Goal: Information Seeking & Learning: Learn about a topic

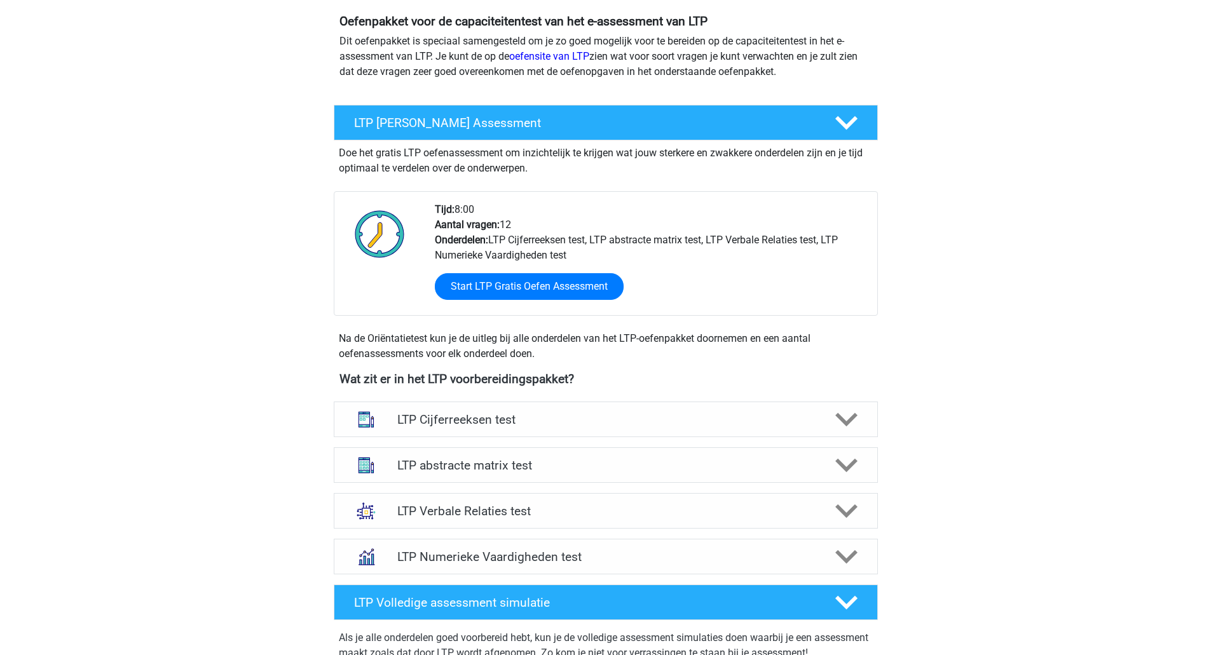
scroll to position [212, 0]
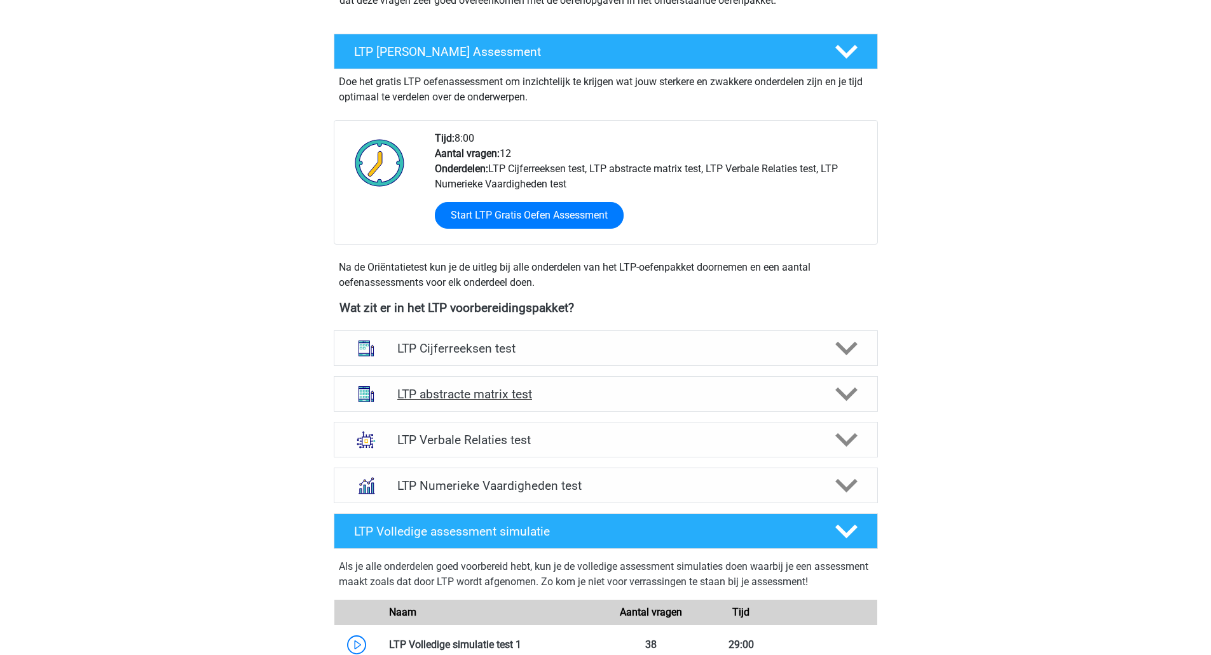
click at [524, 404] on div "LTP abstracte matrix test" at bounding box center [606, 394] width 544 height 36
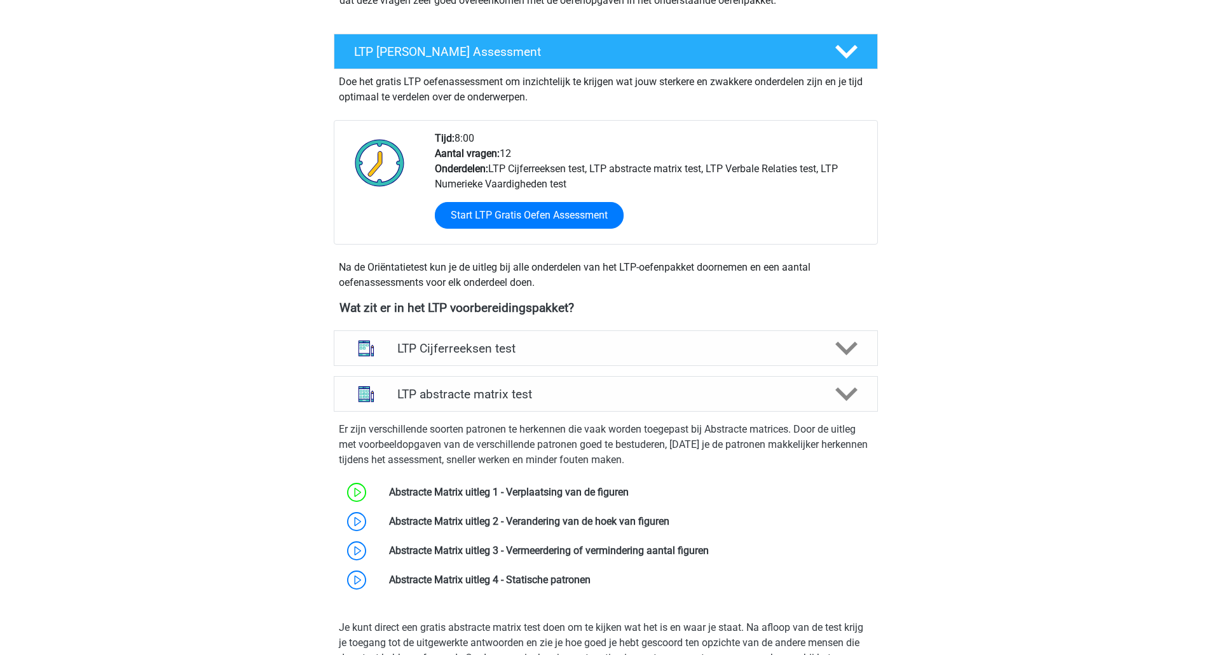
scroll to position [636, 0]
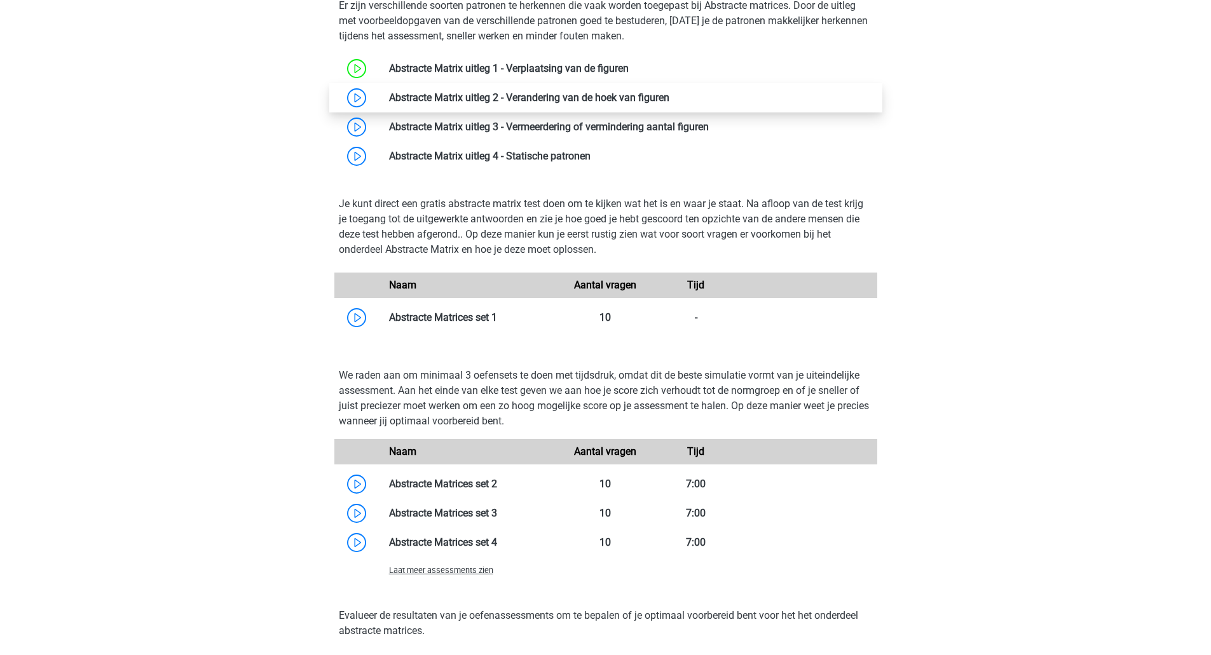
click at [669, 92] on link at bounding box center [669, 98] width 0 height 12
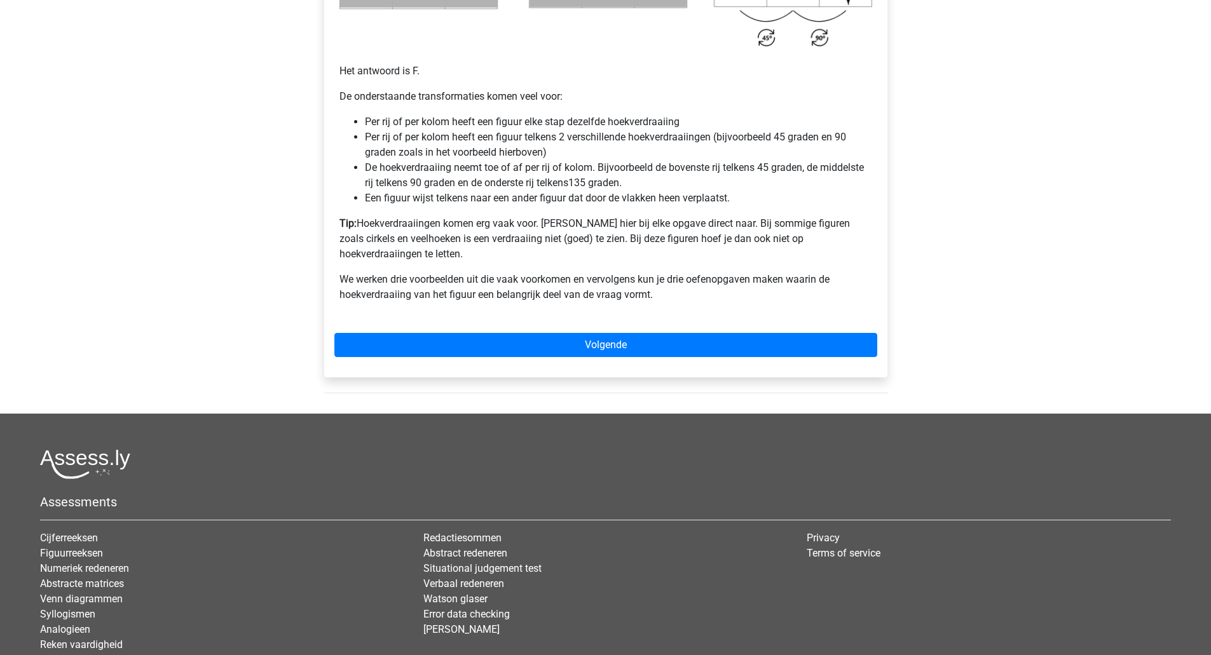
scroll to position [847, 0]
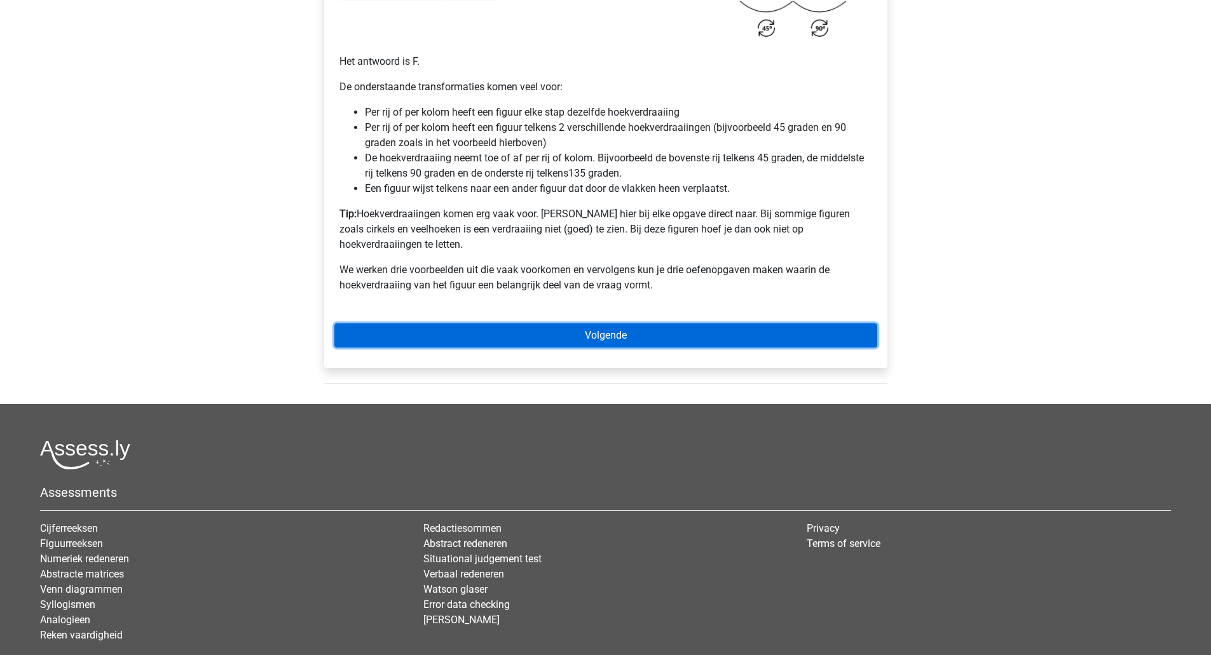
click at [665, 324] on link "Volgende" at bounding box center [605, 336] width 543 height 24
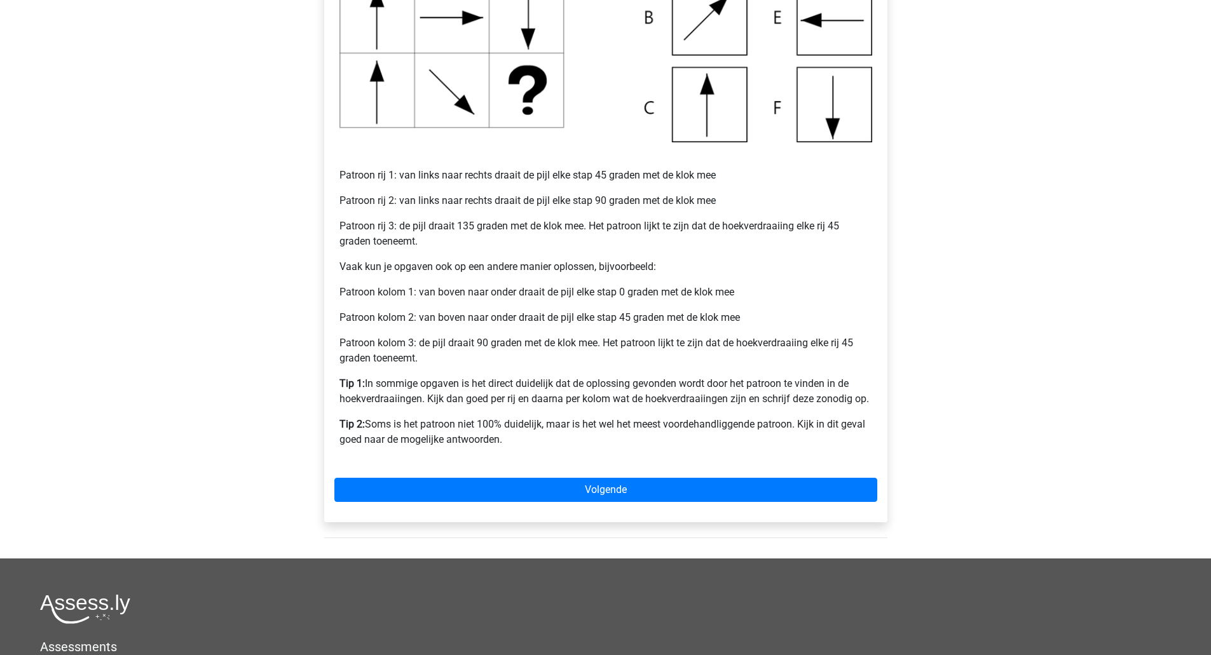
scroll to position [424, 0]
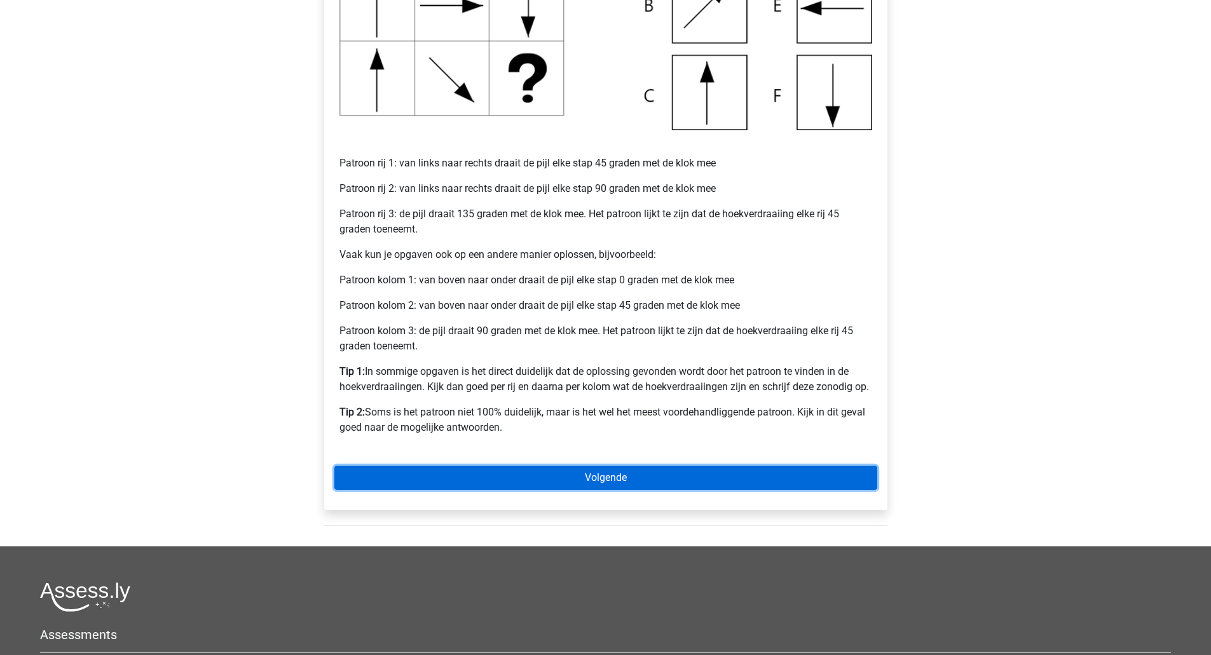
click at [694, 473] on link "Volgende" at bounding box center [605, 478] width 543 height 24
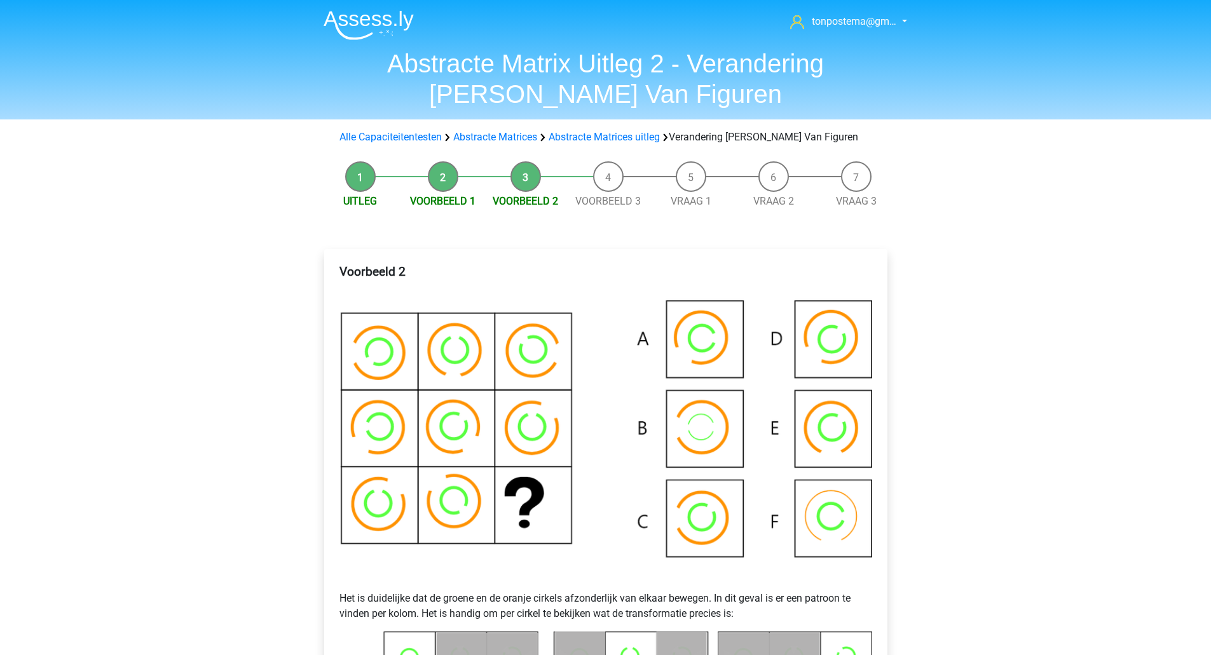
click at [704, 343] on img at bounding box center [605, 437] width 533 height 277
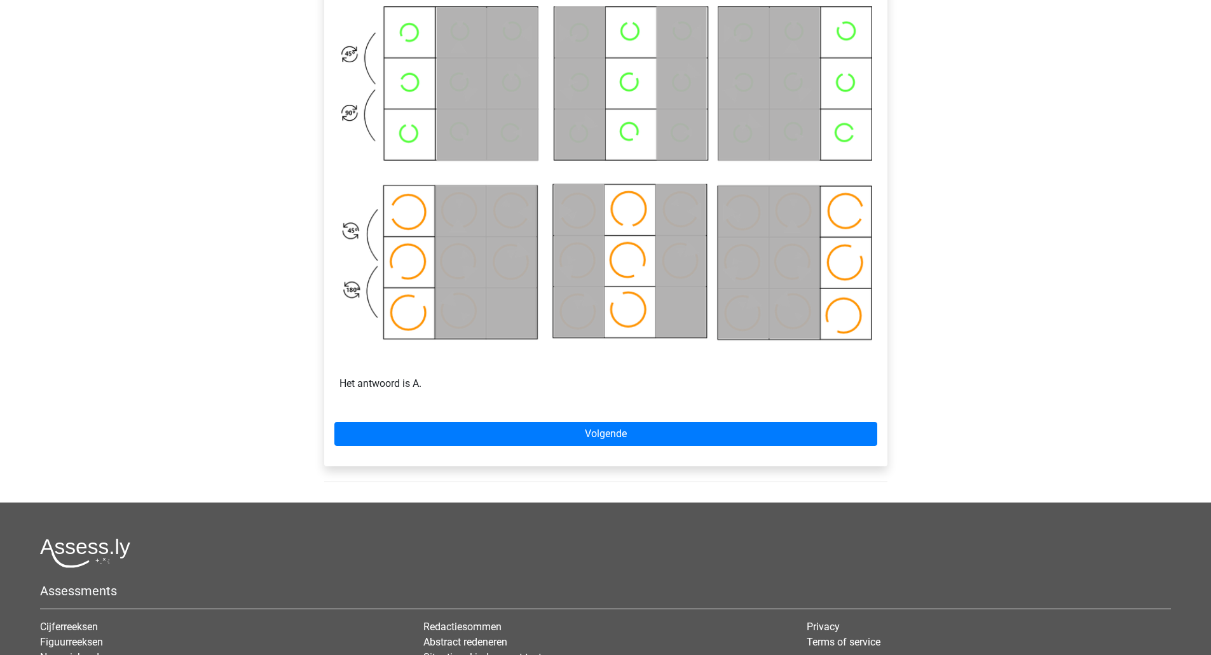
scroll to position [636, 0]
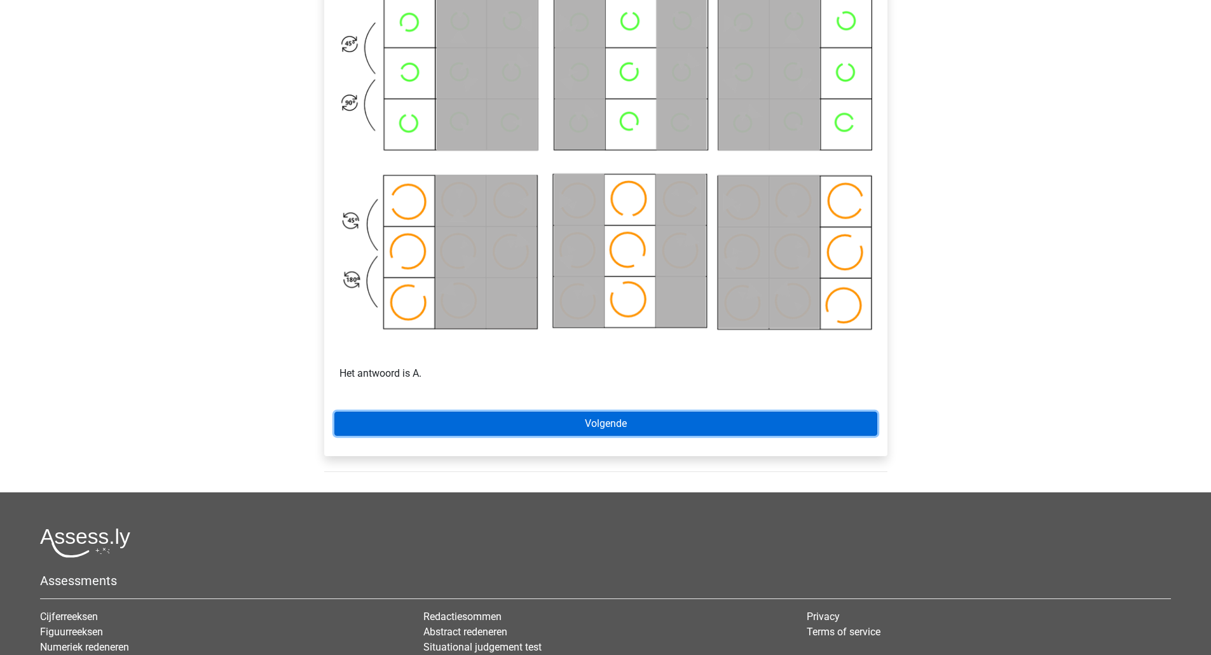
click at [660, 416] on link "Volgende" at bounding box center [605, 424] width 543 height 24
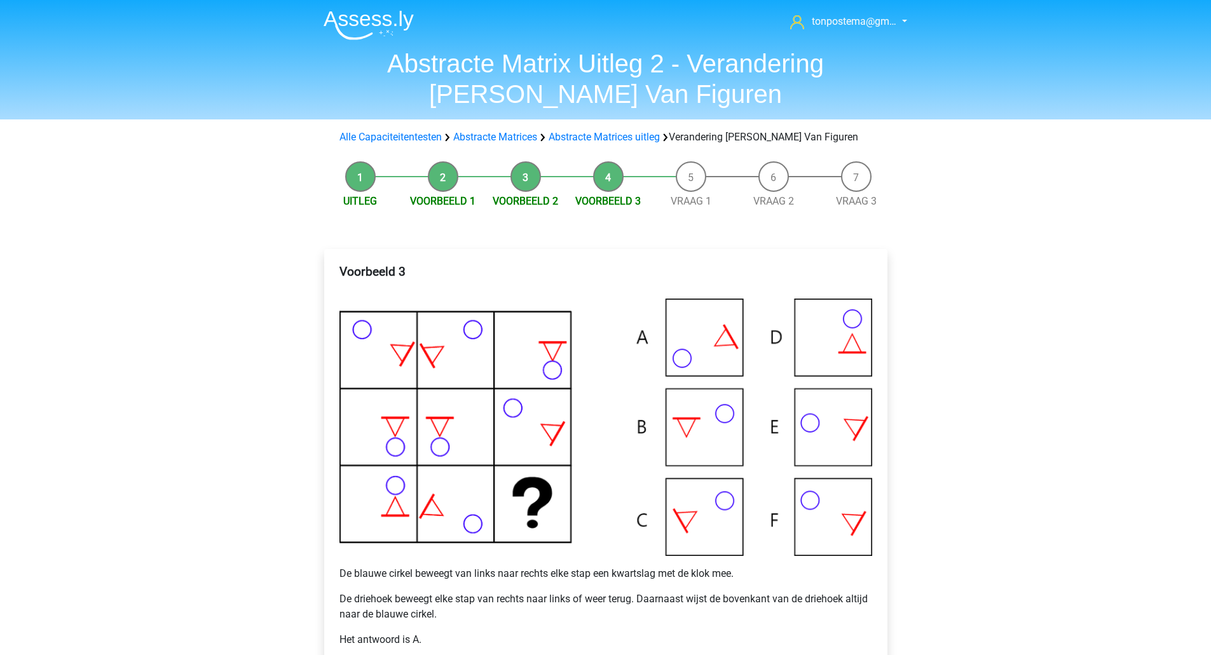
click at [677, 366] on img at bounding box center [605, 427] width 533 height 257
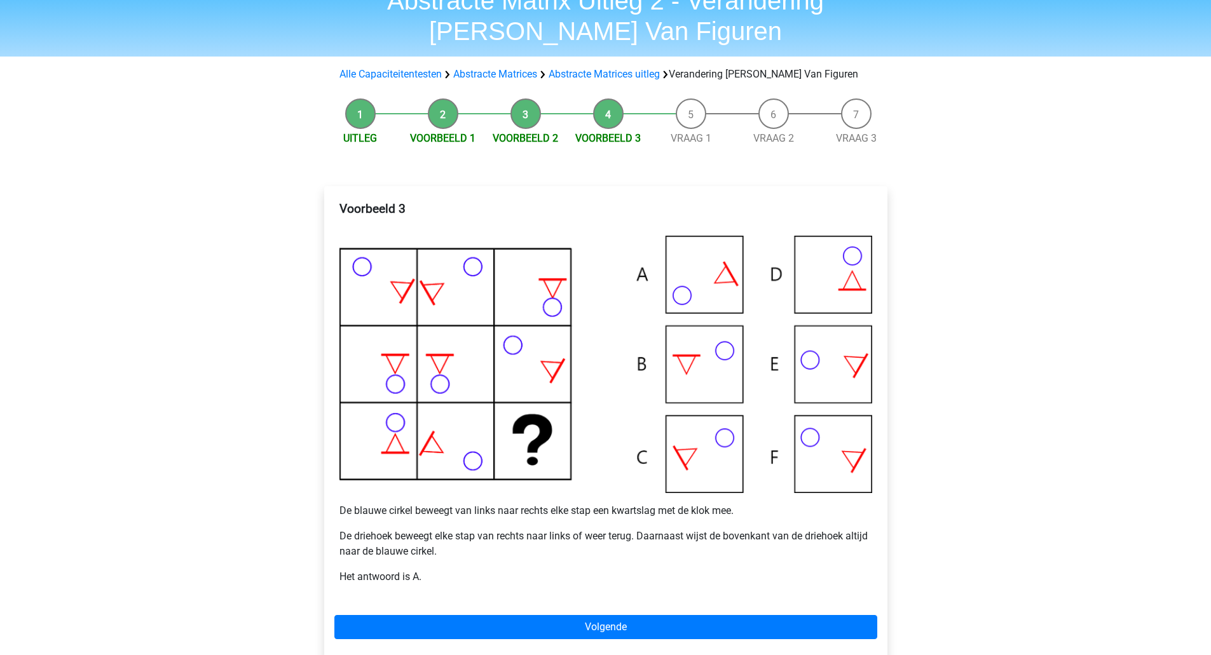
scroll to position [212, 0]
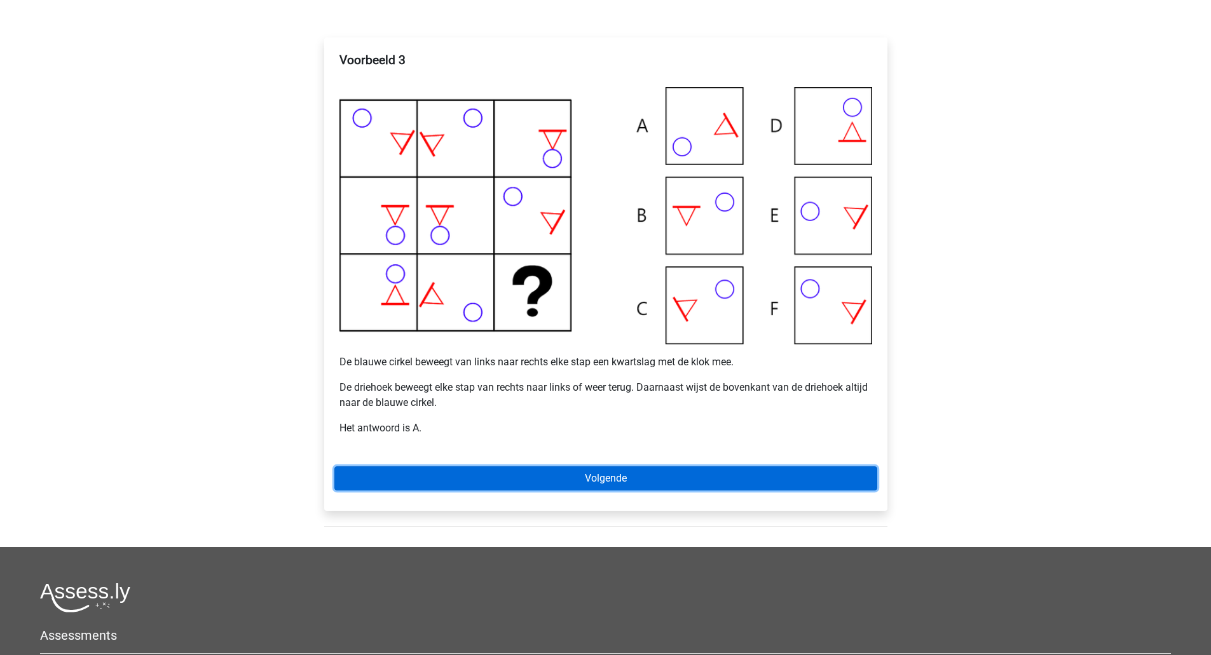
click at [636, 470] on link "Volgende" at bounding box center [605, 479] width 543 height 24
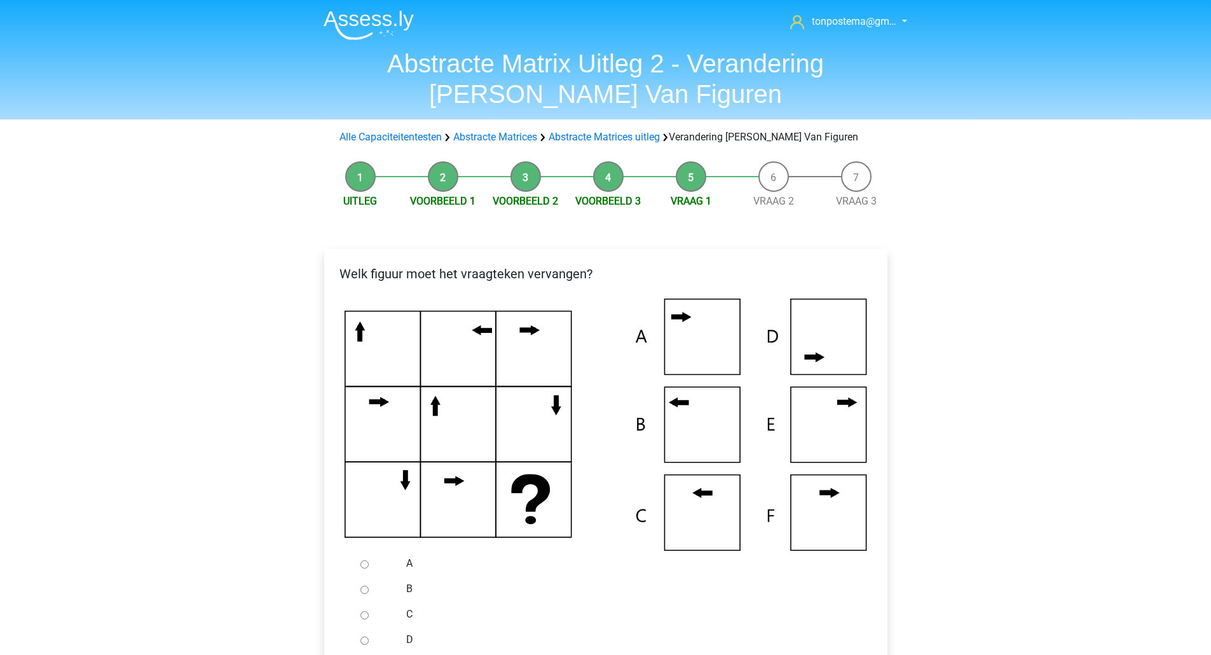
click at [706, 504] on icon at bounding box center [606, 425] width 523 height 252
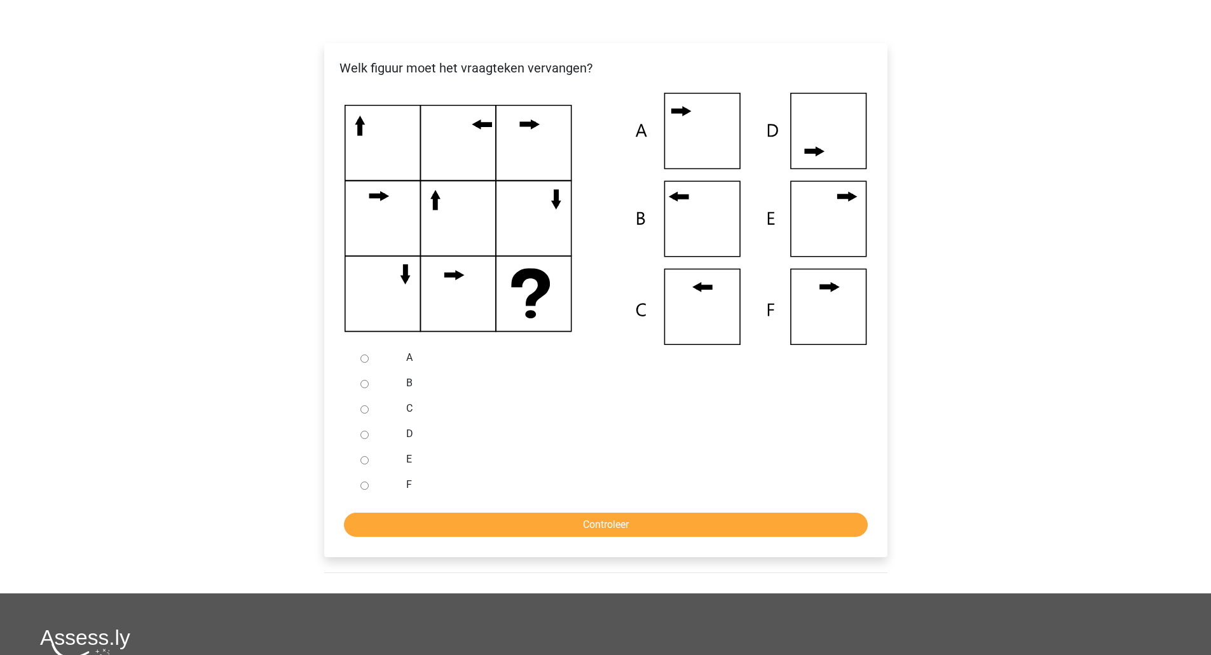
scroll to position [212, 0]
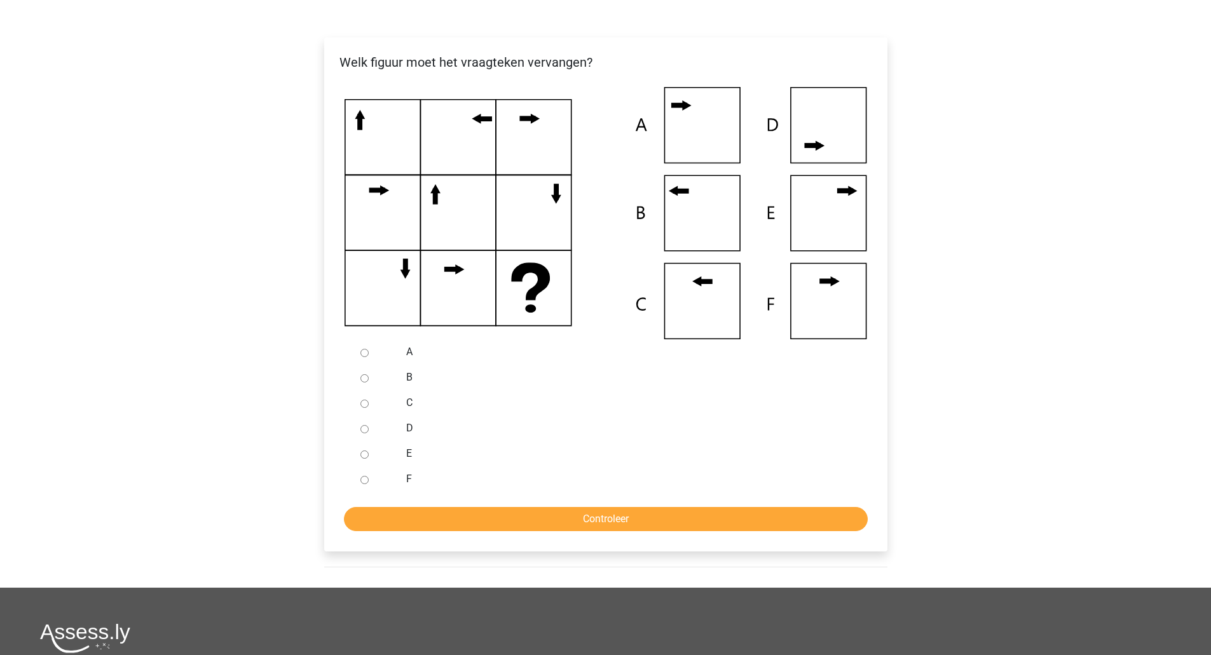
click at [366, 406] on input "C" at bounding box center [364, 404] width 8 height 8
radio input "true"
click at [432, 524] on input "Controleer" at bounding box center [606, 519] width 524 height 24
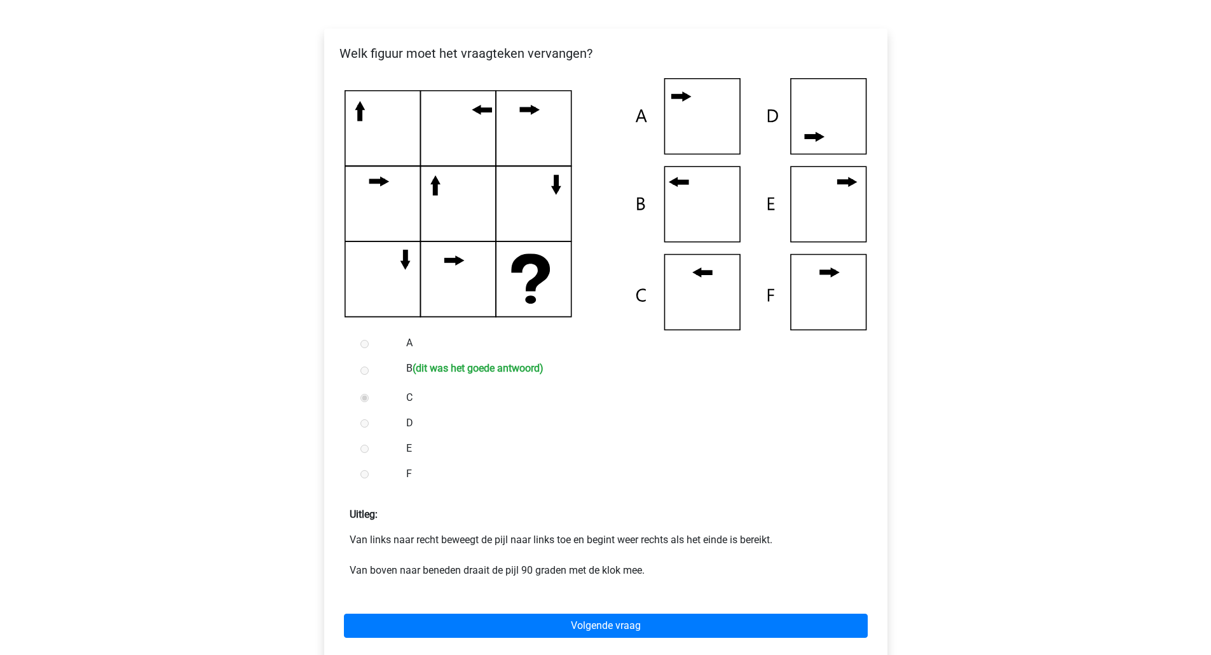
scroll to position [212, 0]
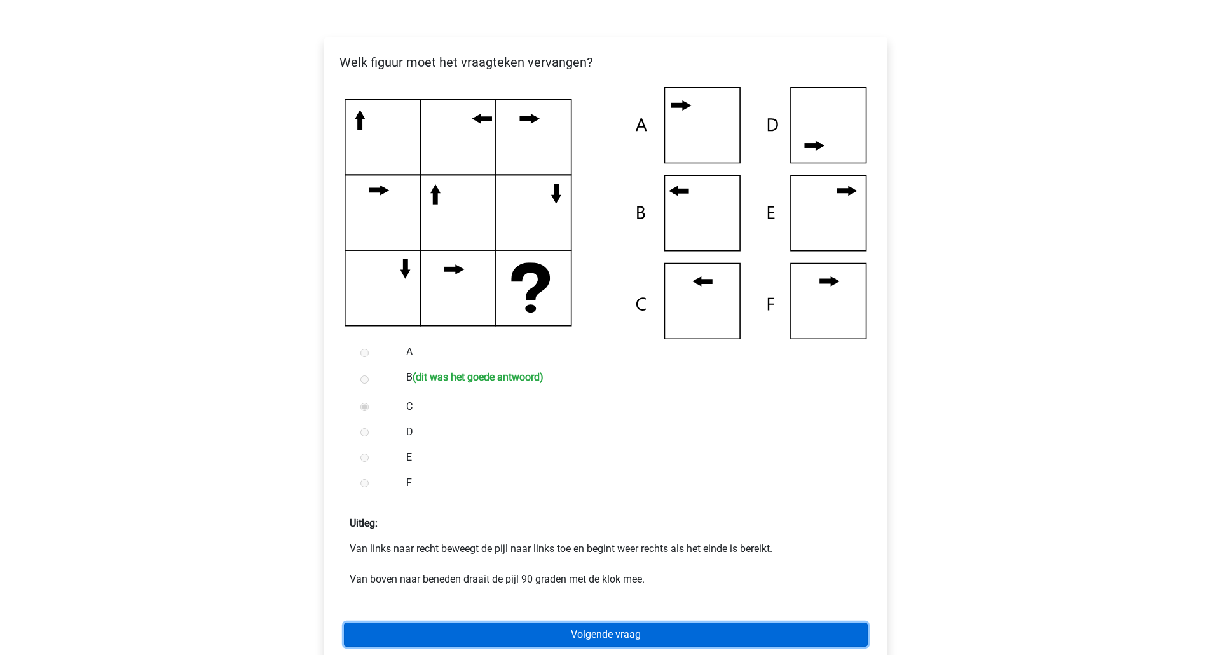
click at [631, 629] on link "Volgende vraag" at bounding box center [606, 635] width 524 height 24
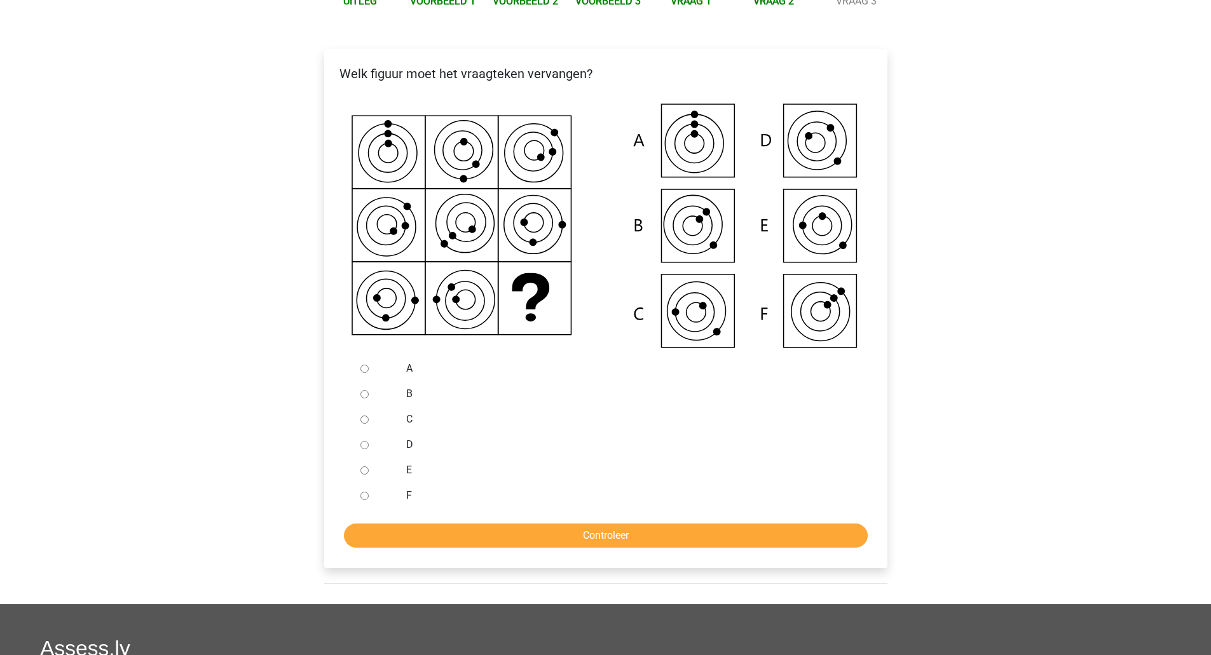
scroll to position [212, 0]
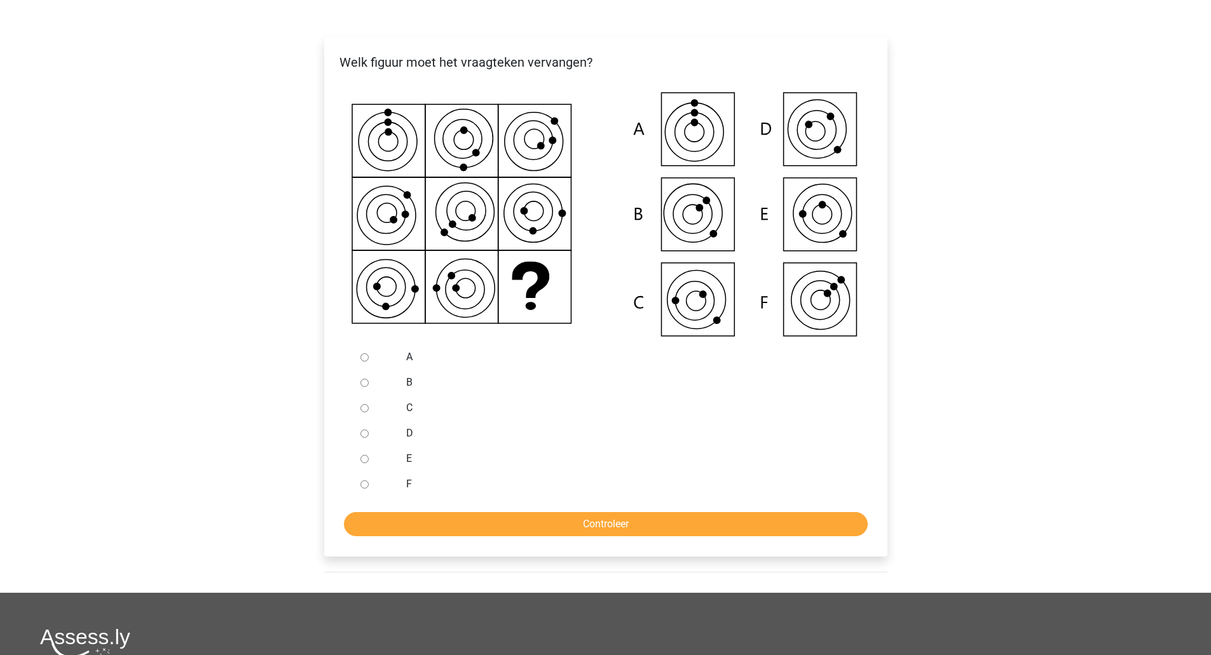
click at [818, 132] on icon at bounding box center [606, 215] width 523 height 257
click at [376, 438] on div at bounding box center [376, 433] width 42 height 25
click at [362, 428] on div at bounding box center [376, 433] width 42 height 25
click at [360, 434] on input "D" at bounding box center [364, 434] width 8 height 8
radio input "true"
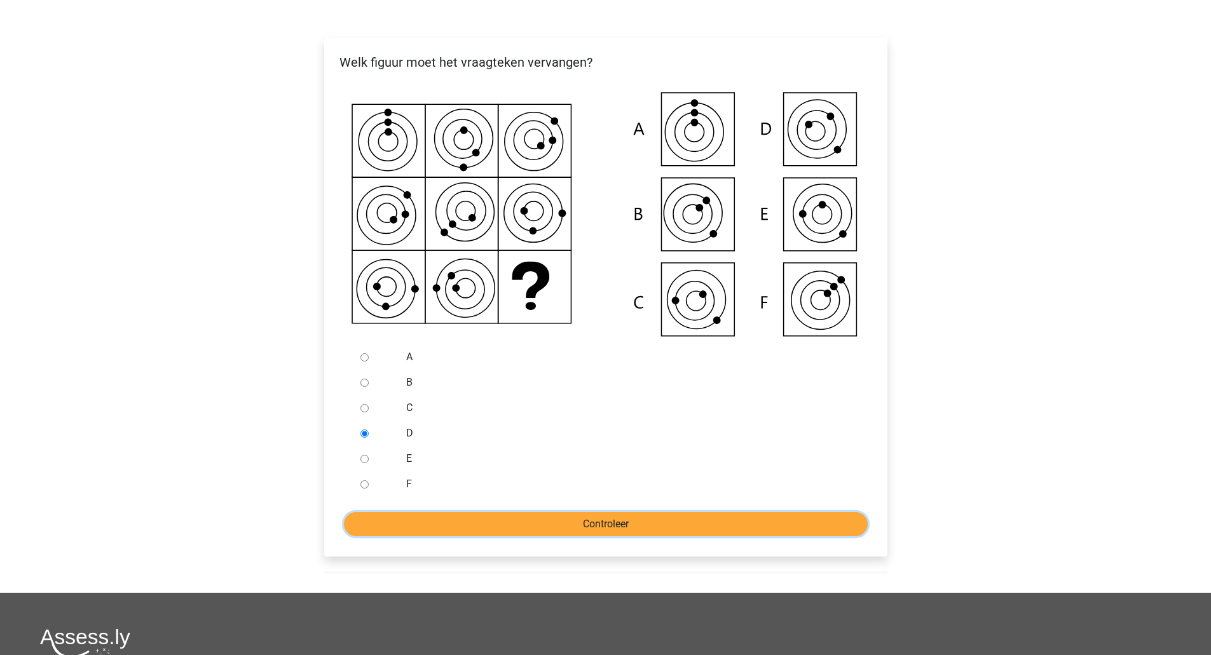
click at [392, 523] on input "Controleer" at bounding box center [606, 524] width 524 height 24
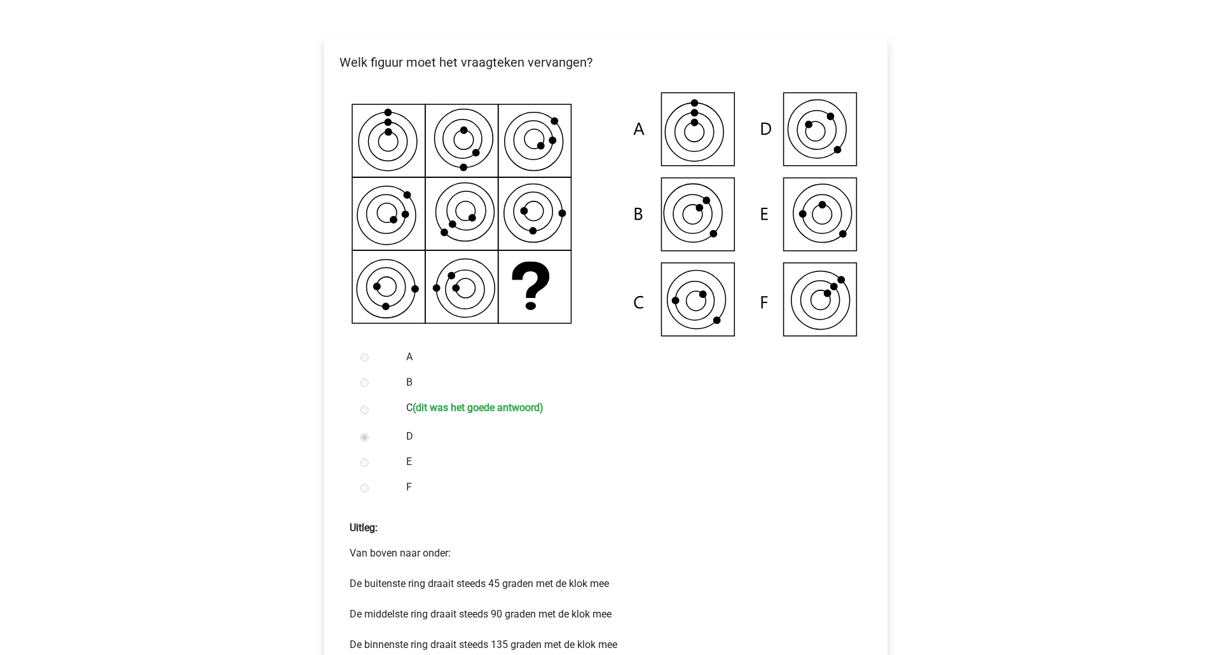
scroll to position [424, 0]
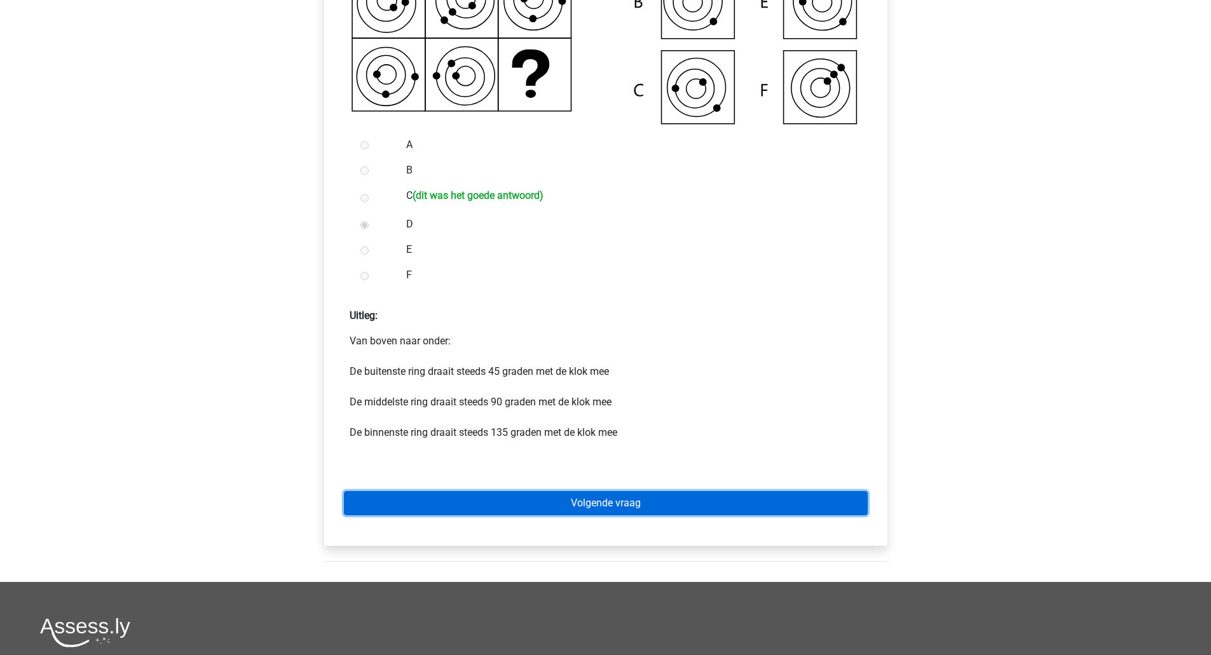
click at [508, 495] on link "Volgende vraag" at bounding box center [606, 503] width 524 height 24
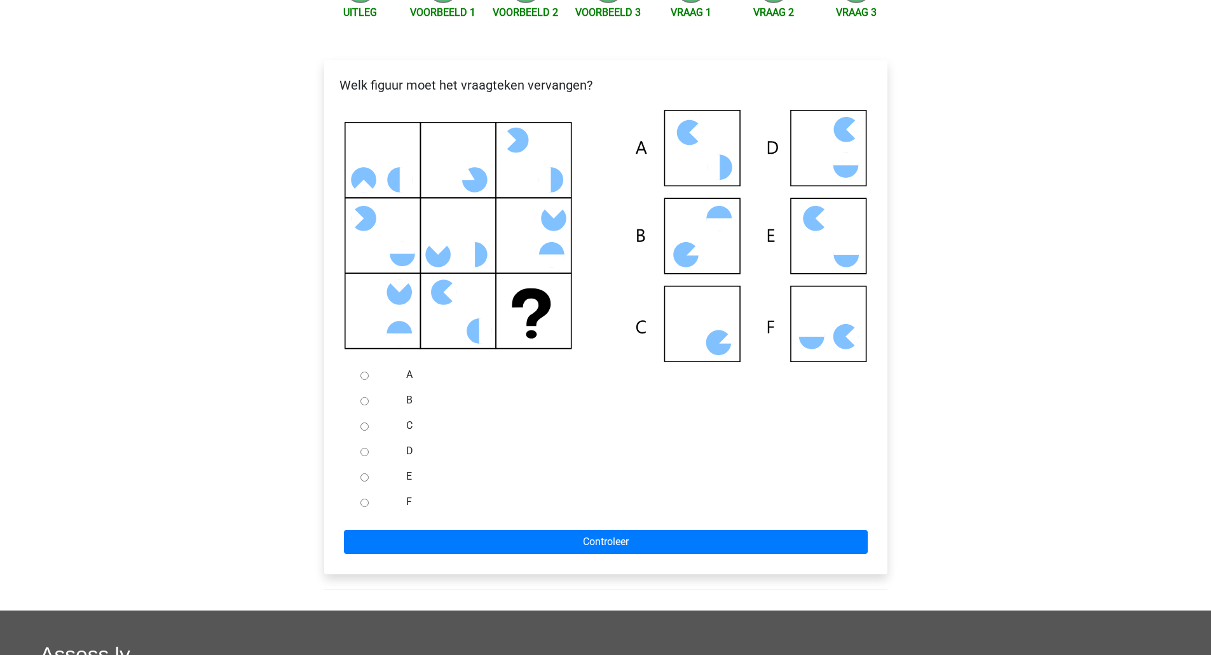
scroll to position [212, 0]
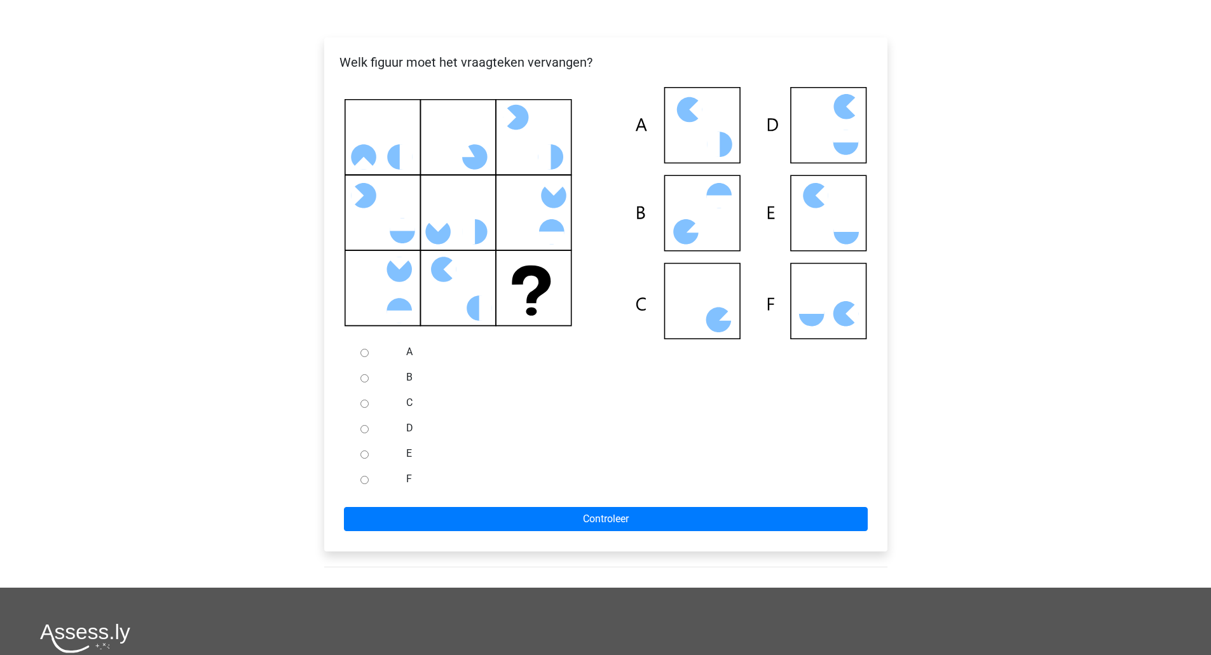
click at [366, 408] on div at bounding box center [376, 402] width 42 height 25
click at [361, 403] on input "C" at bounding box center [364, 404] width 8 height 8
radio input "true"
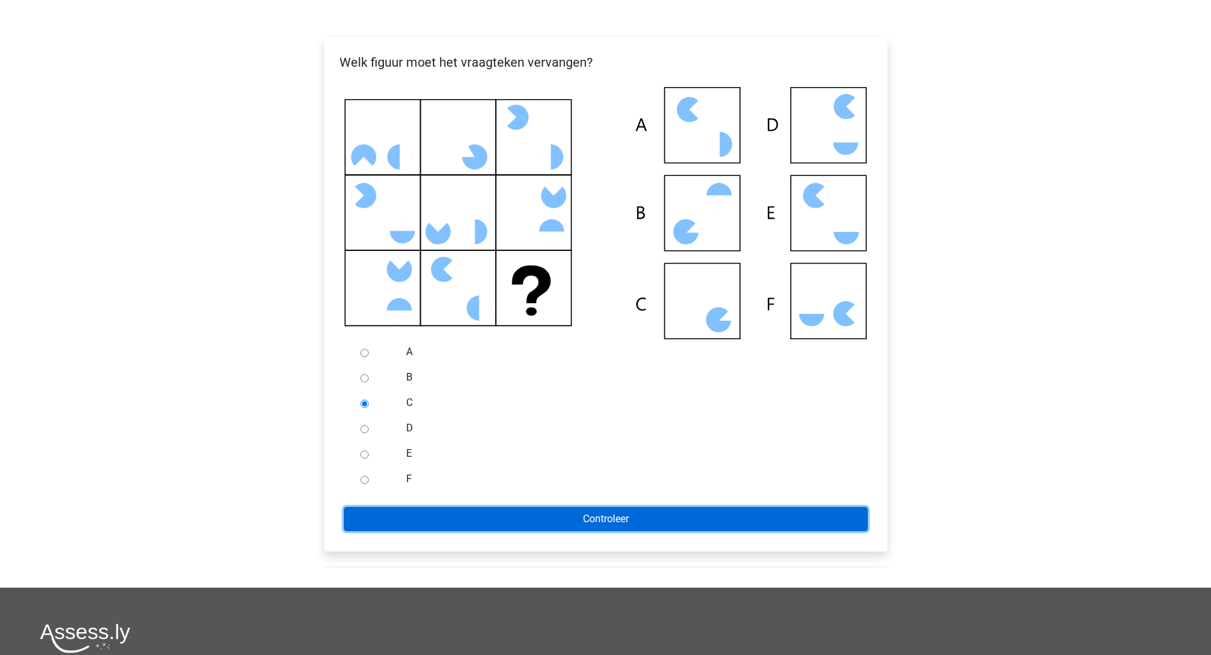
click at [391, 517] on input "Controleer" at bounding box center [606, 519] width 524 height 24
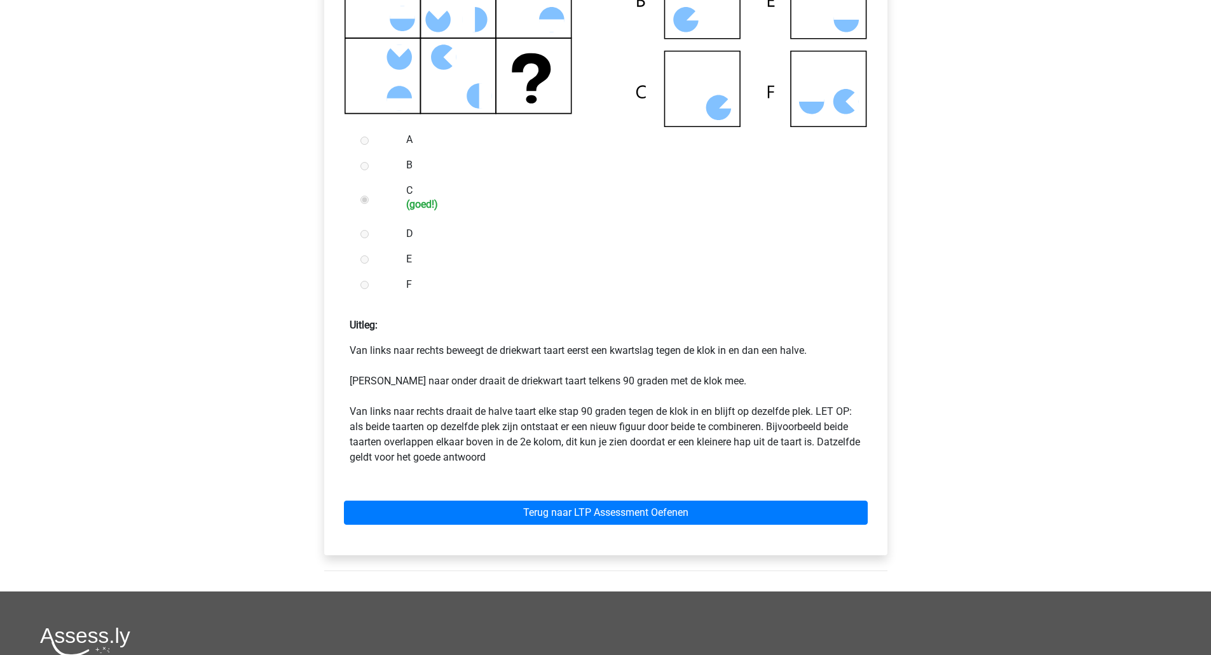
scroll to position [636, 0]
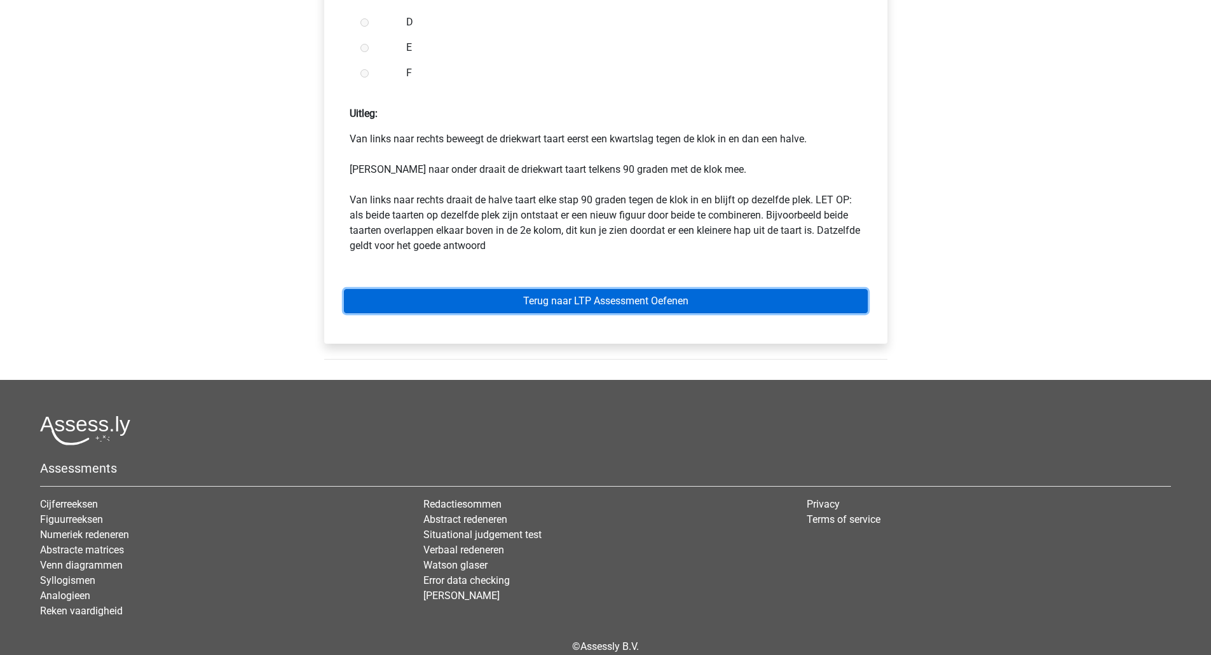
click at [576, 300] on link "Terug naar LTP Assessment Oefenen" at bounding box center [606, 301] width 524 height 24
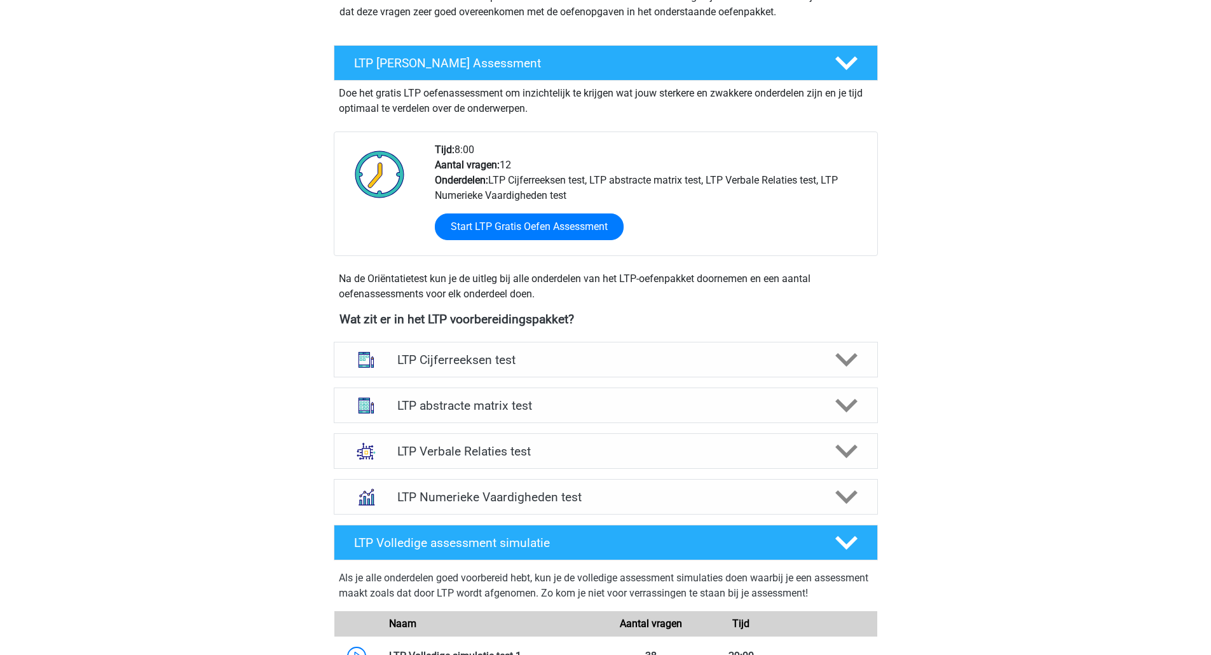
scroll to position [212, 0]
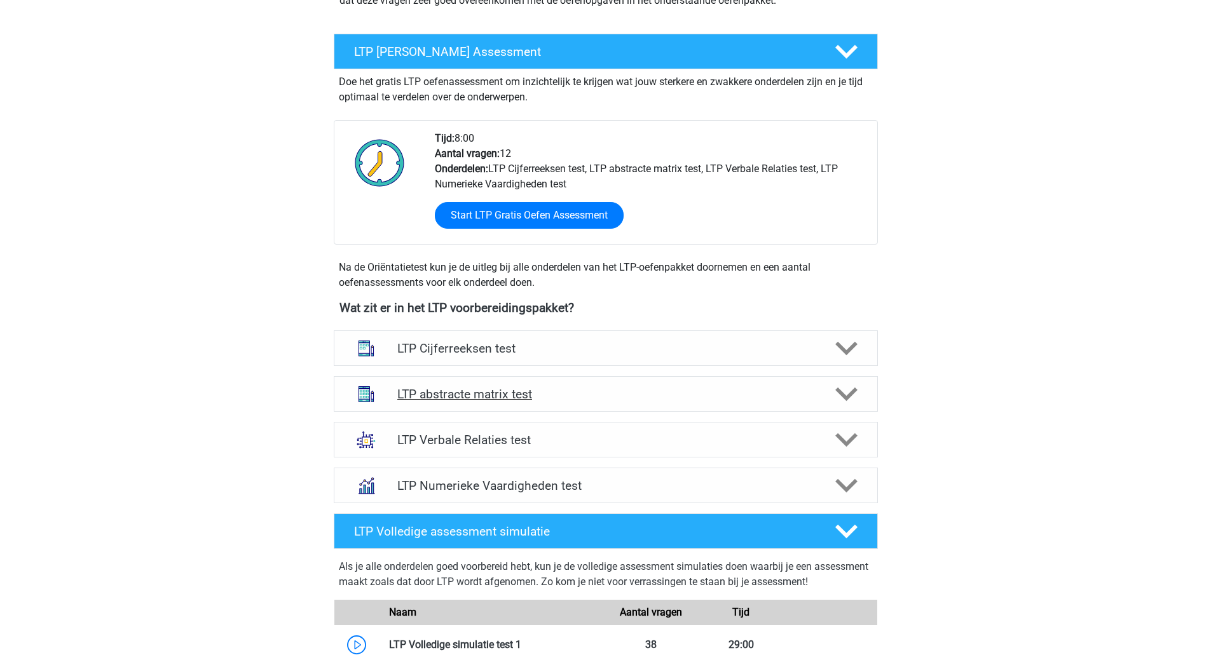
click at [579, 405] on div "LTP abstracte matrix test" at bounding box center [606, 394] width 544 height 36
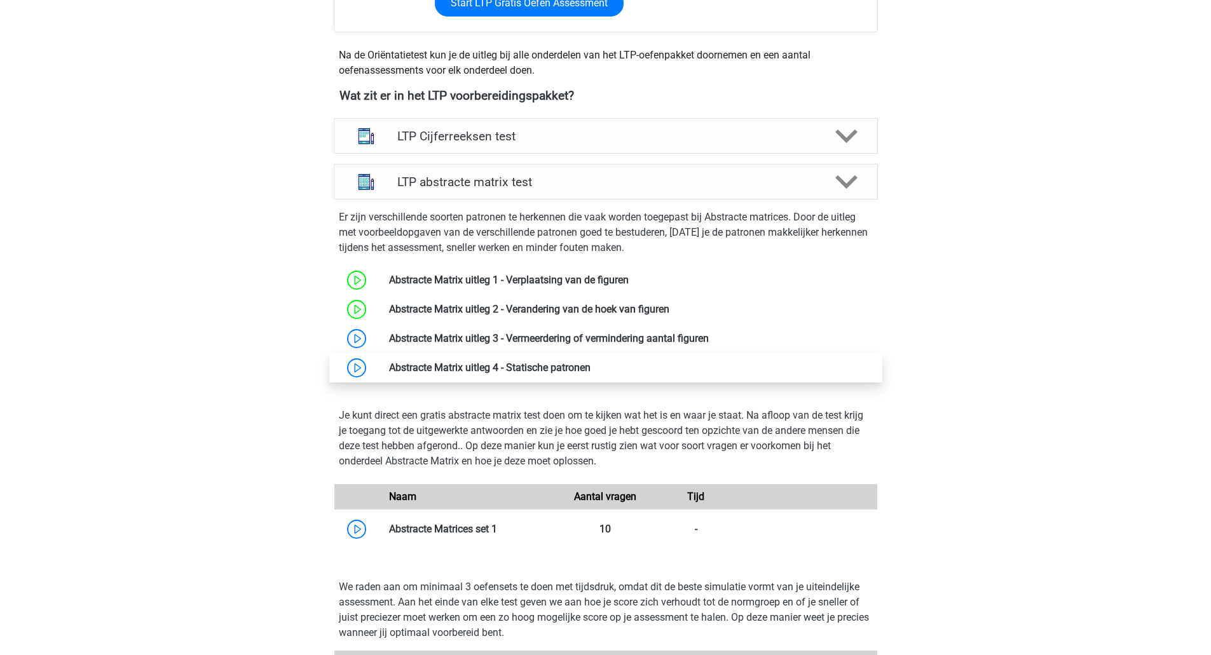
scroll to position [636, 0]
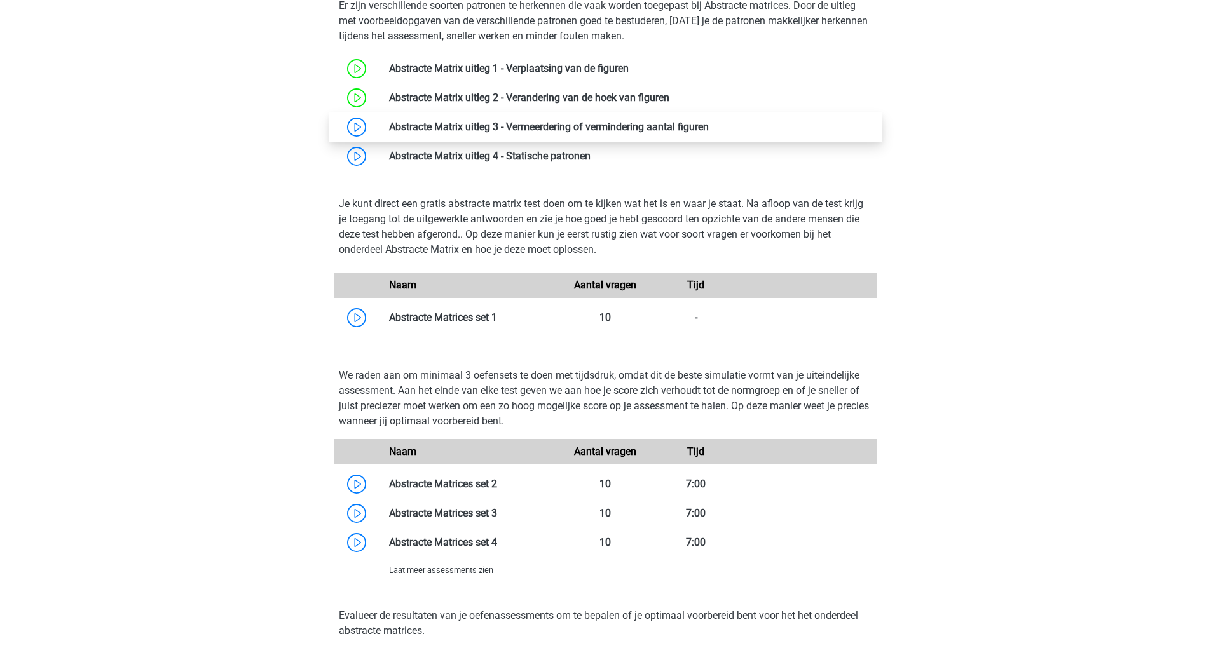
click at [709, 121] on link at bounding box center [709, 127] width 0 height 12
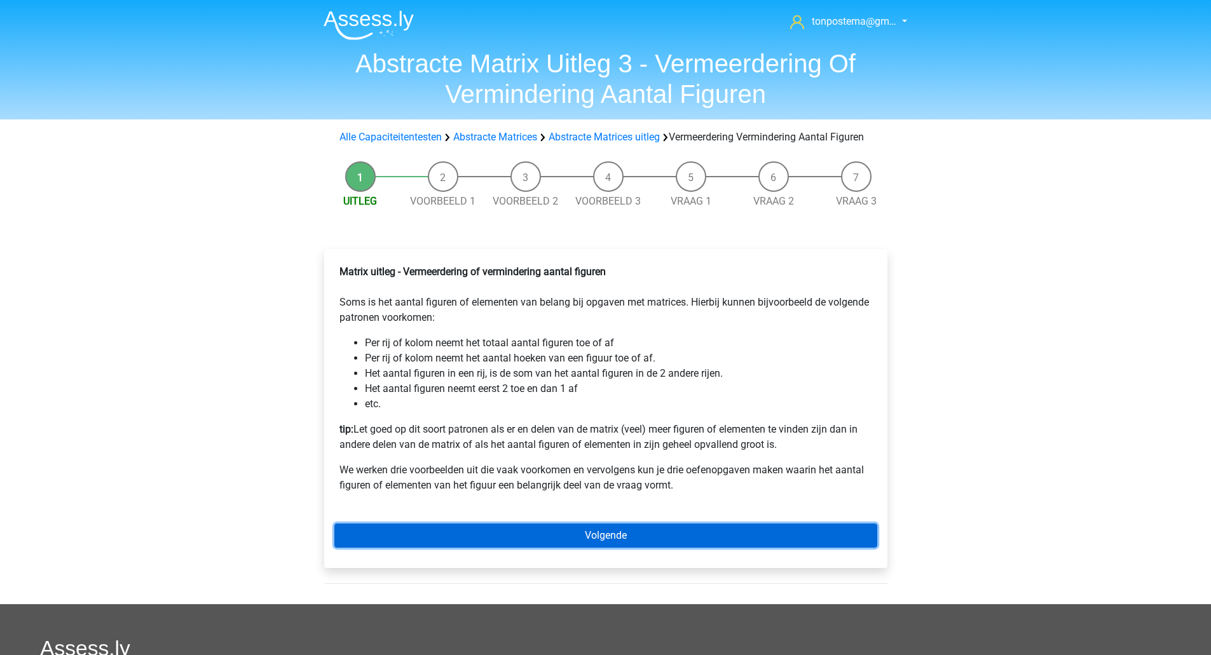
click at [519, 547] on link "Volgende" at bounding box center [605, 536] width 543 height 24
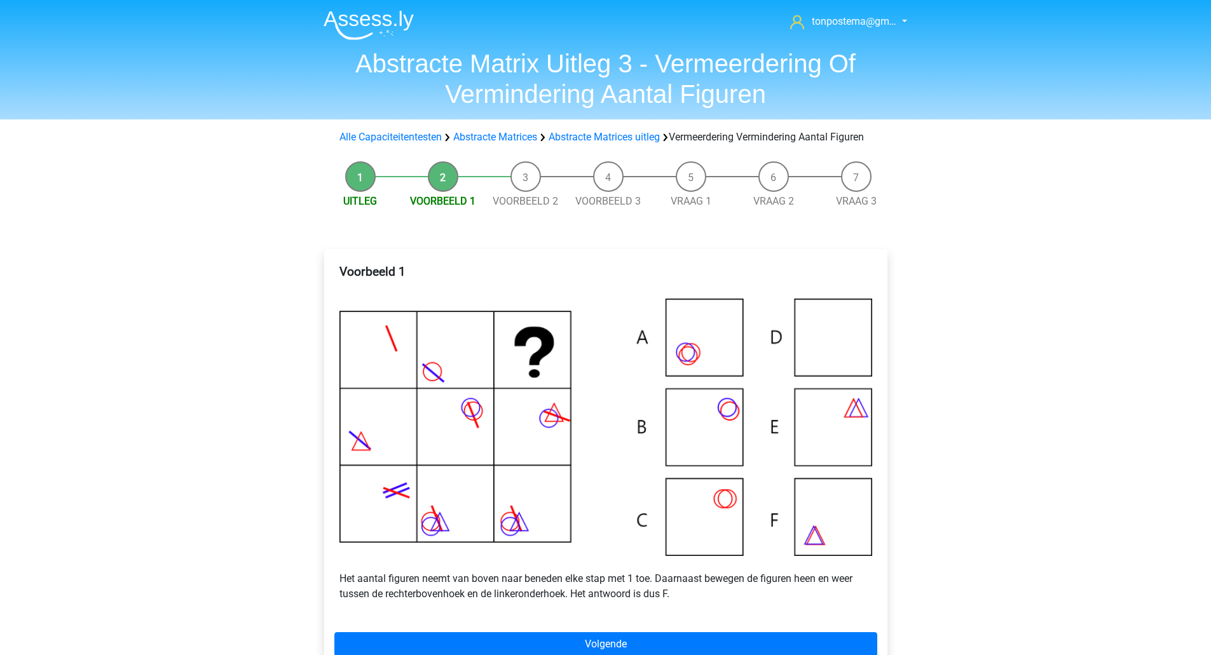
click at [732, 431] on img at bounding box center [605, 427] width 533 height 257
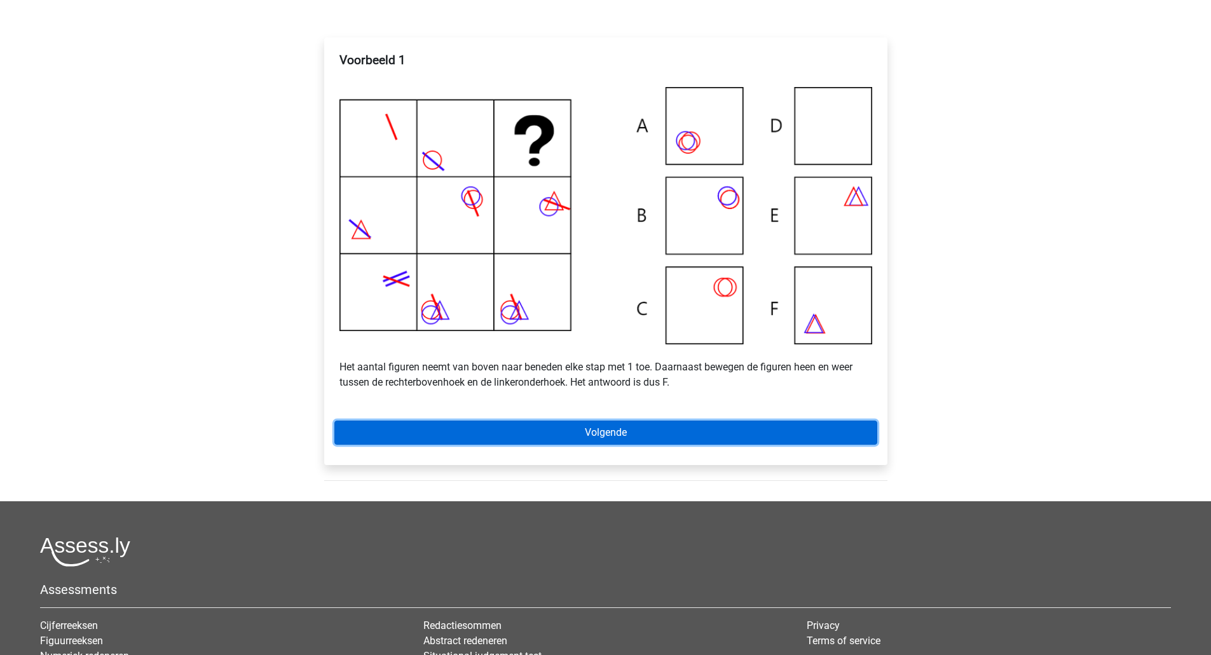
click at [592, 442] on link "Volgende" at bounding box center [605, 433] width 543 height 24
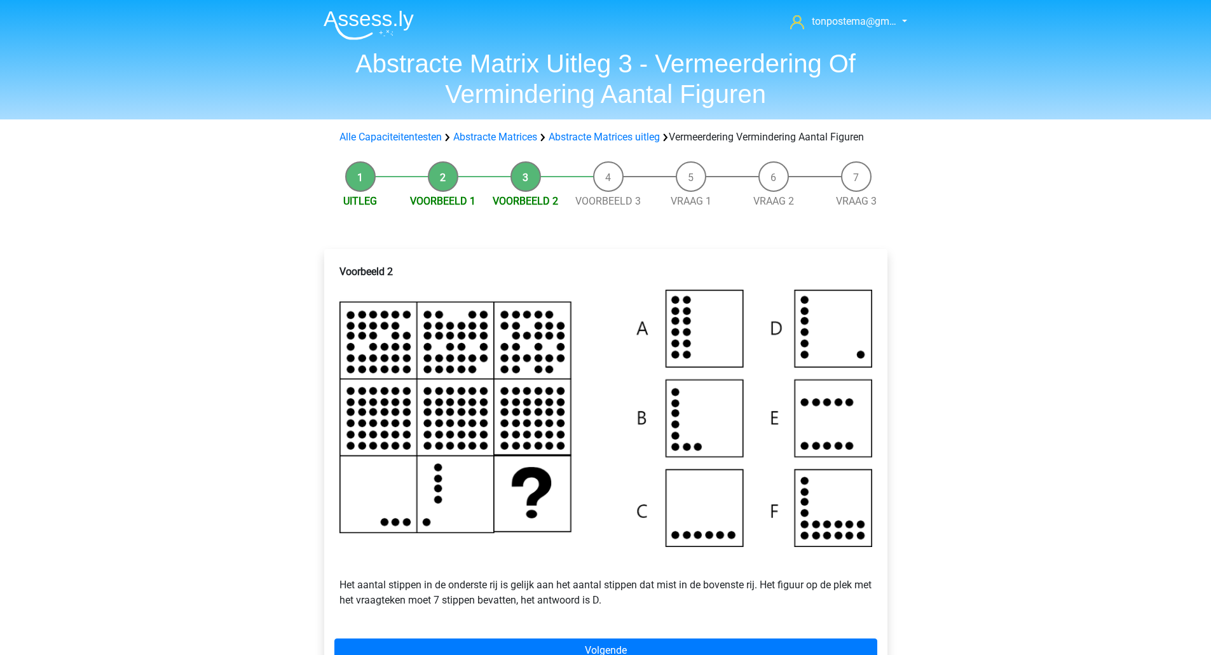
click at [856, 348] on img at bounding box center [605, 418] width 533 height 257
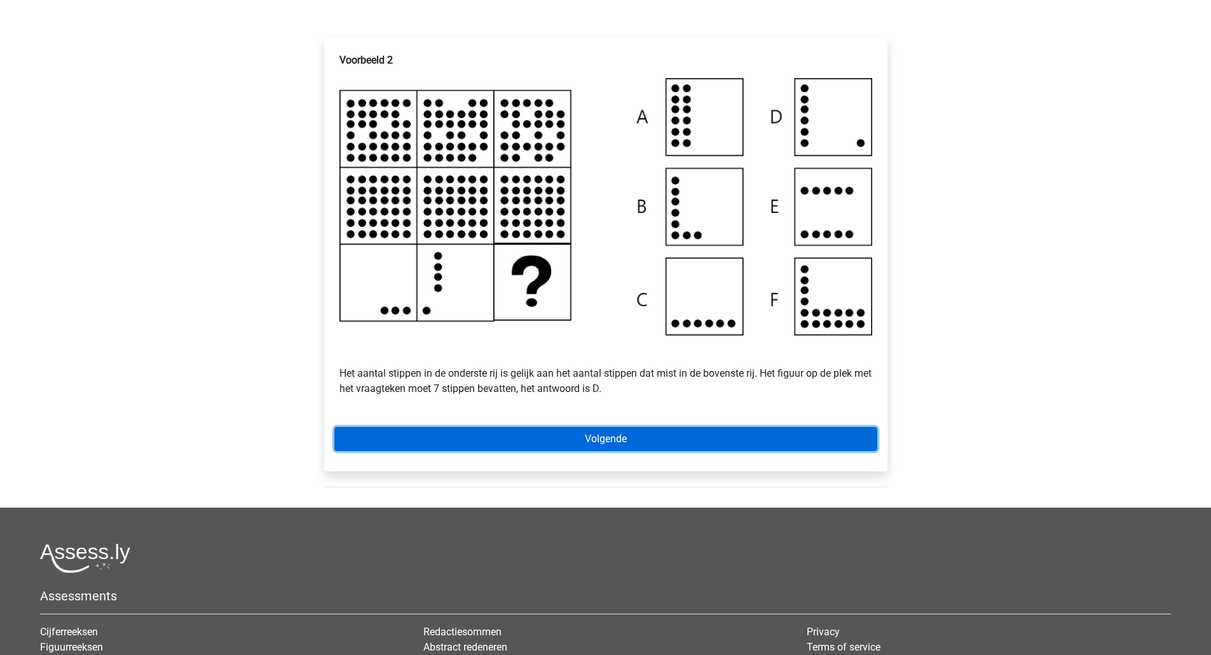
click at [617, 451] on link "Volgende" at bounding box center [605, 439] width 543 height 24
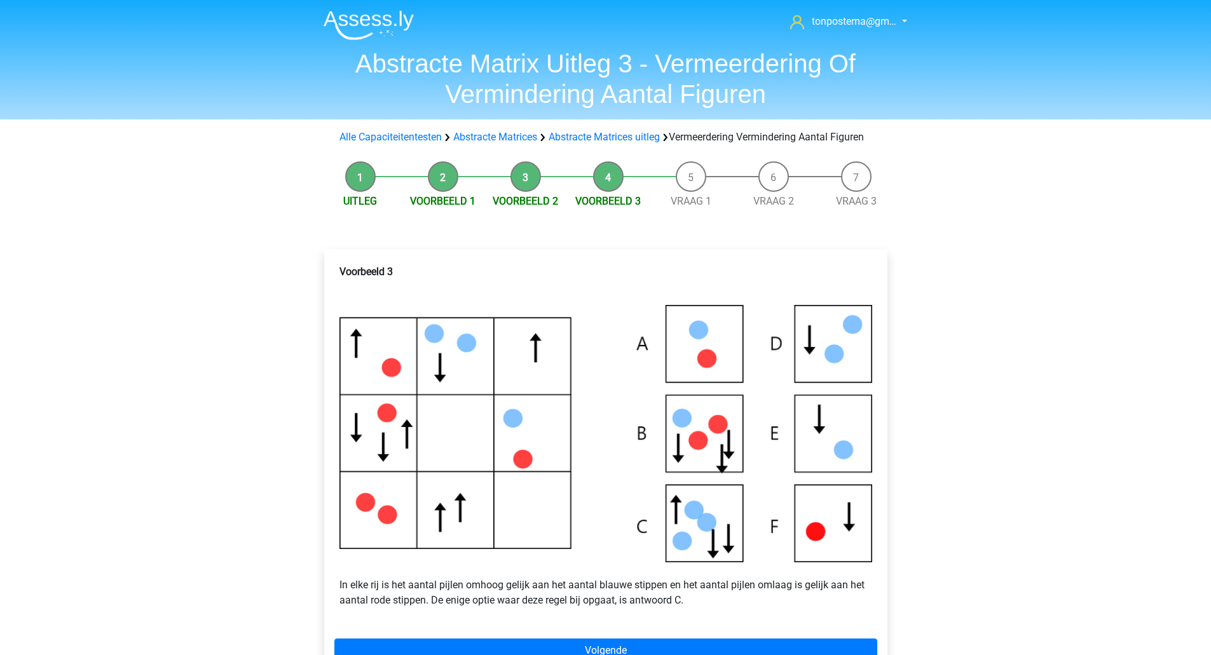
click at [533, 376] on img at bounding box center [605, 433] width 533 height 257
click at [545, 526] on img at bounding box center [605, 433] width 533 height 257
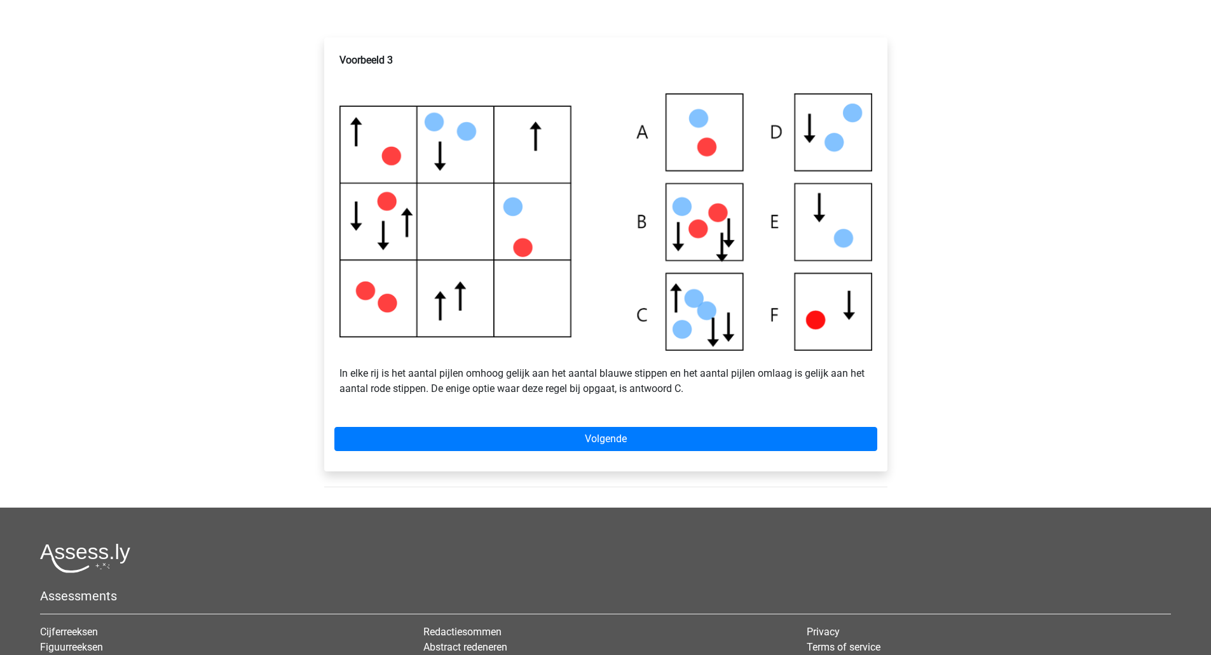
click at [481, 468] on div "Voorbeeld 3 In elke rij is het aantal pijlen omhoog gelijk aan het aantal blauw…" at bounding box center [605, 255] width 563 height 434
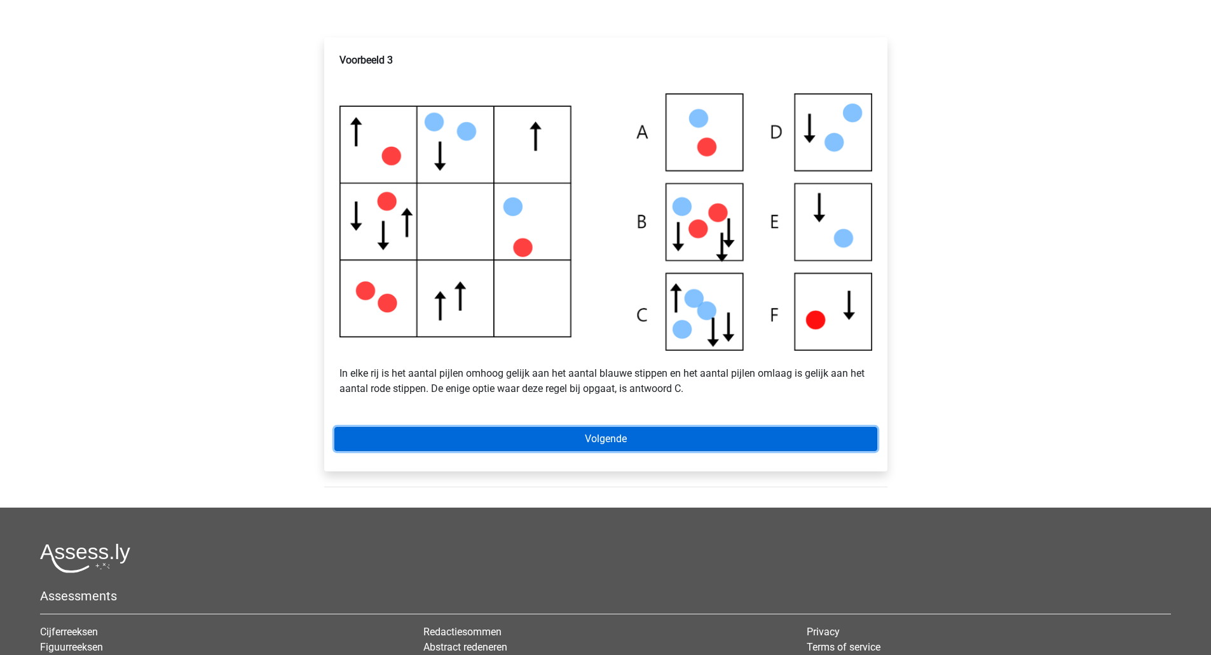
click at [481, 451] on link "Volgende" at bounding box center [605, 439] width 543 height 24
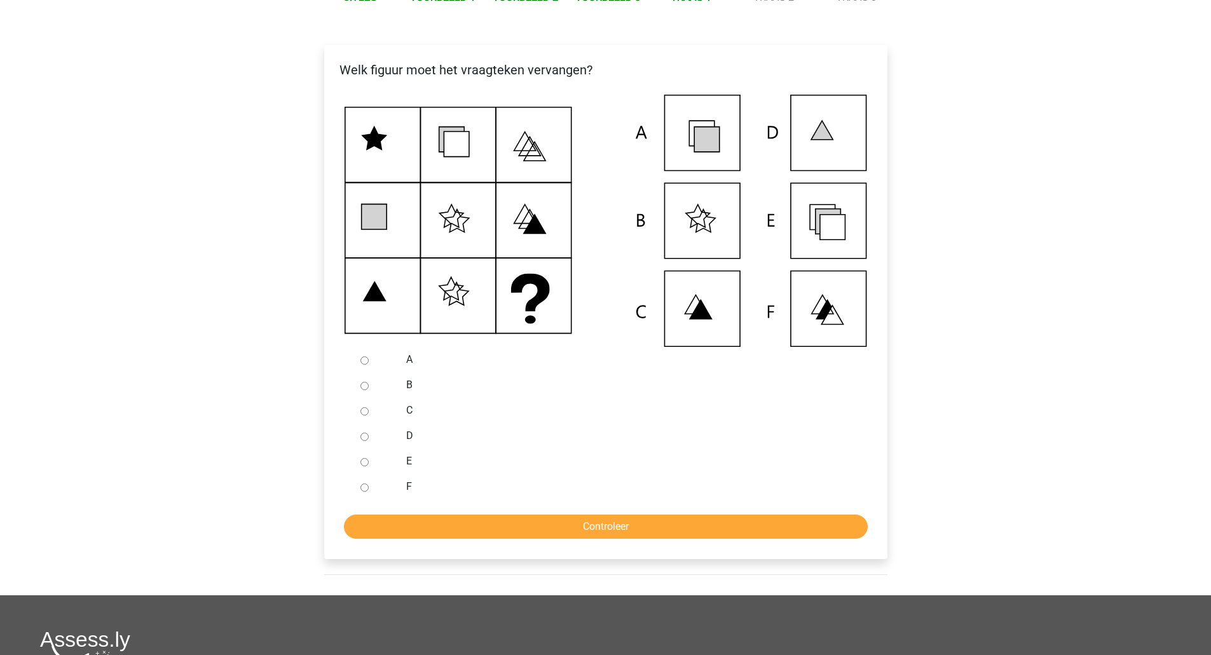
scroll to position [212, 0]
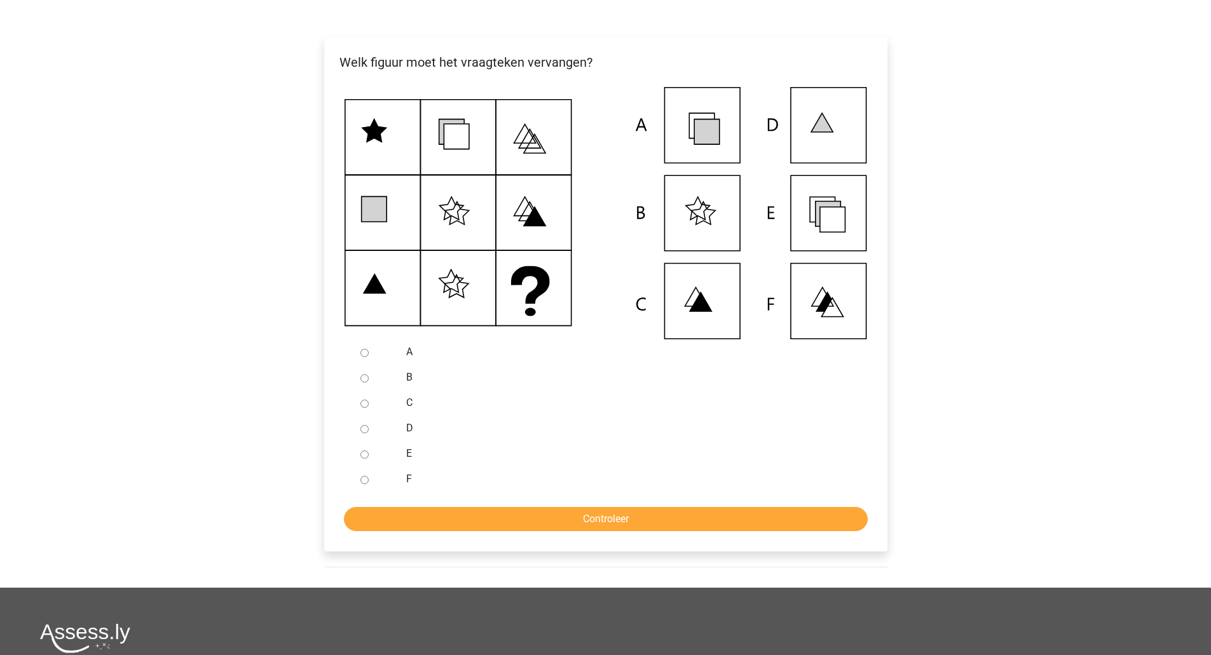
click at [826, 232] on icon at bounding box center [832, 219] width 25 height 25
click at [362, 459] on input "E" at bounding box center [364, 455] width 8 height 8
radio input "true"
click at [421, 528] on input "Controleer" at bounding box center [606, 519] width 524 height 24
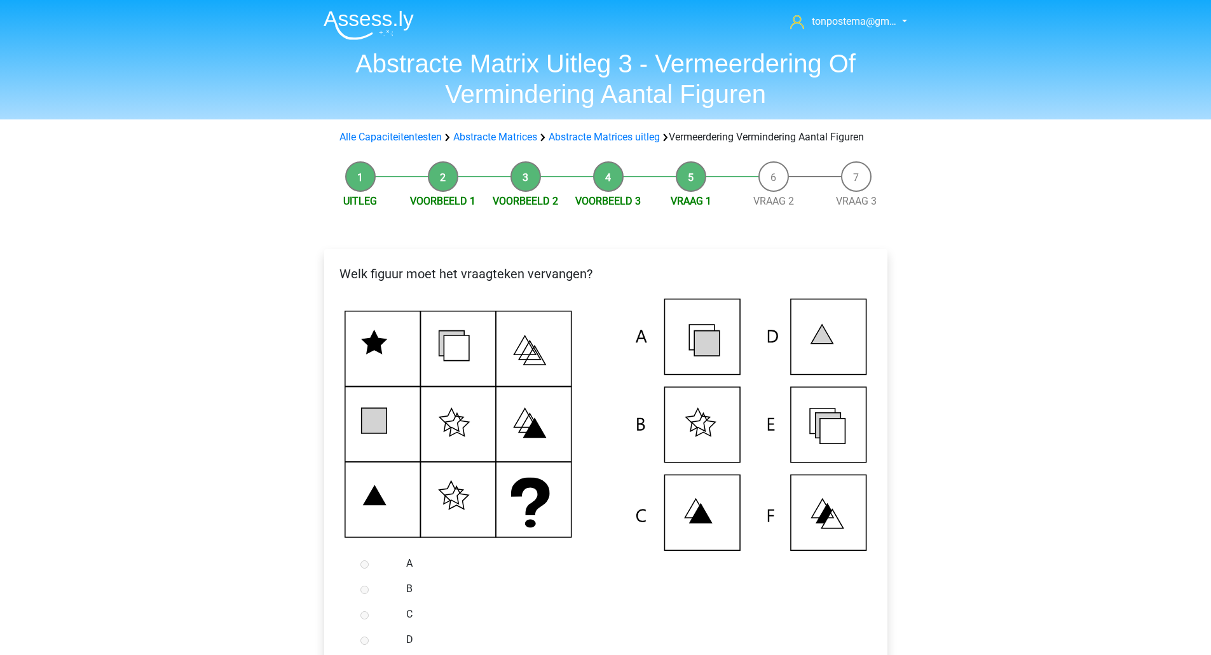
scroll to position [212, 0]
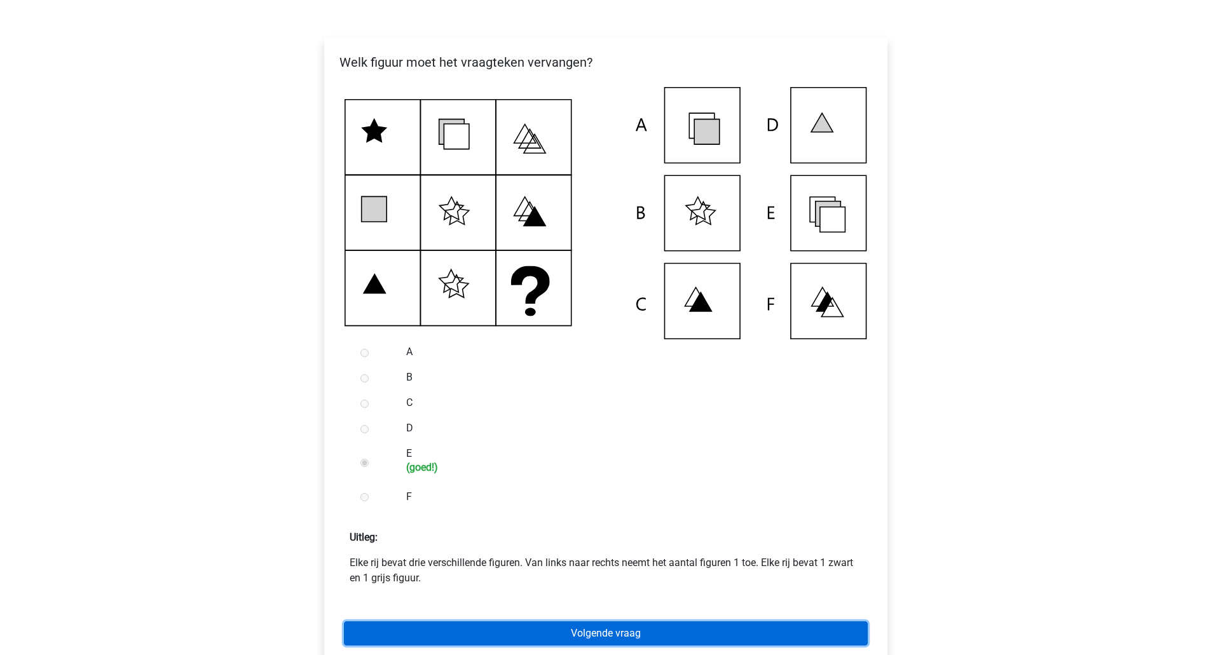
click at [533, 641] on link "Volgende vraag" at bounding box center [606, 634] width 524 height 24
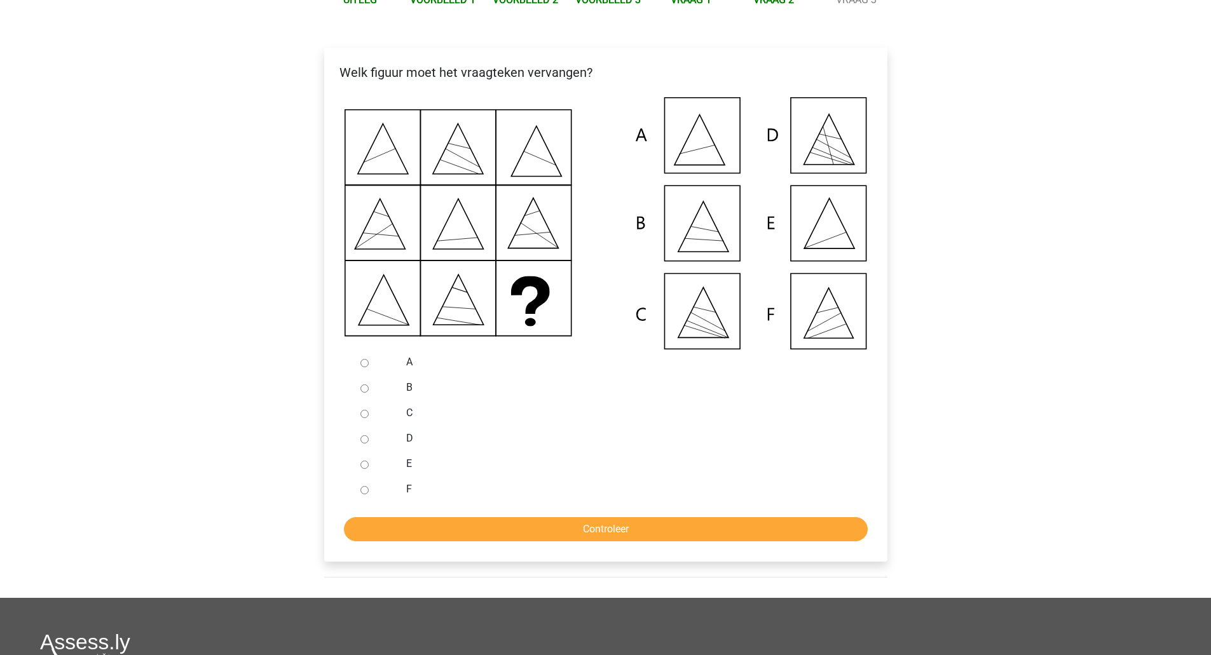
scroll to position [212, 0]
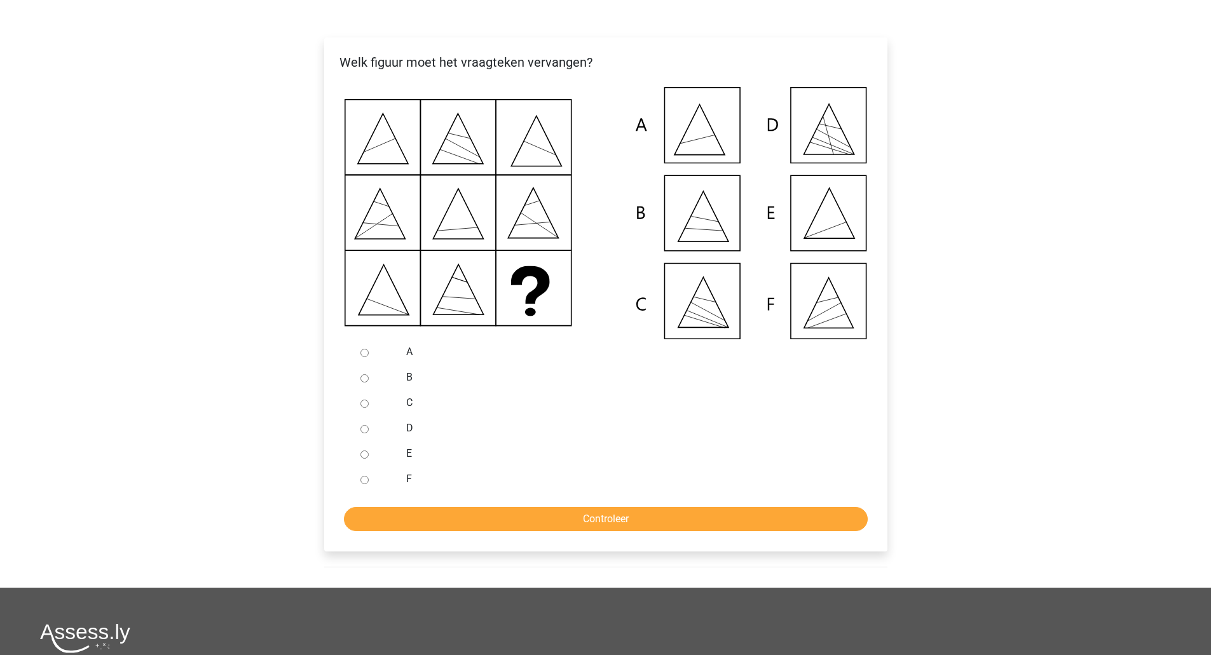
click at [361, 467] on div at bounding box center [376, 453] width 42 height 25
click at [367, 467] on div at bounding box center [376, 453] width 42 height 25
click at [367, 459] on input "E" at bounding box center [364, 455] width 8 height 8
radio input "true"
click at [396, 528] on input "Controleer" at bounding box center [606, 519] width 524 height 24
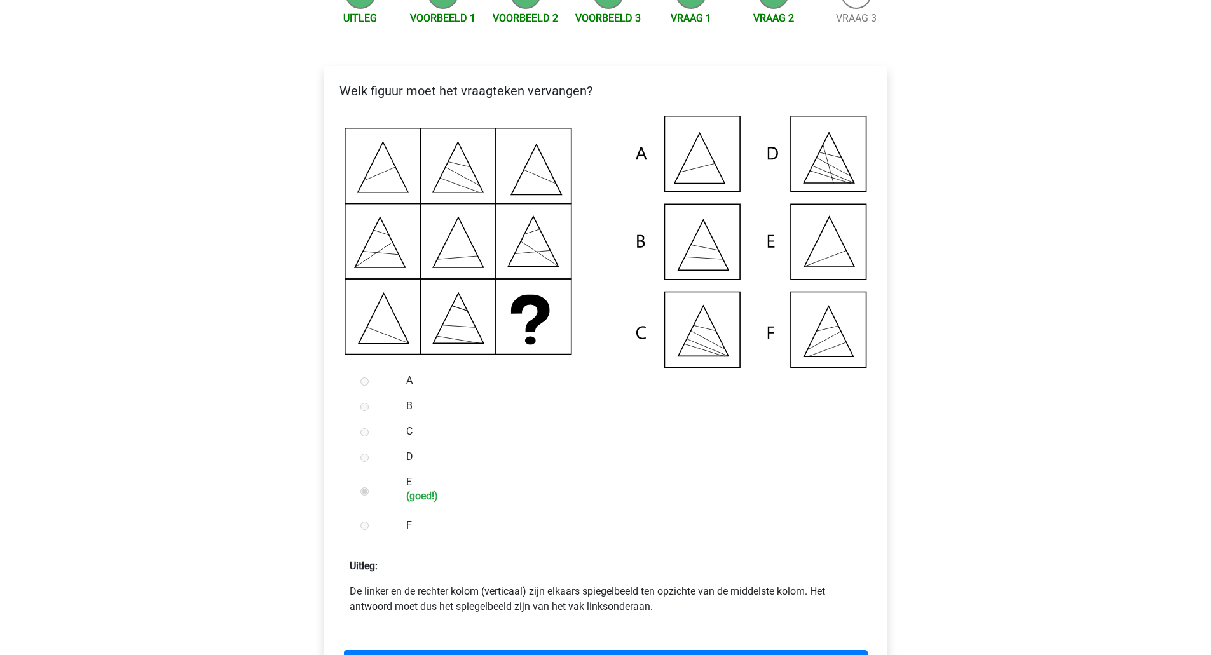
scroll to position [212, 0]
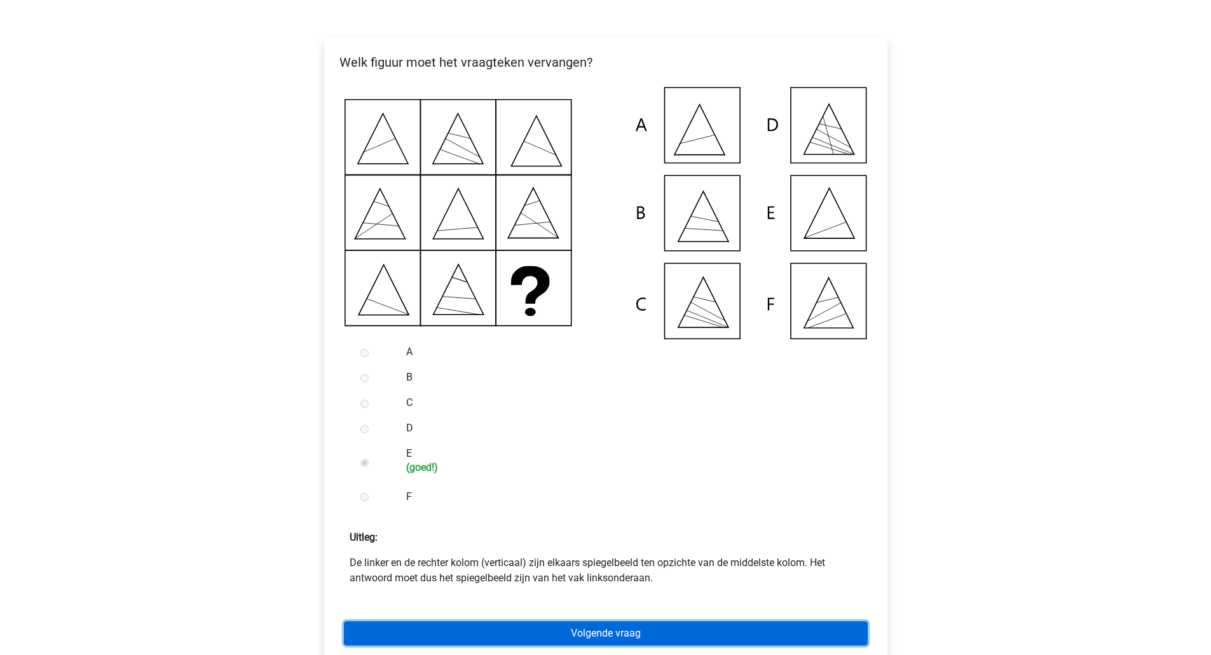
click at [531, 642] on link "Volgende vraag" at bounding box center [606, 634] width 524 height 24
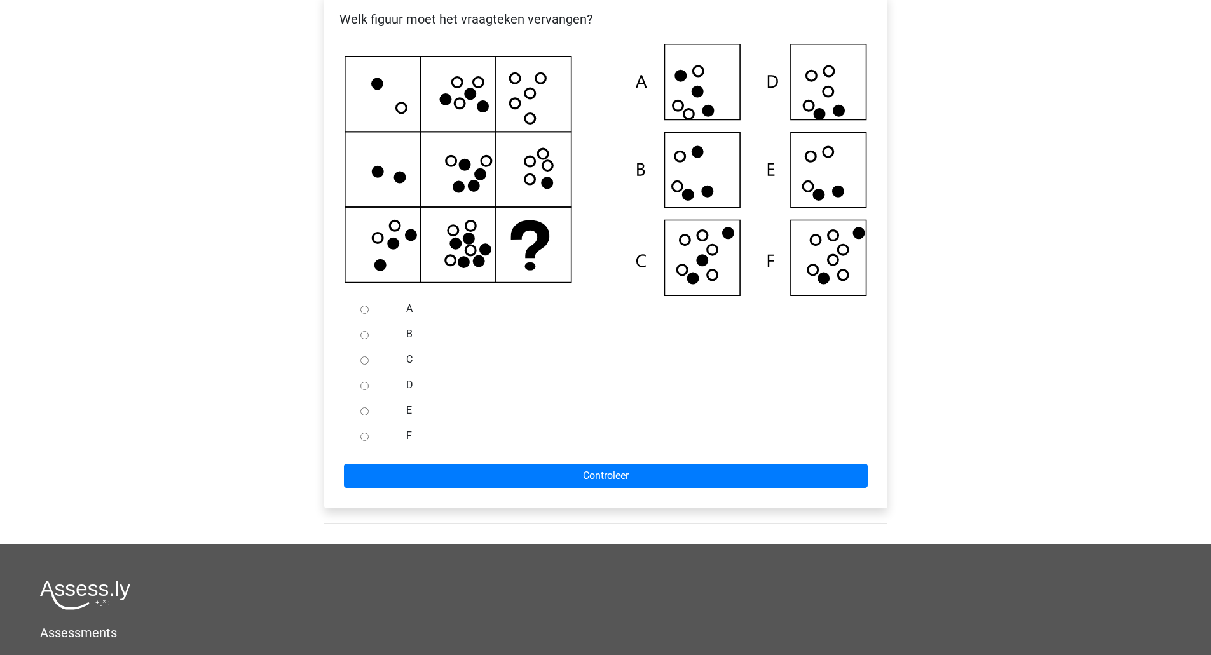
scroll to position [264, 0]
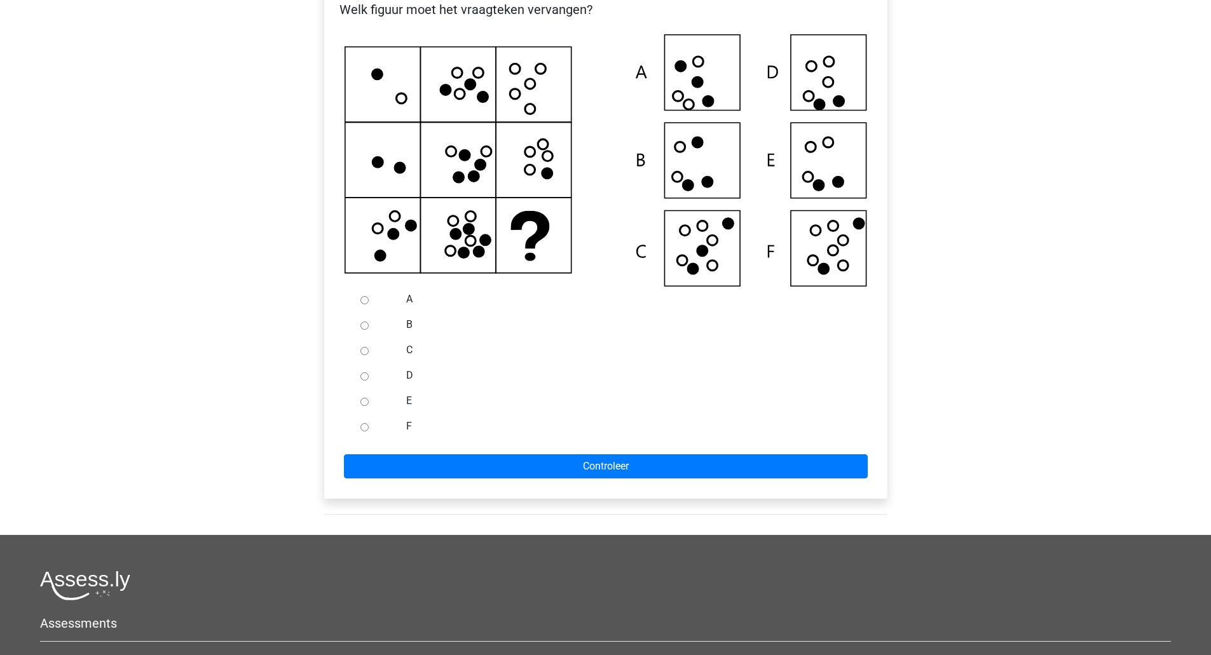
click at [363, 432] on input "F" at bounding box center [364, 427] width 8 height 8
radio input "true"
click at [394, 496] on div "Welk figuur moet het vraagteken vervangen?" at bounding box center [605, 242] width 563 height 514
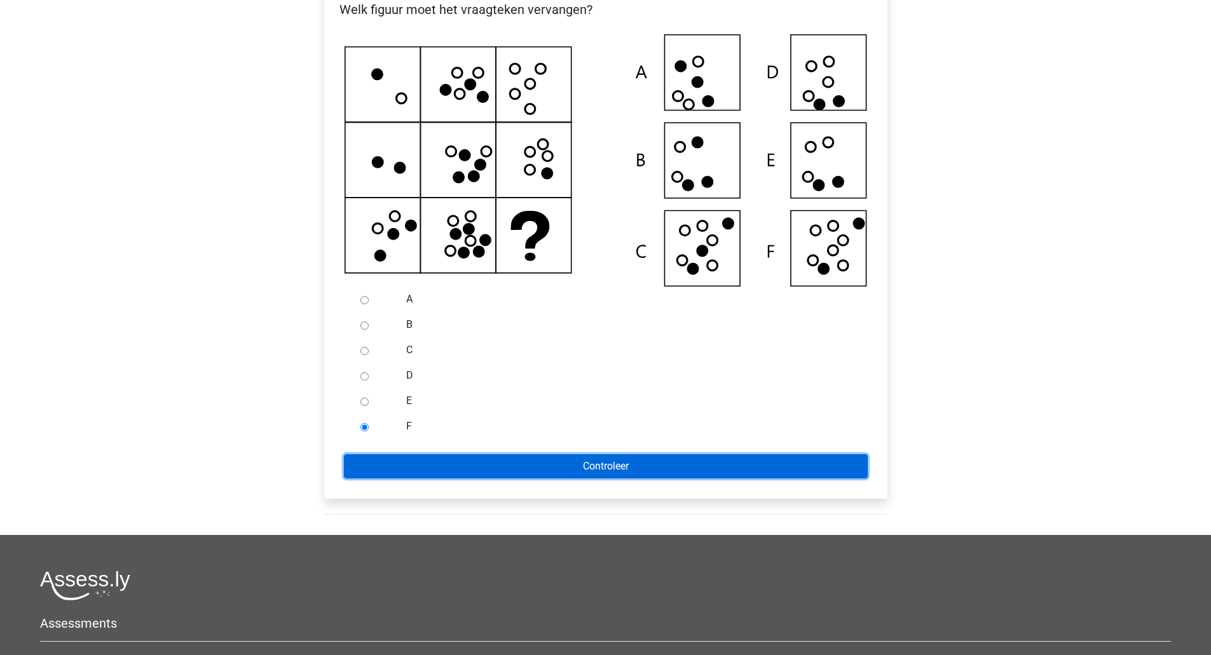
click at [392, 479] on input "Controleer" at bounding box center [606, 467] width 524 height 24
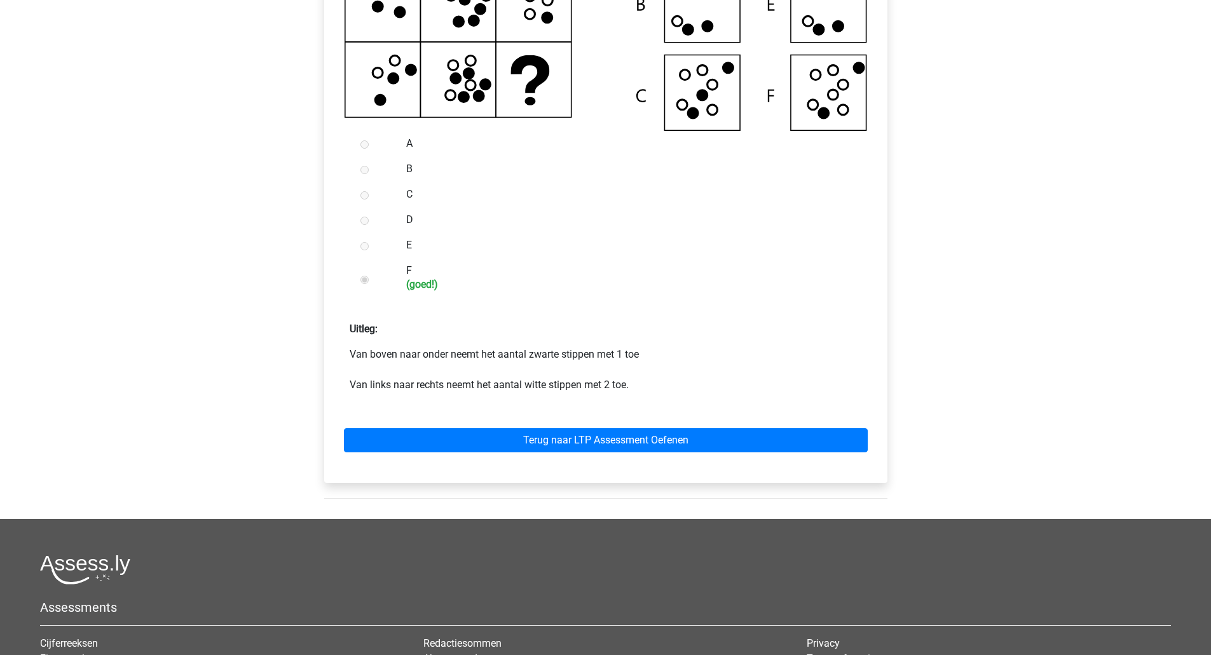
scroll to position [424, 0]
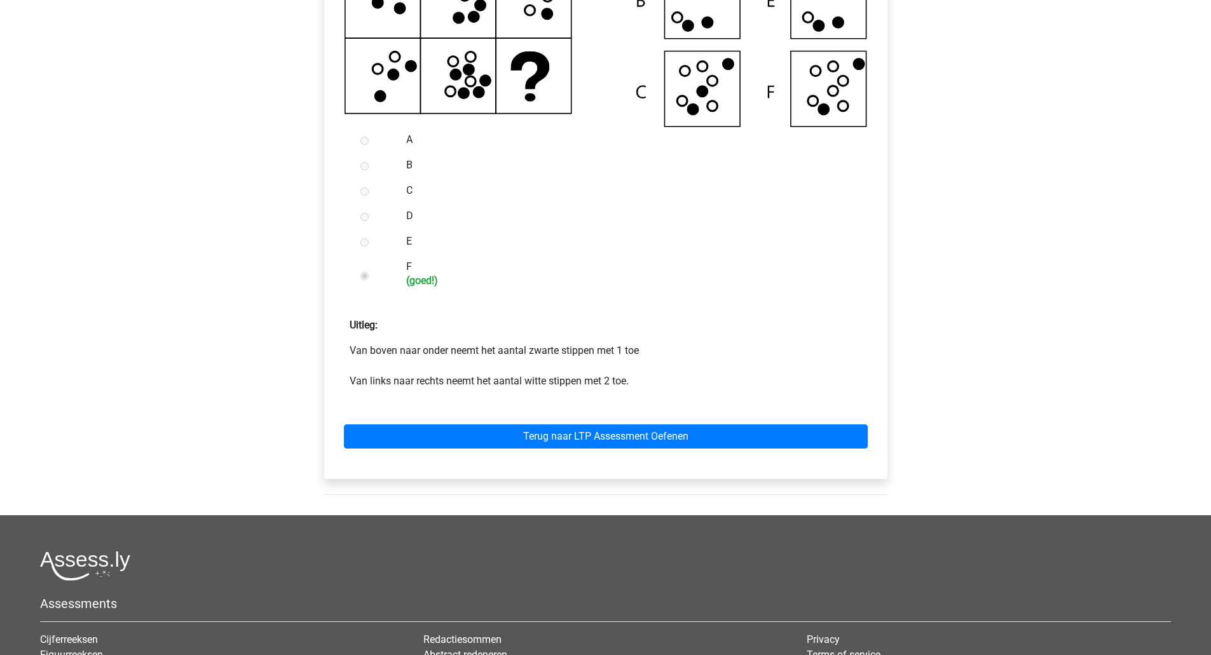
drag, startPoint x: 647, startPoint y: 364, endPoint x: 634, endPoint y: 404, distance: 42.0
click at [644, 372] on p "Van boven naar onder neemt het aantal zwarte stippen met 1 toe Van links naar r…" at bounding box center [606, 366] width 512 height 46
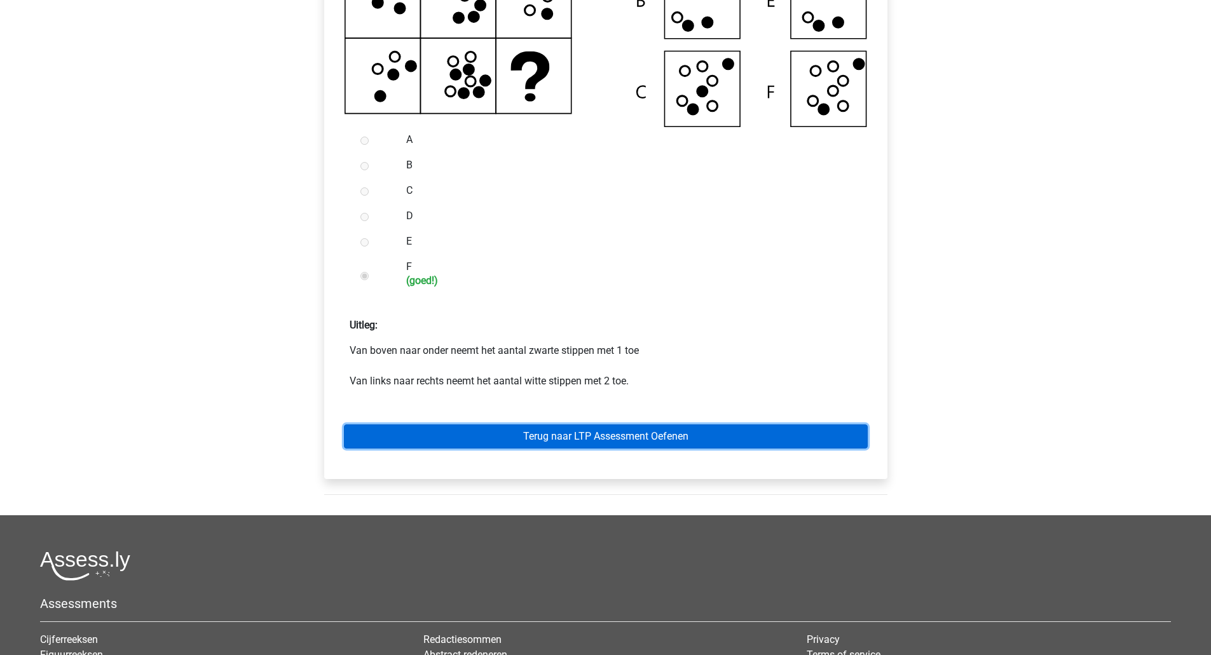
click at [641, 448] on link "Terug naar LTP Assessment Oefenen" at bounding box center [606, 437] width 524 height 24
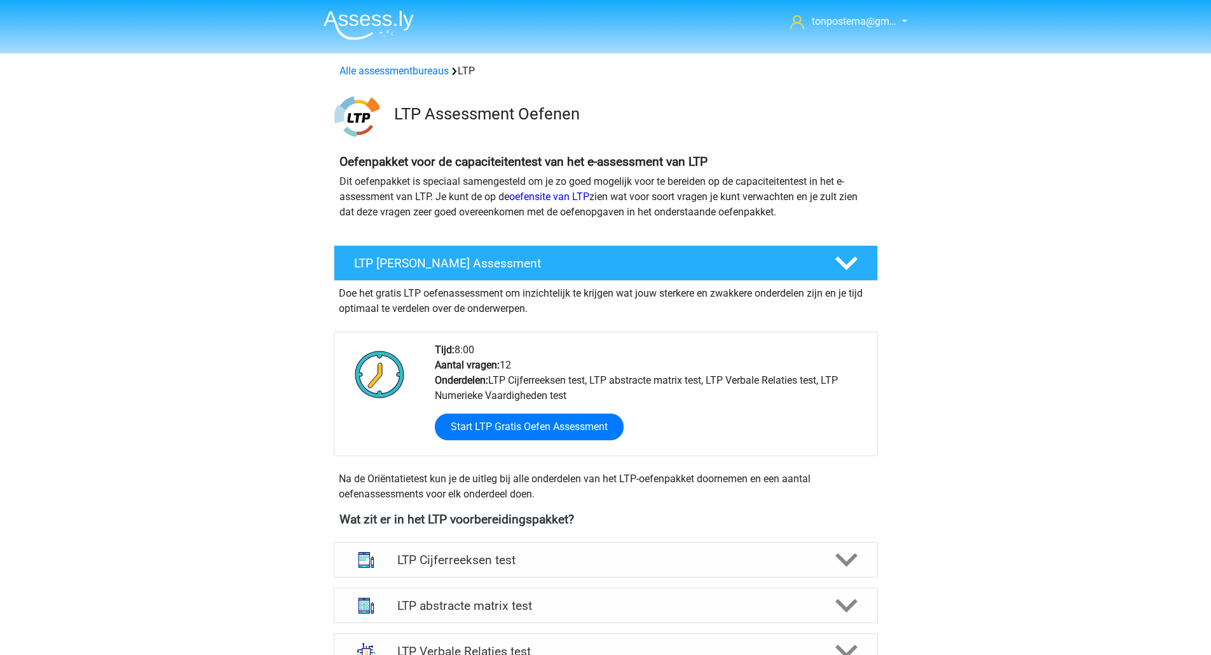
scroll to position [212, 0]
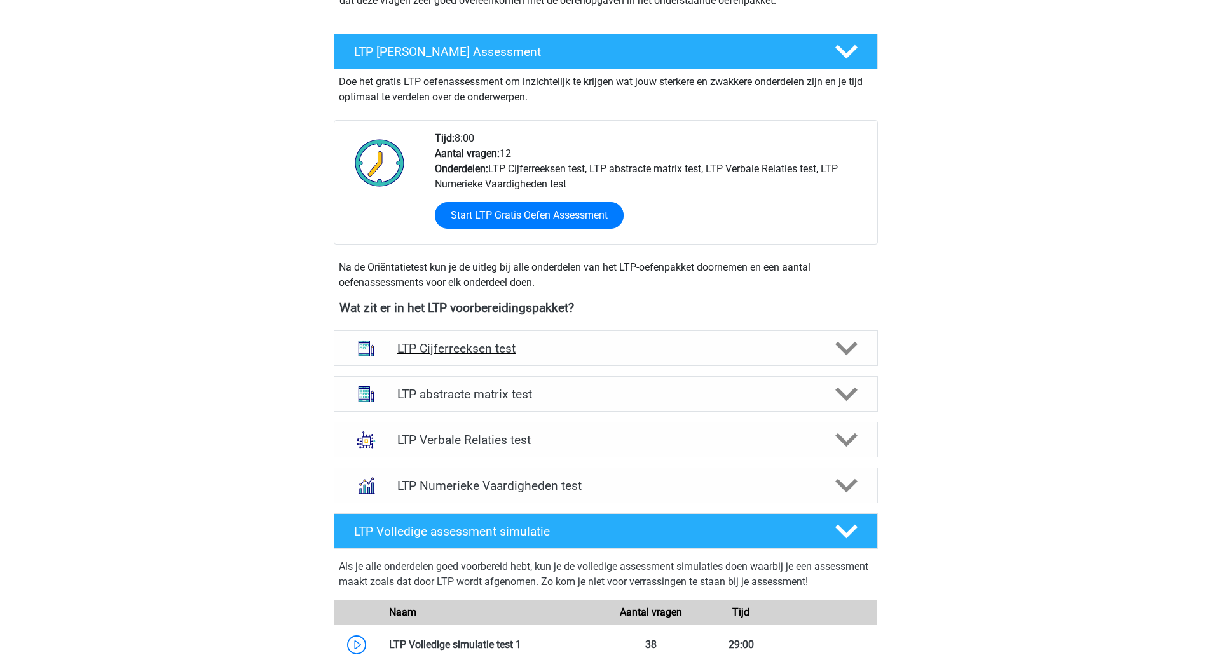
click at [638, 356] on div "LTP Cijferreeksen test" at bounding box center [606, 349] width 544 height 36
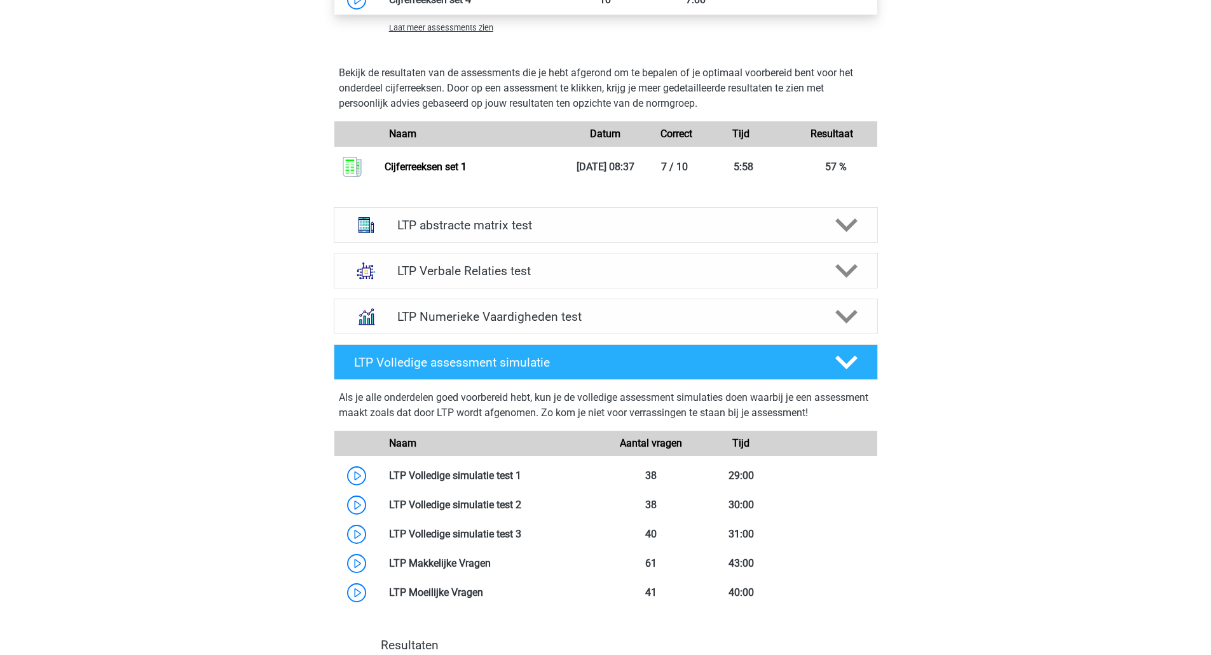
scroll to position [1166, 0]
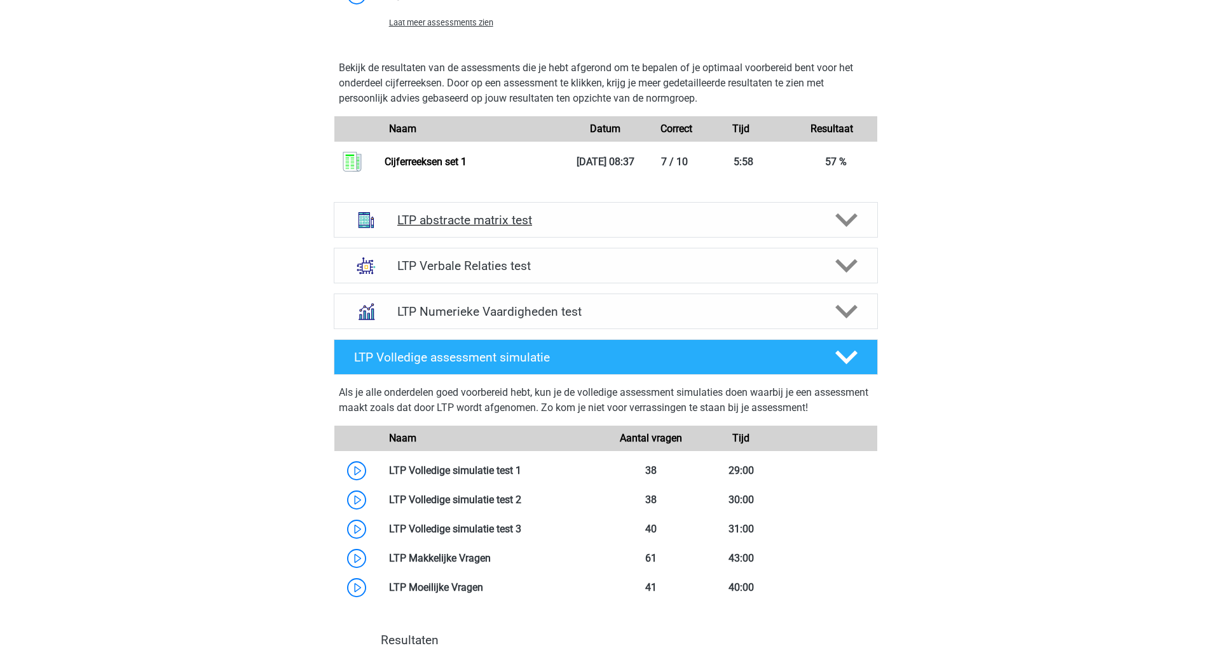
click at [483, 224] on h4 "LTP abstracte matrix test" at bounding box center [605, 220] width 416 height 15
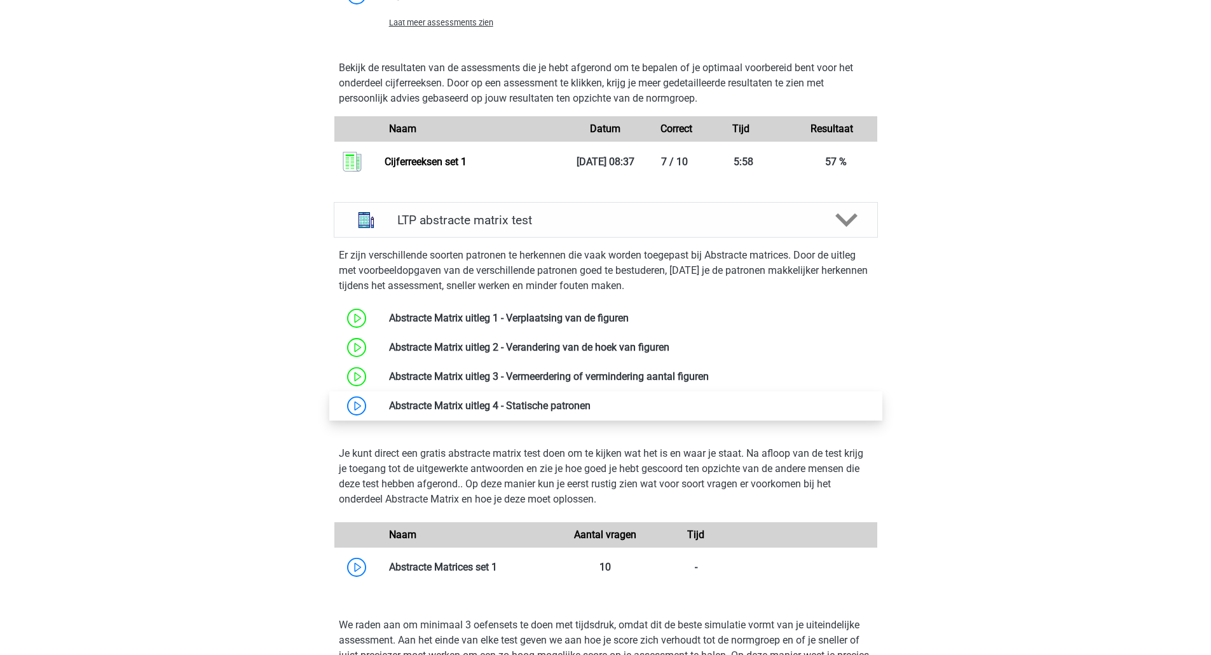
click at [591, 402] on link at bounding box center [591, 406] width 0 height 12
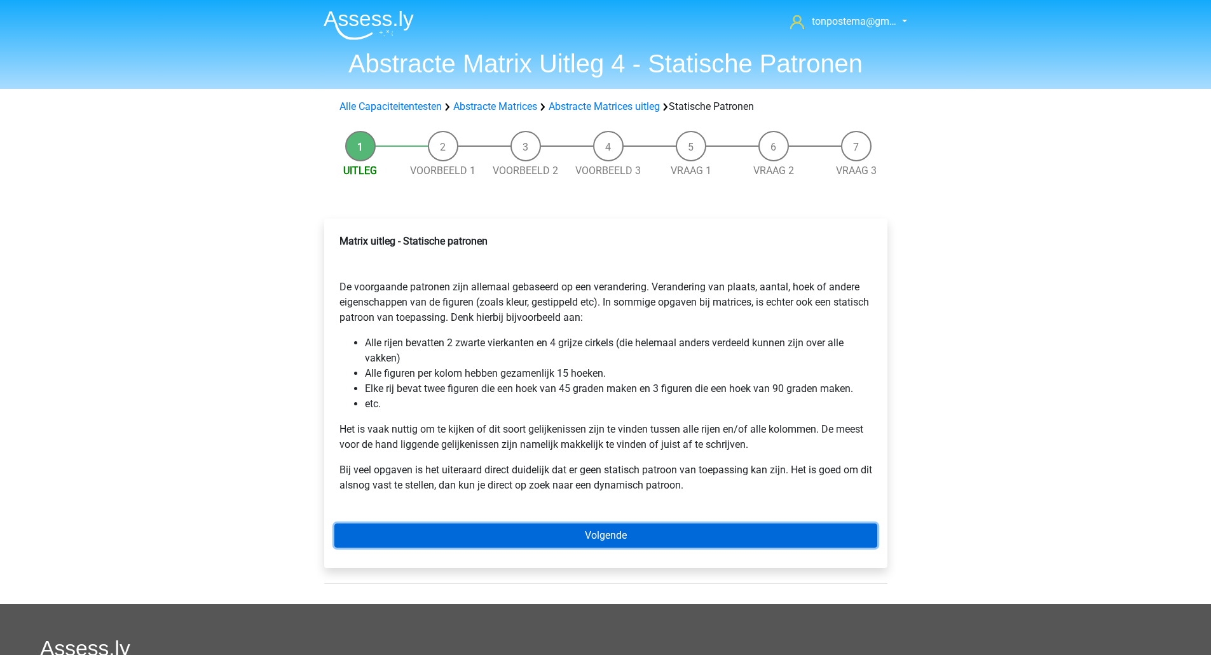
click at [639, 544] on link "Volgende" at bounding box center [605, 536] width 543 height 24
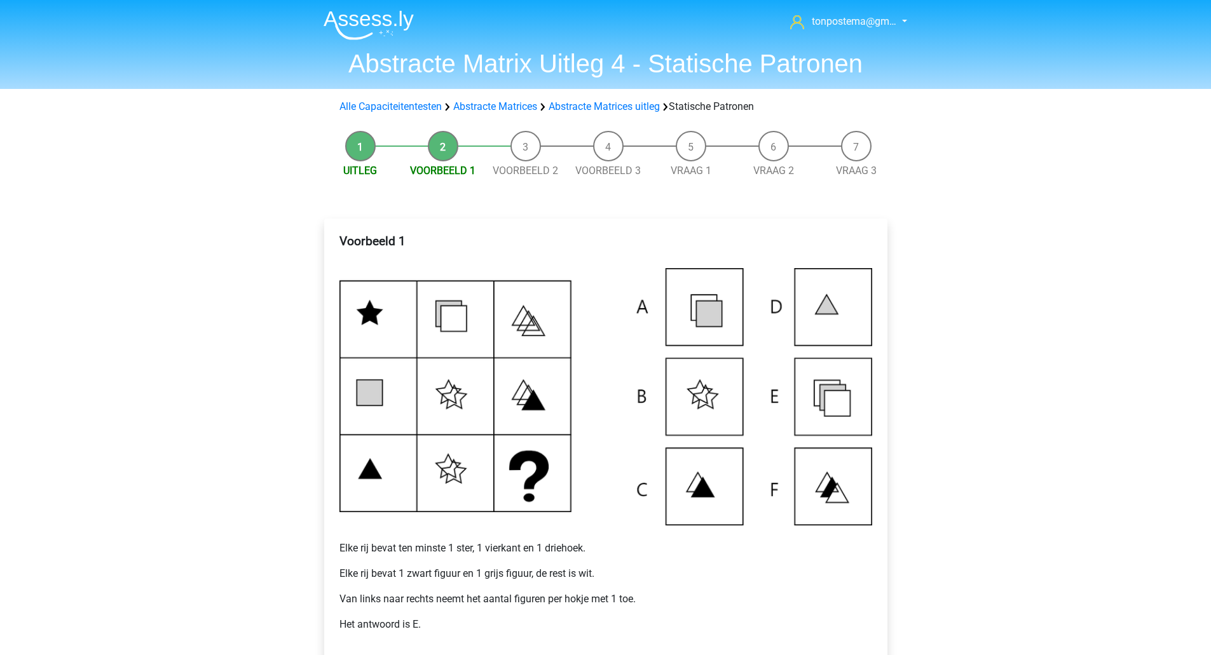
scroll to position [212, 0]
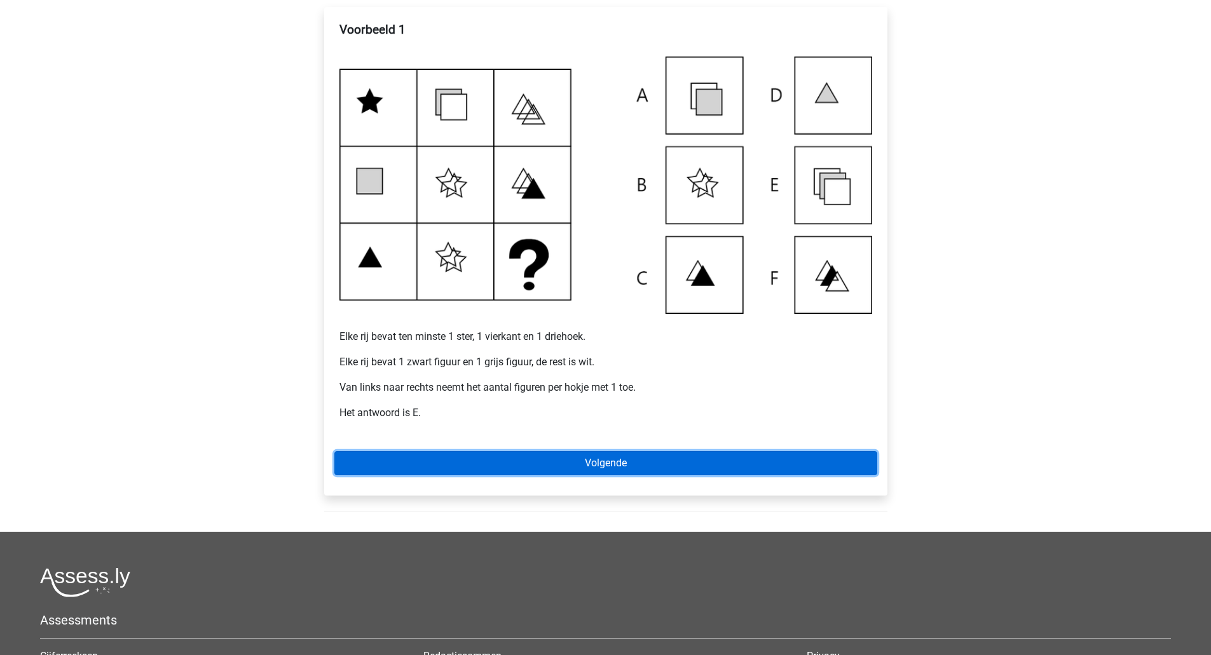
click at [543, 461] on link "Volgende" at bounding box center [605, 463] width 543 height 24
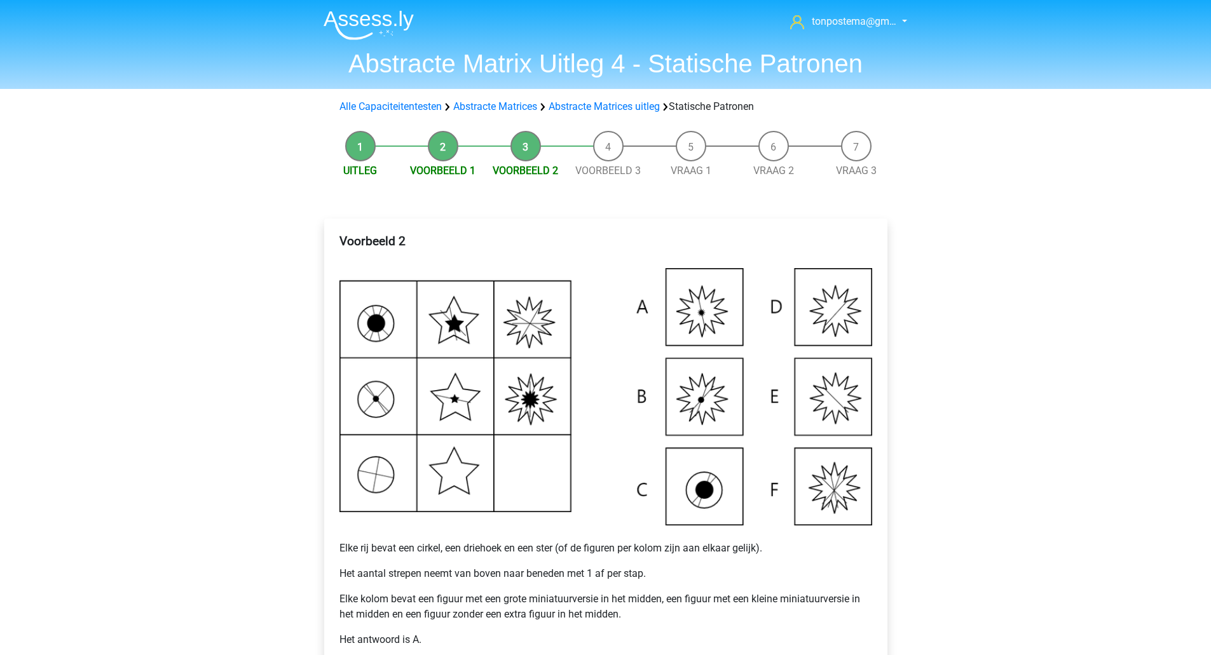
scroll to position [212, 0]
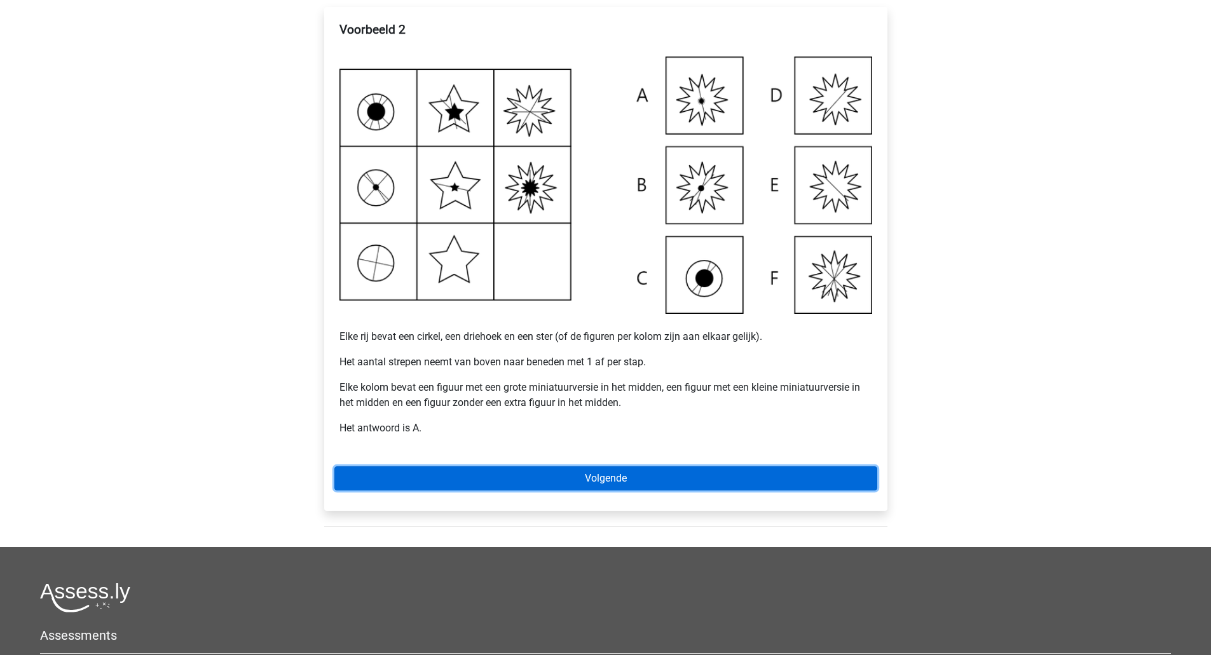
click at [401, 474] on link "Volgende" at bounding box center [605, 479] width 543 height 24
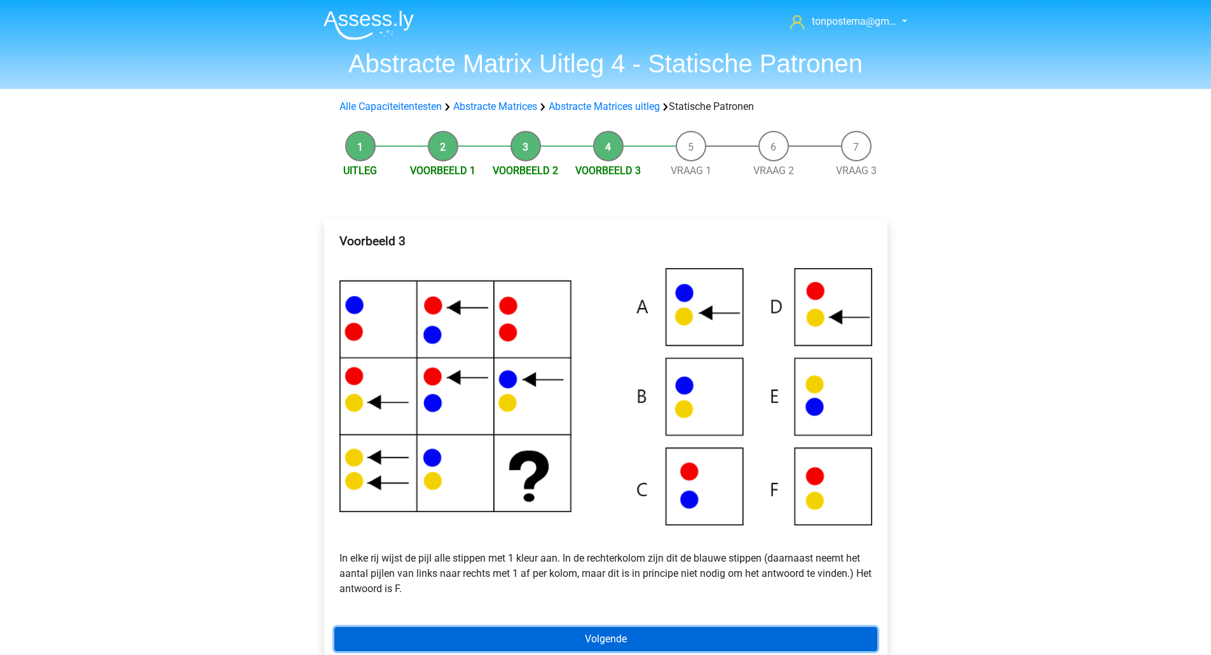
drag, startPoint x: 507, startPoint y: 633, endPoint x: 506, endPoint y: 624, distance: 8.3
click at [507, 633] on link "Volgende" at bounding box center [605, 639] width 543 height 24
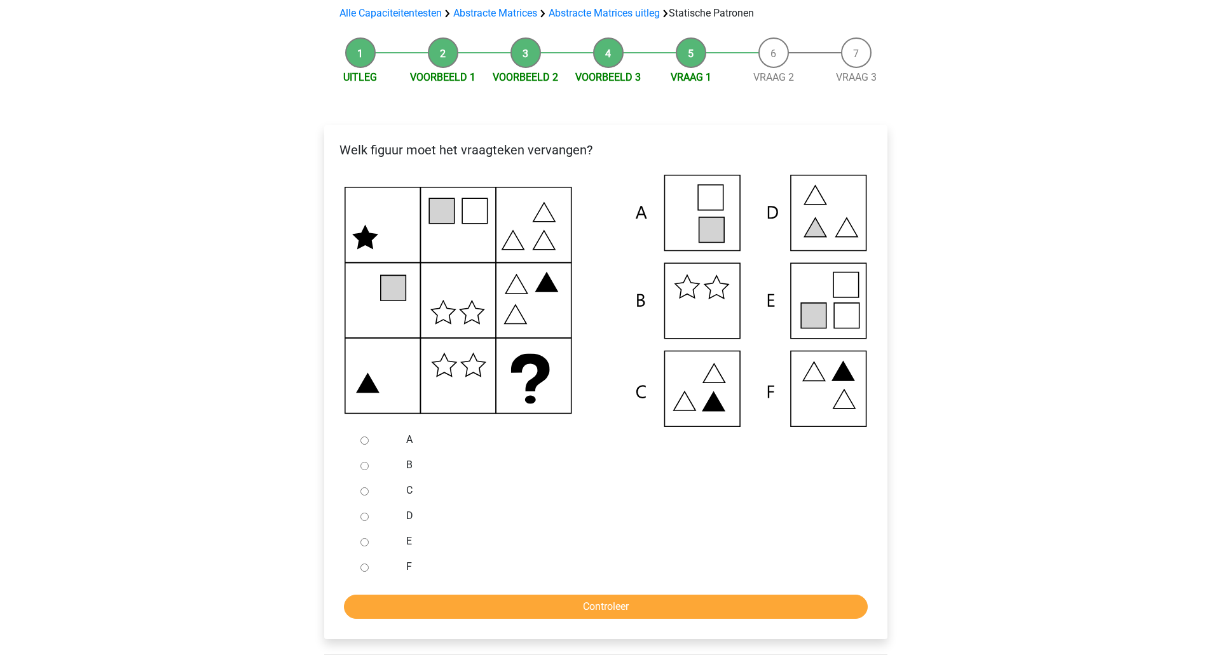
scroll to position [95, 0]
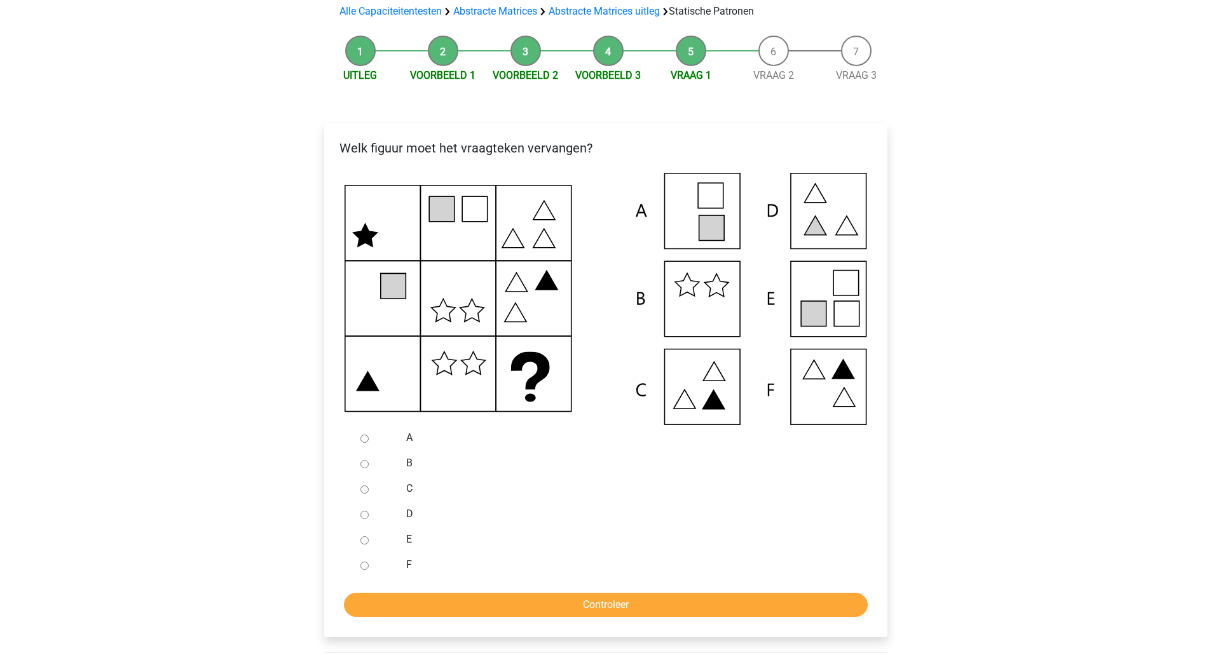
click at [367, 537] on input "E" at bounding box center [364, 541] width 8 height 8
radio input "true"
click at [378, 605] on input "Controleer" at bounding box center [606, 605] width 524 height 24
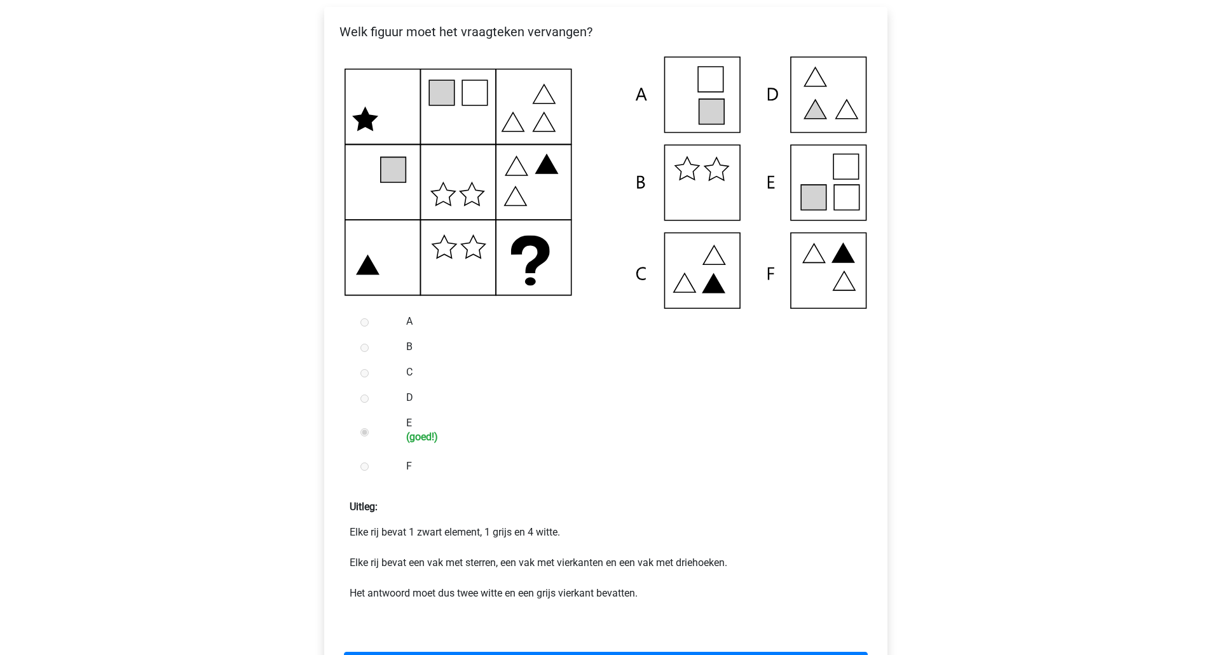
scroll to position [424, 0]
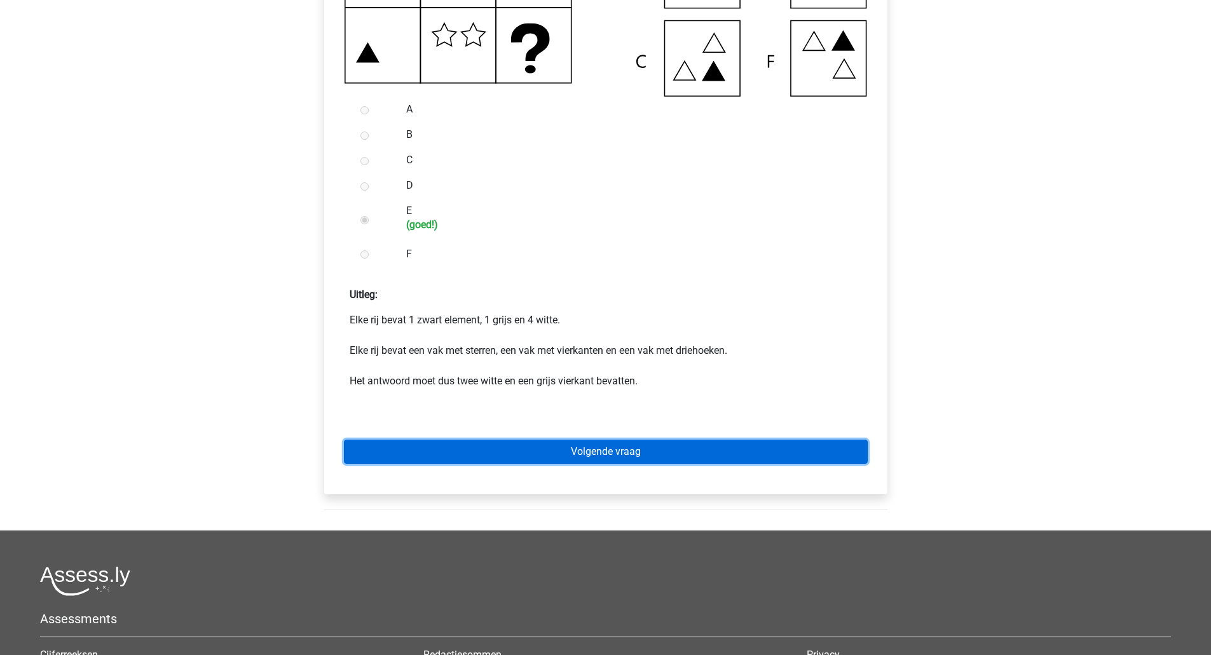
click at [465, 459] on link "Volgende vraag" at bounding box center [606, 452] width 524 height 24
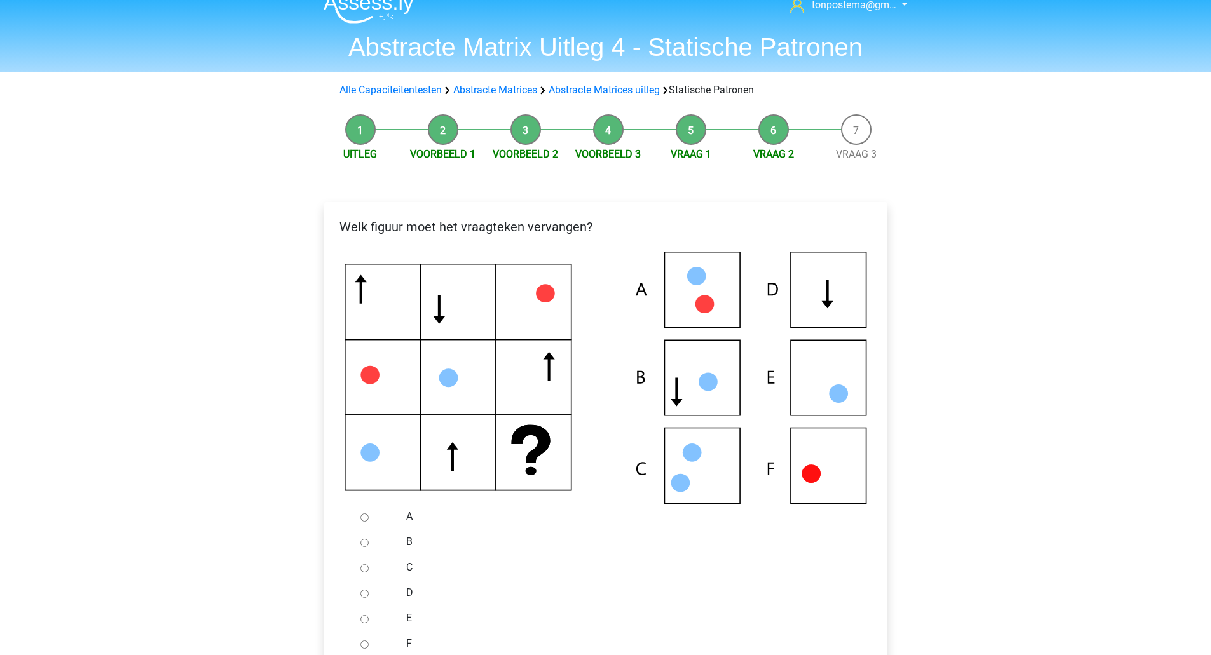
scroll to position [17, 0]
click at [648, 433] on icon at bounding box center [606, 377] width 523 height 252
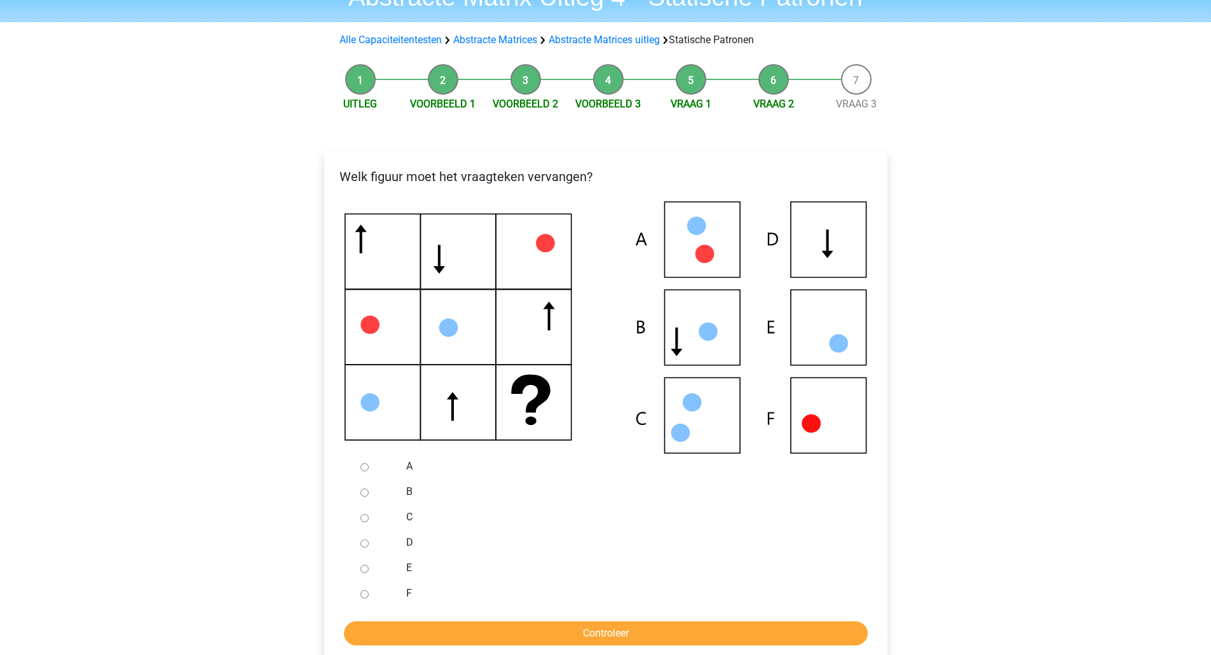
scroll to position [67, 0]
click at [367, 595] on input "F" at bounding box center [364, 594] width 8 height 8
radio input "true"
click at [403, 635] on input "Controleer" at bounding box center [606, 633] width 524 height 24
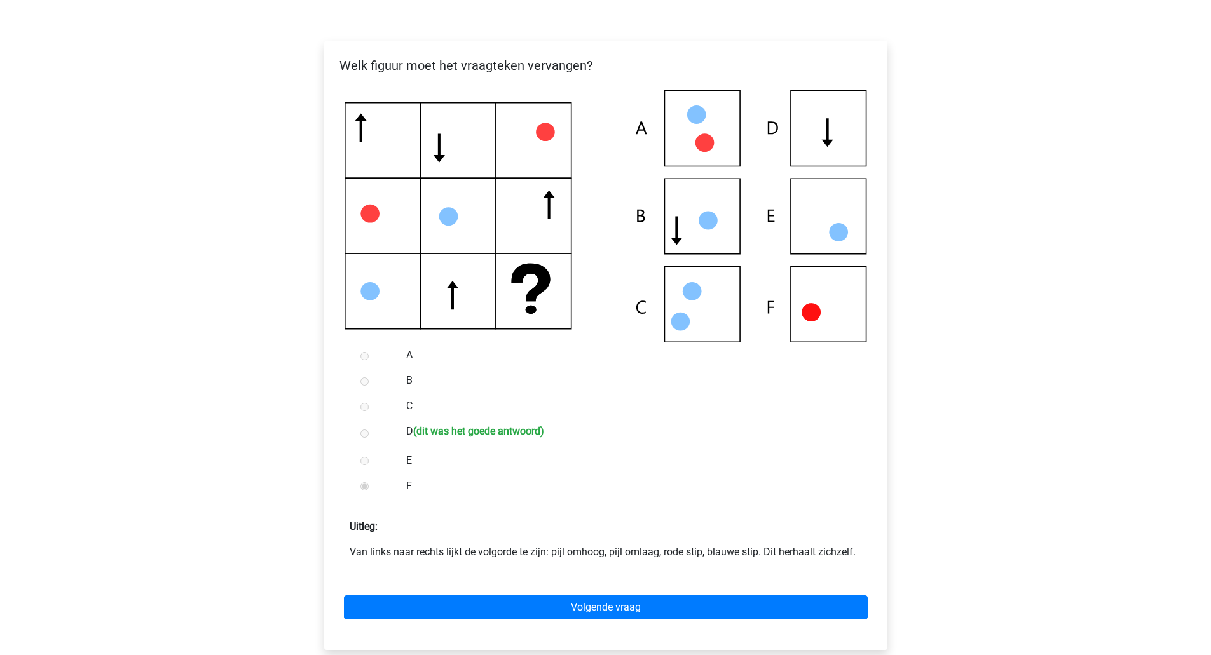
scroll to position [212, 0]
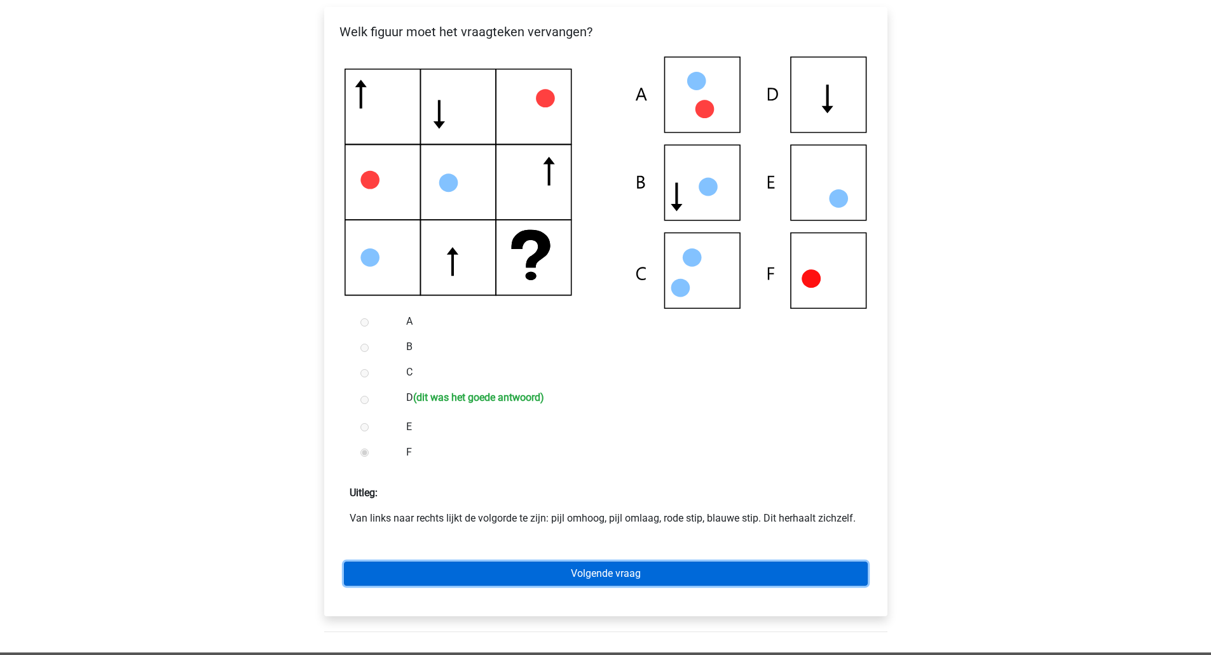
click at [511, 572] on link "Volgende vraag" at bounding box center [606, 574] width 524 height 24
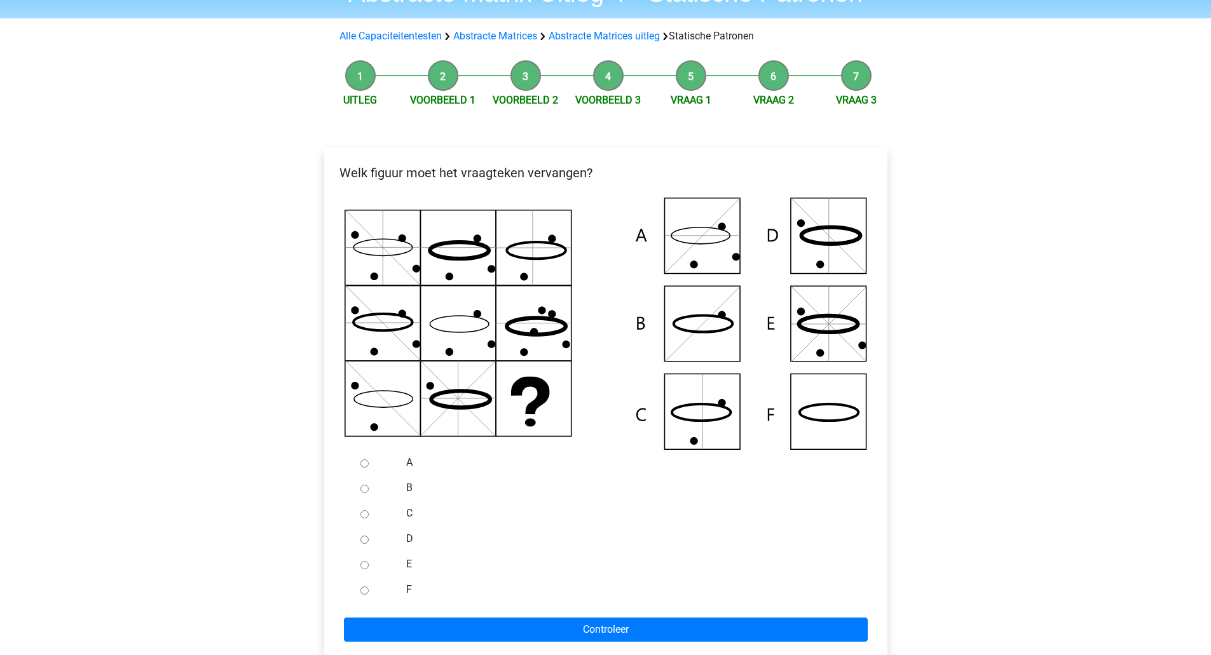
scroll to position [71, 0]
click at [363, 592] on input "F" at bounding box center [364, 590] width 8 height 8
radio input "true"
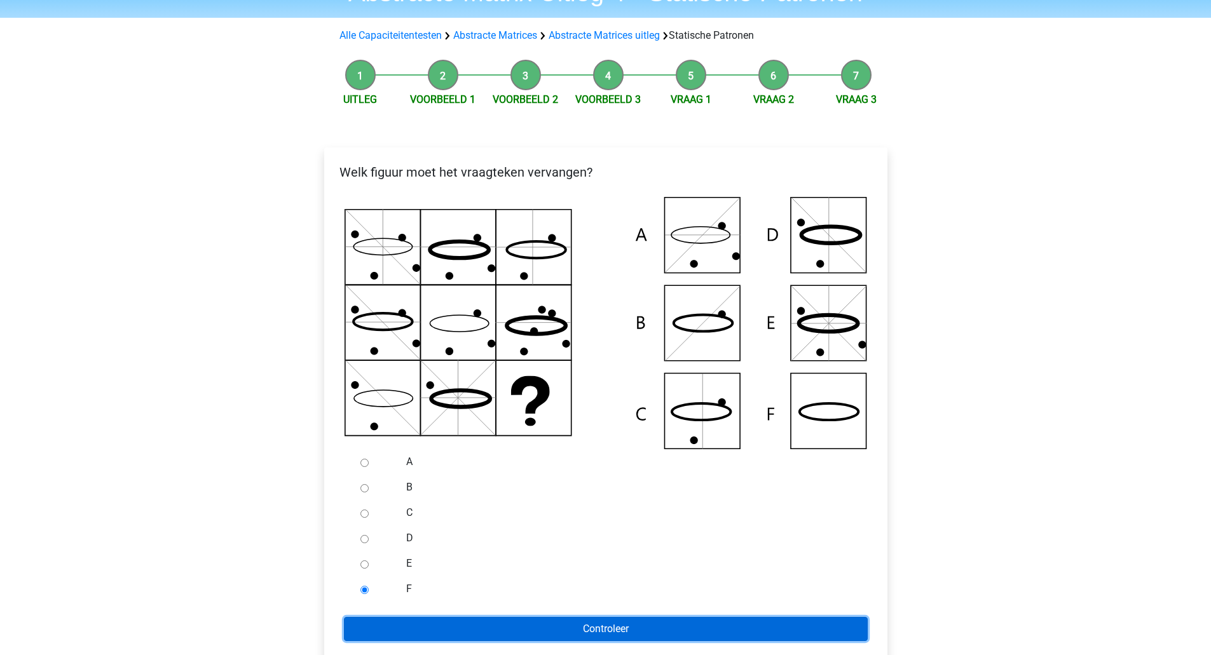
click at [384, 619] on input "Controleer" at bounding box center [606, 629] width 524 height 24
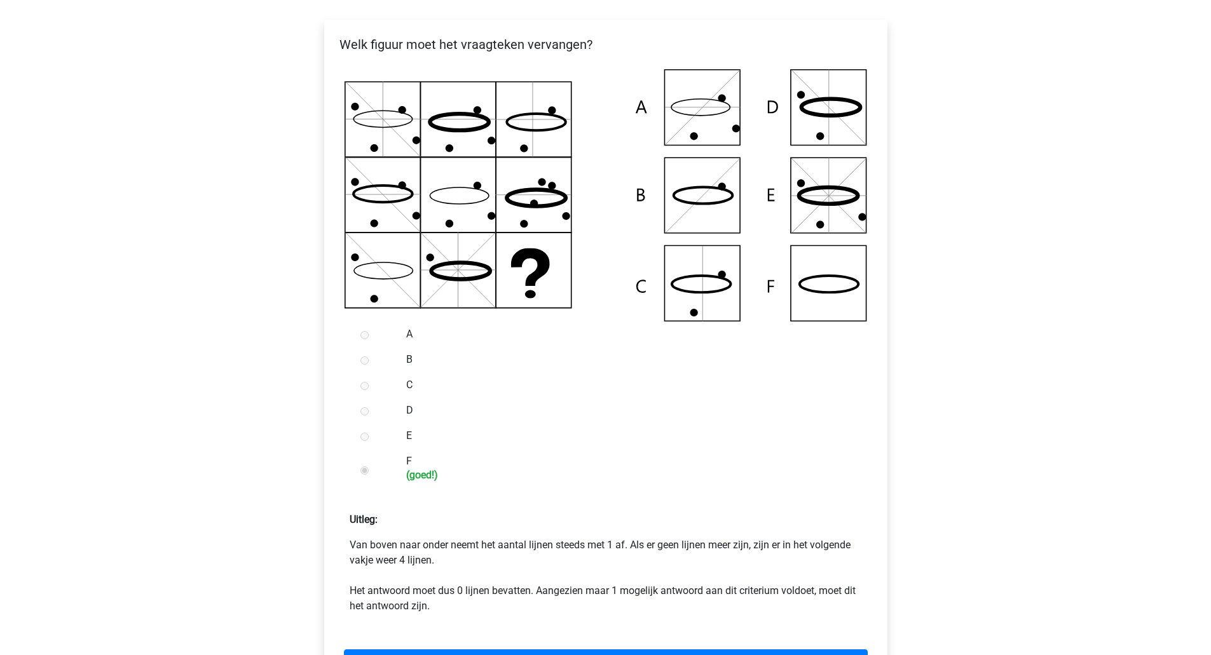
scroll to position [212, 0]
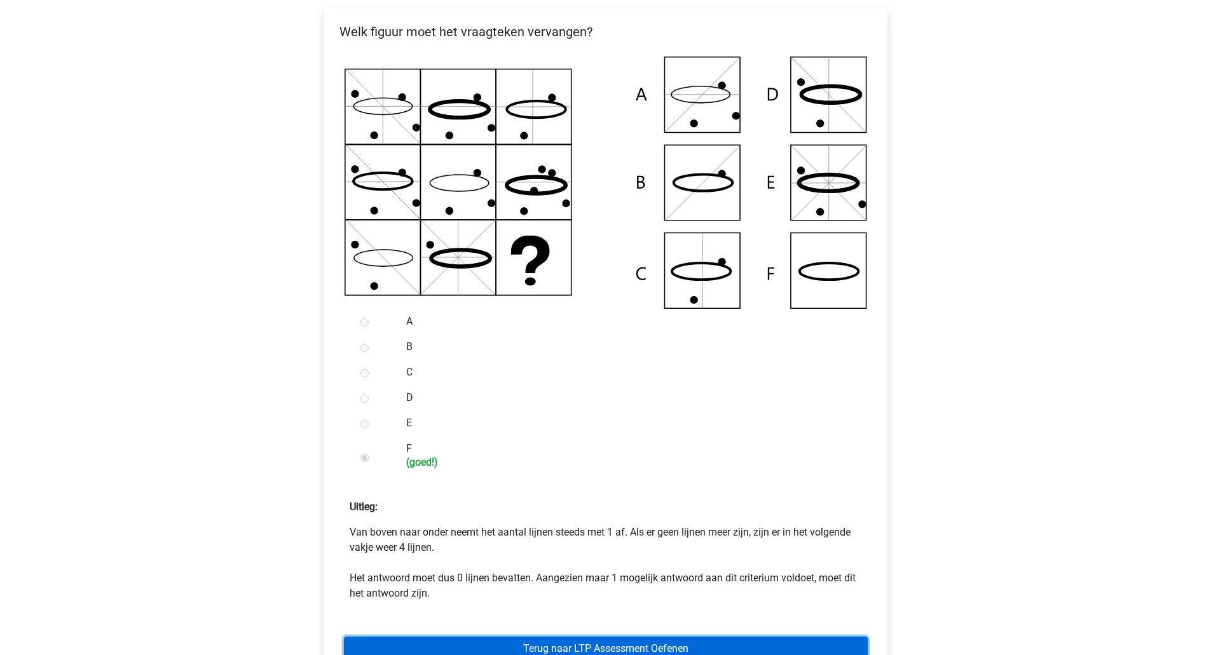
click at [514, 639] on link "Terug naar LTP Assessment Oefenen" at bounding box center [606, 649] width 524 height 24
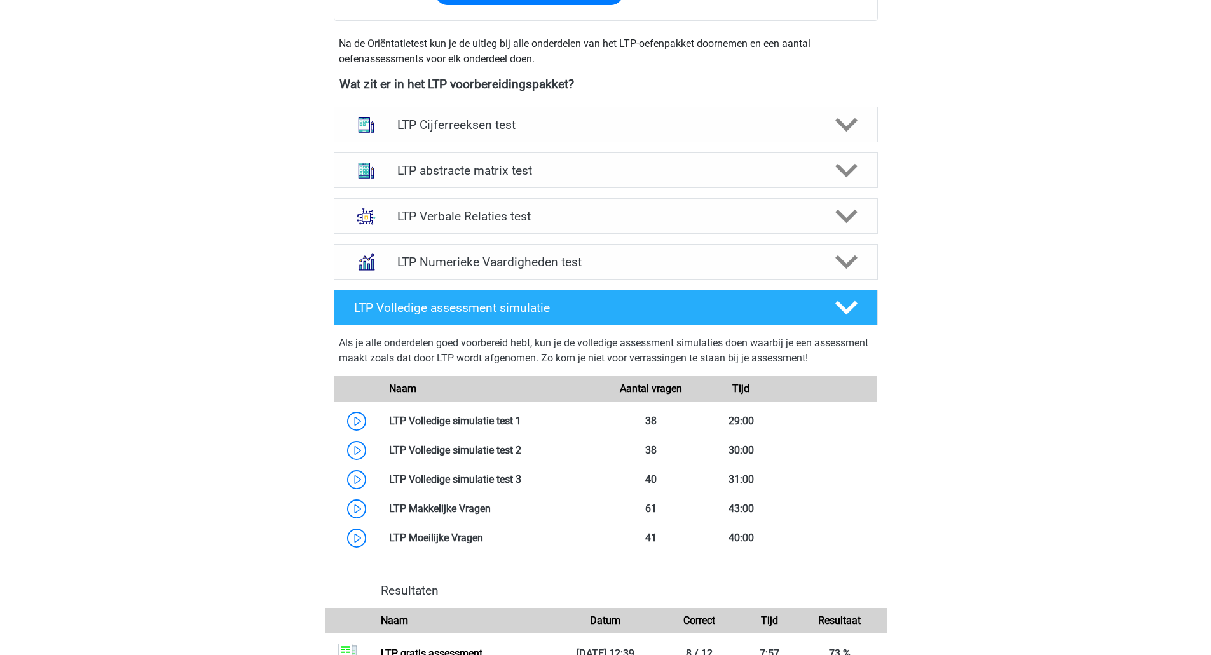
scroll to position [424, 0]
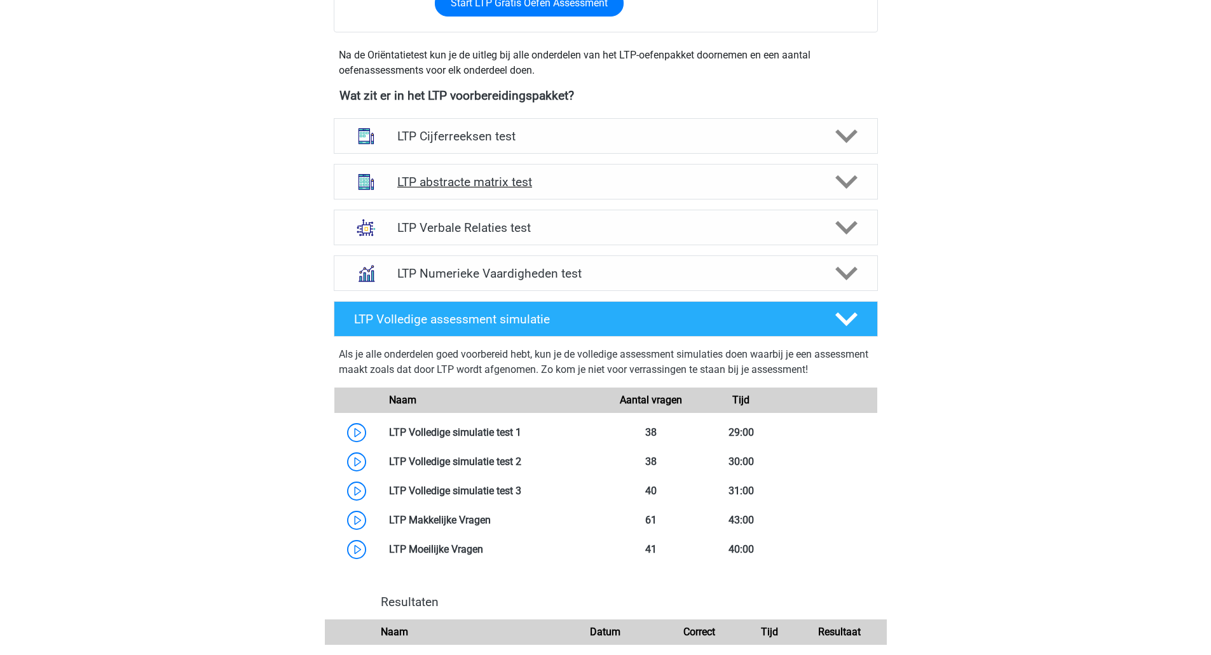
click at [568, 176] on h4 "LTP abstracte matrix test" at bounding box center [605, 182] width 416 height 15
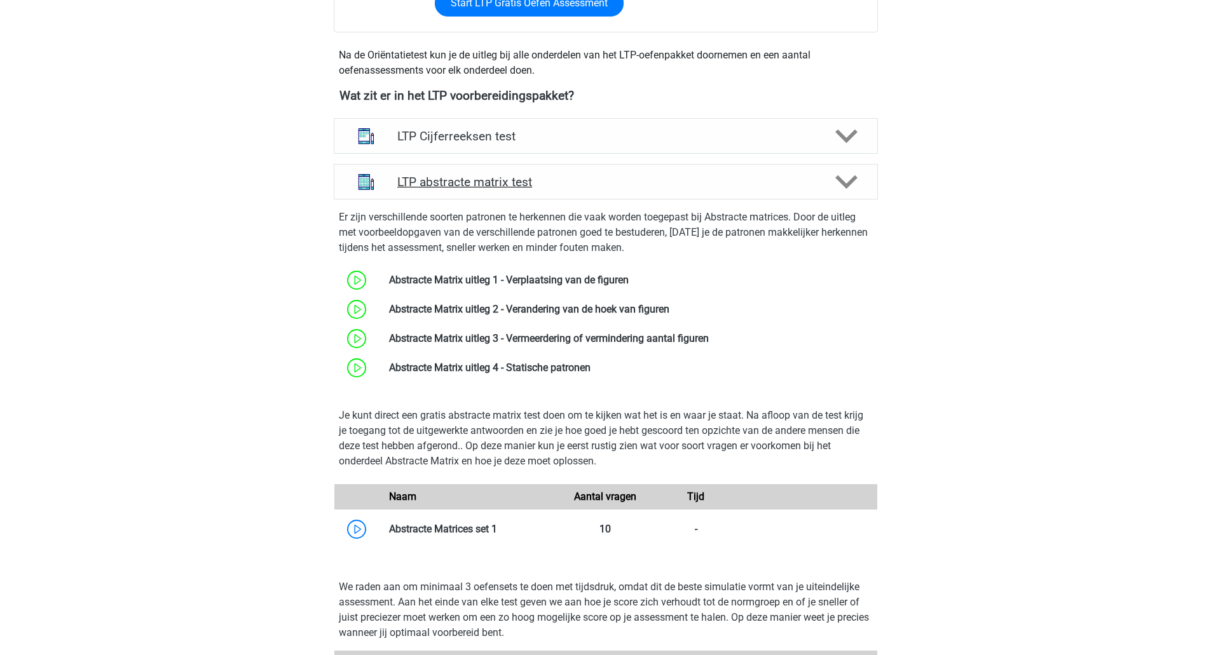
click at [568, 176] on h4 "LTP abstracte matrix test" at bounding box center [605, 182] width 416 height 15
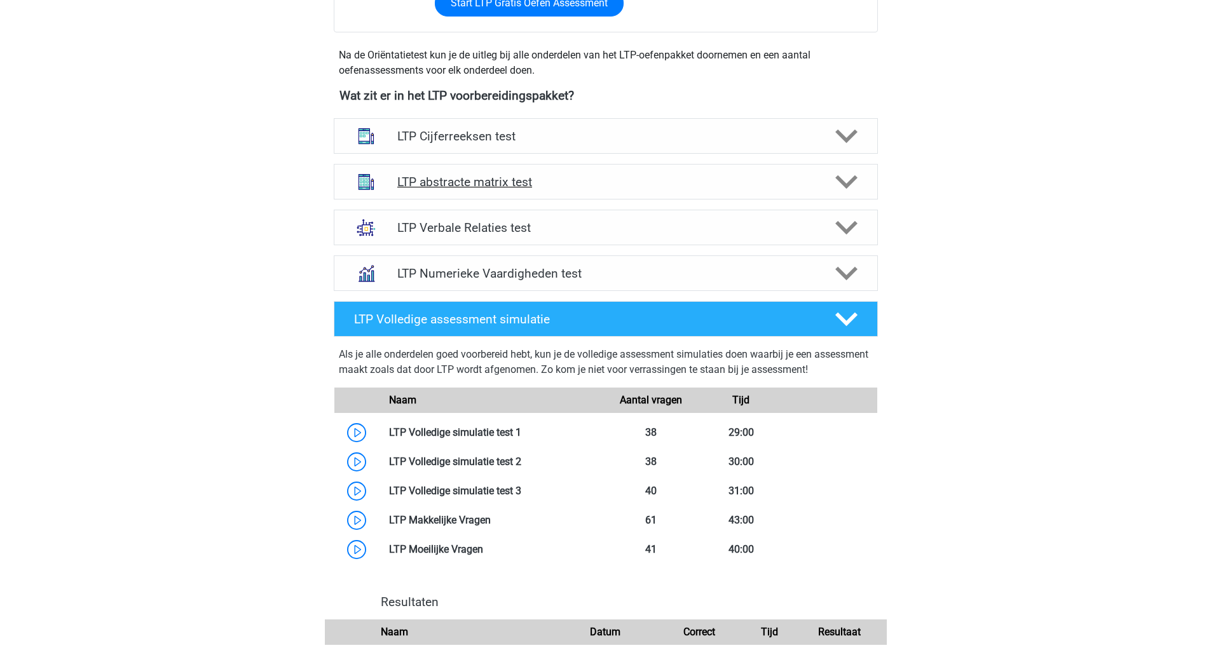
click at [579, 184] on h4 "LTP abstracte matrix test" at bounding box center [605, 182] width 416 height 15
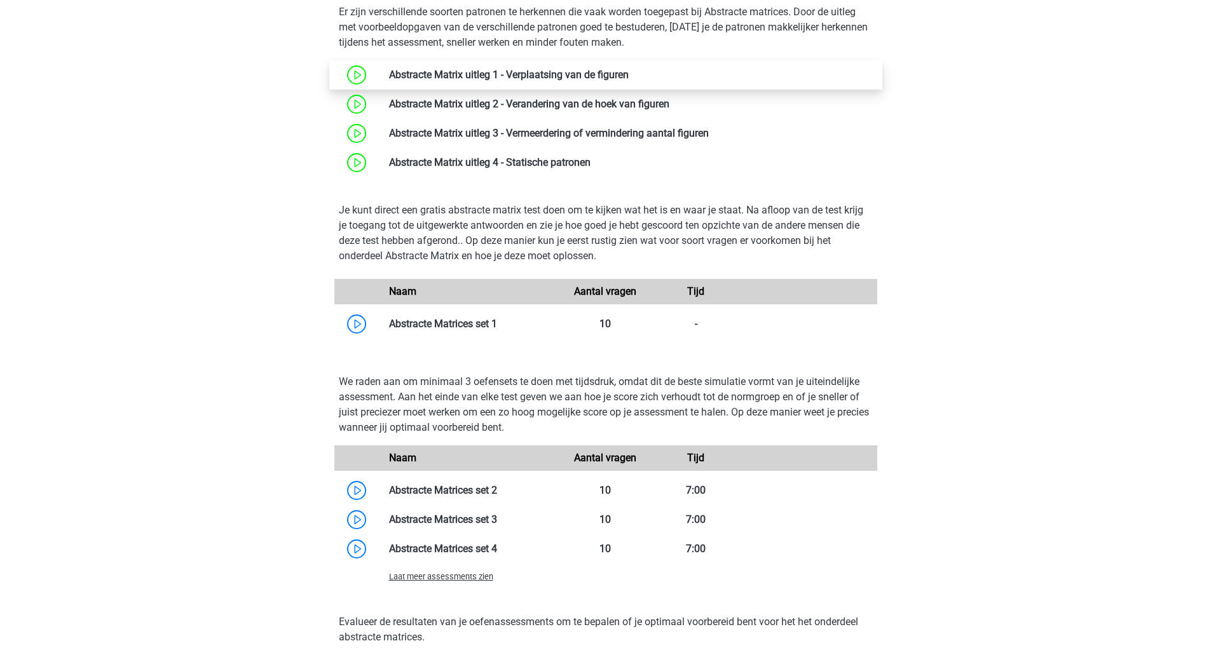
scroll to position [636, 0]
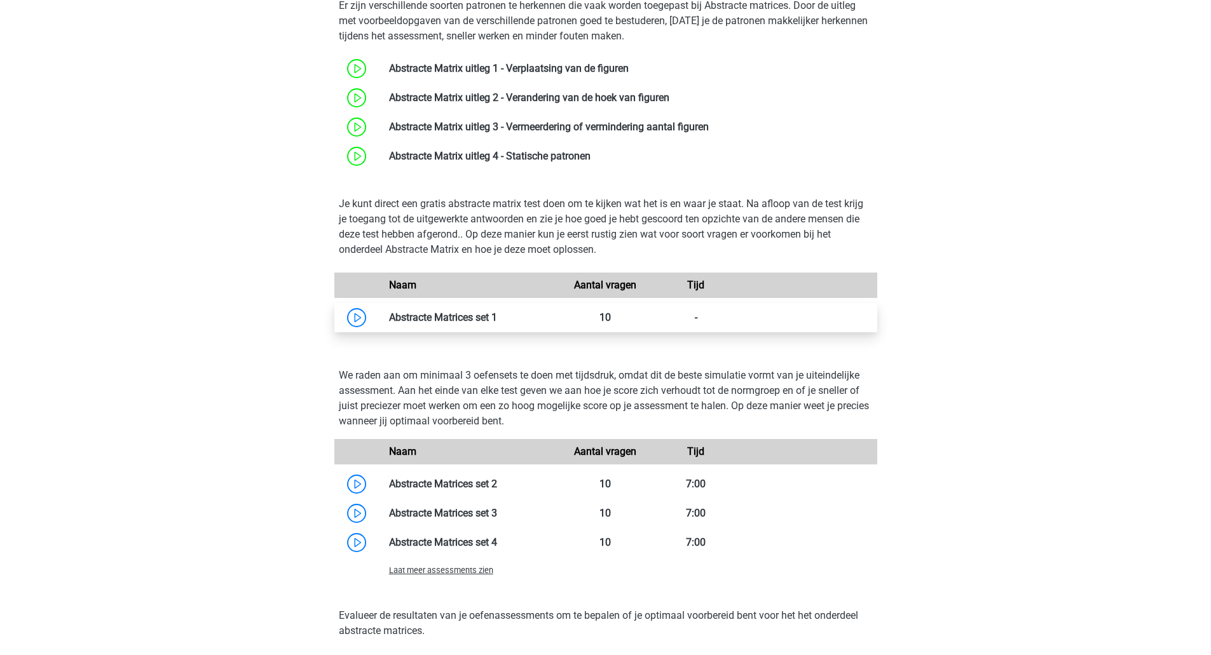
click at [497, 316] on link at bounding box center [497, 318] width 0 height 12
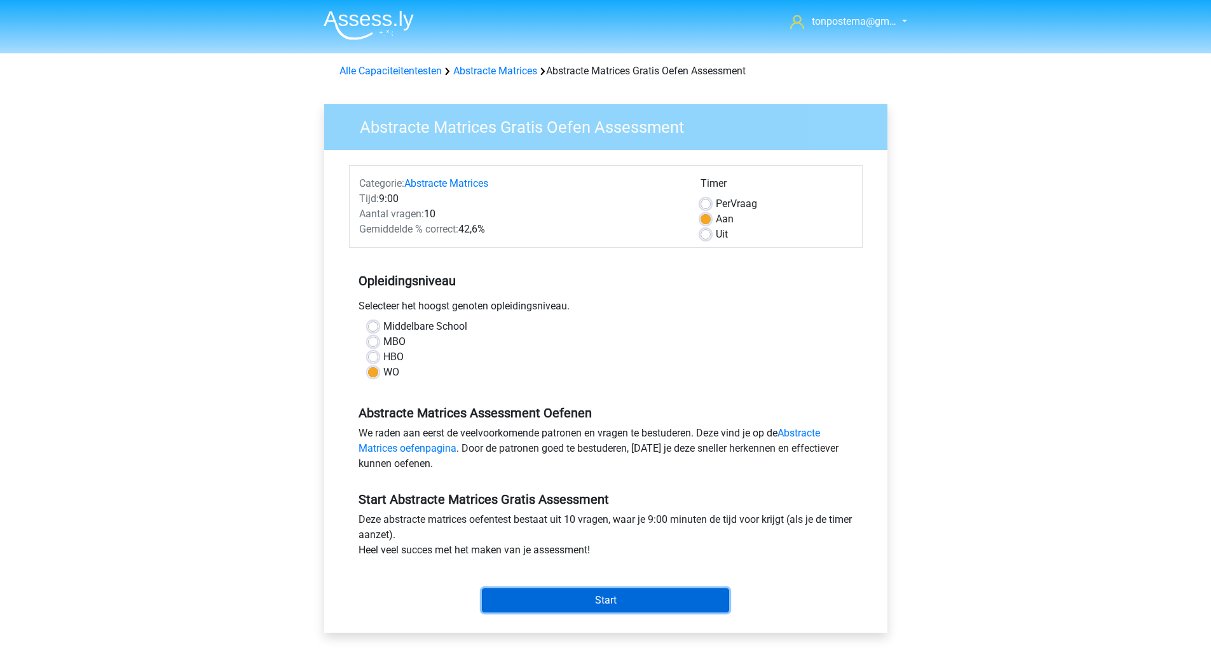
click at [552, 599] on input "Start" at bounding box center [605, 601] width 247 height 24
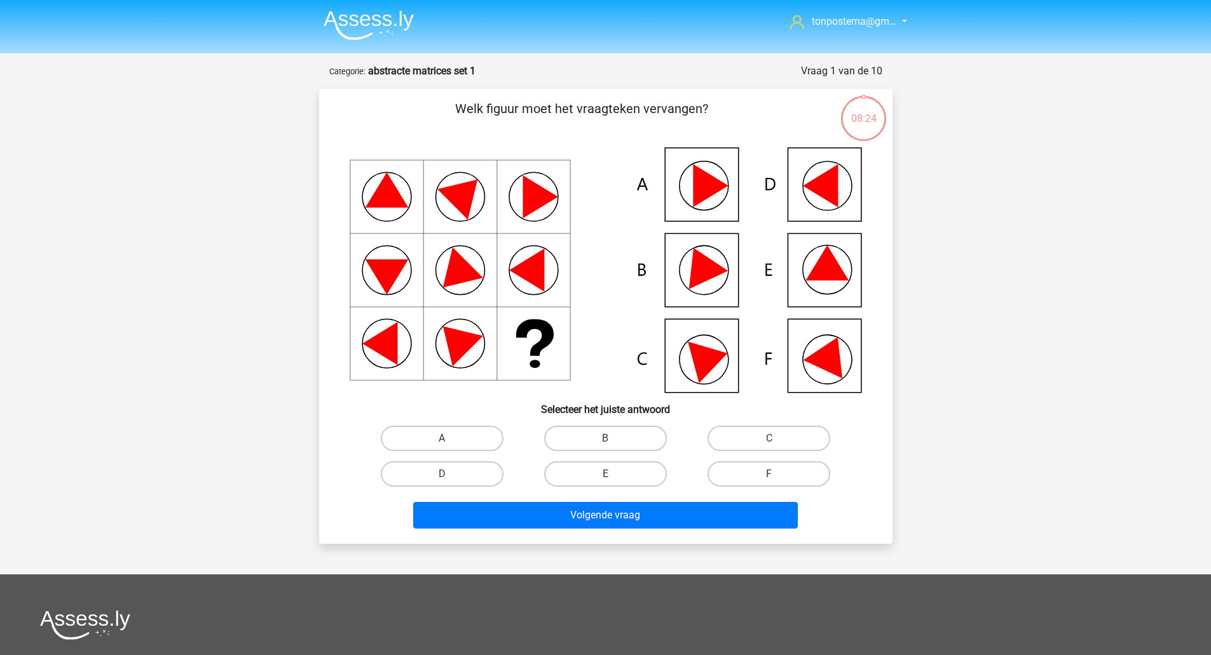
click at [842, 367] on icon at bounding box center [606, 269] width 512 height 245
click at [774, 480] on input "F" at bounding box center [773, 478] width 8 height 8
radio input "true"
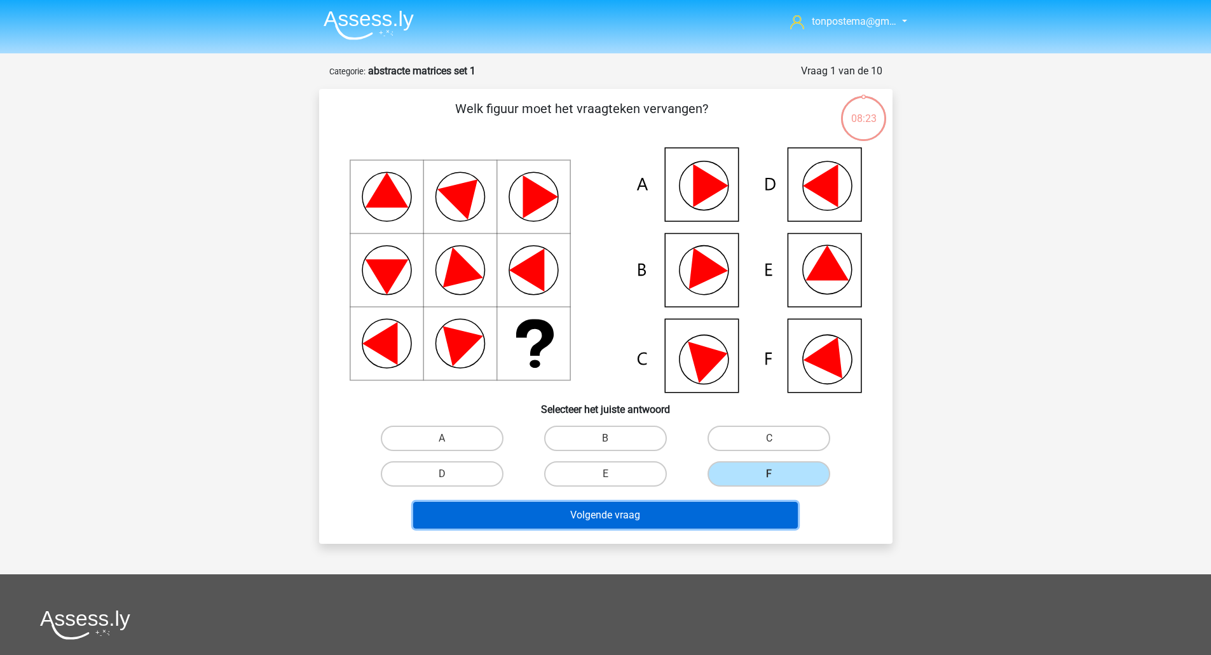
click at [744, 518] on button "Volgende vraag" at bounding box center [605, 515] width 385 height 27
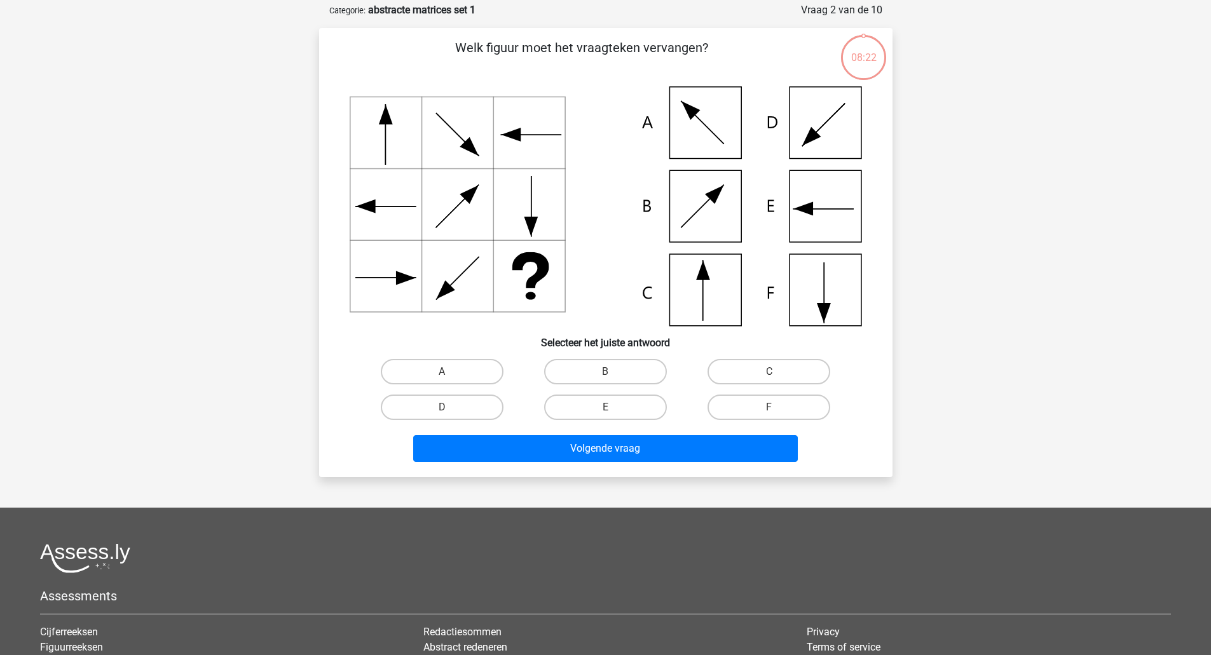
scroll to position [64, 0]
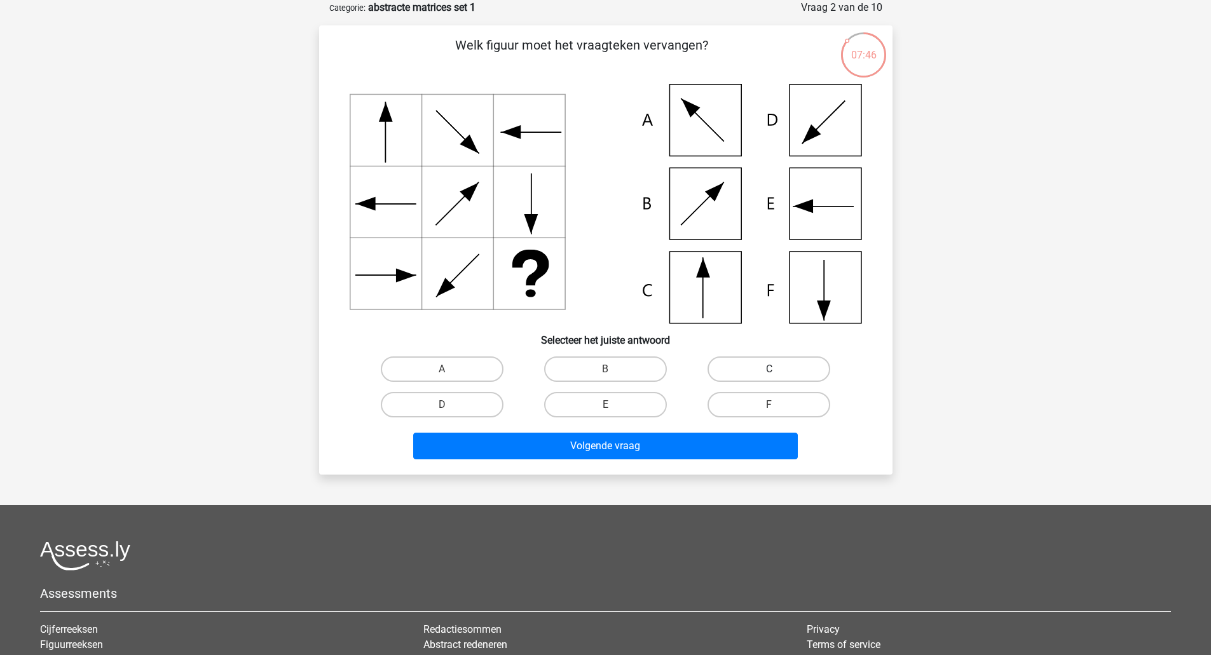
click at [762, 365] on label "C" at bounding box center [769, 369] width 123 height 25
click at [769, 369] on input "C" at bounding box center [773, 373] width 8 height 8
radio input "true"
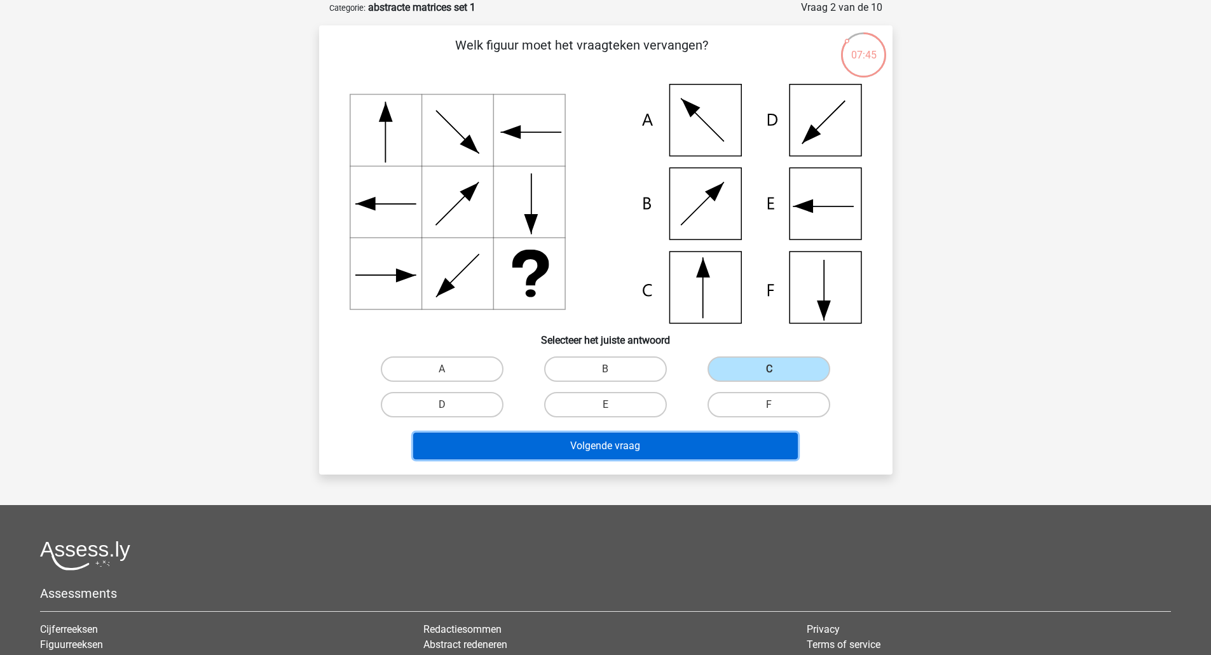
click at [690, 449] on button "Volgende vraag" at bounding box center [605, 446] width 385 height 27
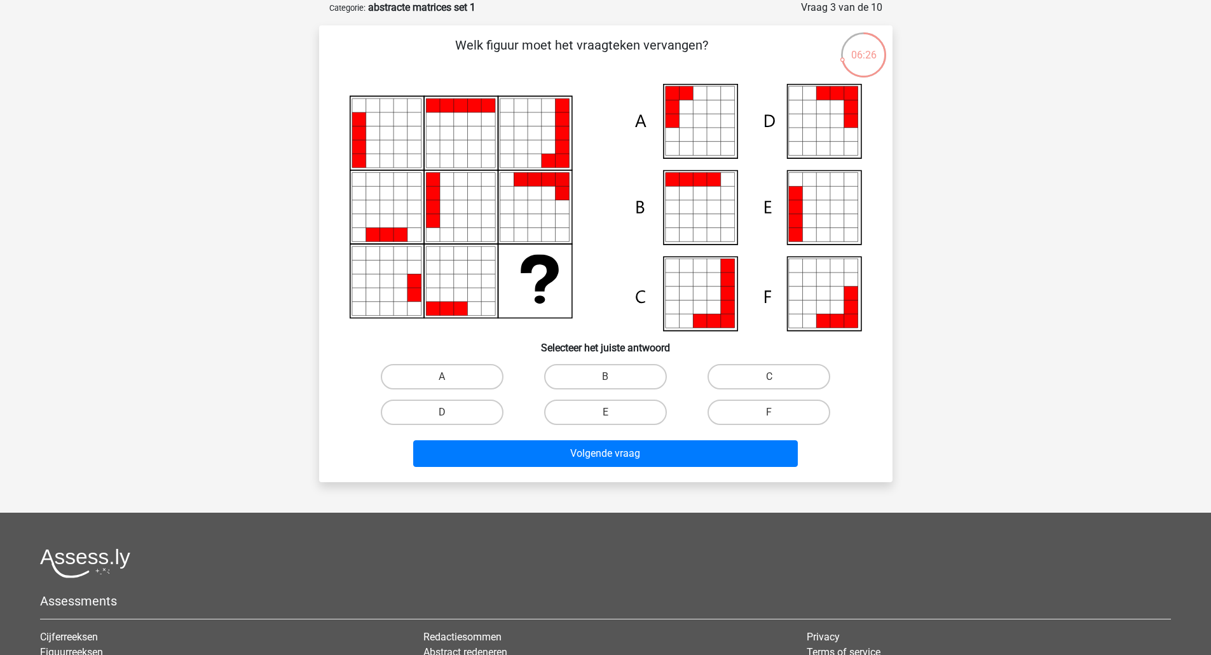
click at [712, 120] on icon at bounding box center [714, 121] width 14 height 14
click at [450, 377] on input "A" at bounding box center [446, 381] width 8 height 8
radio input "true"
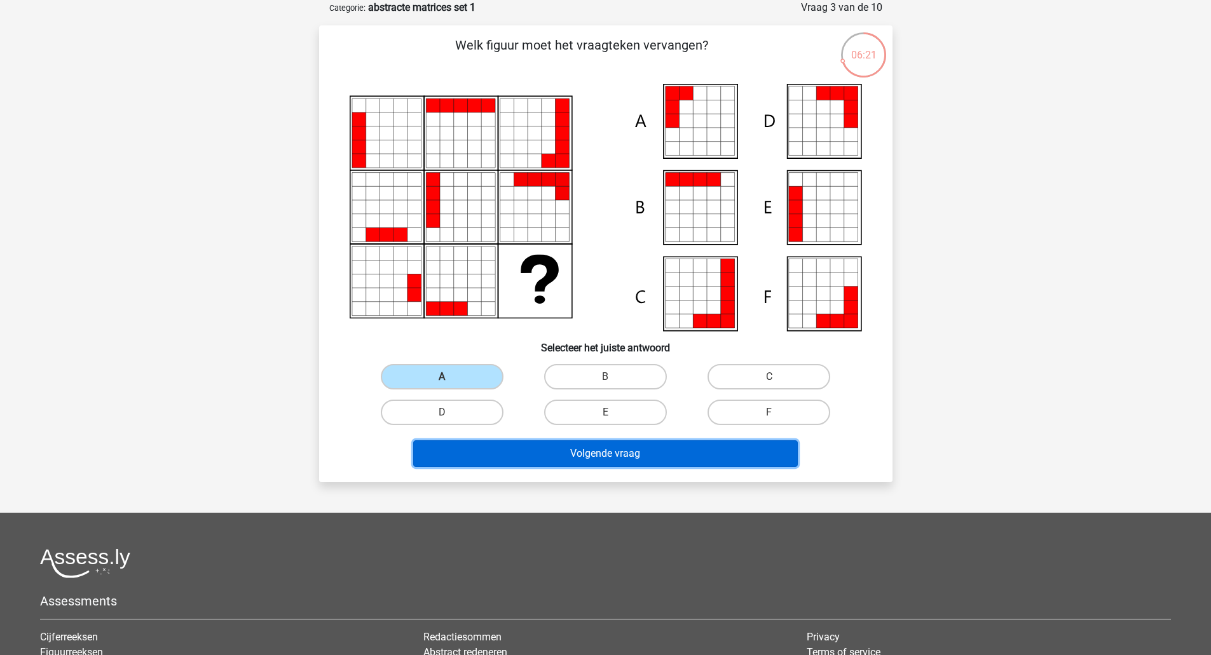
click at [705, 465] on button "Volgende vraag" at bounding box center [605, 454] width 385 height 27
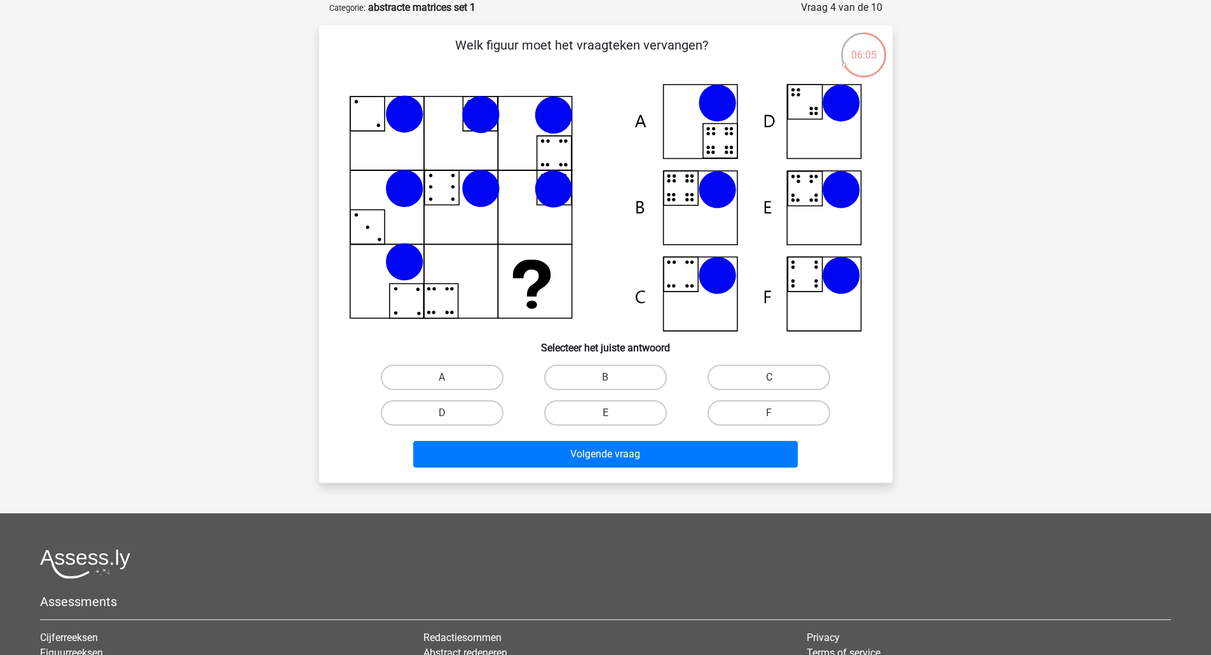
click at [401, 304] on icon at bounding box center [606, 208] width 512 height 248
click at [711, 213] on icon at bounding box center [606, 208] width 512 height 248
click at [617, 376] on label "B" at bounding box center [605, 377] width 123 height 25
click at [613, 378] on input "B" at bounding box center [609, 382] width 8 height 8
radio input "true"
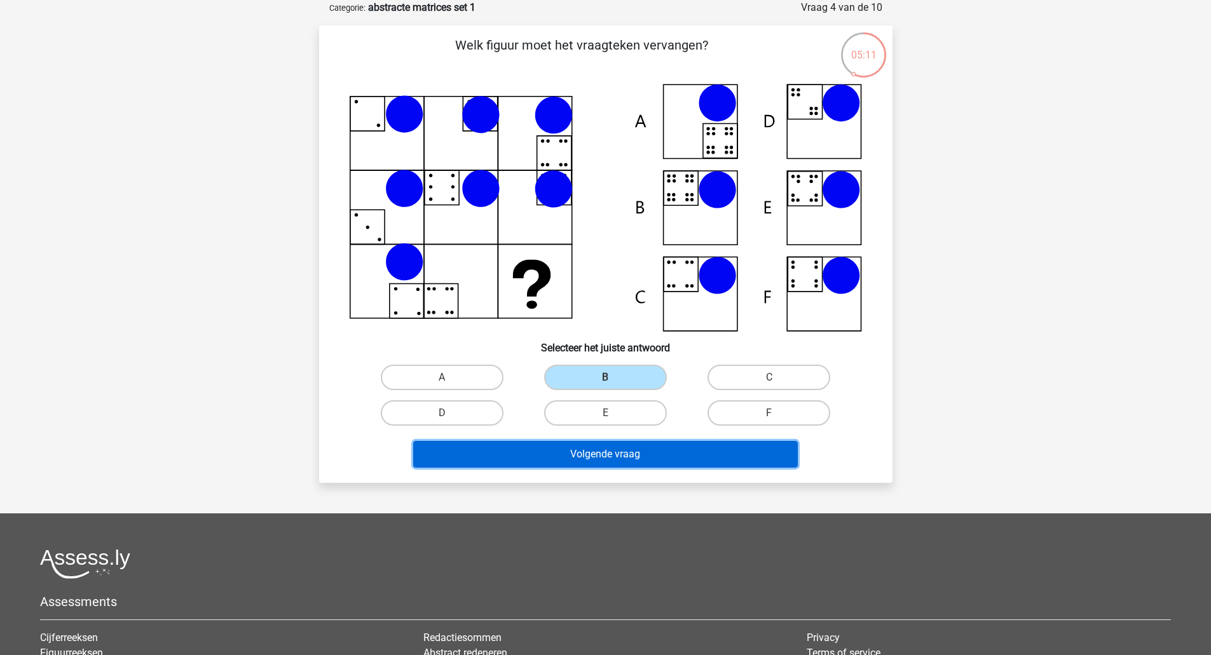
click at [629, 453] on button "Volgende vraag" at bounding box center [605, 454] width 385 height 27
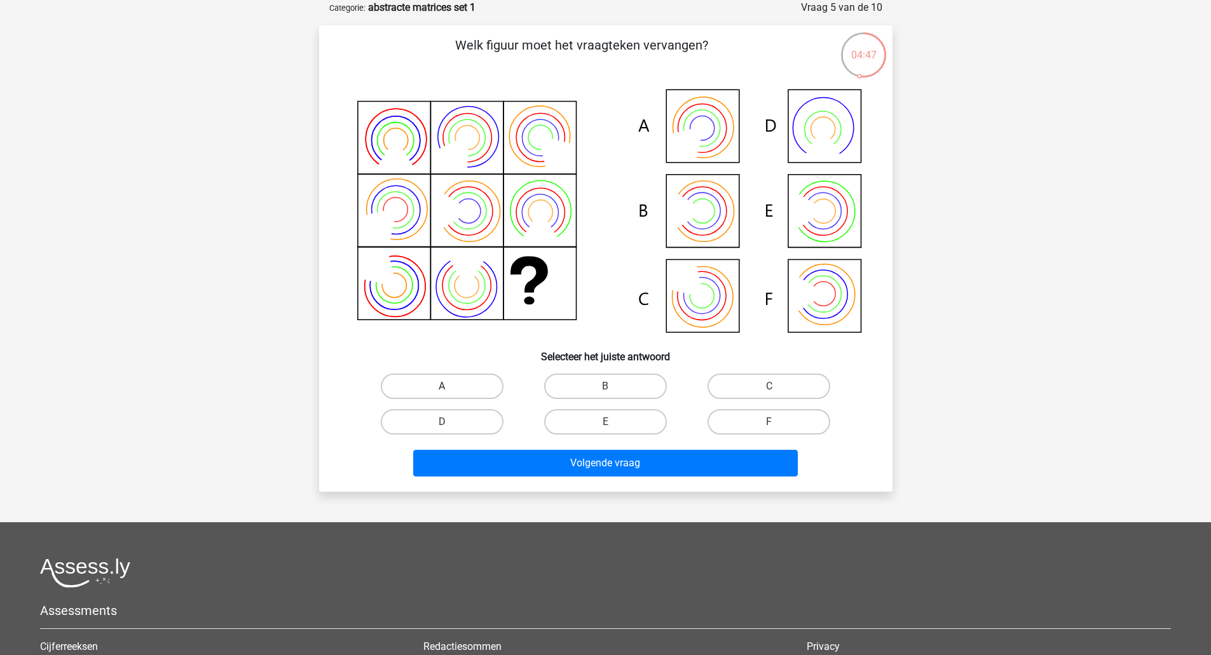
click at [483, 378] on label "A" at bounding box center [442, 386] width 123 height 25
click at [450, 387] on input "A" at bounding box center [446, 391] width 8 height 8
radio input "true"
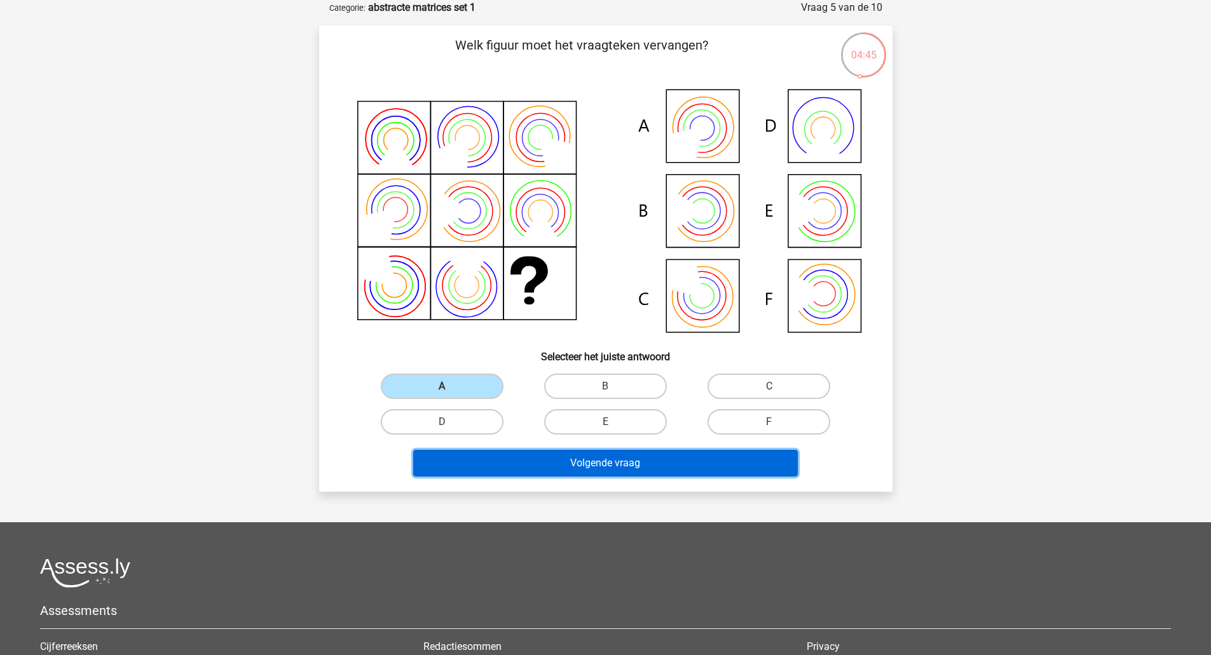
click at [515, 472] on button "Volgende vraag" at bounding box center [605, 463] width 385 height 27
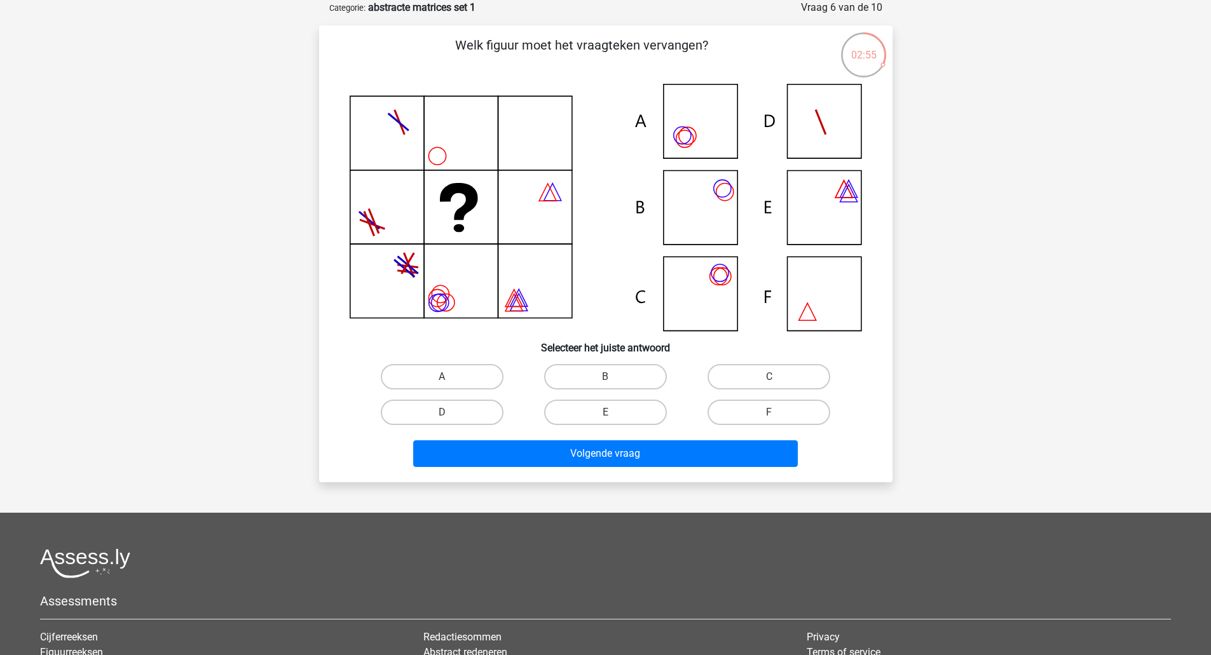
click at [703, 293] on icon at bounding box center [606, 207] width 512 height 247
click at [751, 378] on label "C" at bounding box center [769, 376] width 123 height 25
click at [769, 378] on input "C" at bounding box center [773, 381] width 8 height 8
radio input "true"
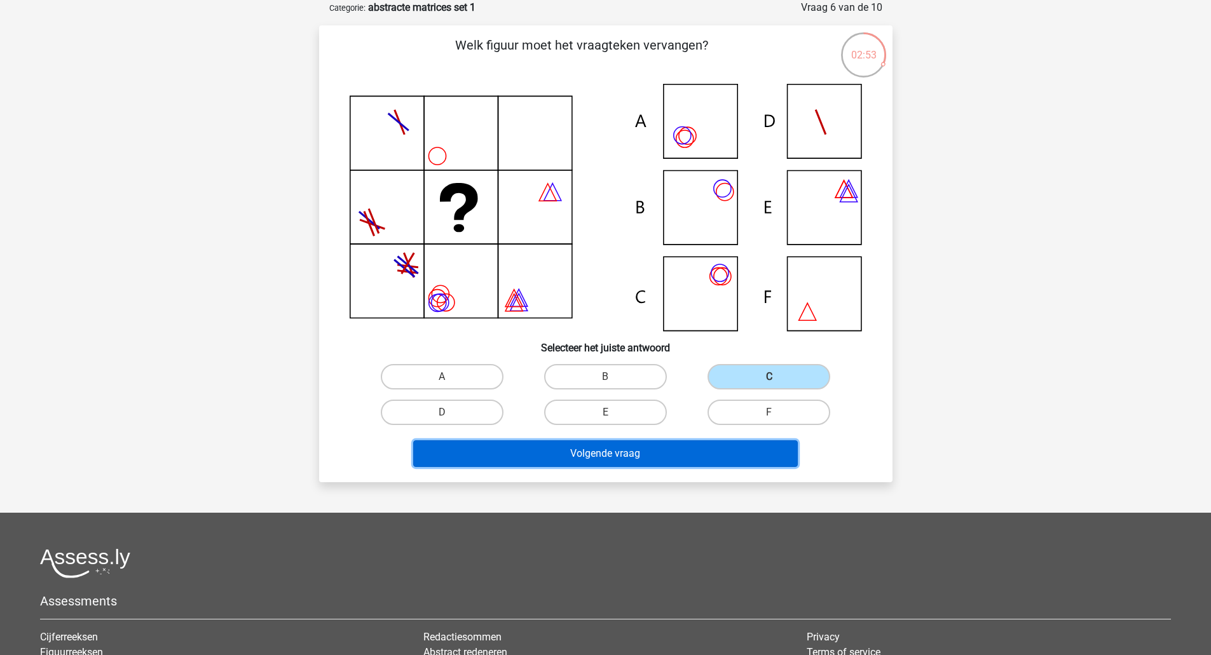
click at [702, 444] on button "Volgende vraag" at bounding box center [605, 454] width 385 height 27
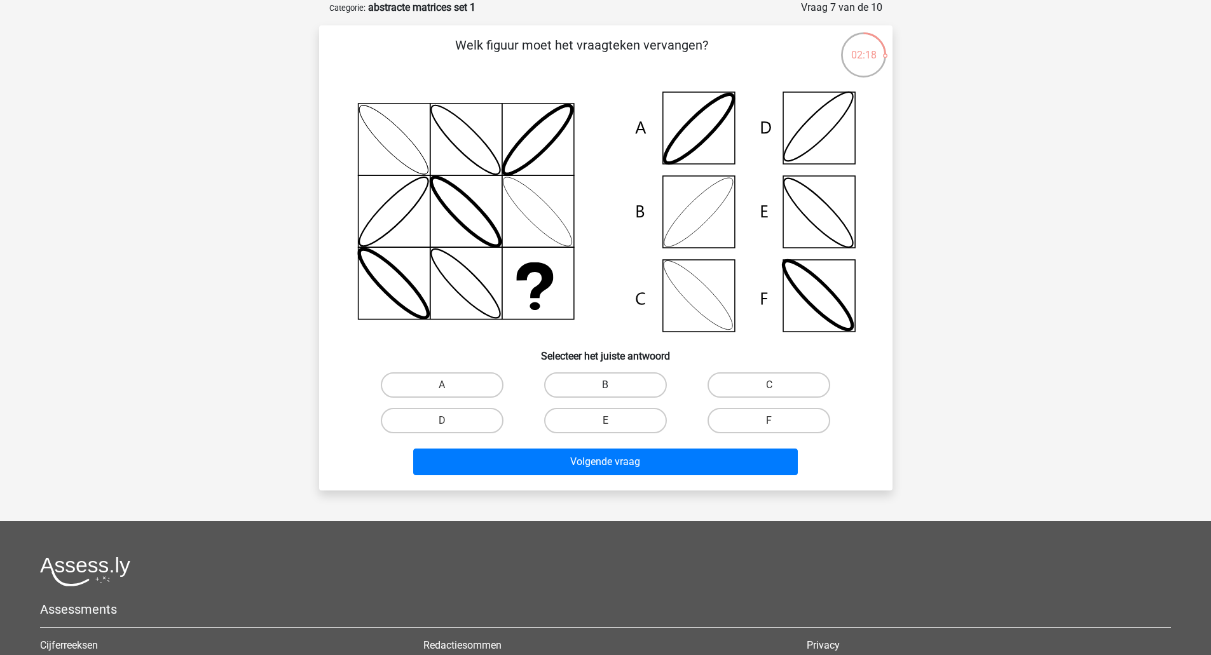
click at [631, 388] on label "B" at bounding box center [605, 385] width 123 height 25
click at [613, 388] on input "B" at bounding box center [609, 389] width 8 height 8
radio input "true"
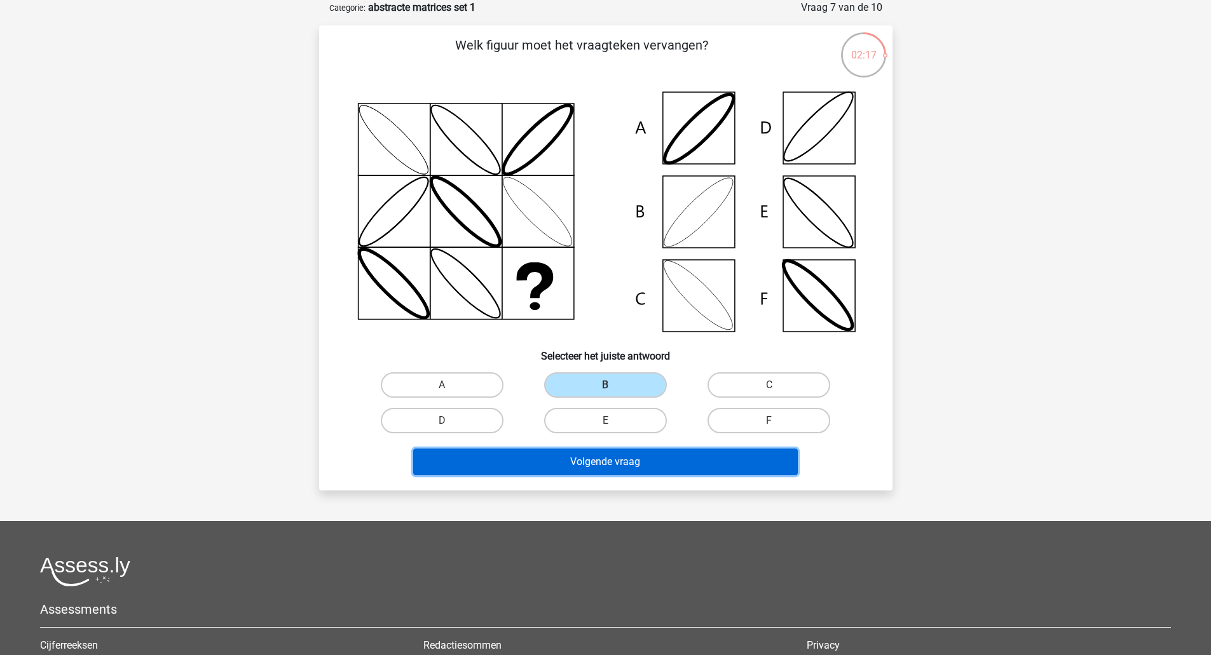
click at [610, 459] on button "Volgende vraag" at bounding box center [605, 462] width 385 height 27
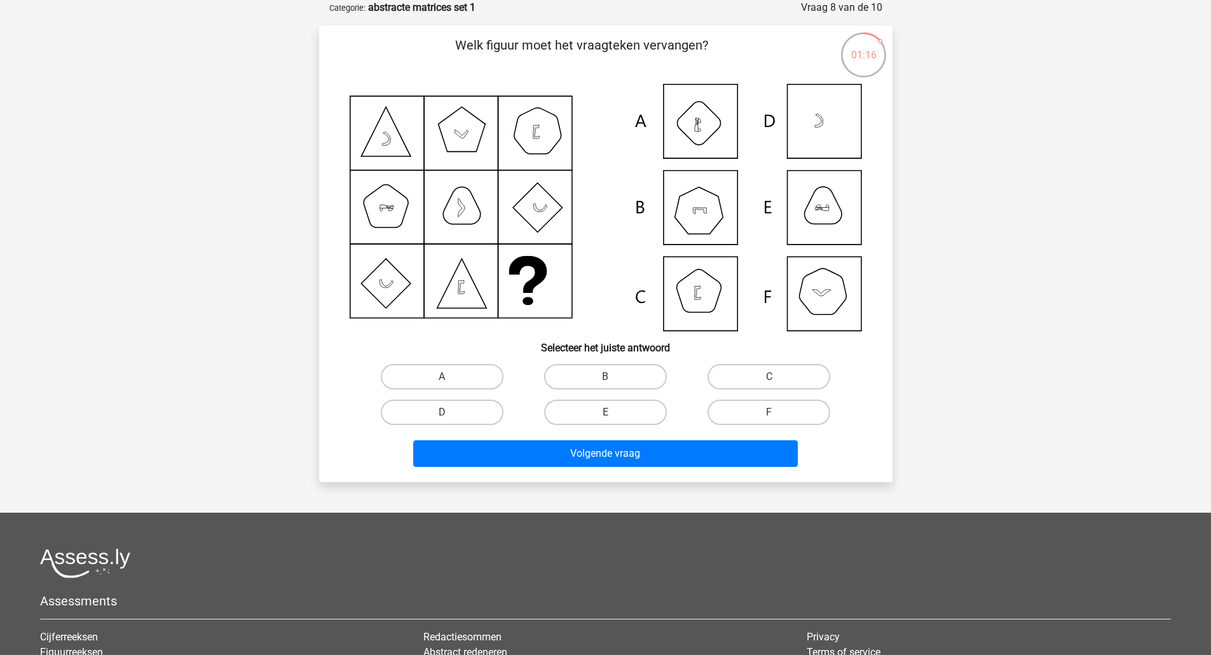
click at [706, 211] on icon at bounding box center [700, 211] width 14 height 6
click at [611, 375] on label "B" at bounding box center [605, 376] width 123 height 25
click at [611, 377] on input "B" at bounding box center [609, 381] width 8 height 8
radio input "true"
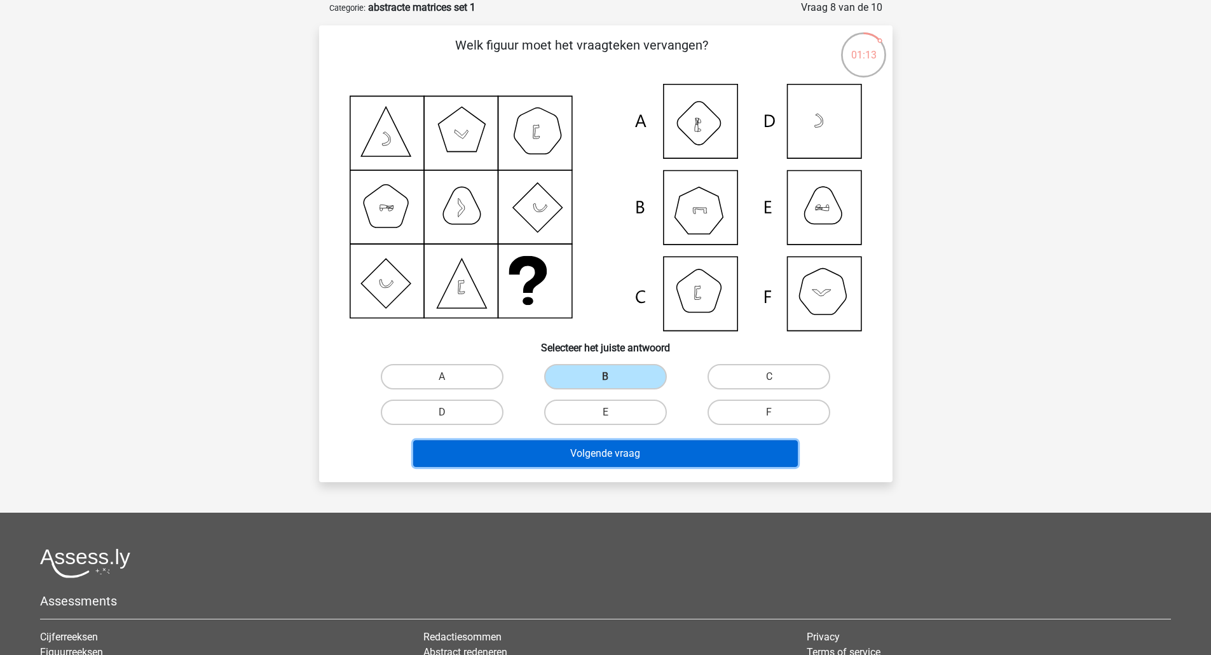
click at [673, 460] on button "Volgende vraag" at bounding box center [605, 454] width 385 height 27
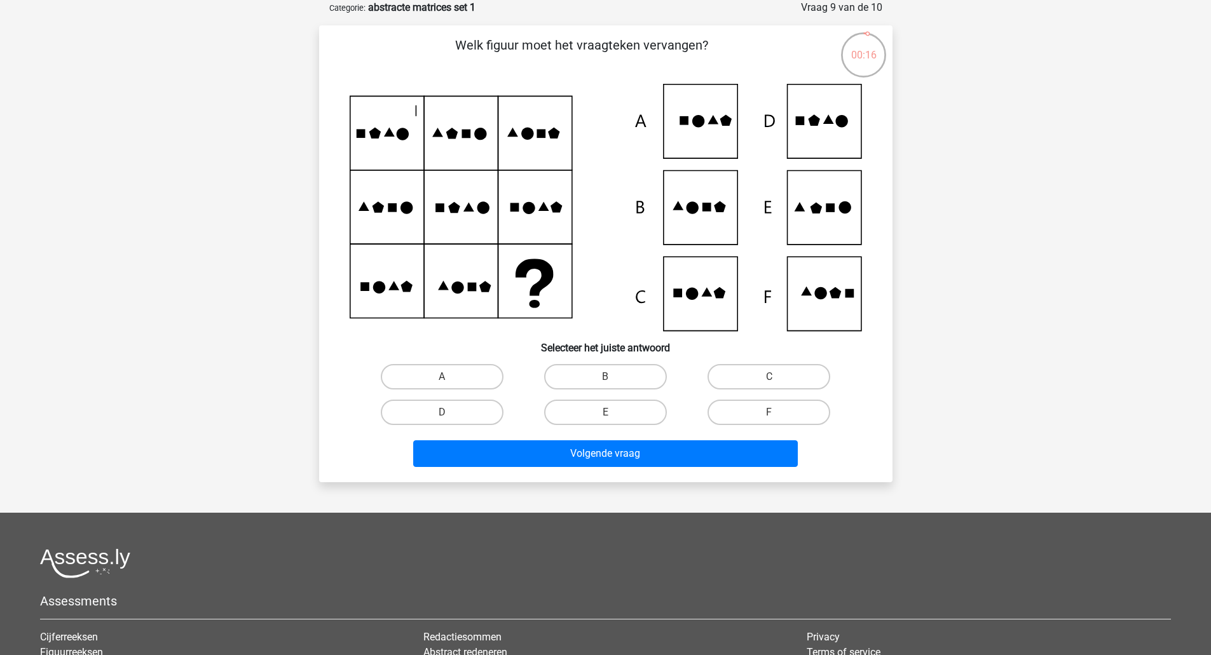
click at [823, 209] on icon at bounding box center [606, 207] width 512 height 247
click at [620, 408] on label "E" at bounding box center [605, 412] width 123 height 25
click at [613, 413] on input "E" at bounding box center [609, 417] width 8 height 8
radio input "true"
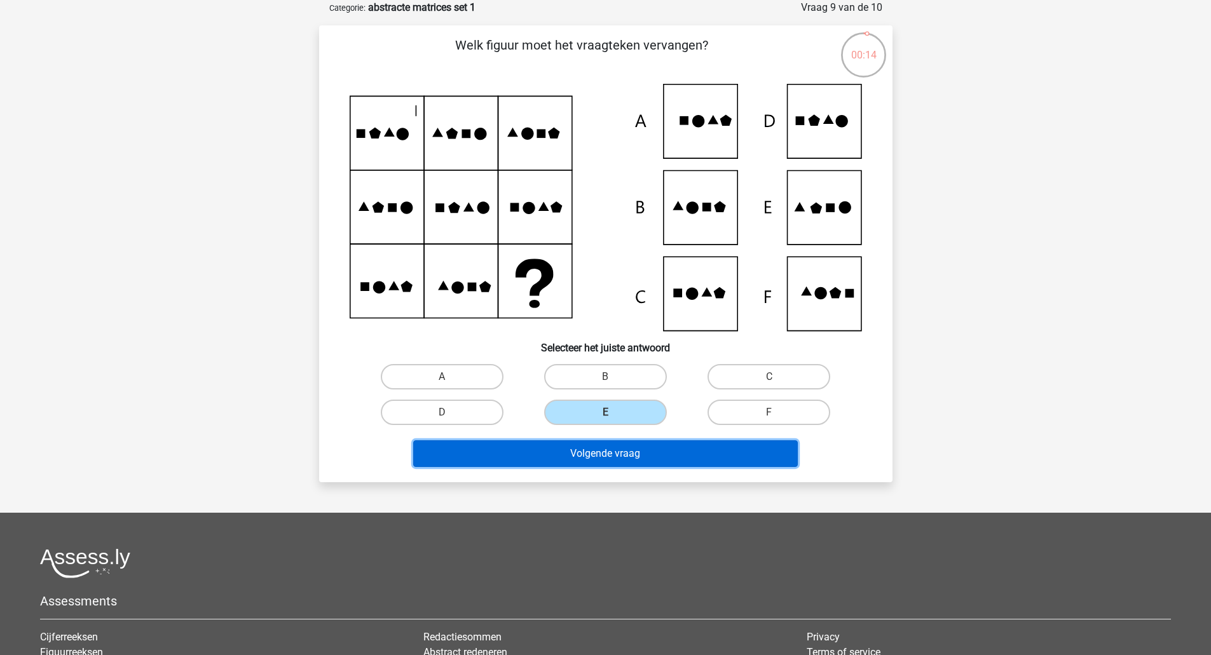
click at [638, 456] on button "Volgende vraag" at bounding box center [605, 454] width 385 height 27
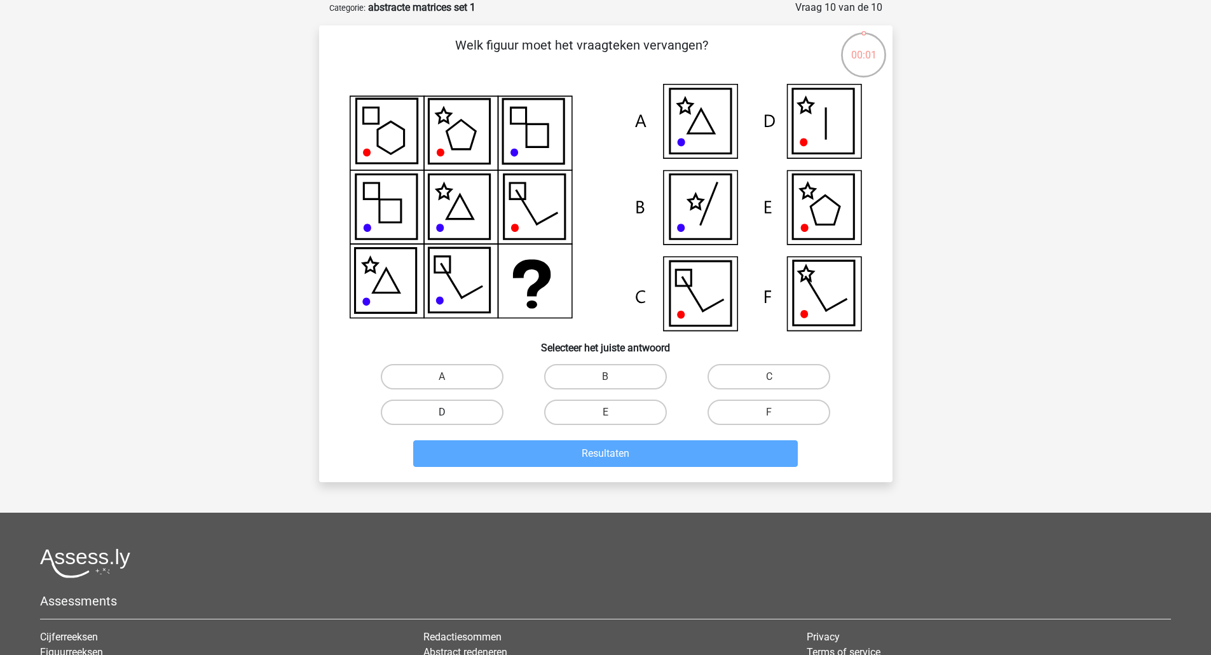
click at [480, 414] on label "D" at bounding box center [442, 412] width 123 height 25
click at [450, 414] on input "D" at bounding box center [446, 417] width 8 height 8
radio input "true"
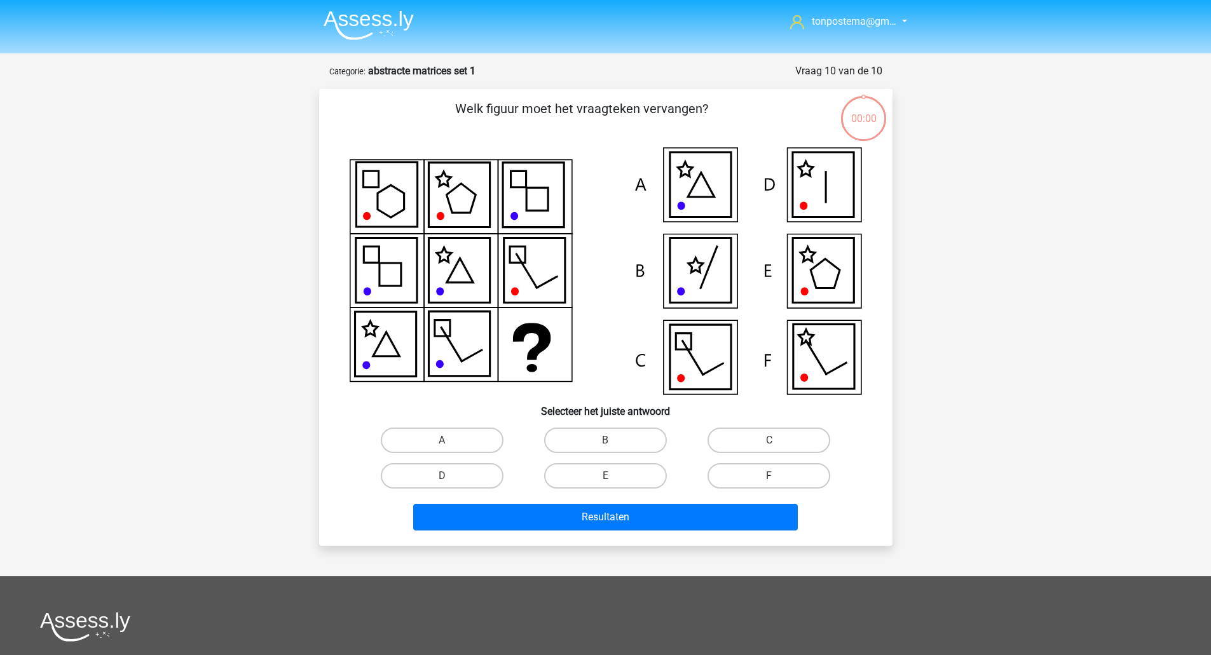
click at [491, 504] on button "Resultaten" at bounding box center [605, 517] width 385 height 27
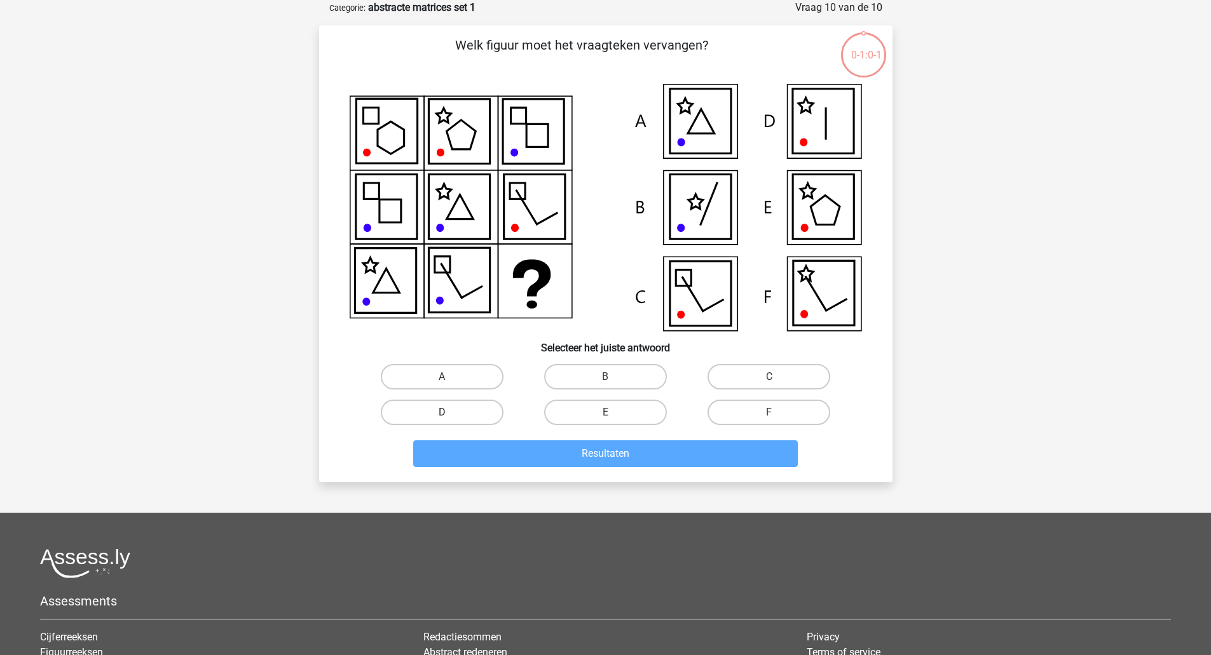
click at [485, 421] on label "D" at bounding box center [442, 412] width 123 height 25
click at [450, 421] on input "D" at bounding box center [446, 417] width 8 height 8
radio input "true"
click at [505, 469] on div "Resultaten" at bounding box center [605, 457] width 491 height 32
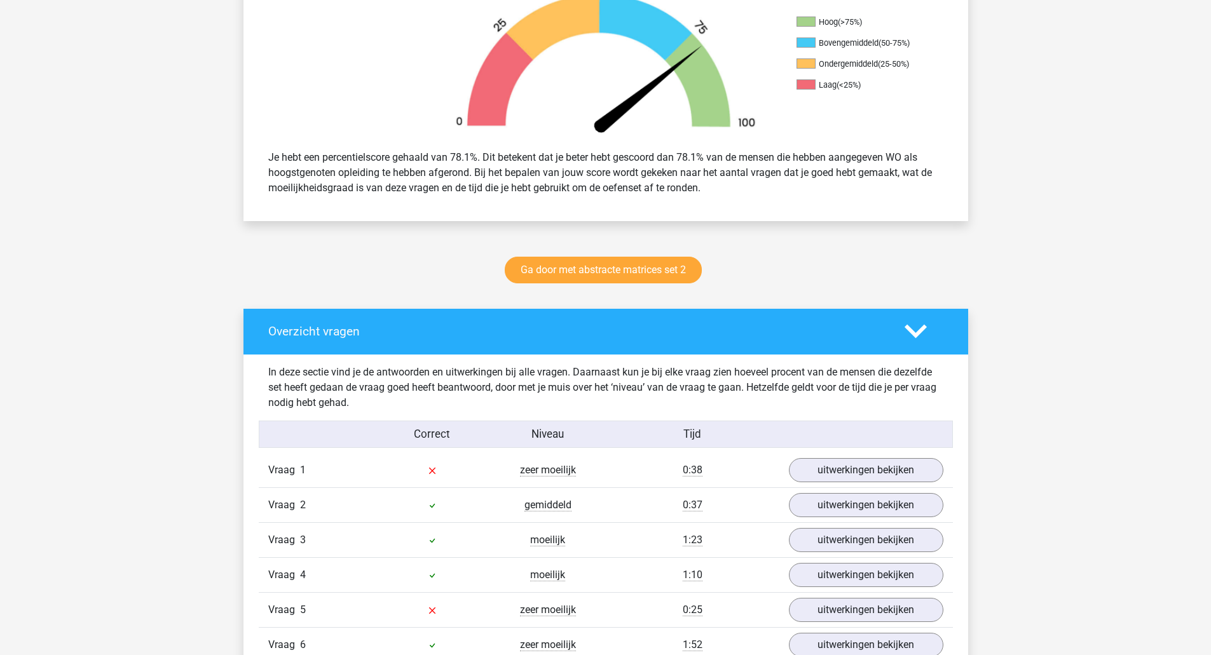
scroll to position [636, 0]
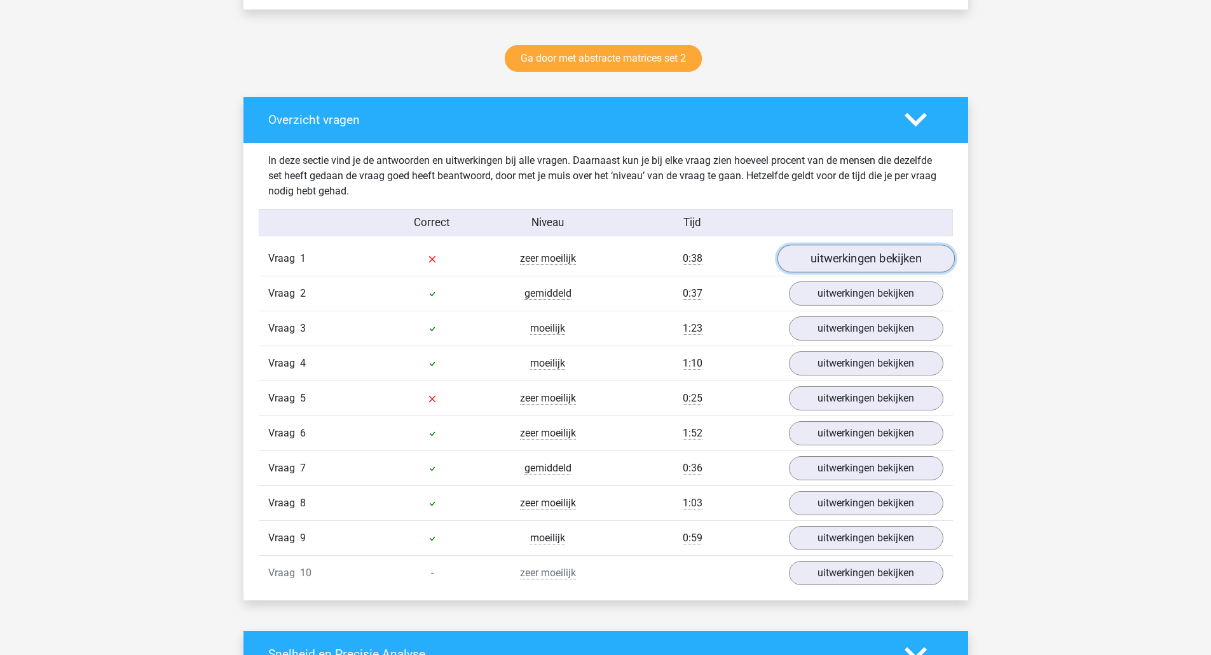
click at [860, 257] on link "uitwerkingen bekijken" at bounding box center [865, 259] width 177 height 28
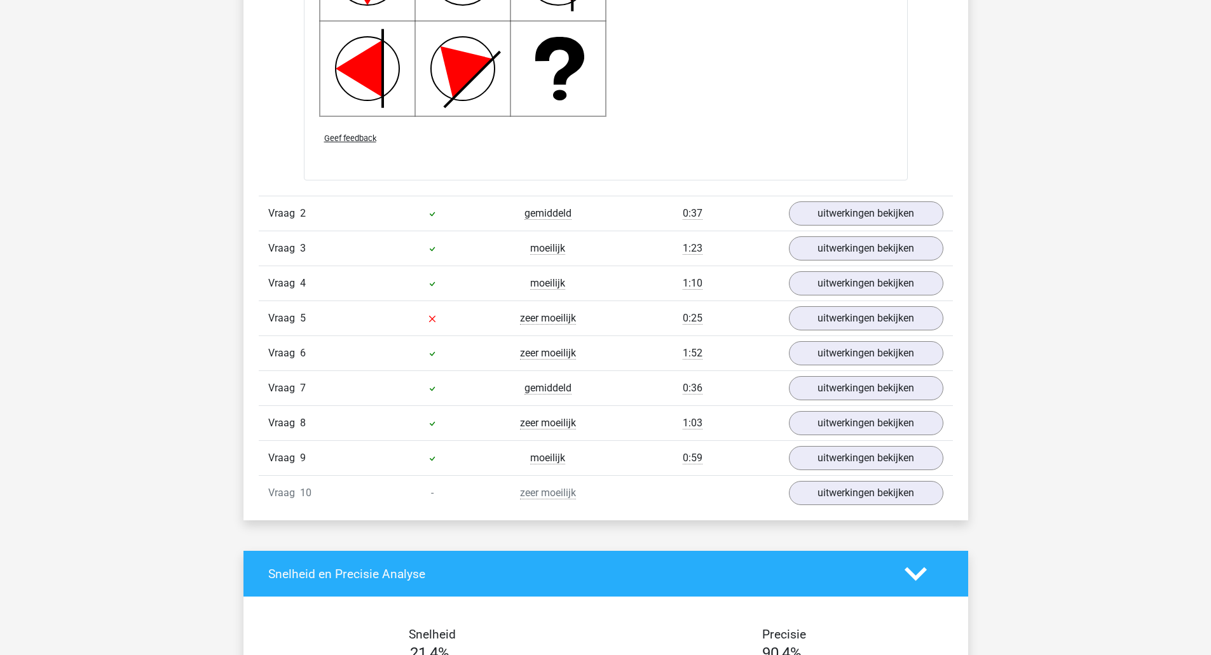
scroll to position [1695, 0]
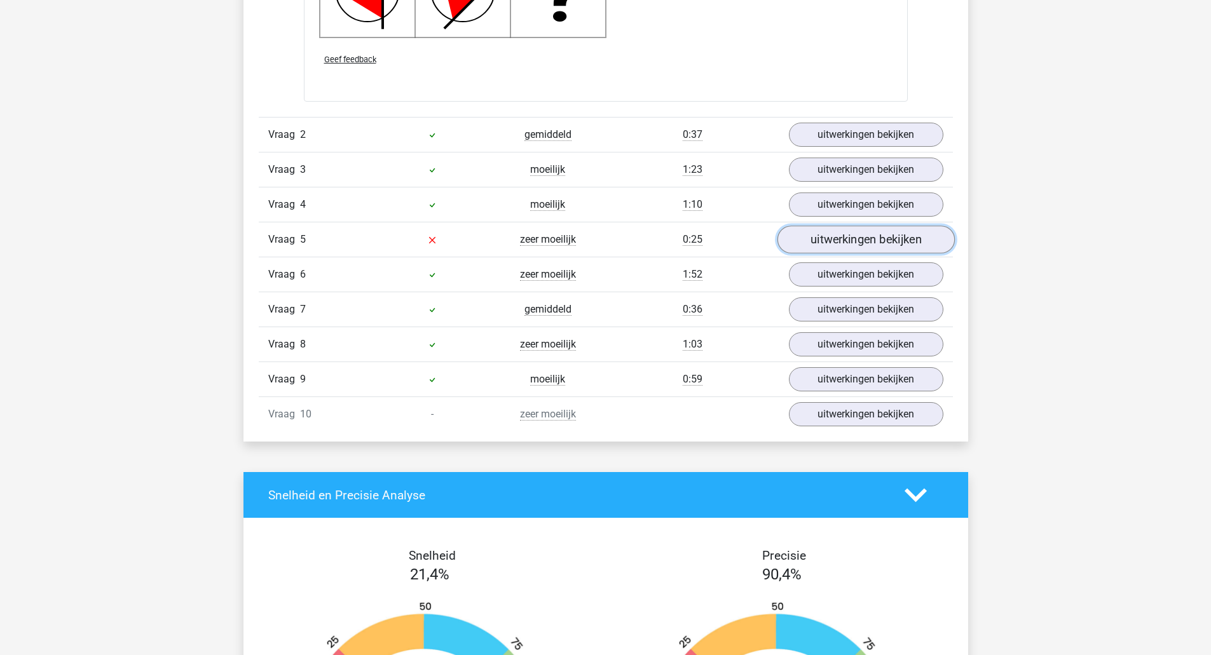
click at [830, 242] on link "uitwerkingen bekijken" at bounding box center [865, 240] width 177 height 28
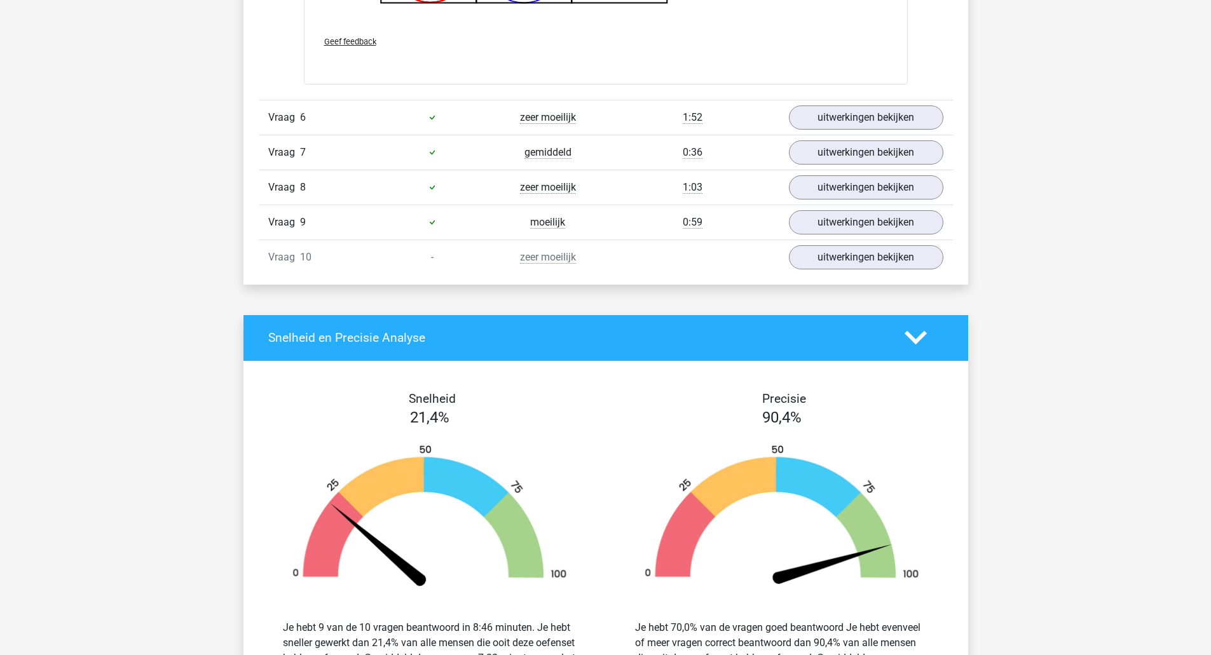
scroll to position [2755, 0]
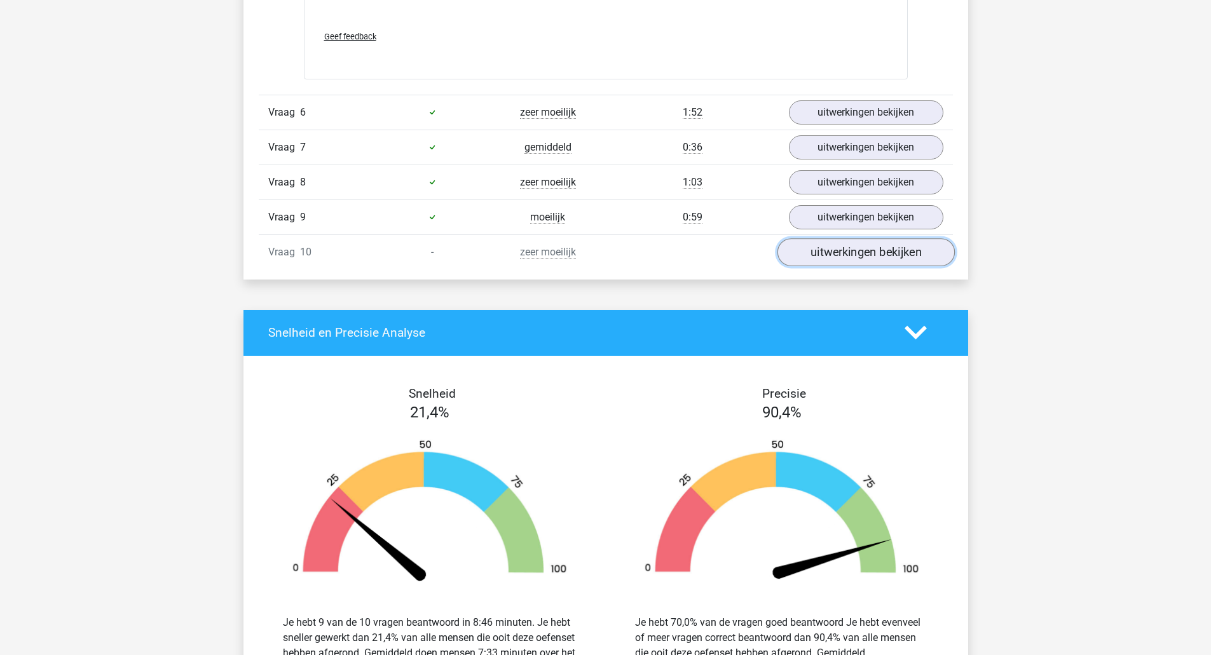
click at [822, 243] on link "uitwerkingen bekijken" at bounding box center [865, 252] width 177 height 28
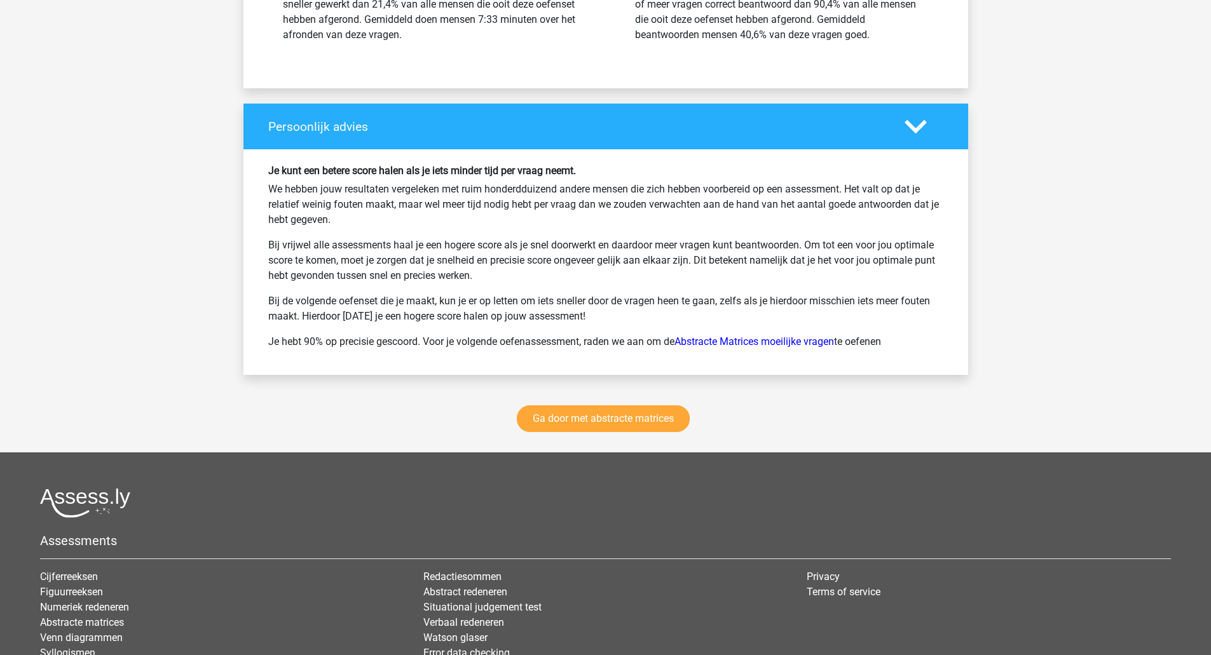
scroll to position [4026, 0]
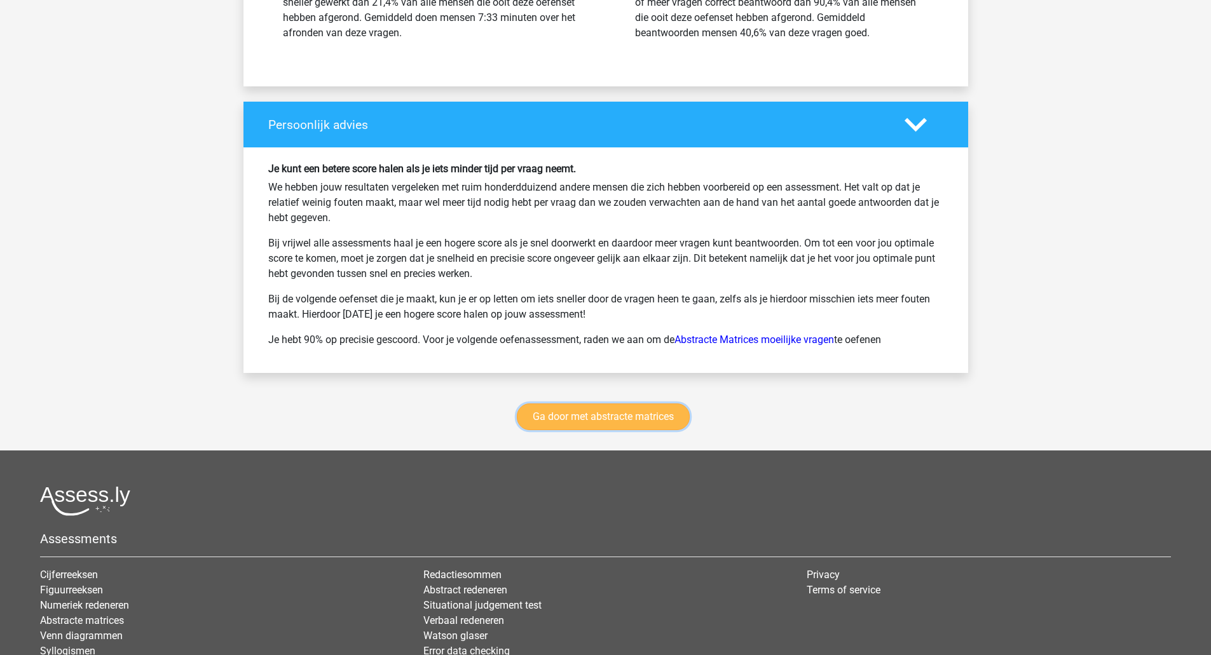
click at [593, 410] on link "Ga door met abstracte matrices" at bounding box center [603, 417] width 173 height 27
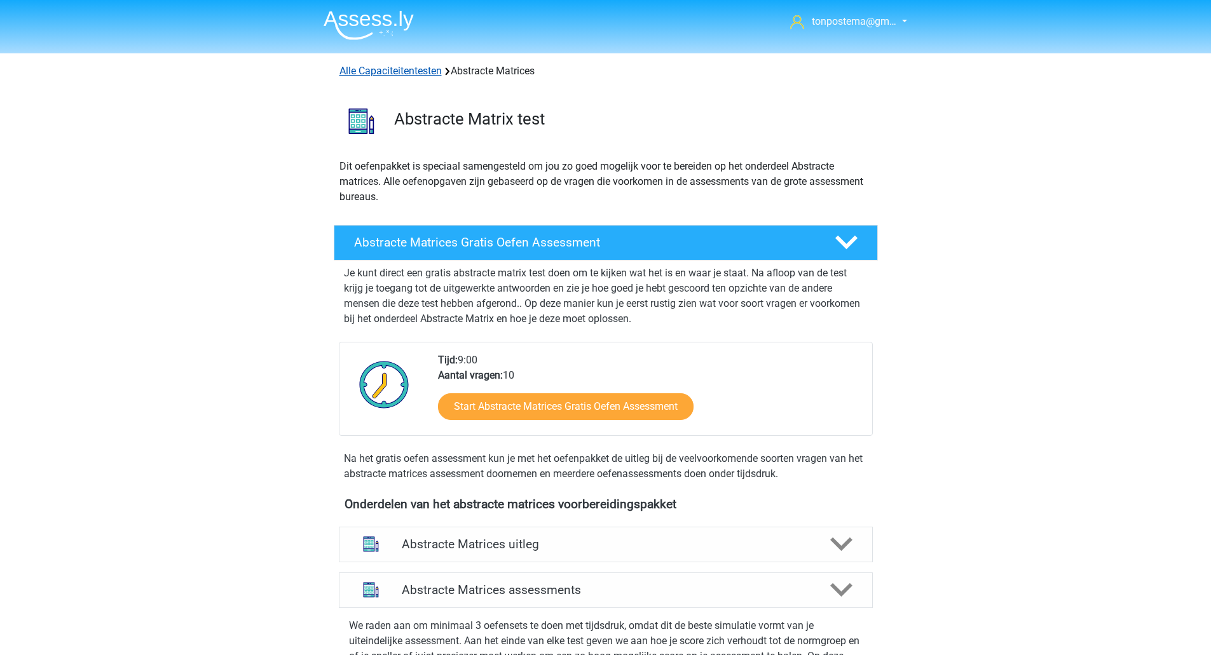
click at [386, 69] on link "Alle Capaciteitentesten" at bounding box center [390, 71] width 102 height 12
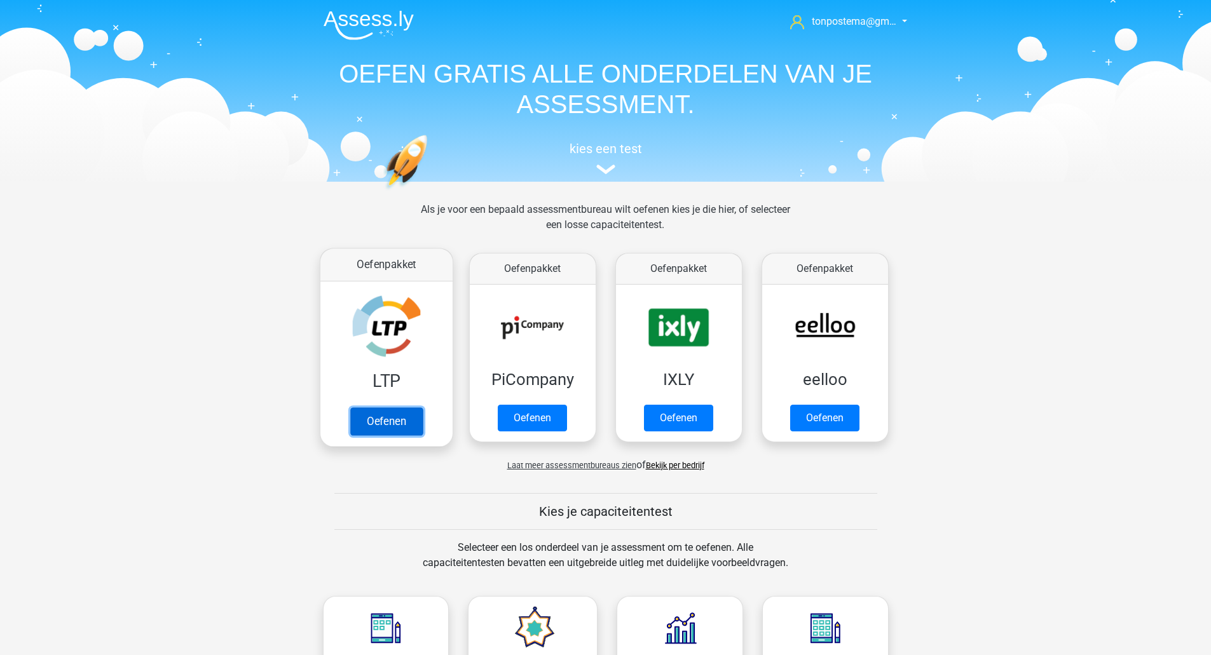
click at [393, 424] on link "Oefenen" at bounding box center [386, 422] width 72 height 28
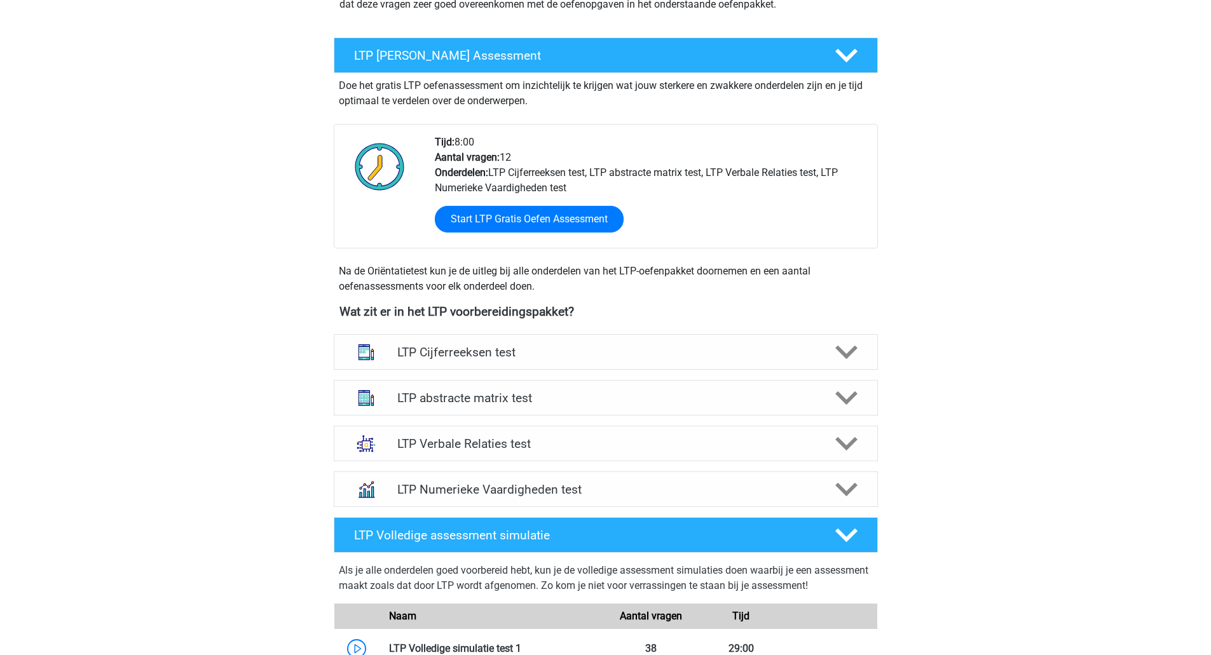
scroll to position [212, 0]
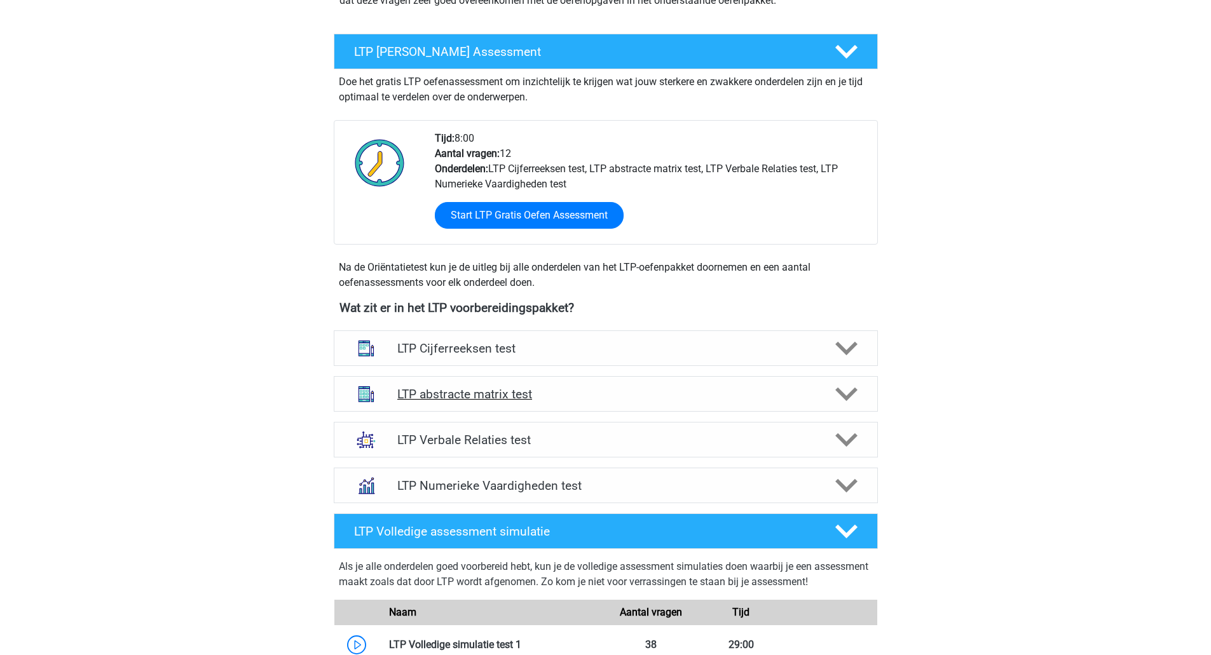
drag, startPoint x: 875, startPoint y: 395, endPoint x: 847, endPoint y: 391, distance: 29.0
click at [873, 395] on div "LTP abstracte matrix test" at bounding box center [606, 394] width 544 height 36
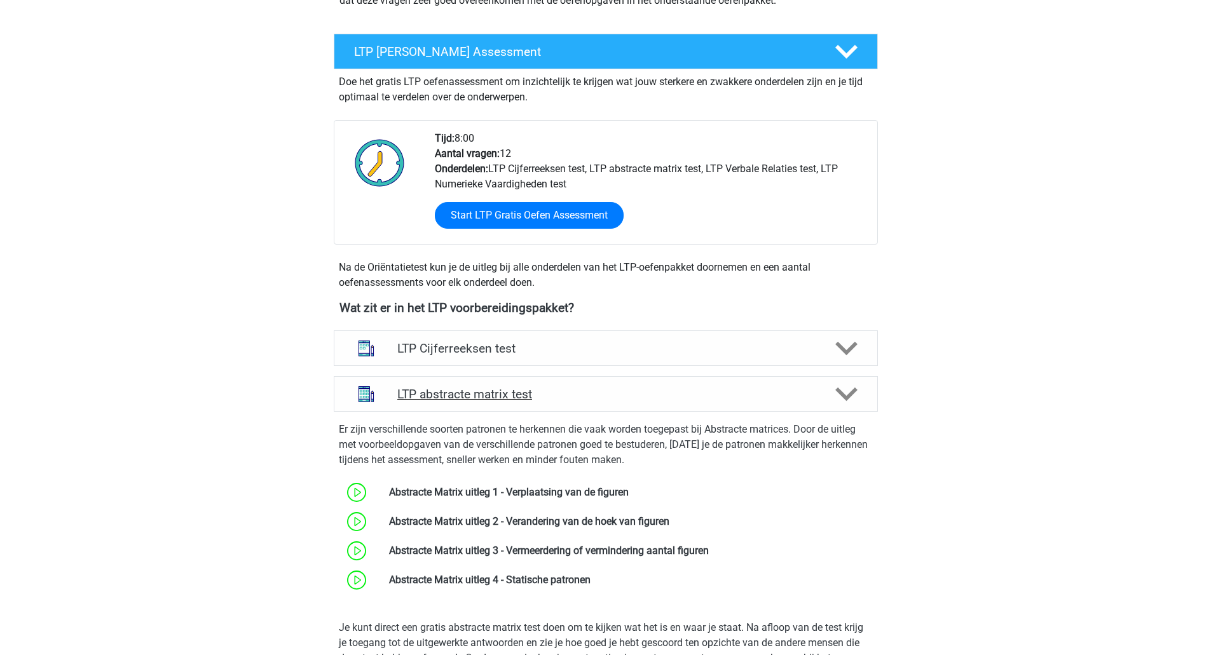
click at [851, 392] on polygon at bounding box center [846, 395] width 22 height 14
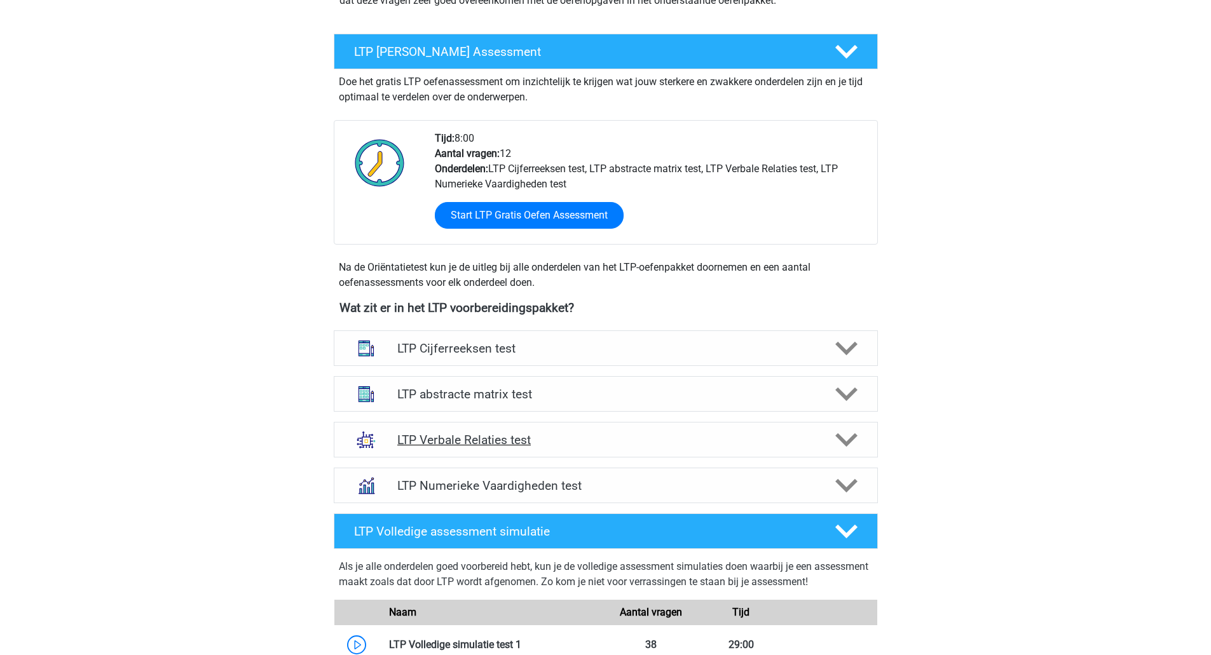
click at [852, 437] on polygon at bounding box center [846, 441] width 22 height 14
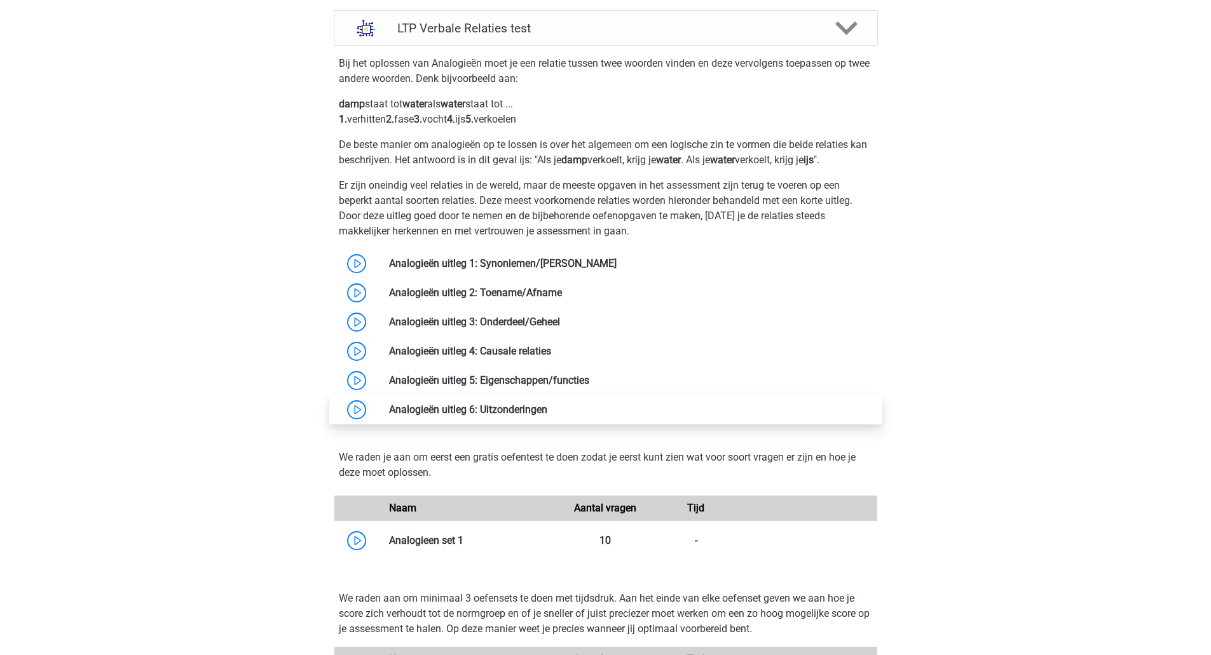
scroll to position [636, 0]
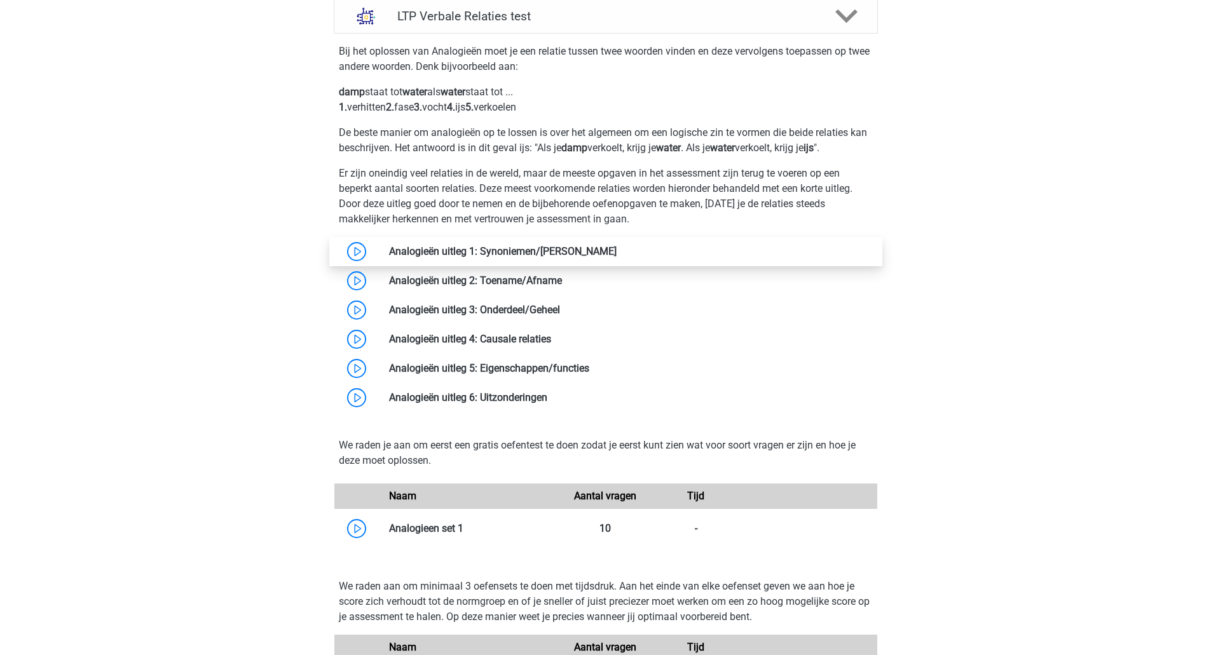
click at [617, 249] on link at bounding box center [617, 251] width 0 height 12
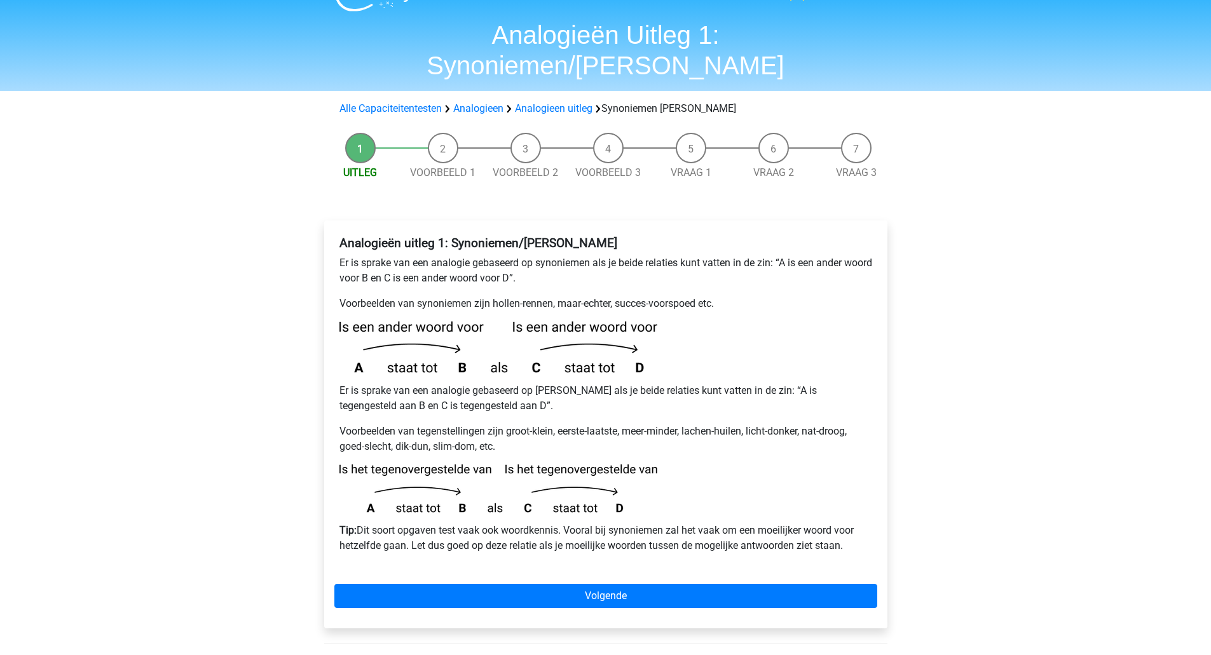
scroll to position [29, 0]
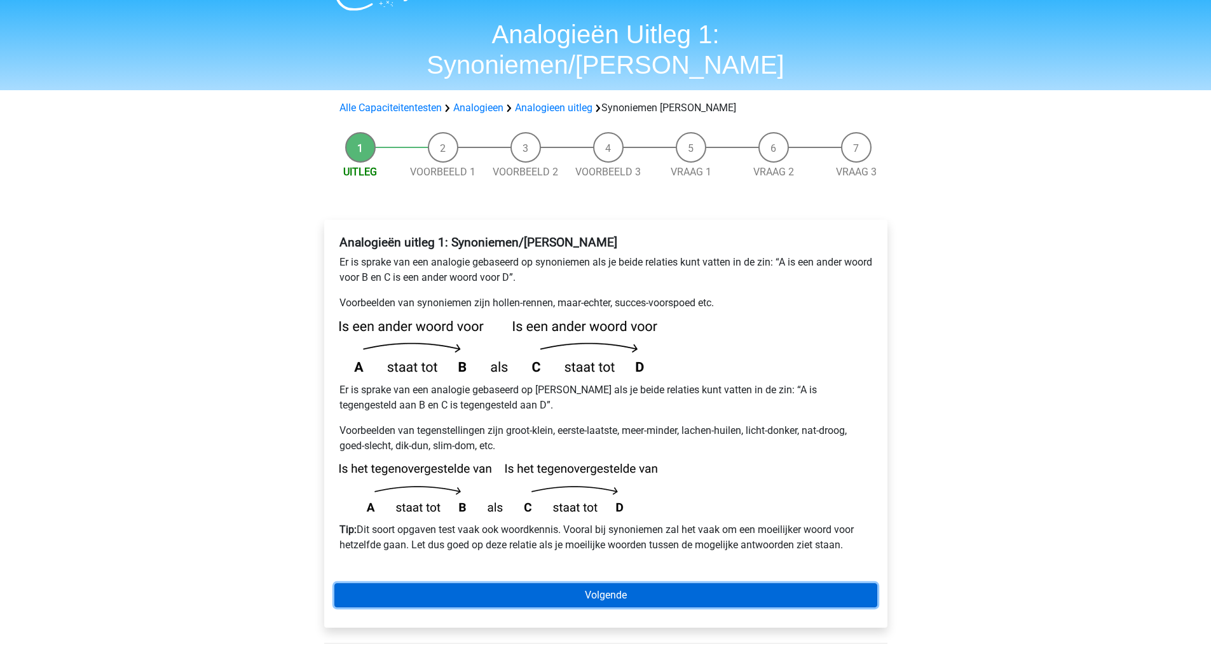
click at [441, 584] on link "Volgende" at bounding box center [605, 596] width 543 height 24
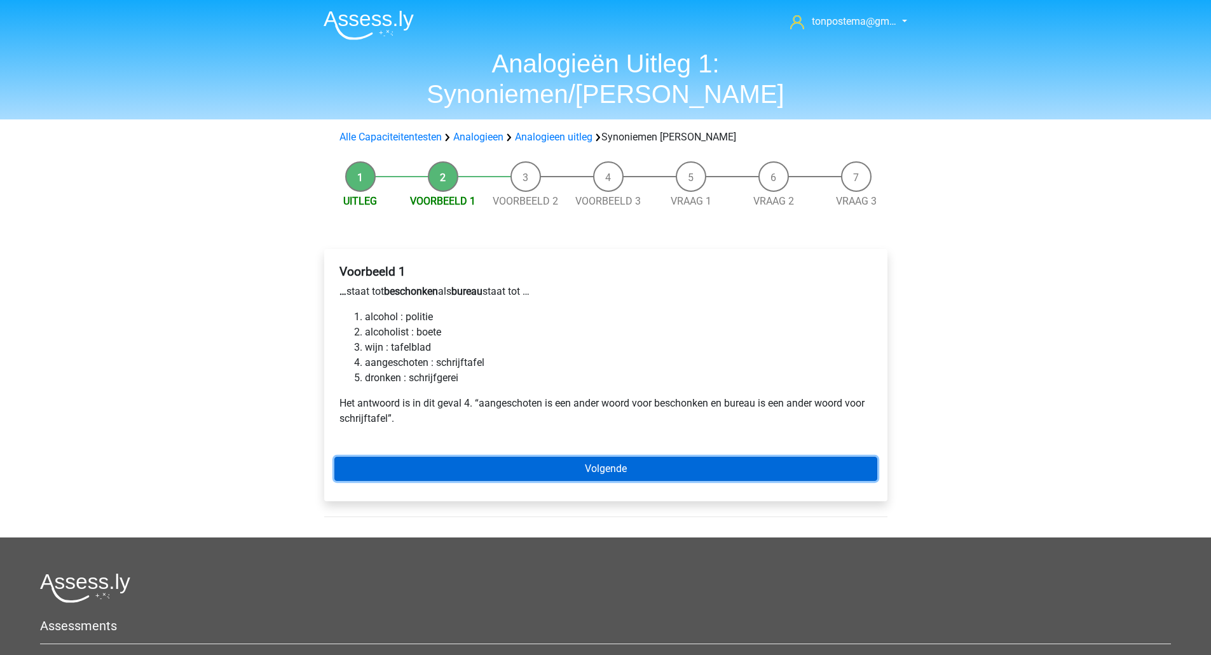
click at [514, 457] on link "Volgende" at bounding box center [605, 469] width 543 height 24
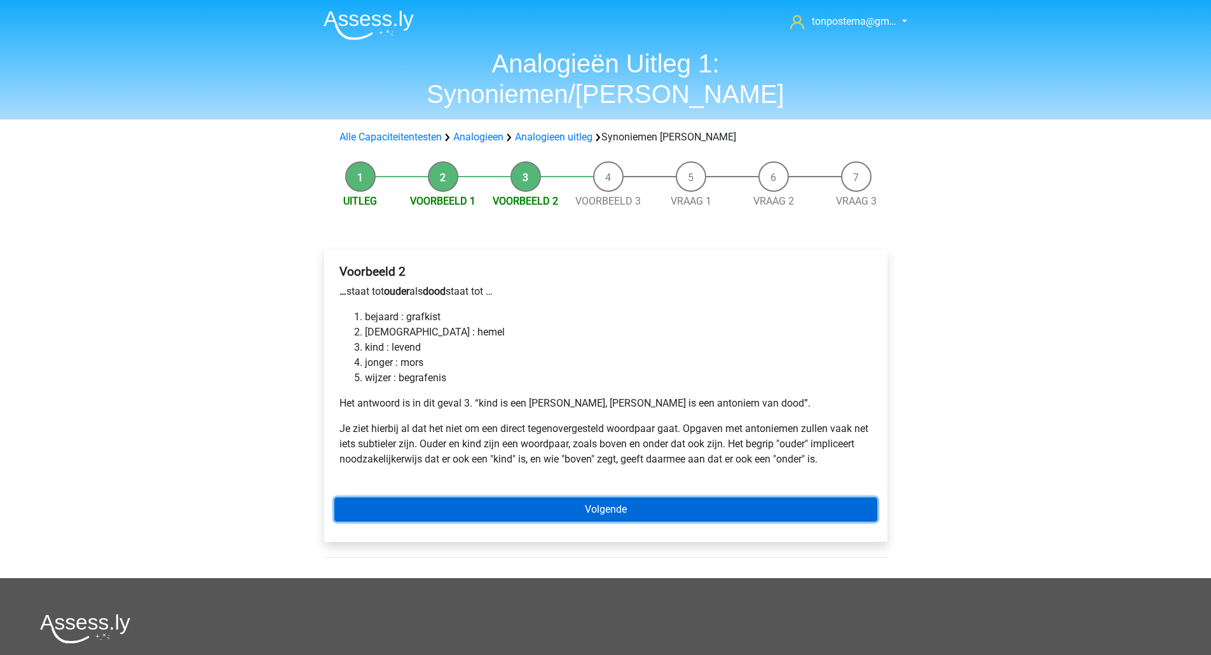
click at [595, 498] on link "Volgende" at bounding box center [605, 510] width 543 height 24
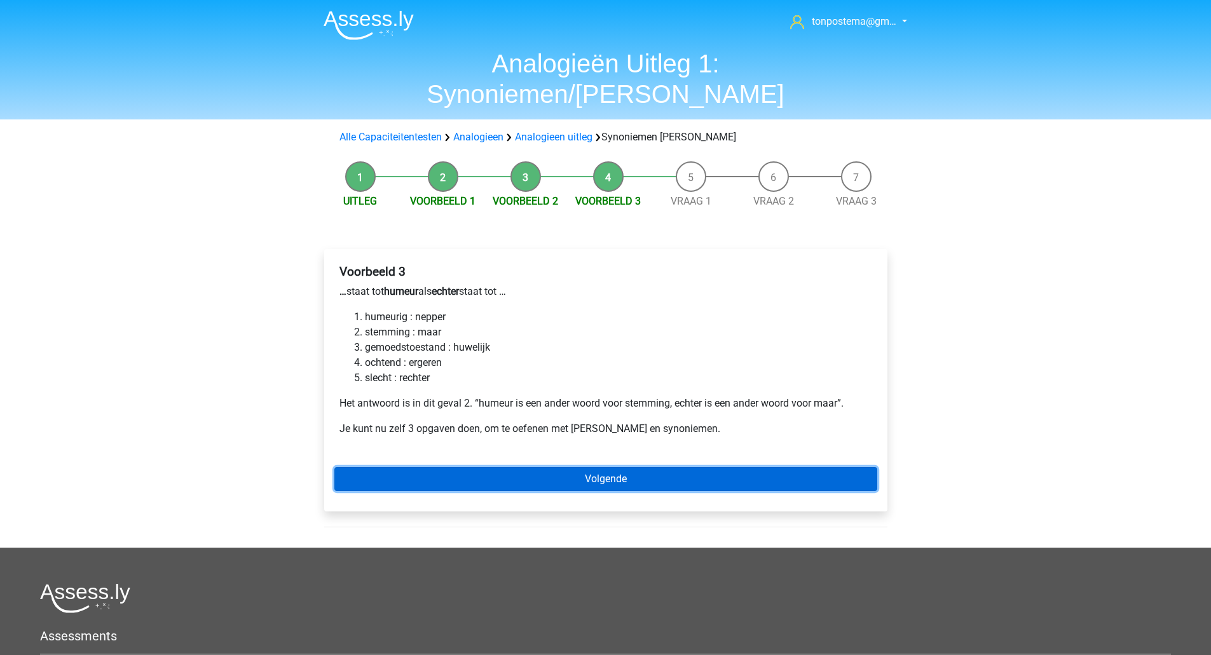
click at [477, 467] on link "Volgende" at bounding box center [605, 479] width 543 height 24
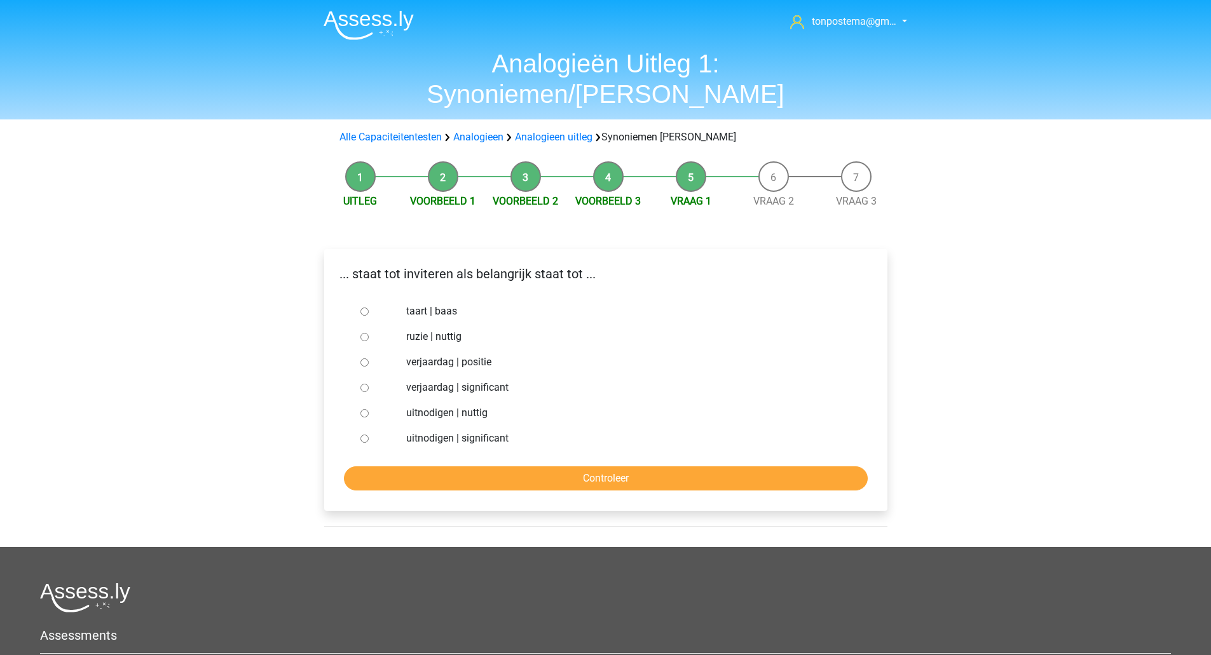
click at [365, 435] on input "uitnodigen | significant" at bounding box center [364, 439] width 8 height 8
radio input "true"
click at [383, 467] on input "Controleer" at bounding box center [606, 479] width 524 height 24
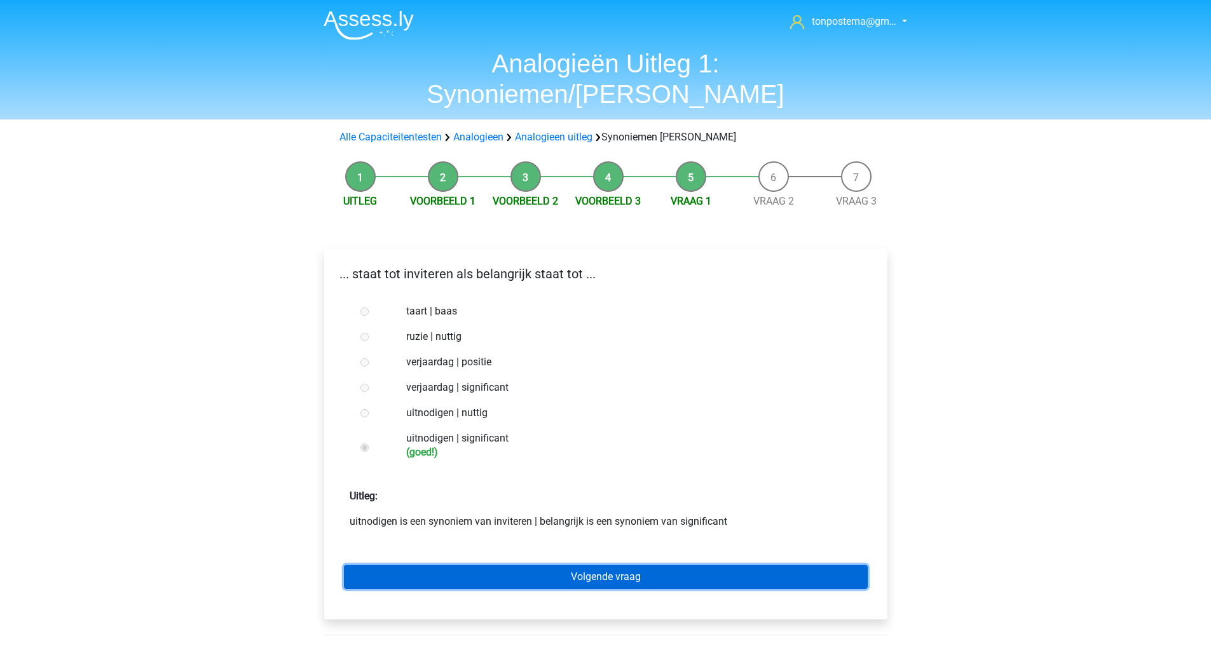
click at [414, 565] on link "Volgende vraag" at bounding box center [606, 577] width 524 height 24
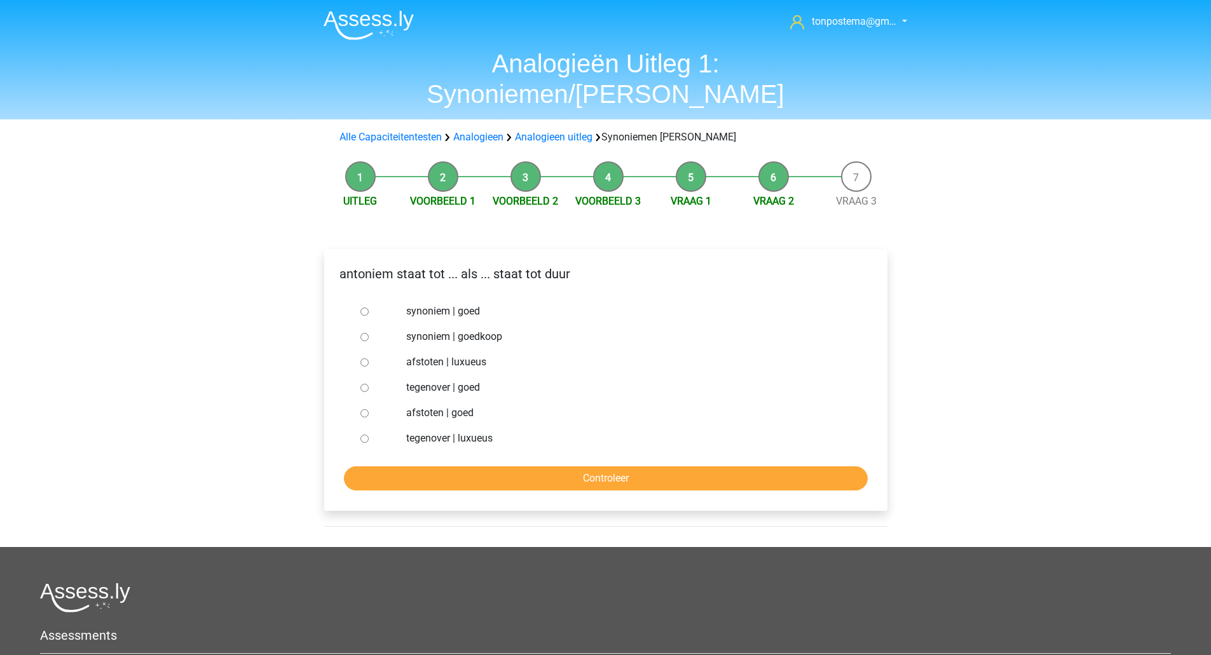
click at [367, 324] on div at bounding box center [376, 336] width 42 height 25
click at [364, 333] on input "synoniem | goedkoop" at bounding box center [364, 337] width 8 height 8
radio input "true"
click at [409, 467] on input "Controleer" at bounding box center [606, 479] width 524 height 24
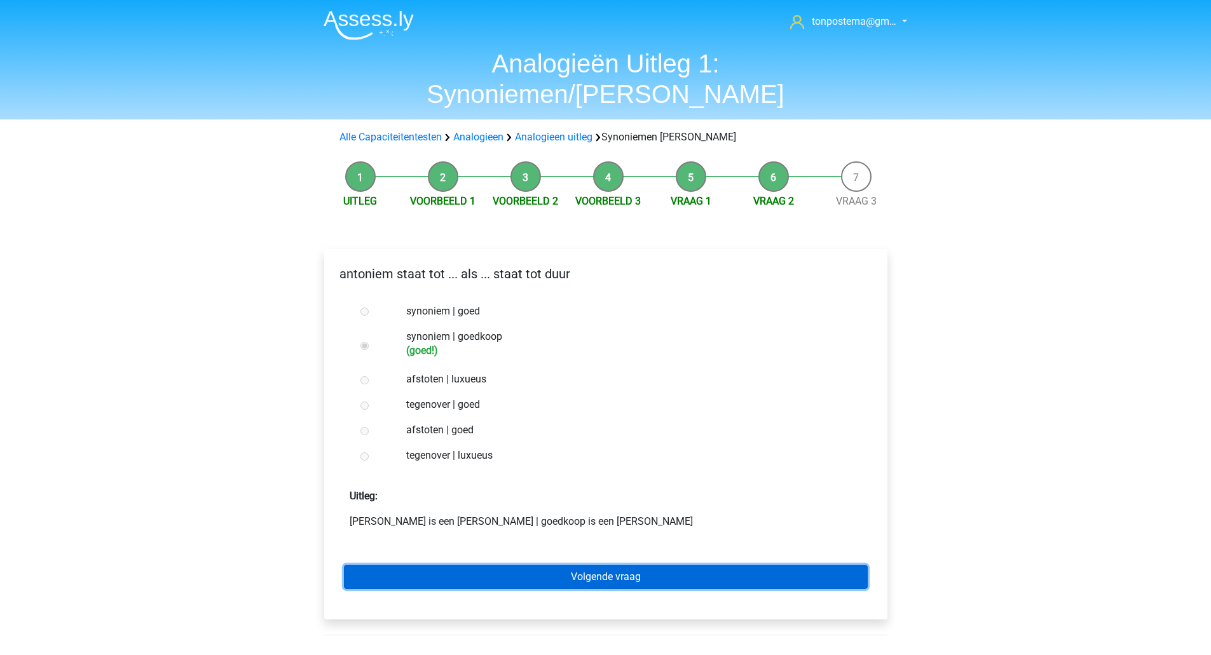
click at [566, 565] on link "Volgende vraag" at bounding box center [606, 577] width 524 height 24
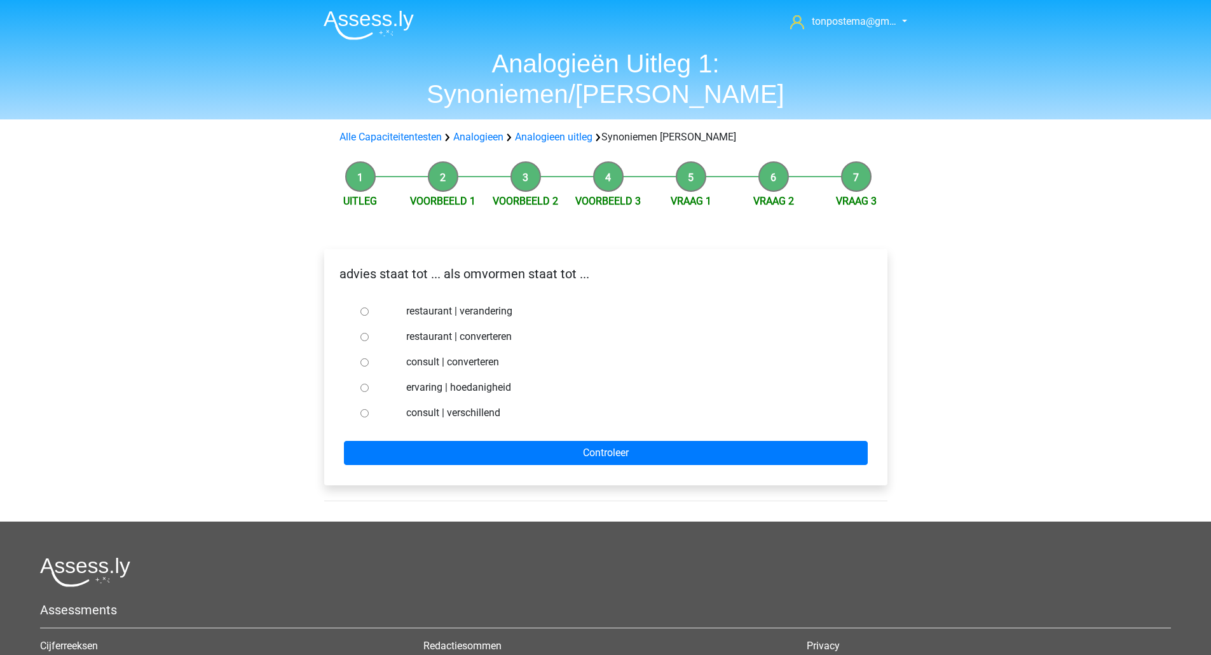
click at [361, 359] on input "consult | converteren" at bounding box center [364, 363] width 8 height 8
radio input "true"
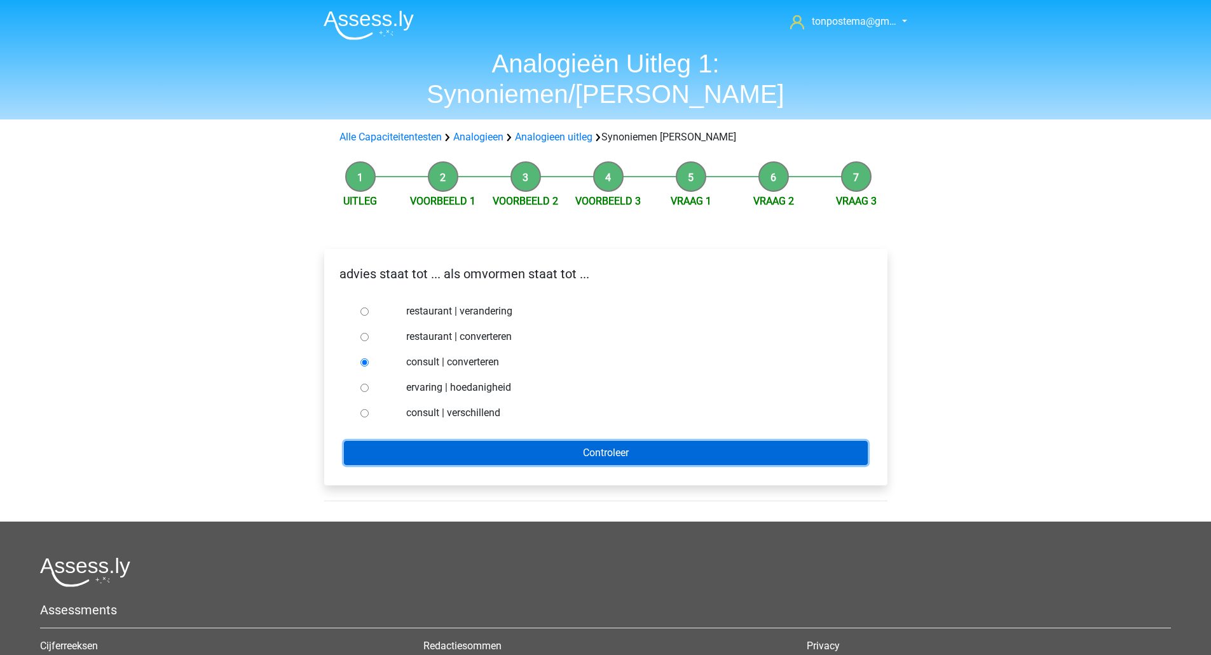
click at [395, 441] on input "Controleer" at bounding box center [606, 453] width 524 height 24
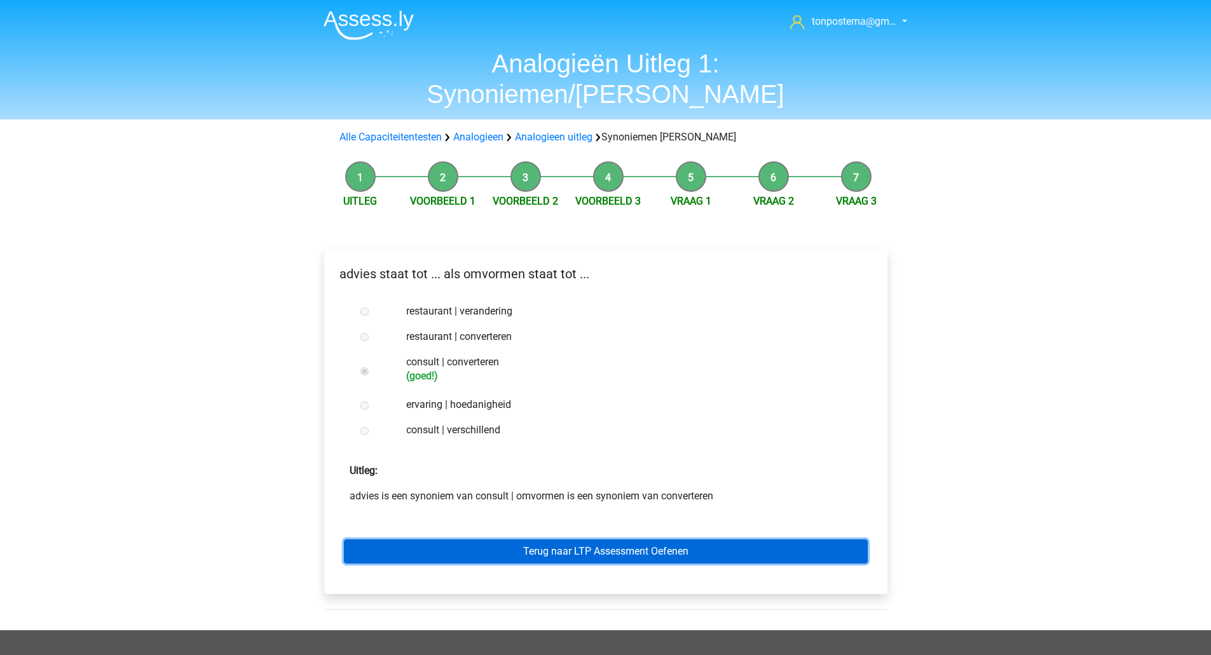
click at [430, 540] on link "Terug naar LTP Assessment Oefenen" at bounding box center [606, 552] width 524 height 24
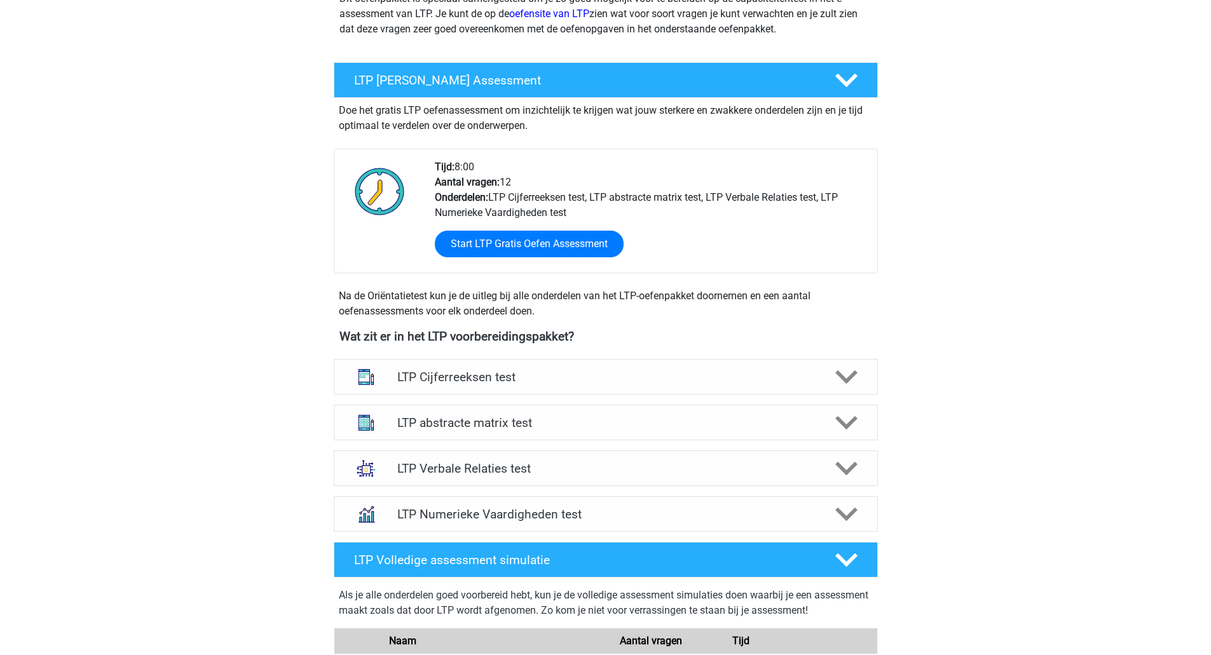
scroll to position [184, 0]
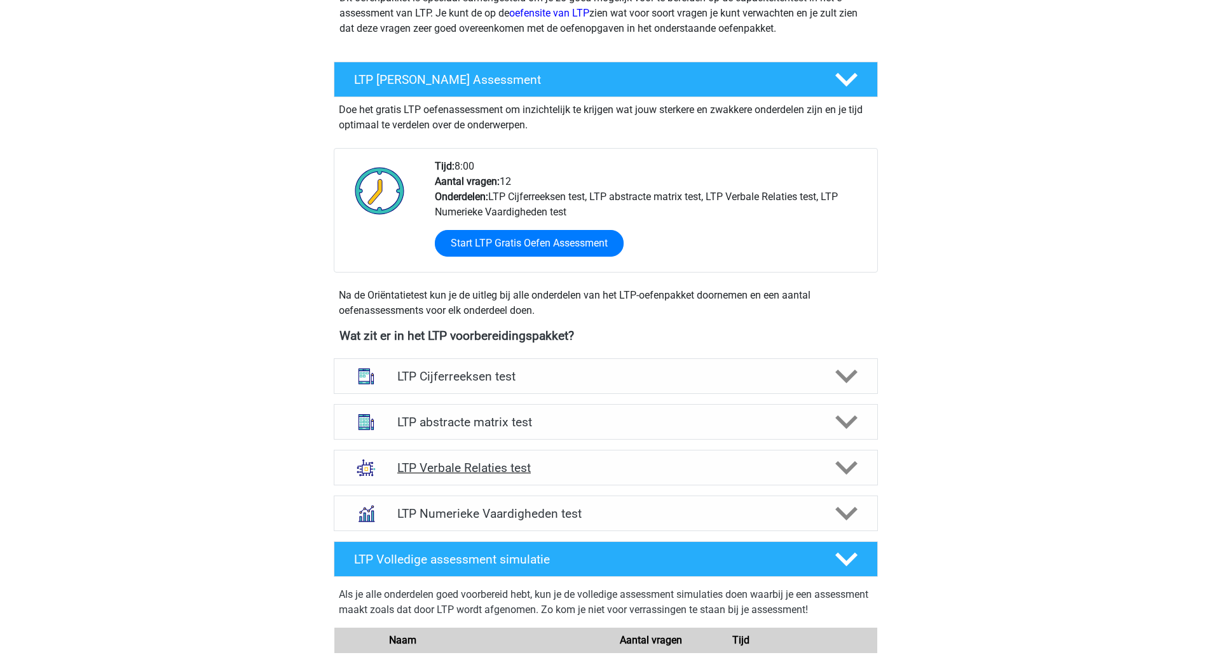
click at [600, 466] on h4 "LTP Verbale Relaties test" at bounding box center [605, 468] width 416 height 15
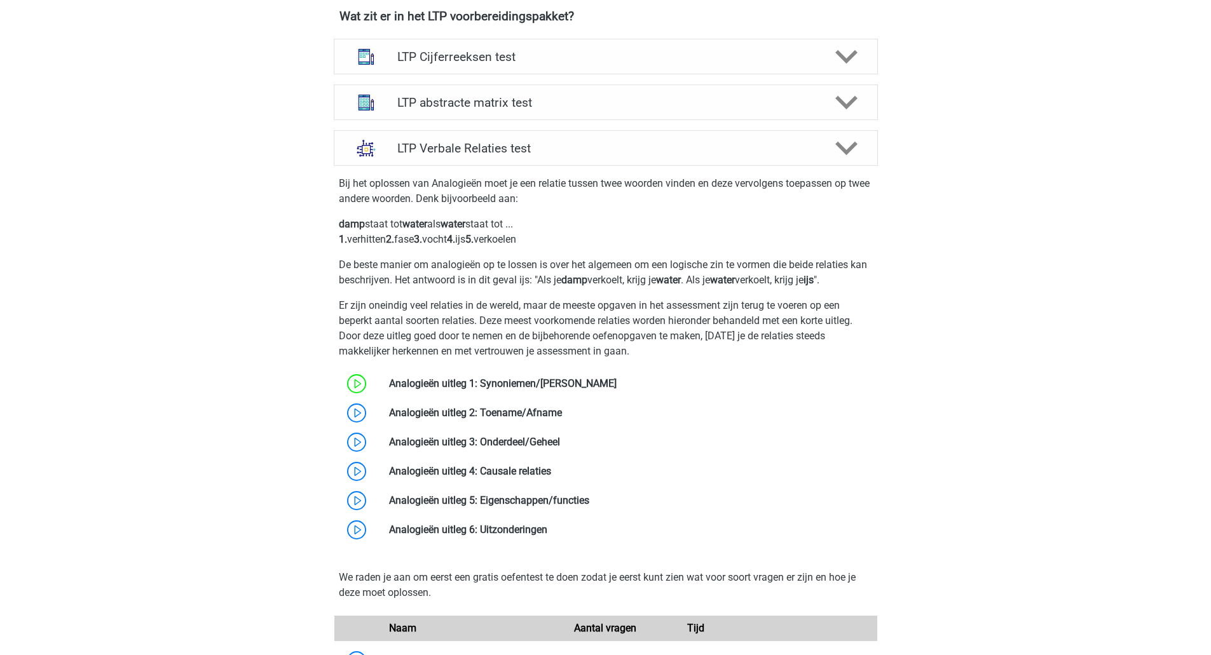
scroll to position [504, 0]
click at [562, 406] on link at bounding box center [562, 412] width 0 height 12
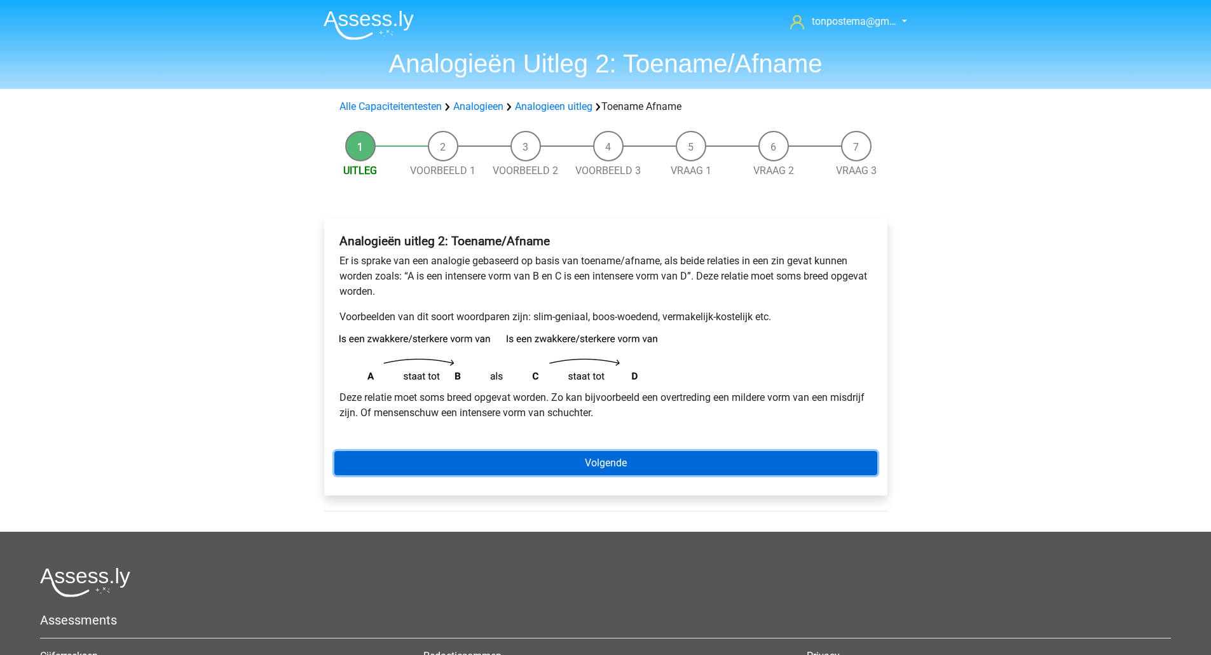
click at [464, 465] on link "Volgende" at bounding box center [605, 463] width 543 height 24
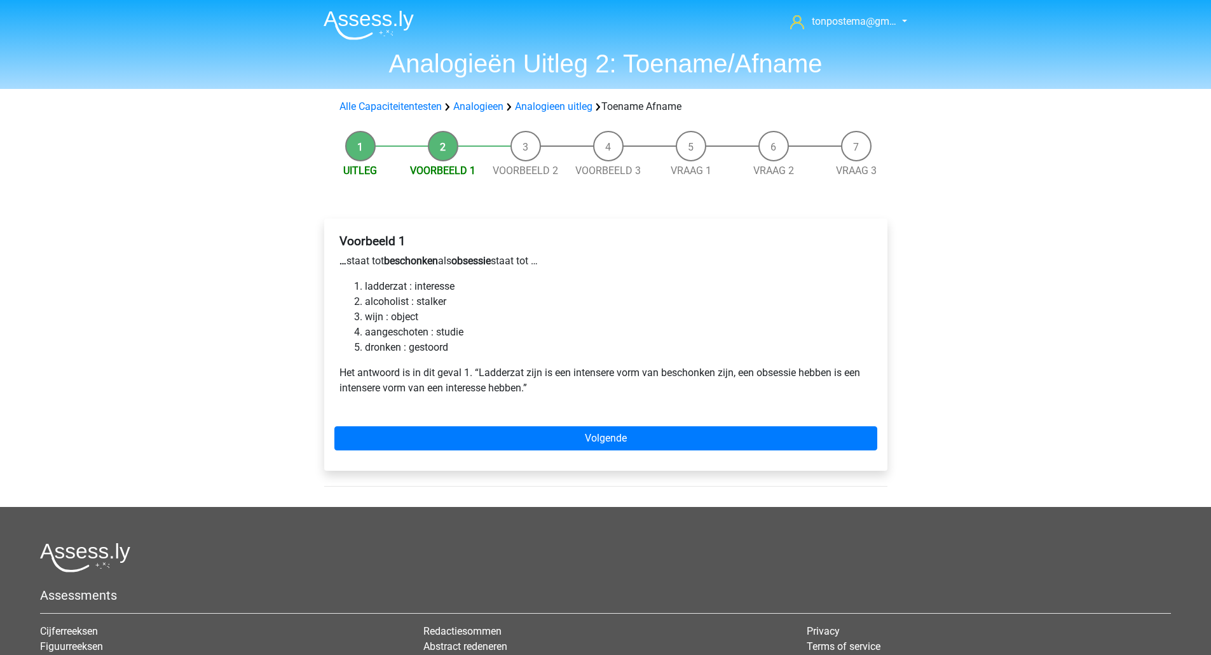
click at [471, 425] on div "Voorbeeld 1 … staat tot beschonken als obsessie staat tot … ladderzat : interes…" at bounding box center [605, 345] width 563 height 252
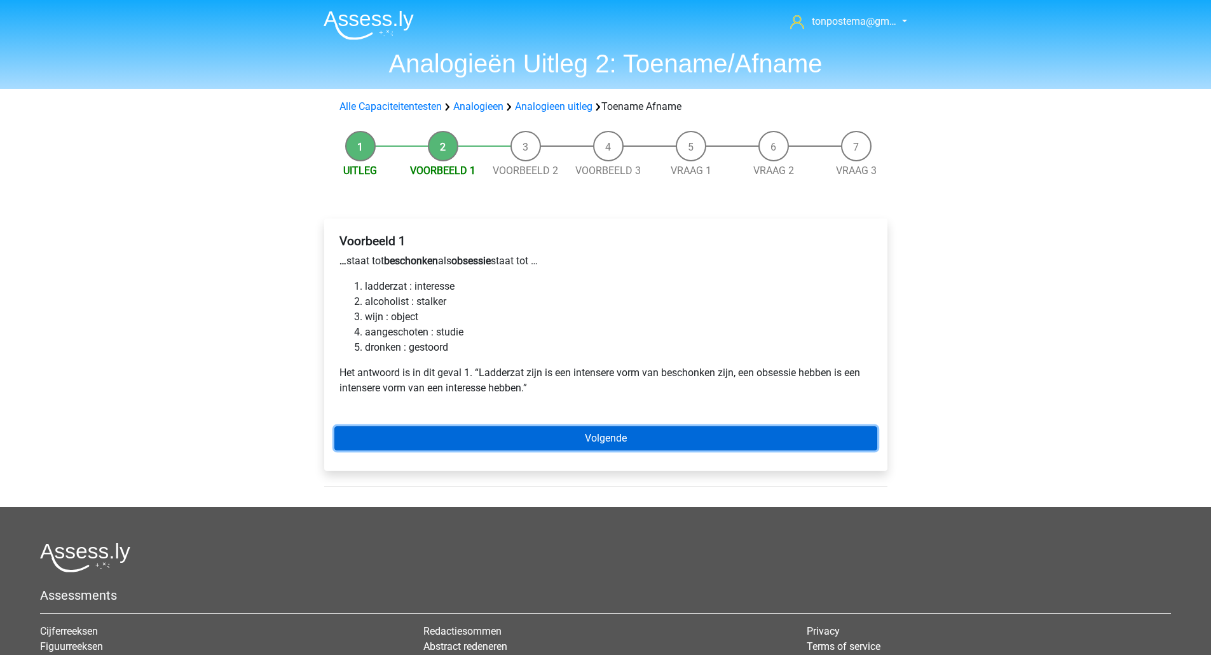
click at [465, 429] on link "Volgende" at bounding box center [605, 439] width 543 height 24
click at [509, 434] on link "Volgende" at bounding box center [605, 439] width 543 height 24
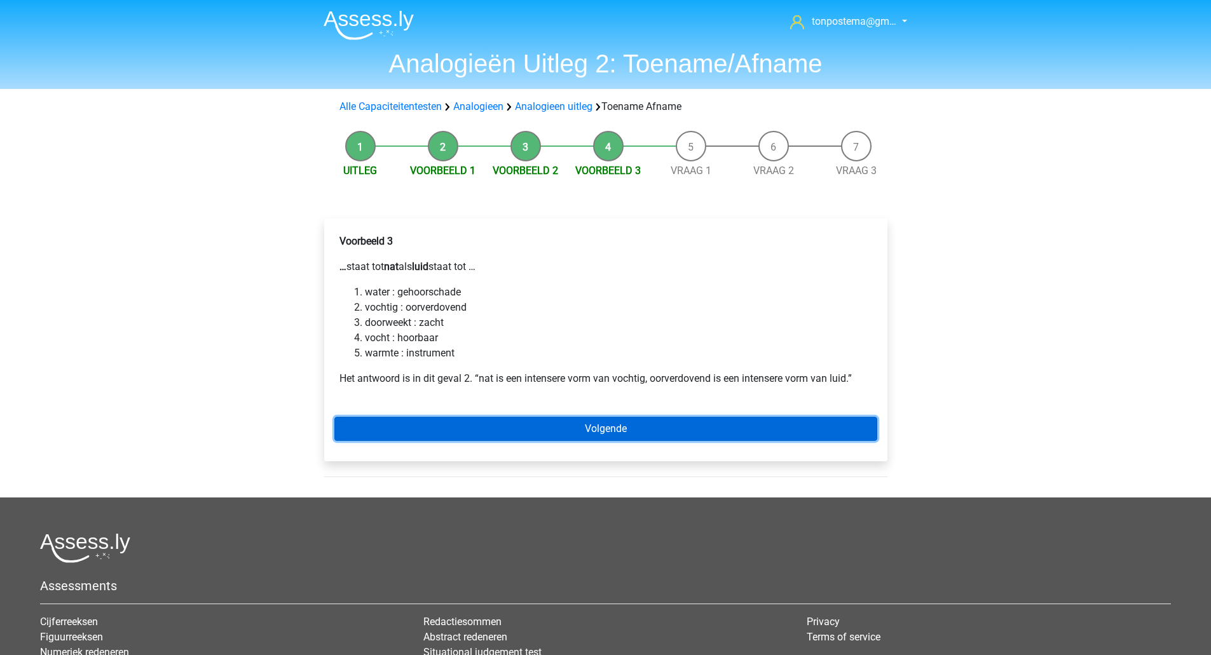
click at [384, 430] on link "Volgende" at bounding box center [605, 429] width 543 height 24
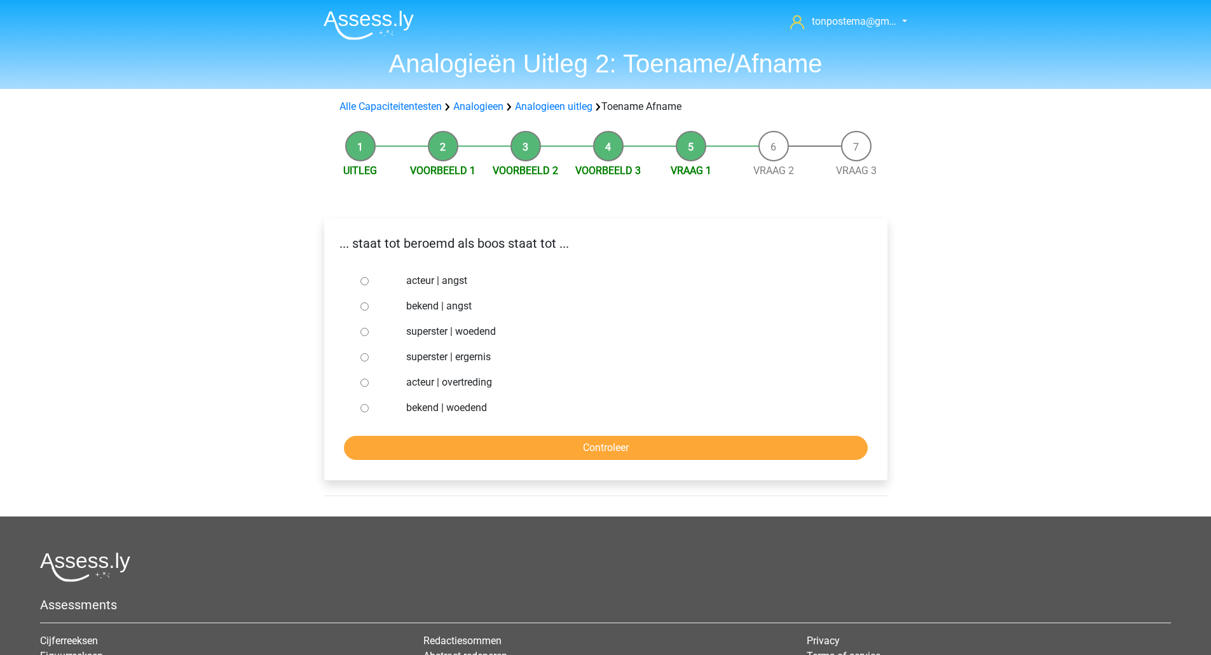
click at [597, 154] on li "Voorbeeld 3" at bounding box center [608, 155] width 83 height 48
click at [606, 175] on link "Voorbeeld 3" at bounding box center [607, 171] width 65 height 12
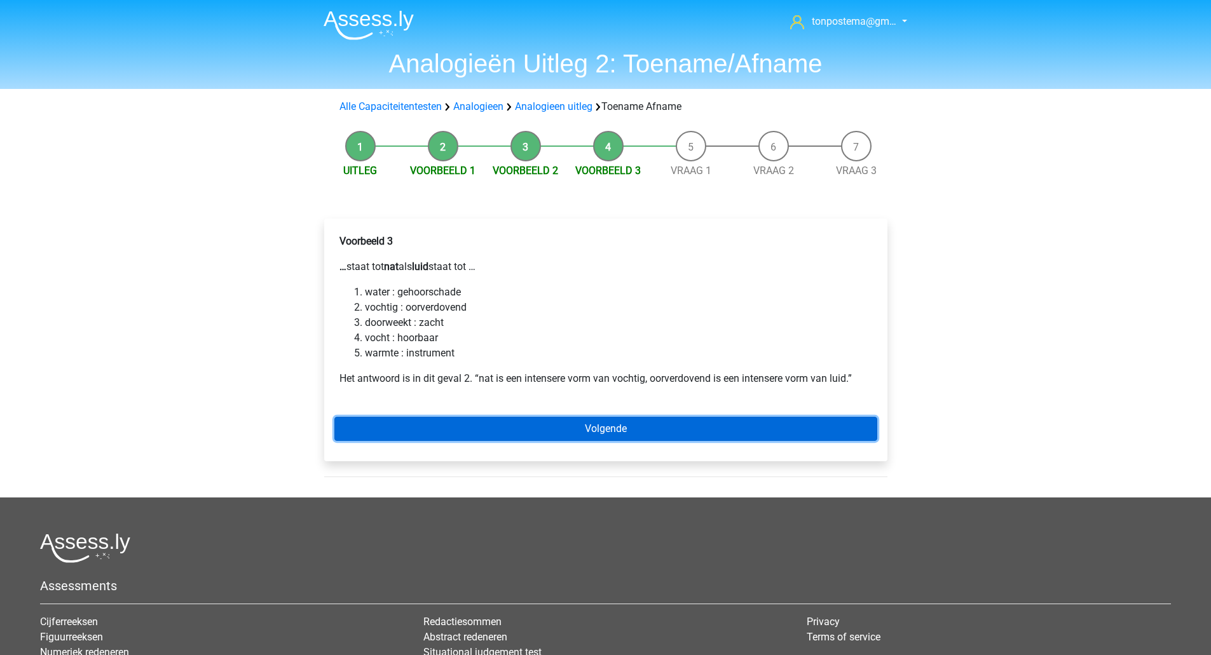
click at [411, 428] on link "Volgende" at bounding box center [605, 429] width 543 height 24
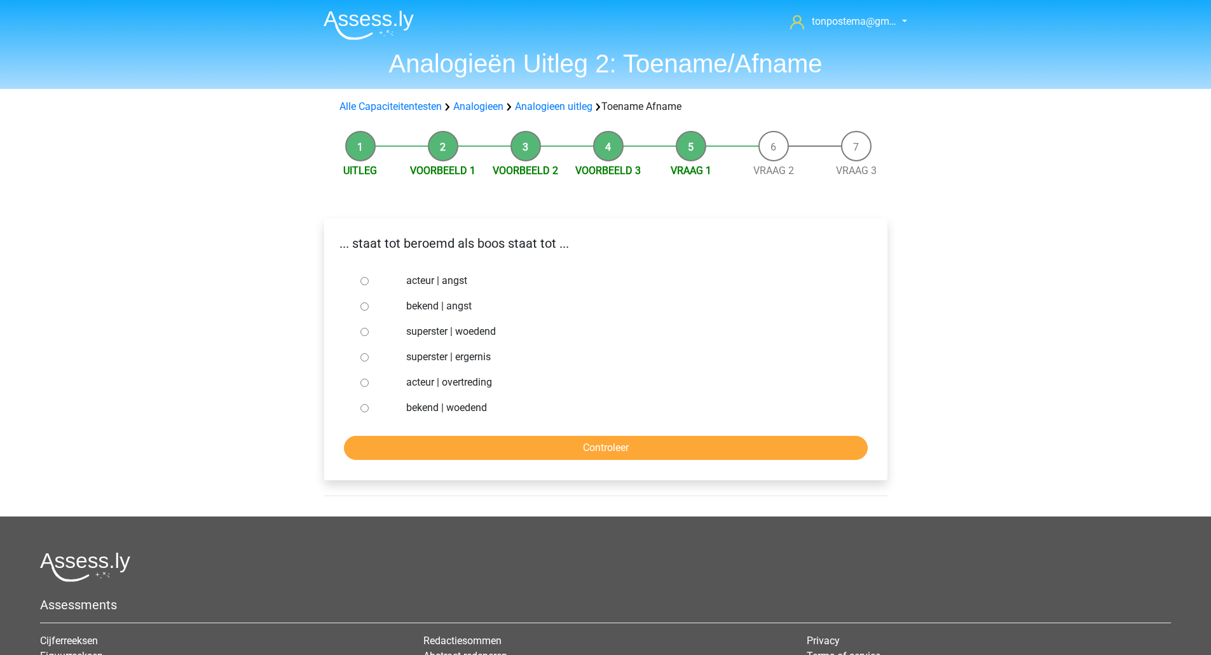
click at [364, 330] on input "superster | woedend" at bounding box center [364, 332] width 8 height 8
radio input "true"
click at [390, 450] on input "Controleer" at bounding box center [606, 448] width 524 height 24
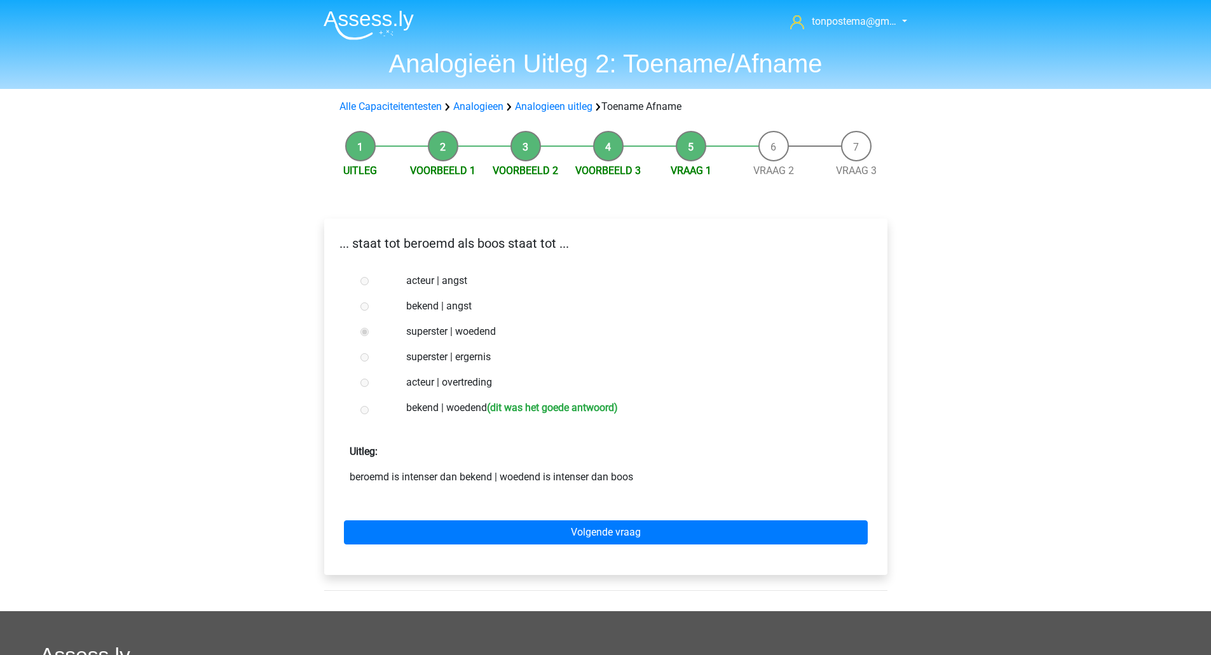
click at [399, 411] on div "bekend | woedend (dit was het goede antwoord)" at bounding box center [626, 409] width 459 height 29
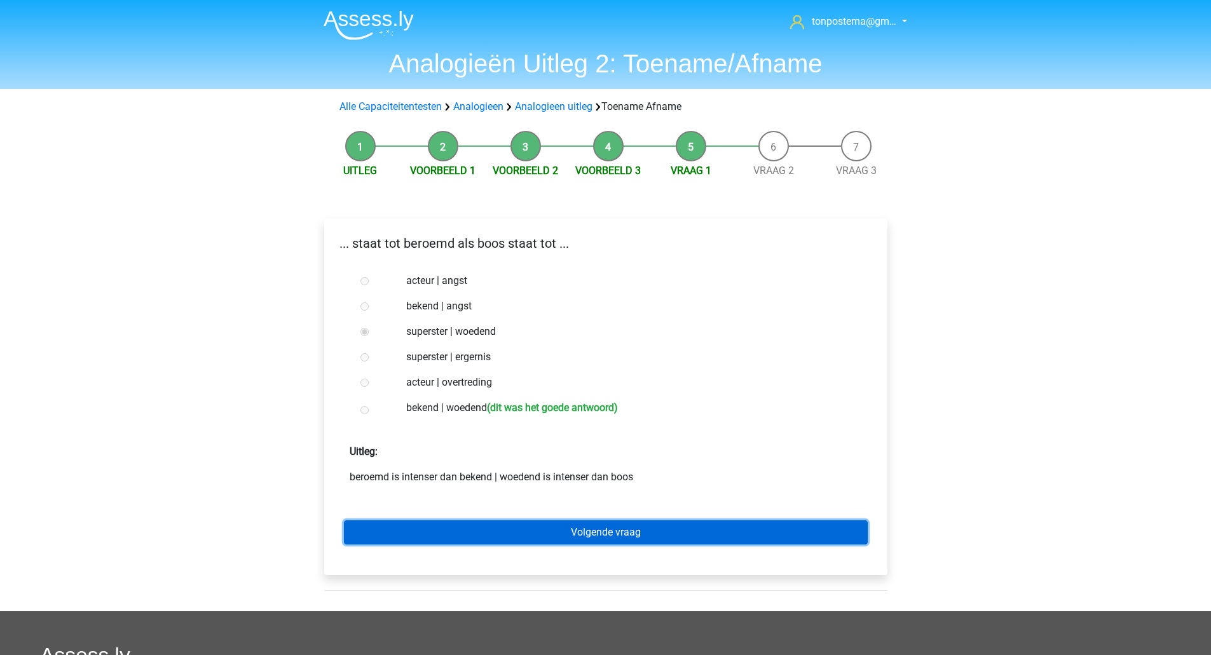
click at [404, 533] on link "Volgende vraag" at bounding box center [606, 533] width 524 height 24
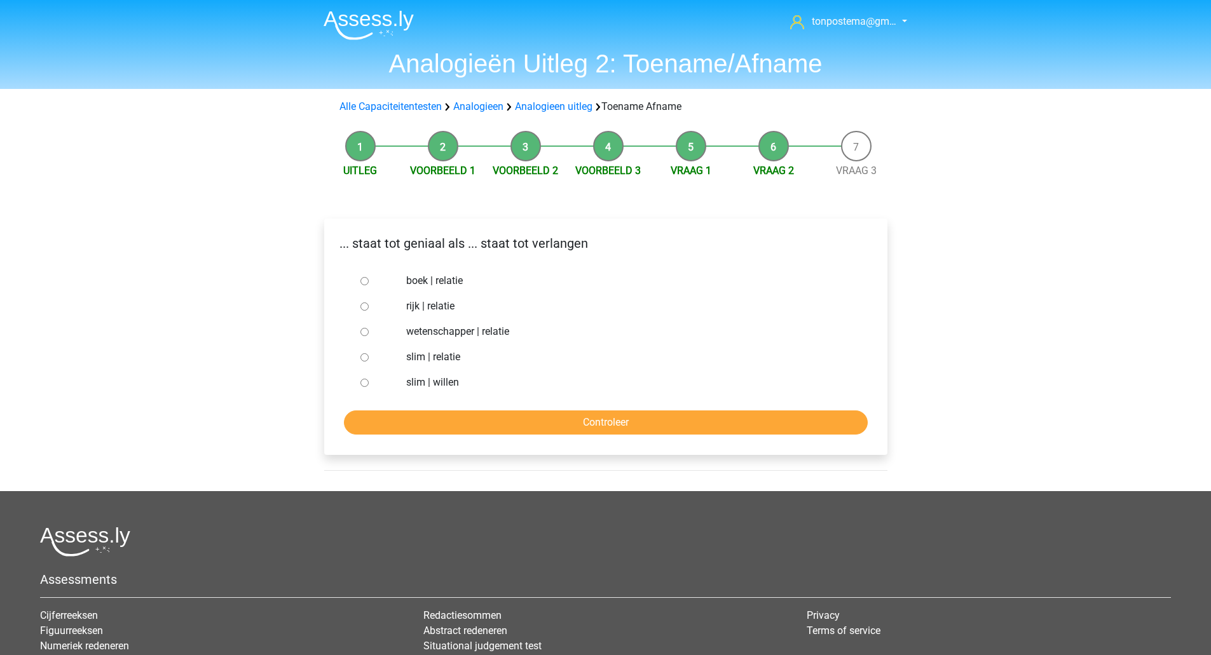
click at [387, 288] on div at bounding box center [376, 280] width 42 height 25
click at [364, 382] on input "slim | willen" at bounding box center [364, 383] width 8 height 8
radio input "true"
click at [367, 414] on input "Controleer" at bounding box center [606, 423] width 524 height 24
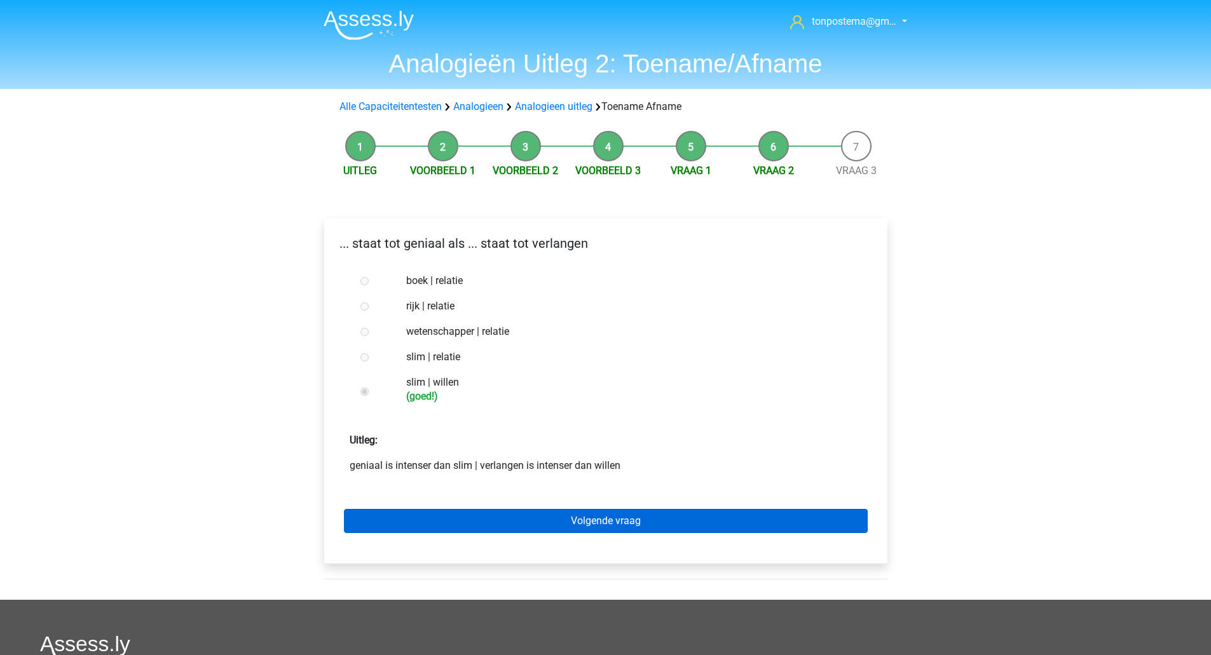
click at [362, 512] on div "Volgende vraag" at bounding box center [605, 519] width 543 height 70
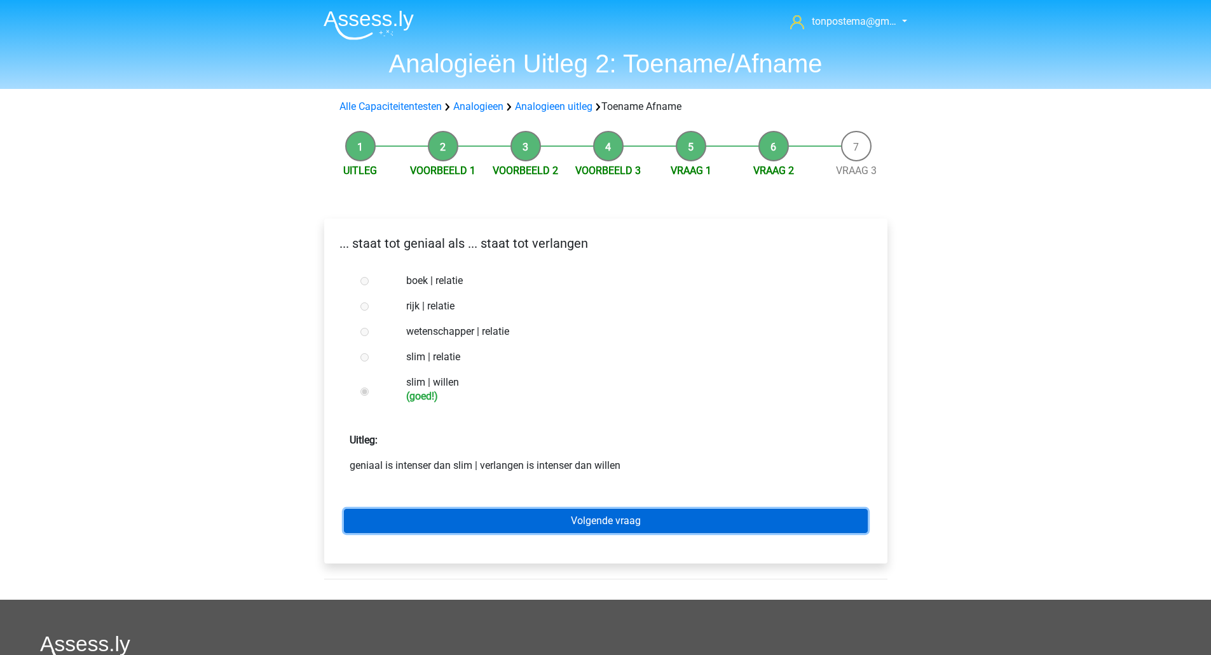
click at [362, 514] on link "Volgende vraag" at bounding box center [606, 521] width 524 height 24
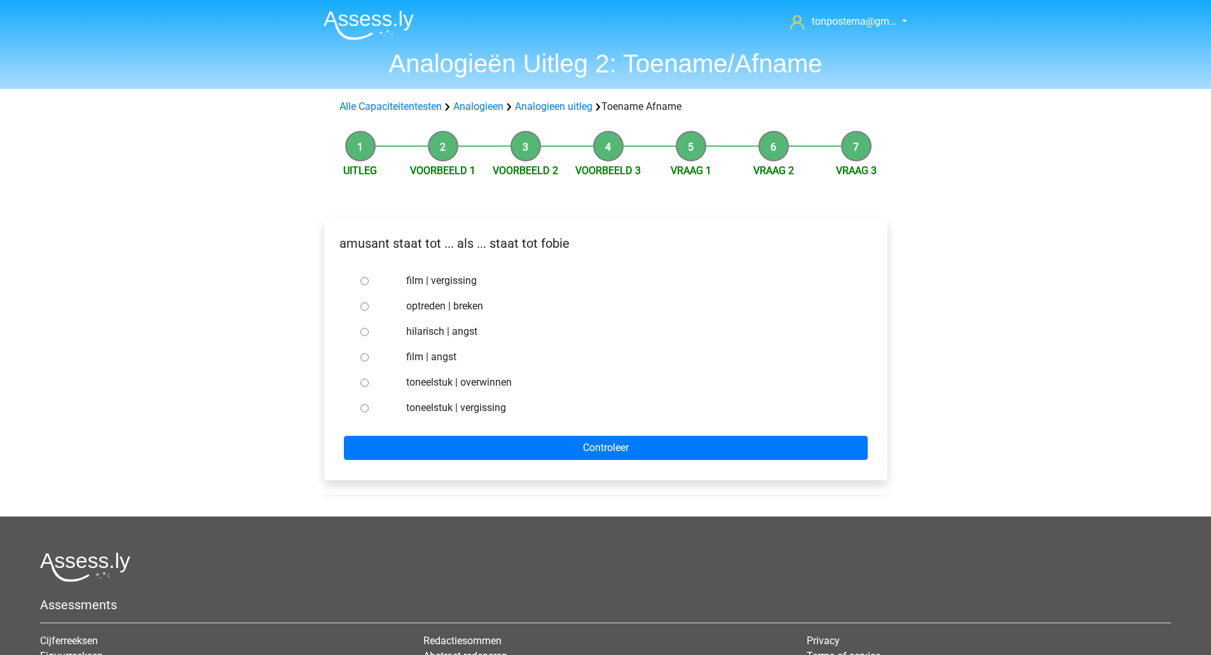
click at [366, 331] on input "hilarisch | angst" at bounding box center [364, 332] width 8 height 8
radio input "true"
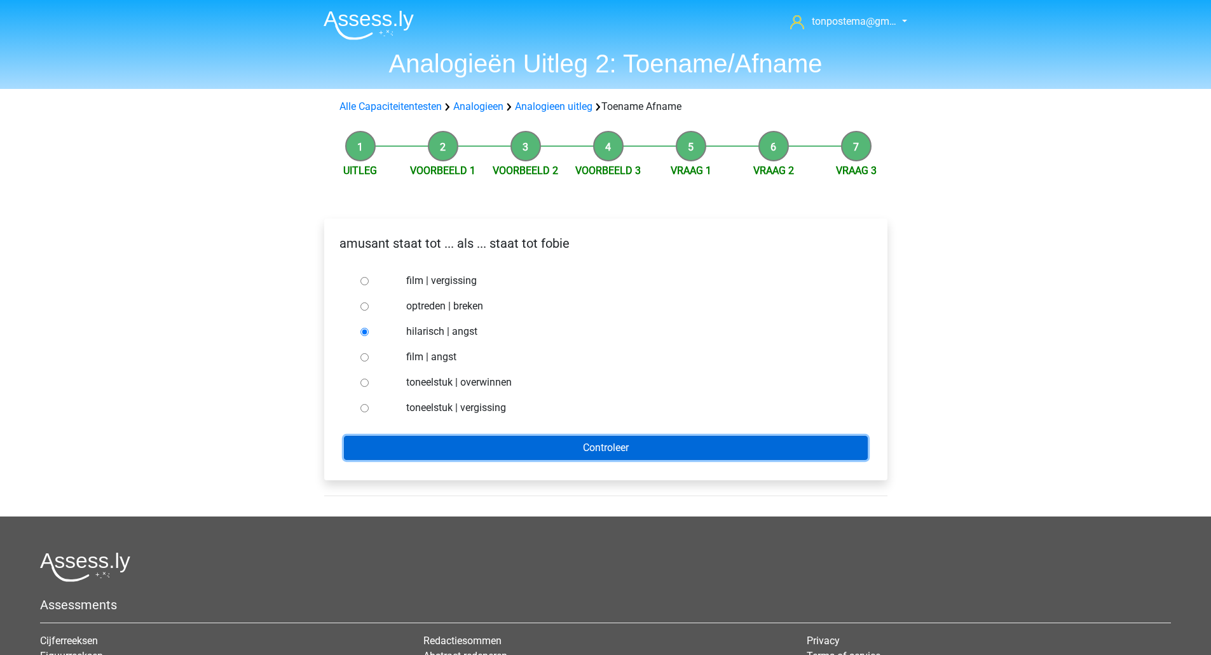
click at [408, 446] on input "Controleer" at bounding box center [606, 448] width 524 height 24
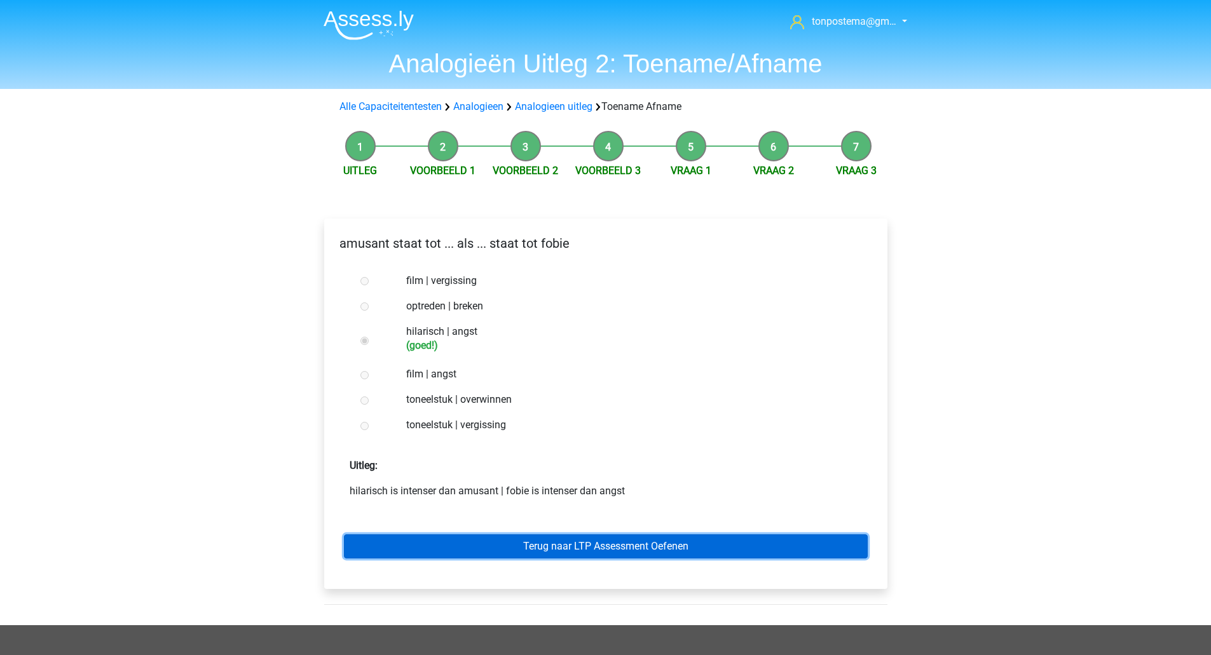
click at [426, 546] on link "Terug naar LTP Assessment Oefenen" at bounding box center [606, 547] width 524 height 24
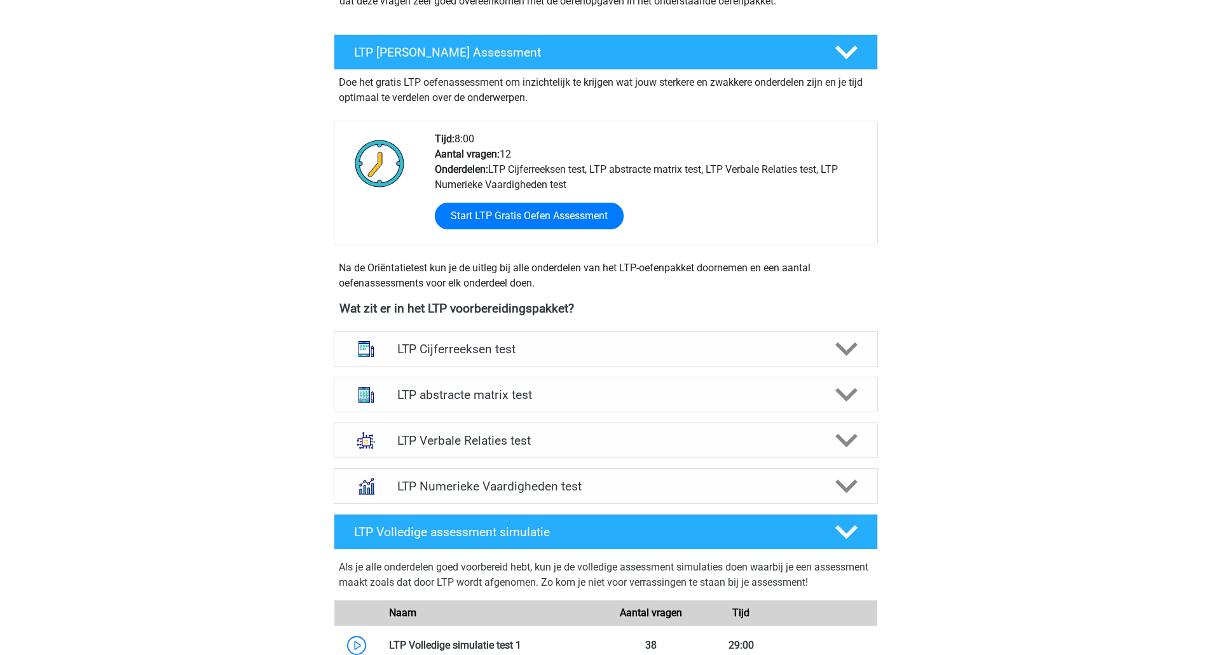
scroll to position [212, 0]
click at [470, 462] on div "LTP Verbale Relaties test Bij het oplossen van Analogieën moet je een relatie t…" at bounding box center [606, 440] width 594 height 46
click at [647, 469] on div "LTP Numerieke Vaardigheden test" at bounding box center [606, 486] width 544 height 36
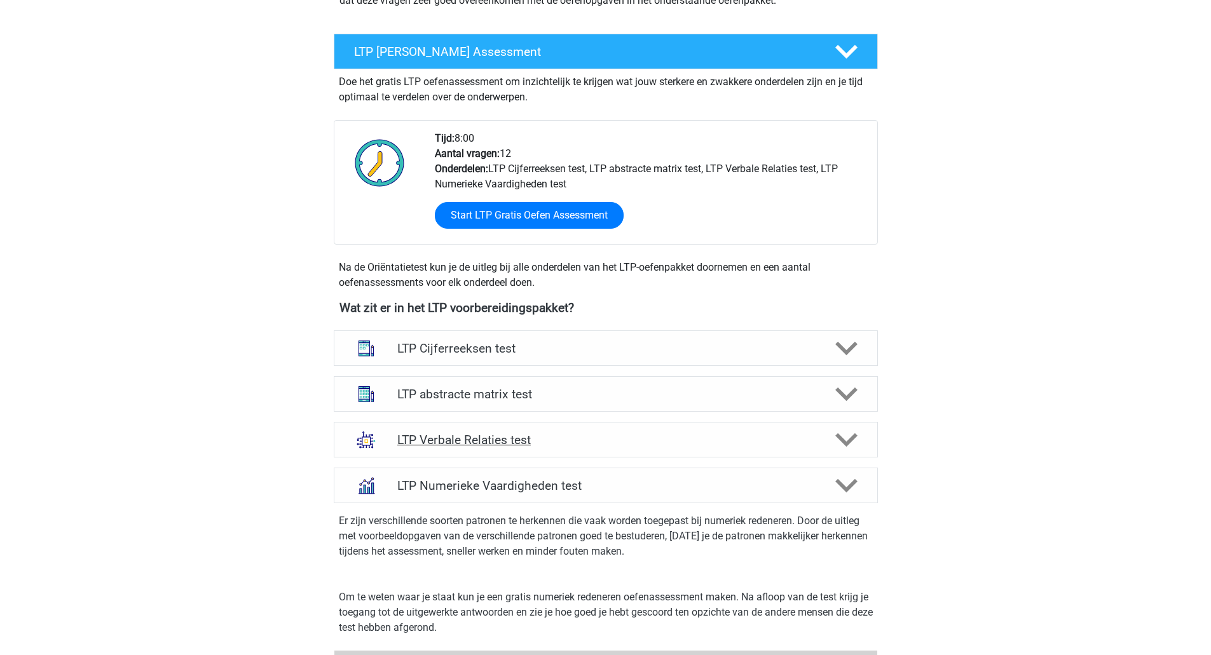
click at [640, 439] on h4 "LTP Verbale Relaties test" at bounding box center [605, 440] width 416 height 15
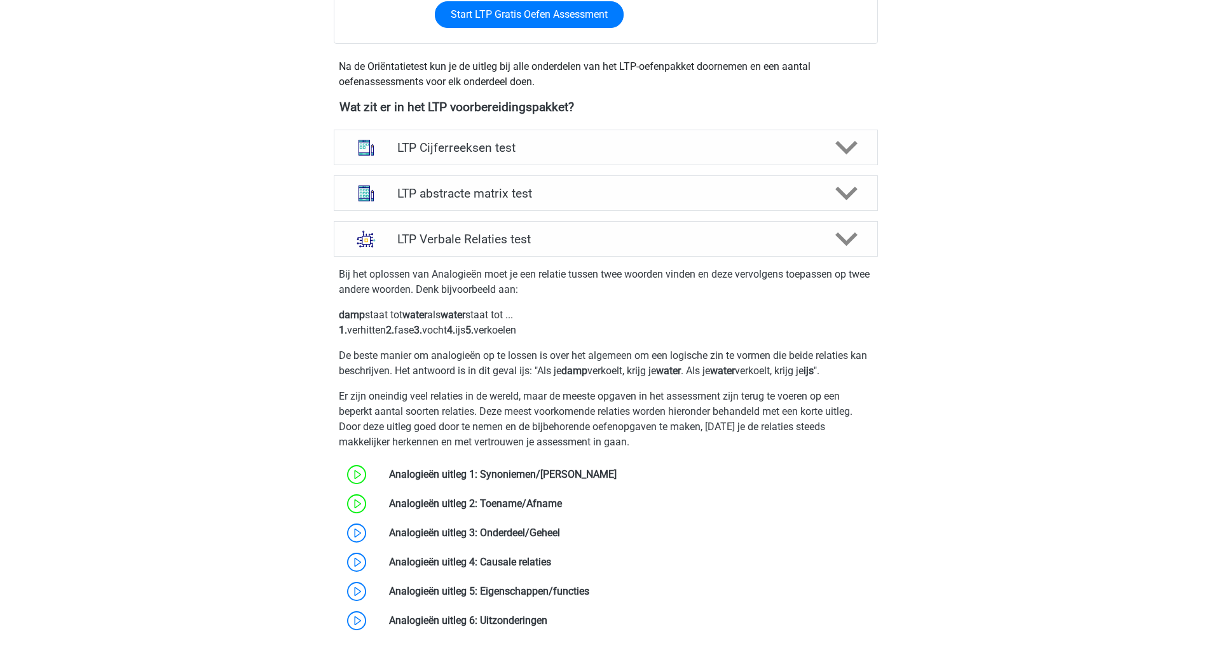
scroll to position [424, 0]
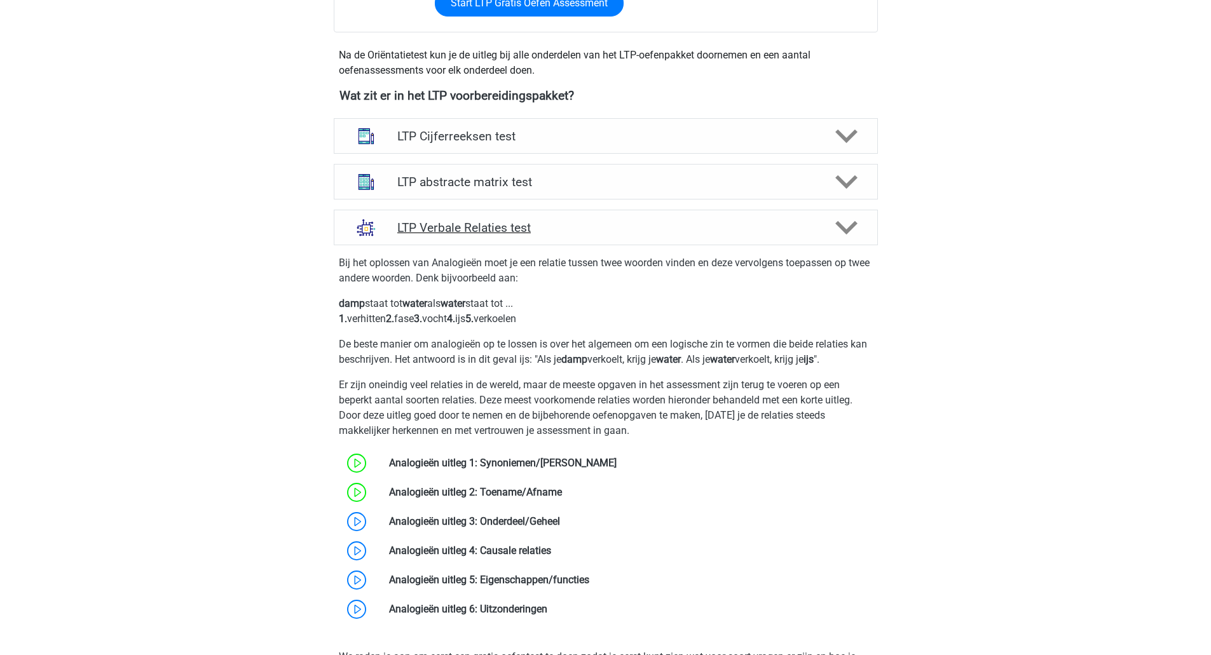
click at [601, 233] on h4 "LTP Verbale Relaties test" at bounding box center [605, 228] width 416 height 15
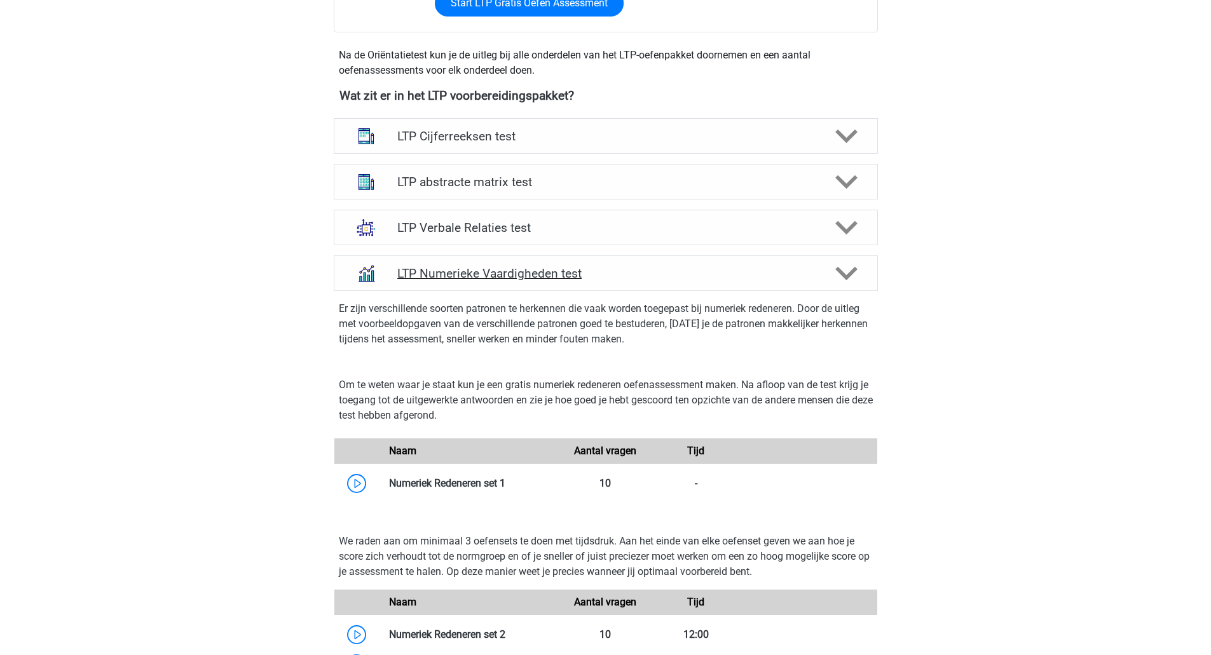
click at [610, 282] on div "LTP Numerieke Vaardigheden test" at bounding box center [606, 274] width 544 height 36
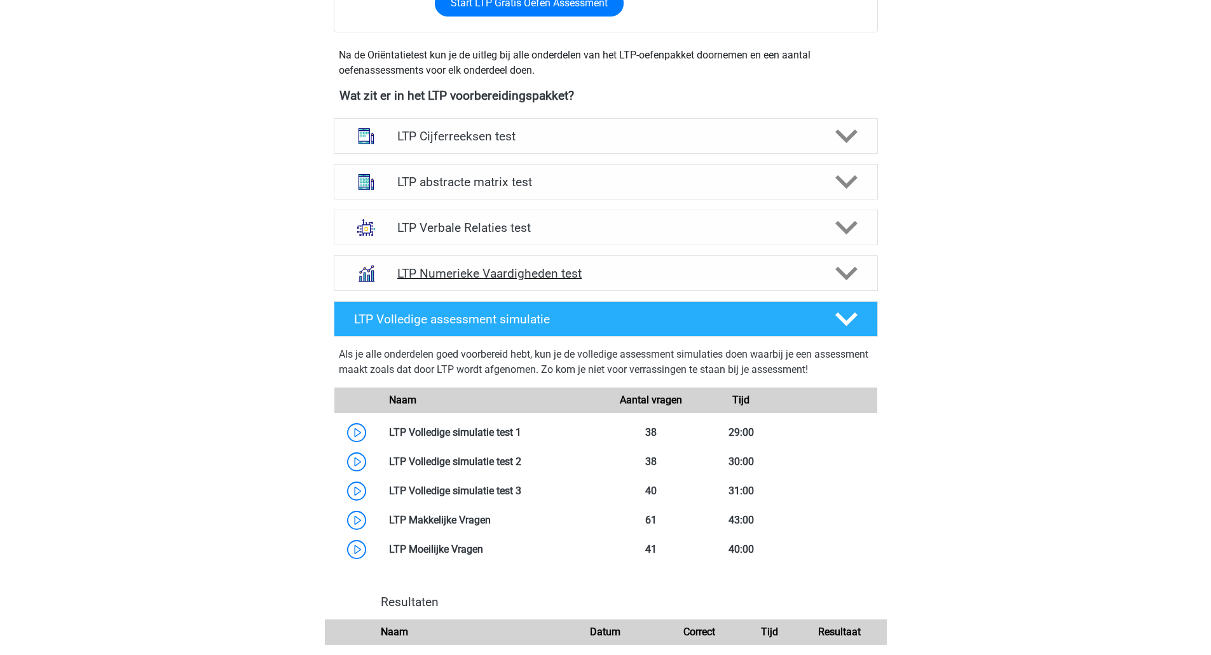
click at [568, 277] on h4 "LTP Numerieke Vaardigheden test" at bounding box center [605, 273] width 416 height 15
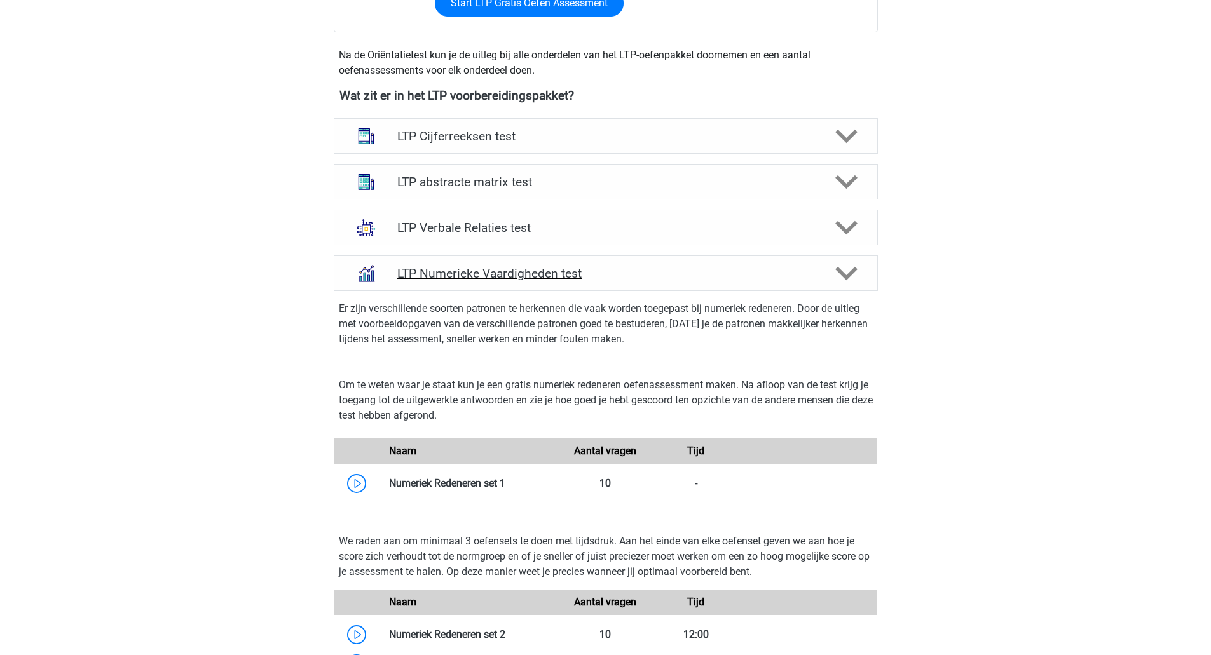
click at [845, 270] on icon at bounding box center [846, 274] width 22 height 22
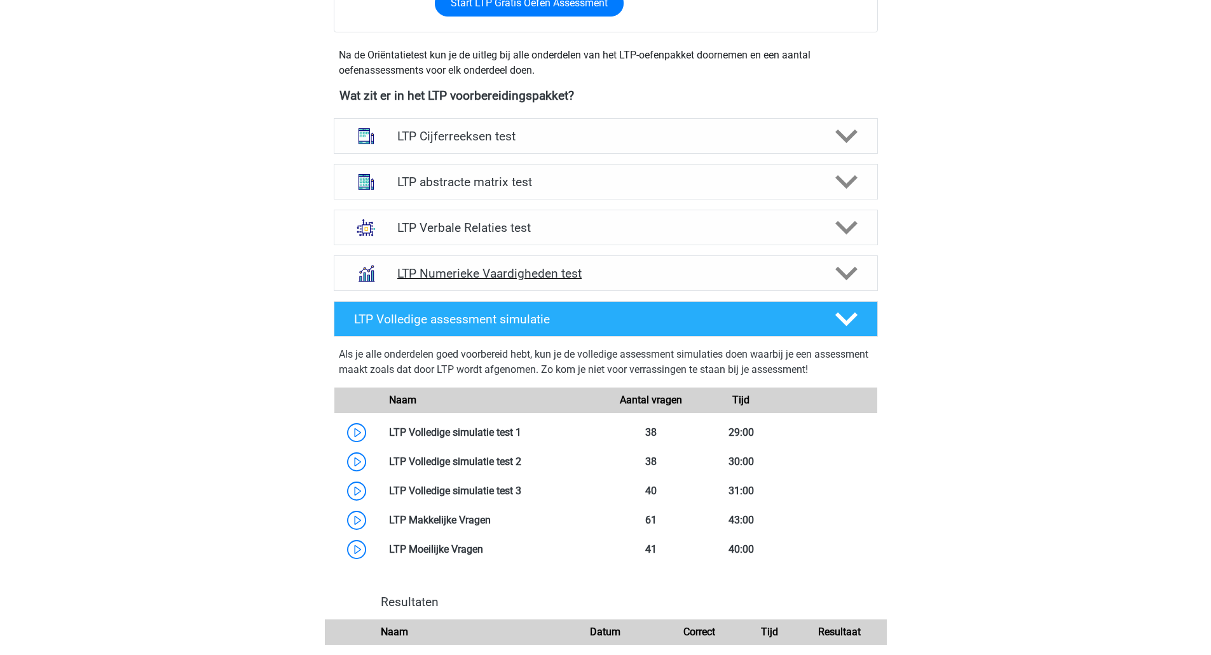
click at [845, 270] on icon at bounding box center [846, 274] width 22 height 22
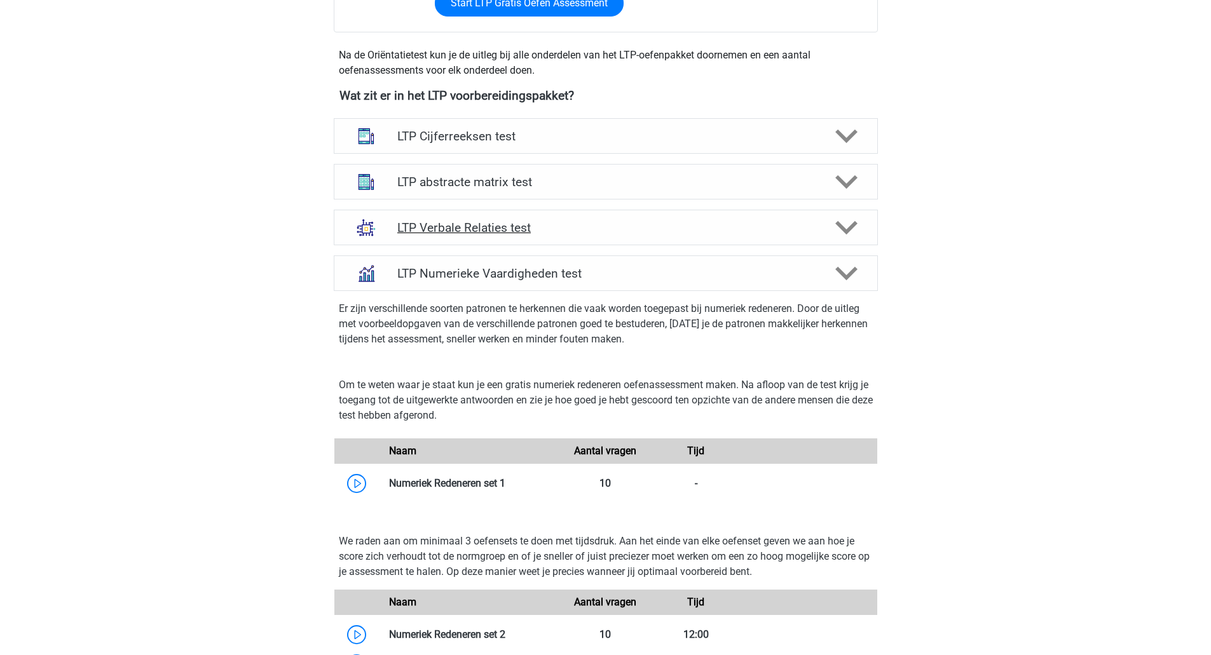
click at [854, 235] on icon at bounding box center [846, 228] width 22 height 22
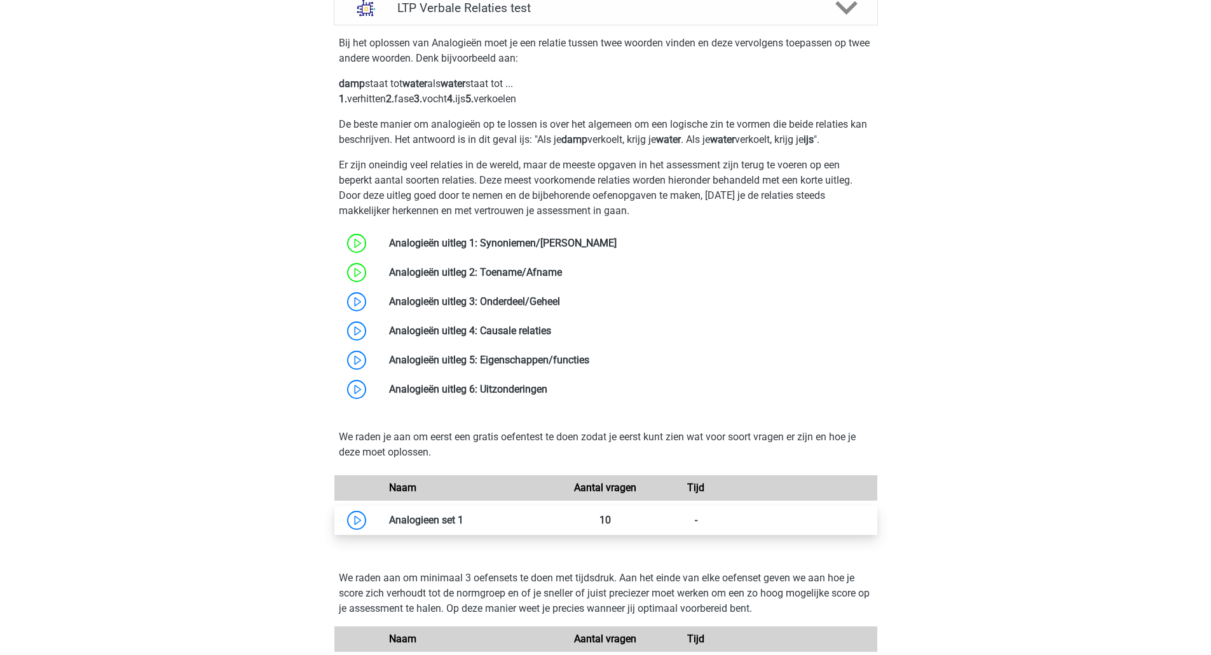
scroll to position [636, 0]
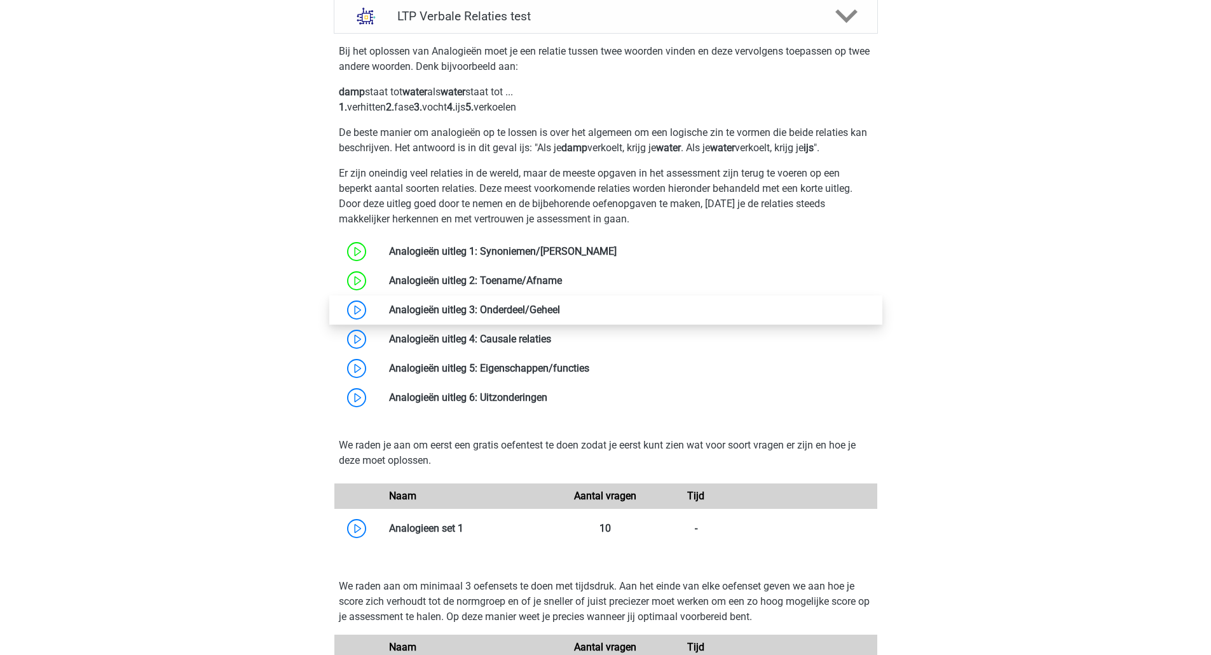
click at [560, 310] on link at bounding box center [560, 310] width 0 height 12
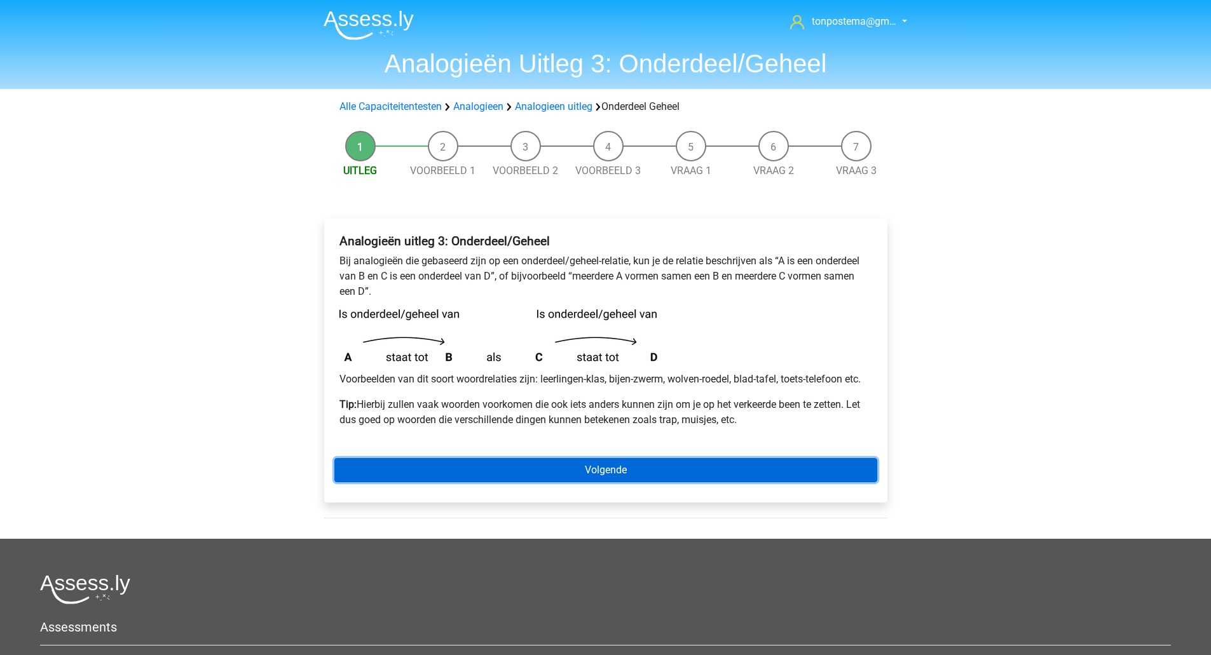
click at [605, 465] on link "Volgende" at bounding box center [605, 470] width 543 height 24
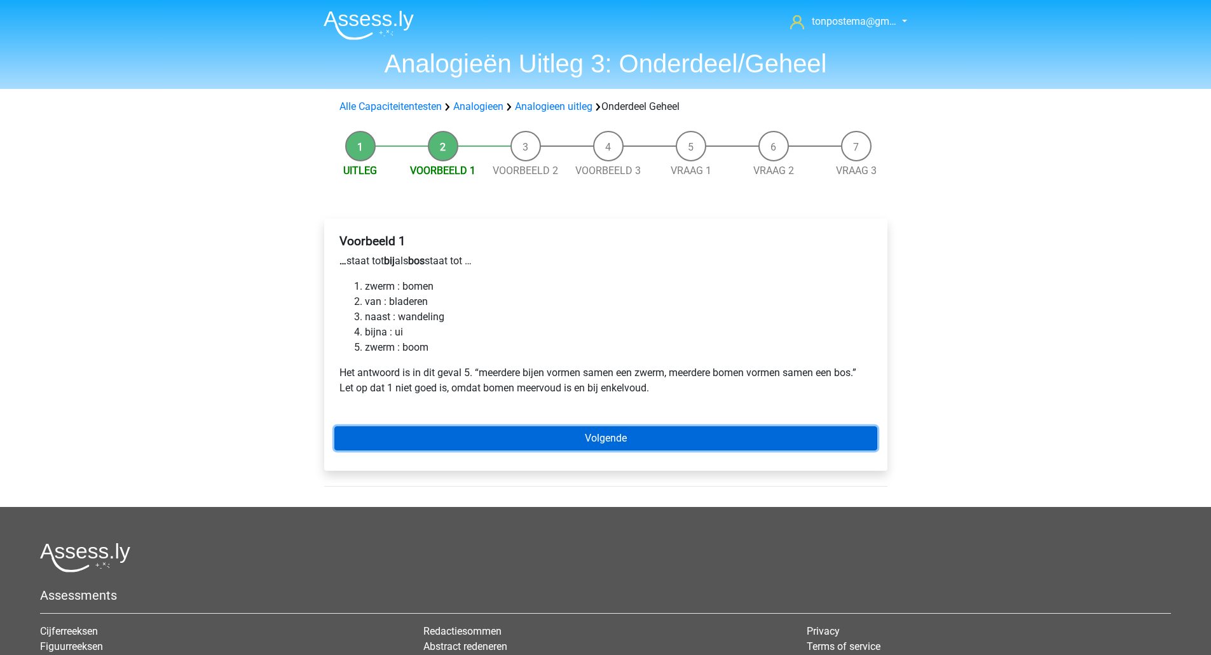
click at [598, 434] on link "Volgende" at bounding box center [605, 439] width 543 height 24
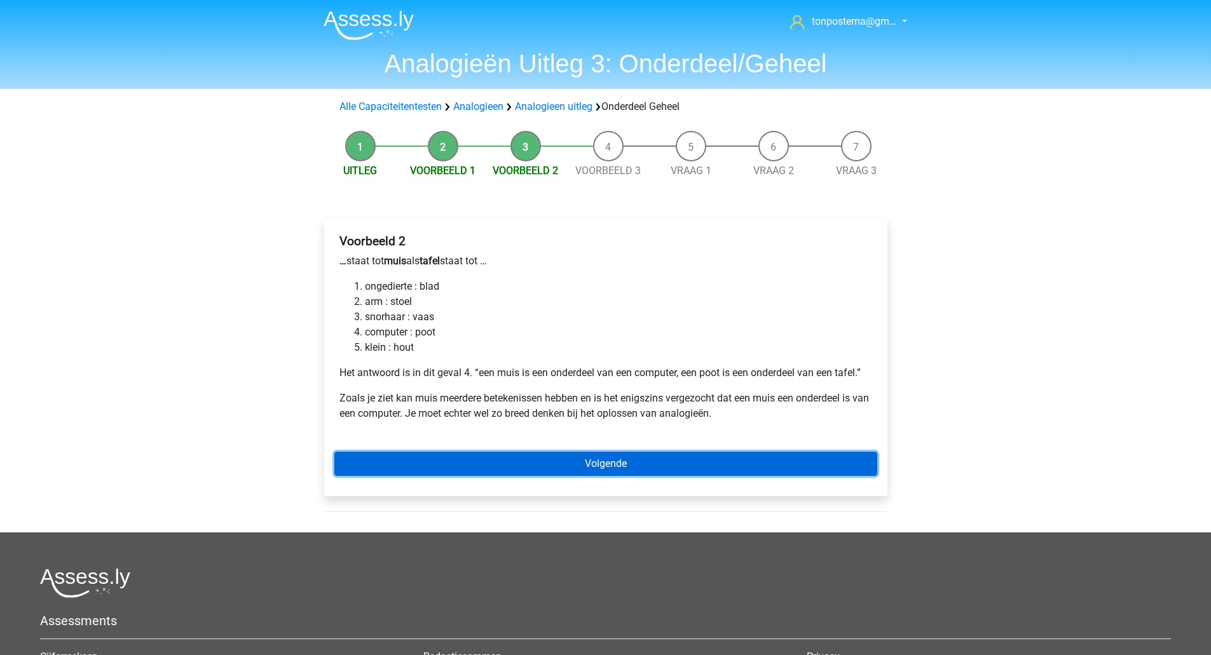
click at [446, 462] on link "Volgende" at bounding box center [605, 464] width 543 height 24
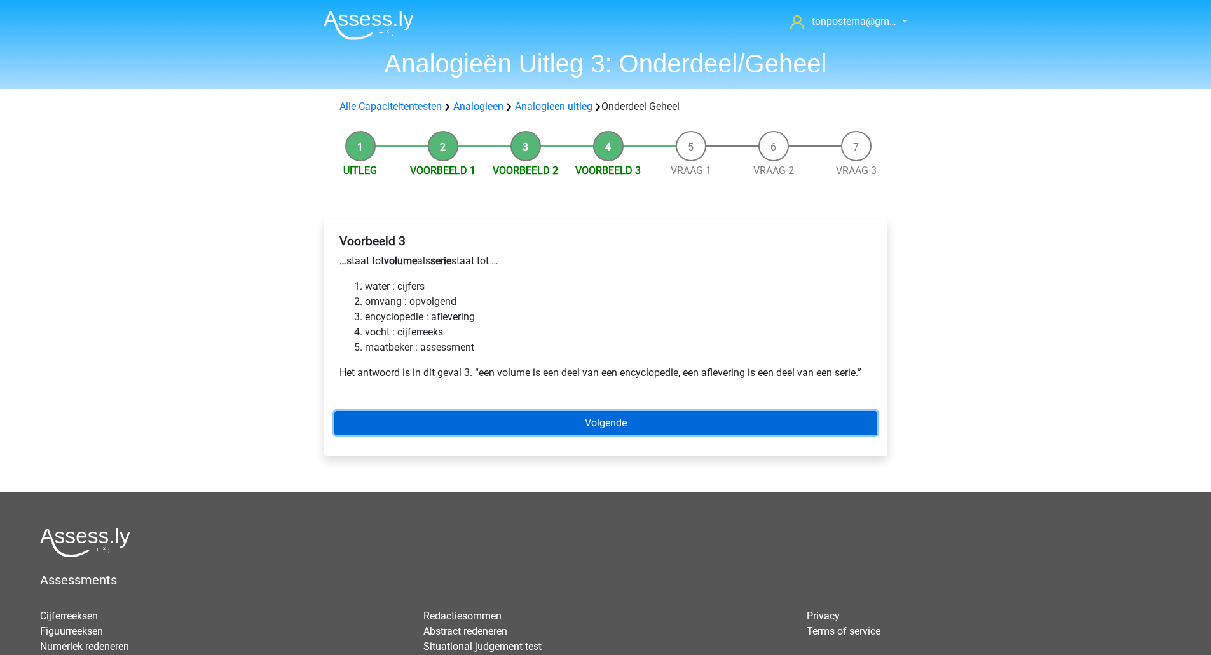
click at [413, 426] on link "Volgende" at bounding box center [605, 423] width 543 height 24
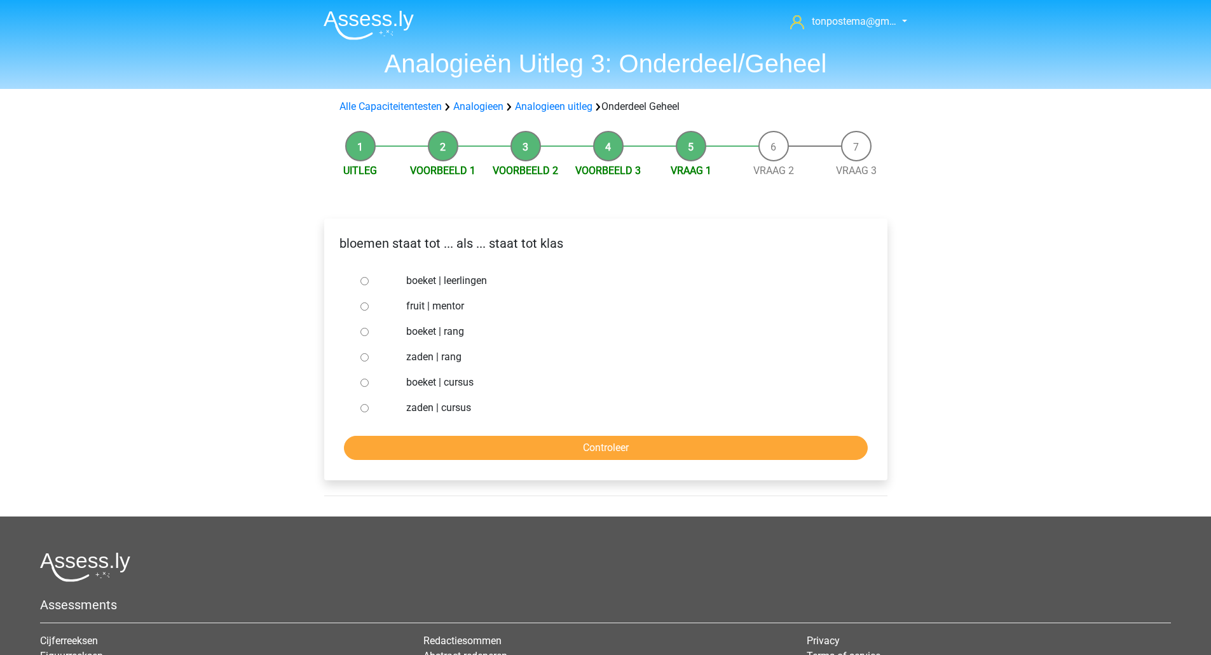
click at [364, 280] on input "boeket | leerlingen" at bounding box center [364, 281] width 8 height 8
radio input "true"
click at [389, 455] on input "Controleer" at bounding box center [606, 448] width 524 height 24
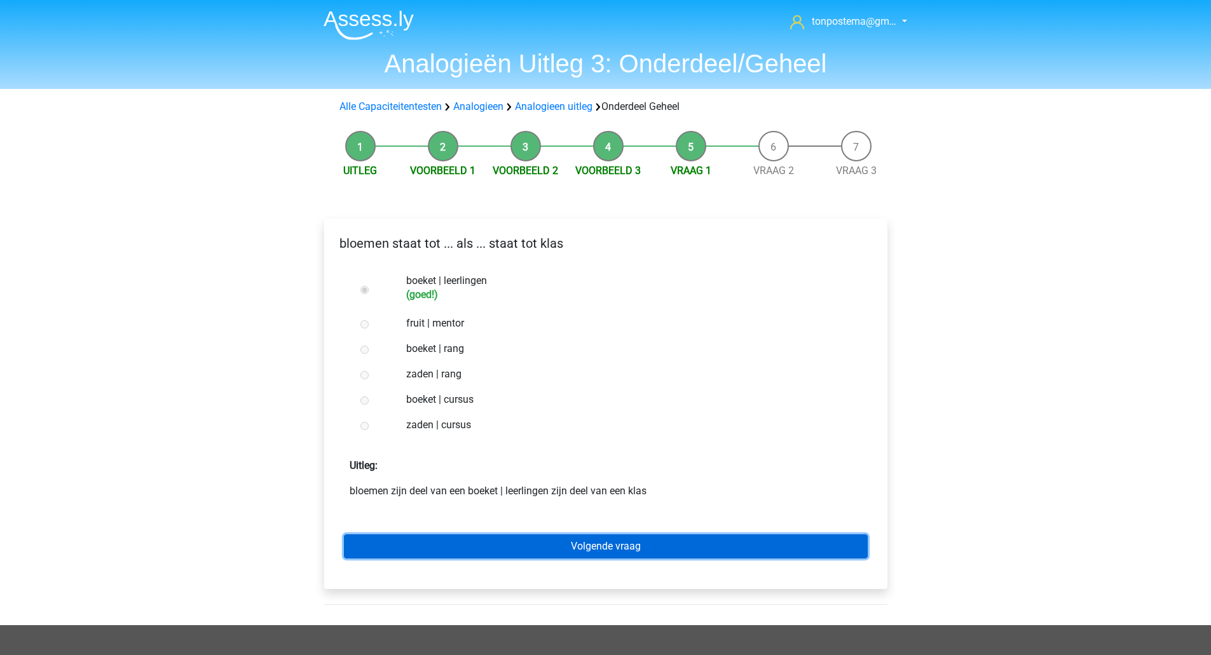
click at [399, 546] on link "Volgende vraag" at bounding box center [606, 547] width 524 height 24
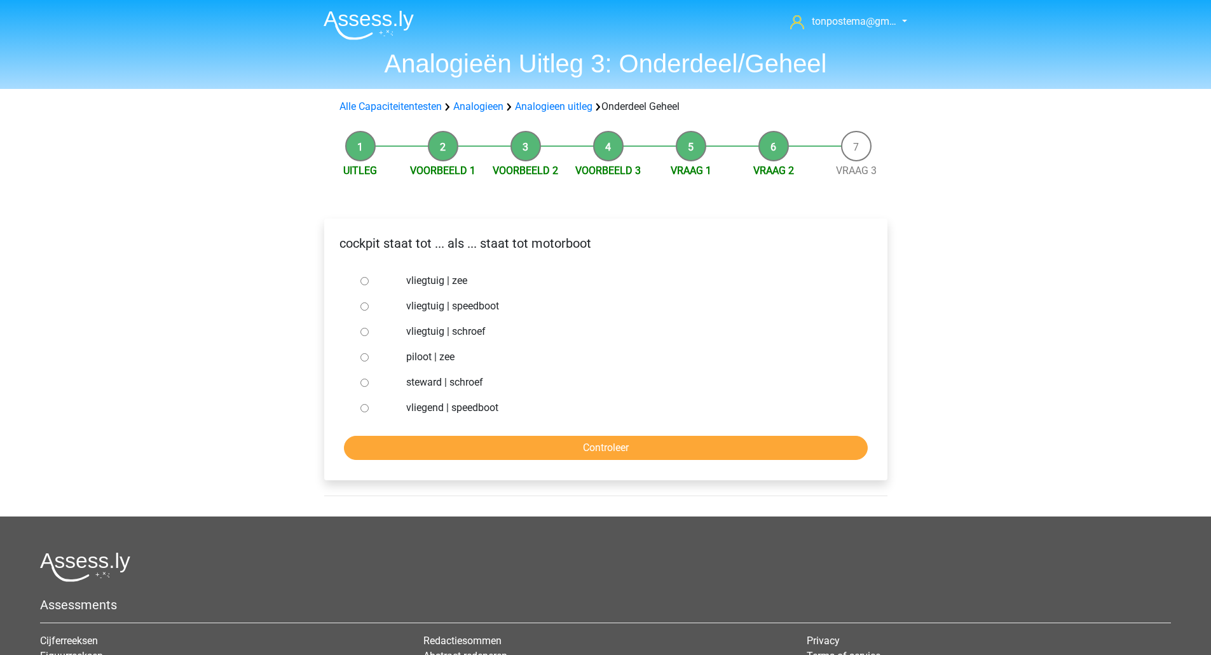
click at [367, 329] on input "vliegtuig | schroef" at bounding box center [364, 332] width 8 height 8
radio input "true"
click at [411, 444] on input "Controleer" at bounding box center [606, 448] width 524 height 24
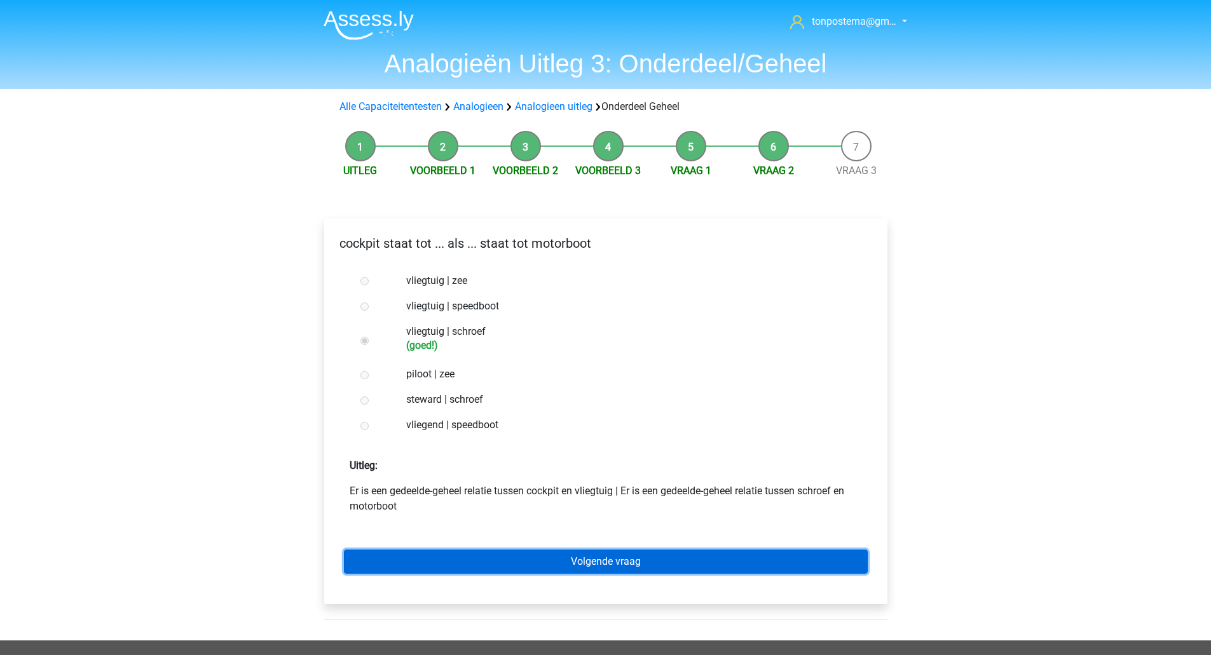
click at [406, 559] on link "Volgende vraag" at bounding box center [606, 562] width 524 height 24
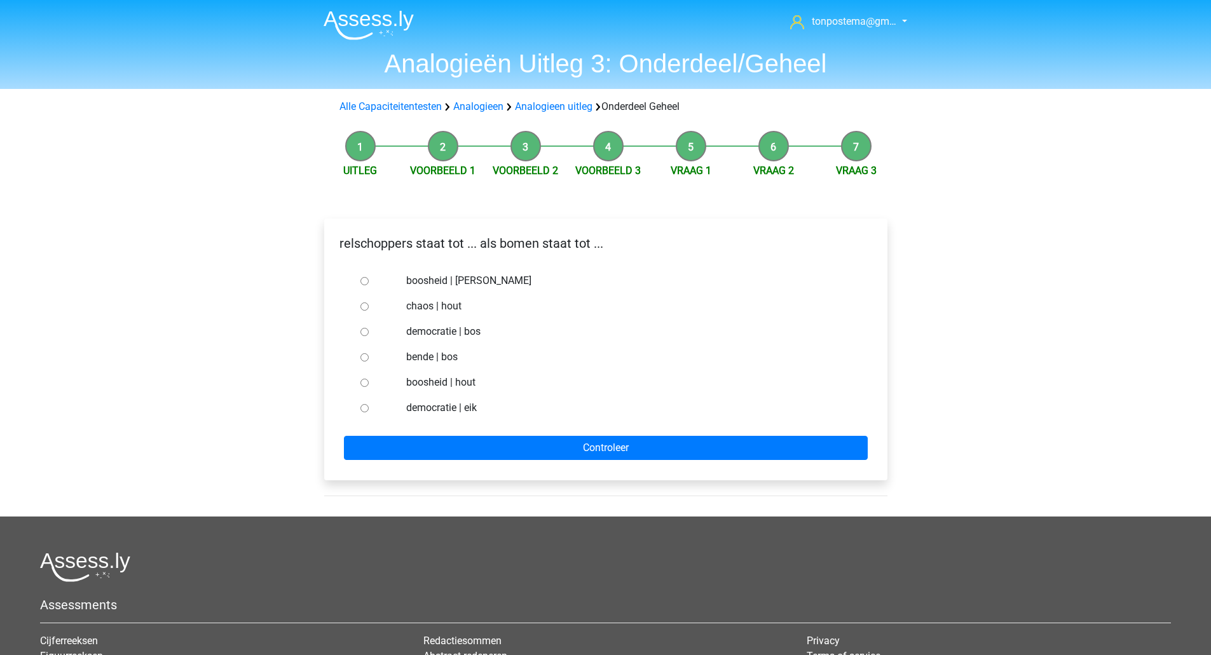
click at [367, 381] on input "boosheid | hout" at bounding box center [364, 383] width 8 height 8
radio input "true"
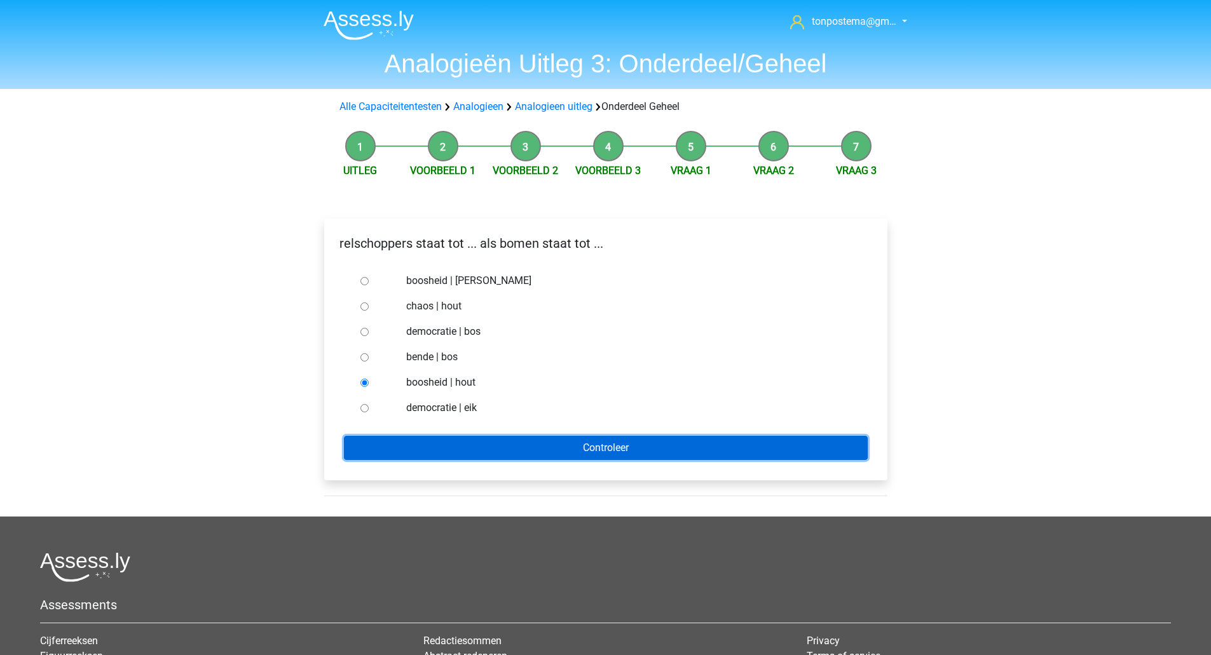
click at [367, 439] on input "Controleer" at bounding box center [606, 448] width 524 height 24
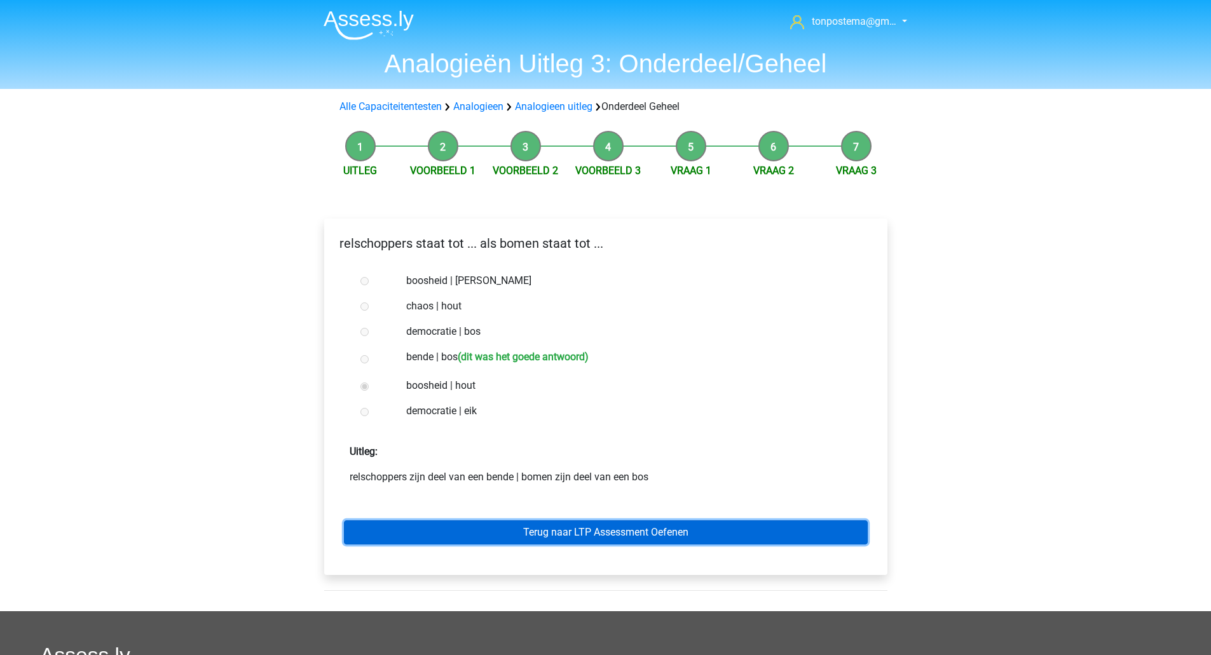
click at [393, 535] on link "Terug naar LTP Assessment Oefenen" at bounding box center [606, 533] width 524 height 24
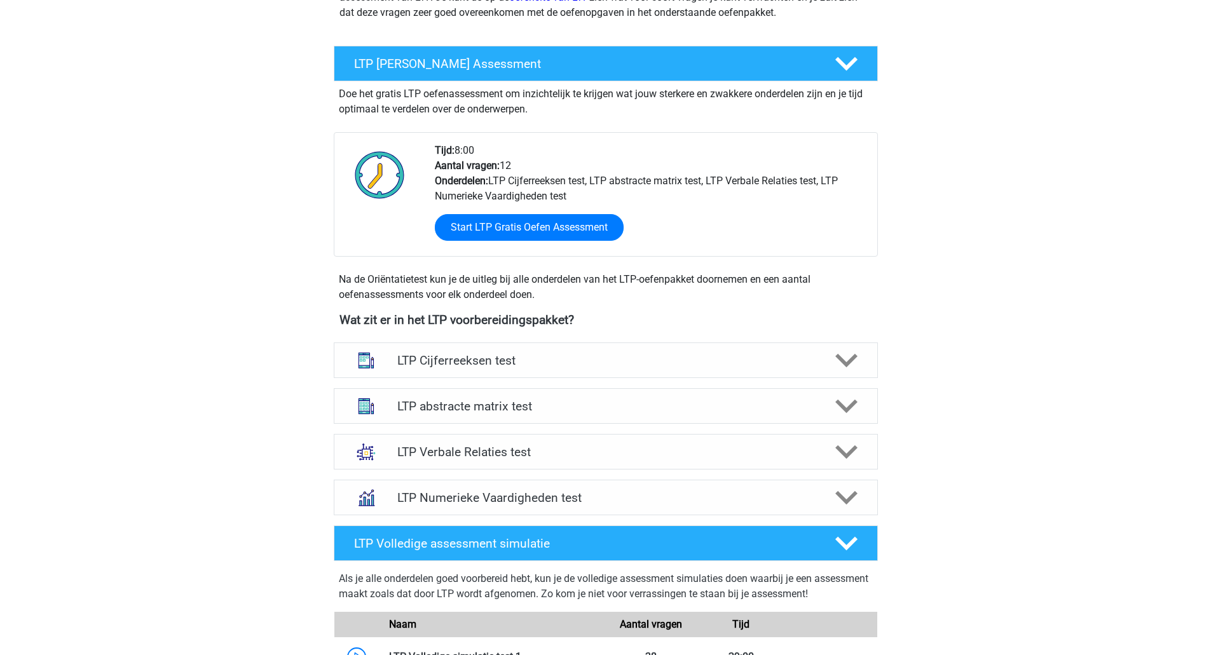
scroll to position [212, 0]
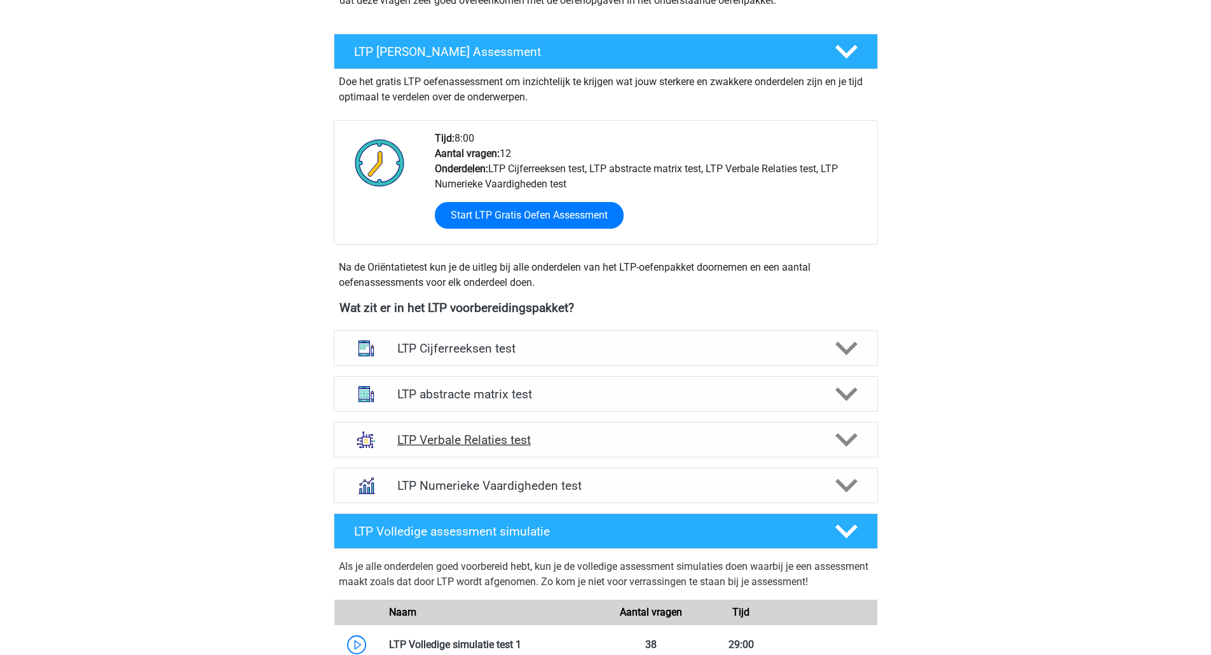
click at [682, 446] on h4 "LTP Verbale Relaties test" at bounding box center [605, 440] width 416 height 15
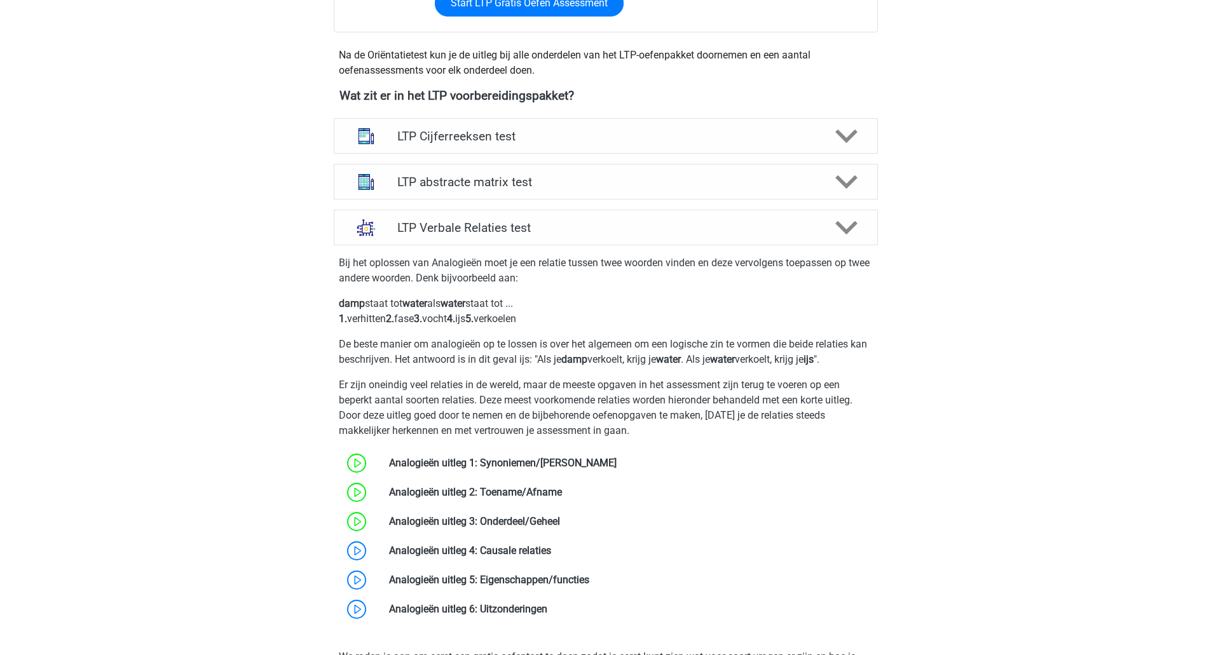
scroll to position [636, 0]
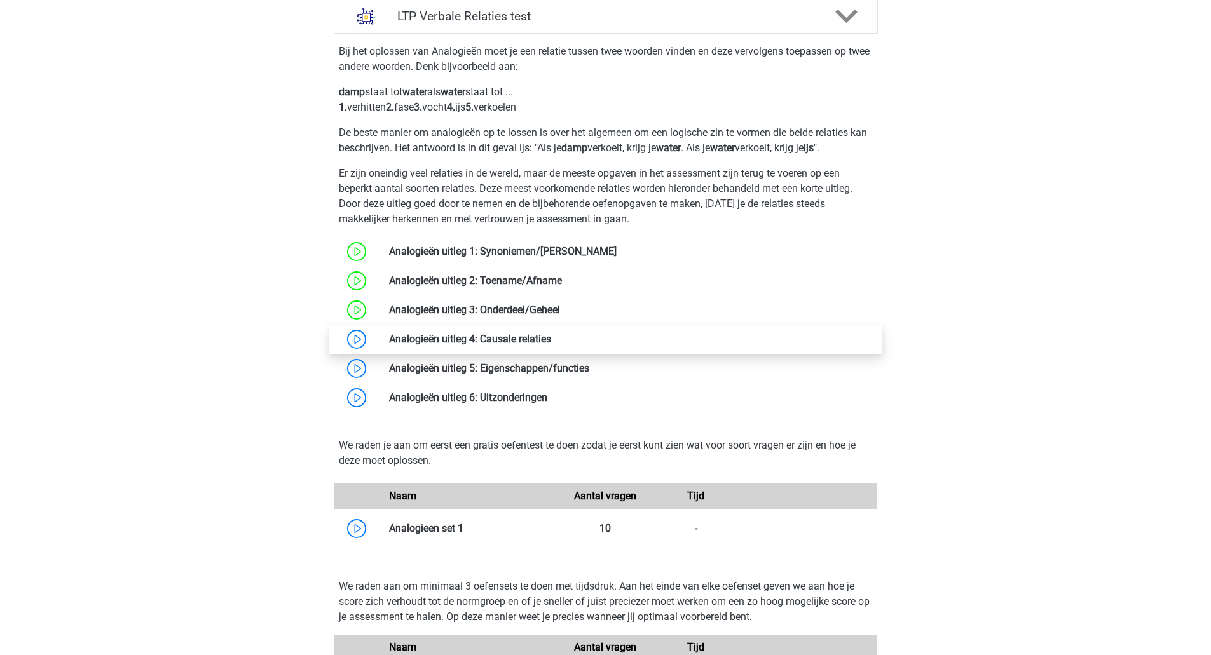
click at [551, 345] on link at bounding box center [551, 339] width 0 height 12
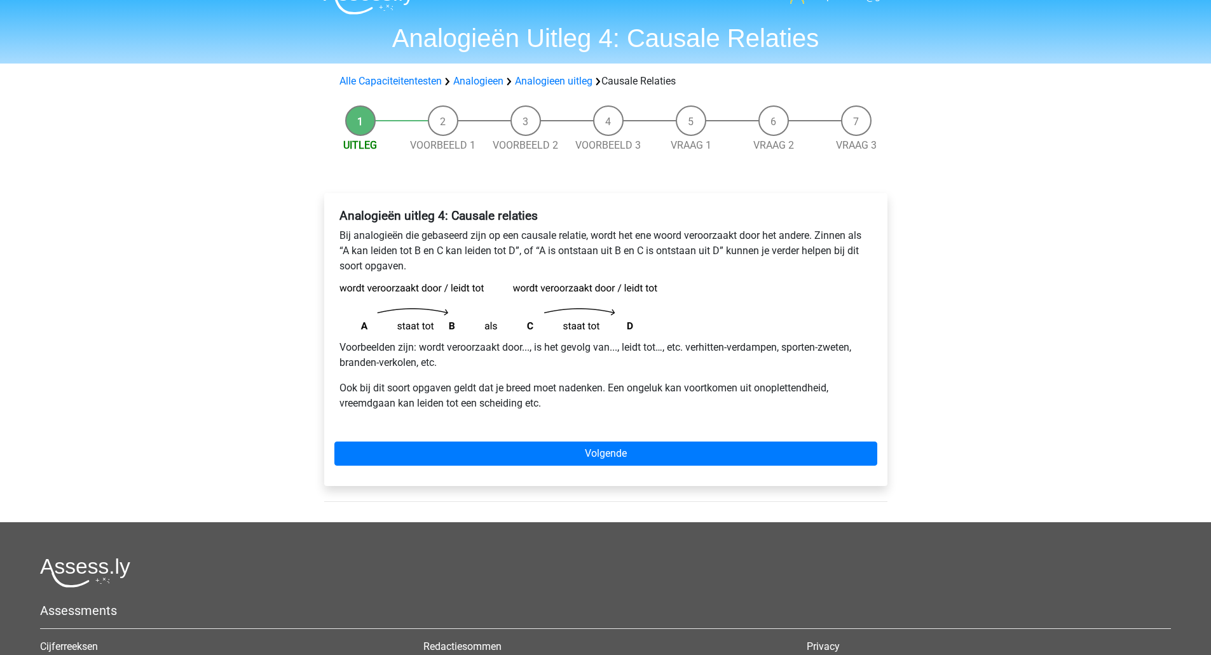
scroll to position [212, 0]
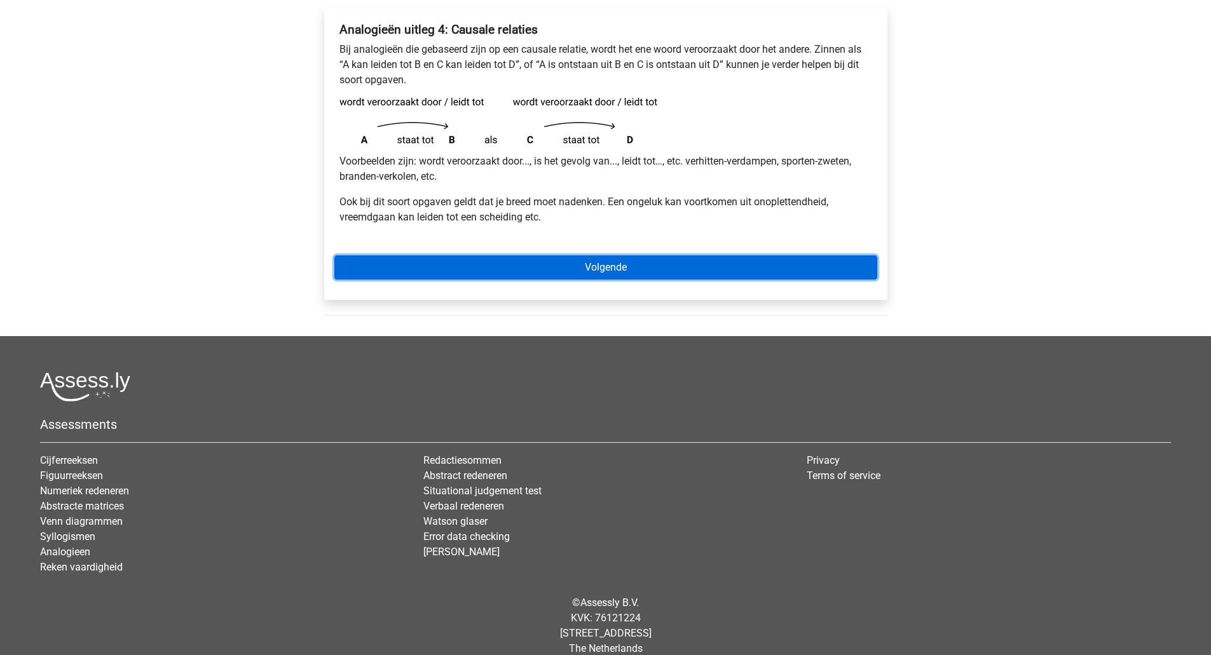
click at [620, 269] on link "Volgende" at bounding box center [605, 268] width 543 height 24
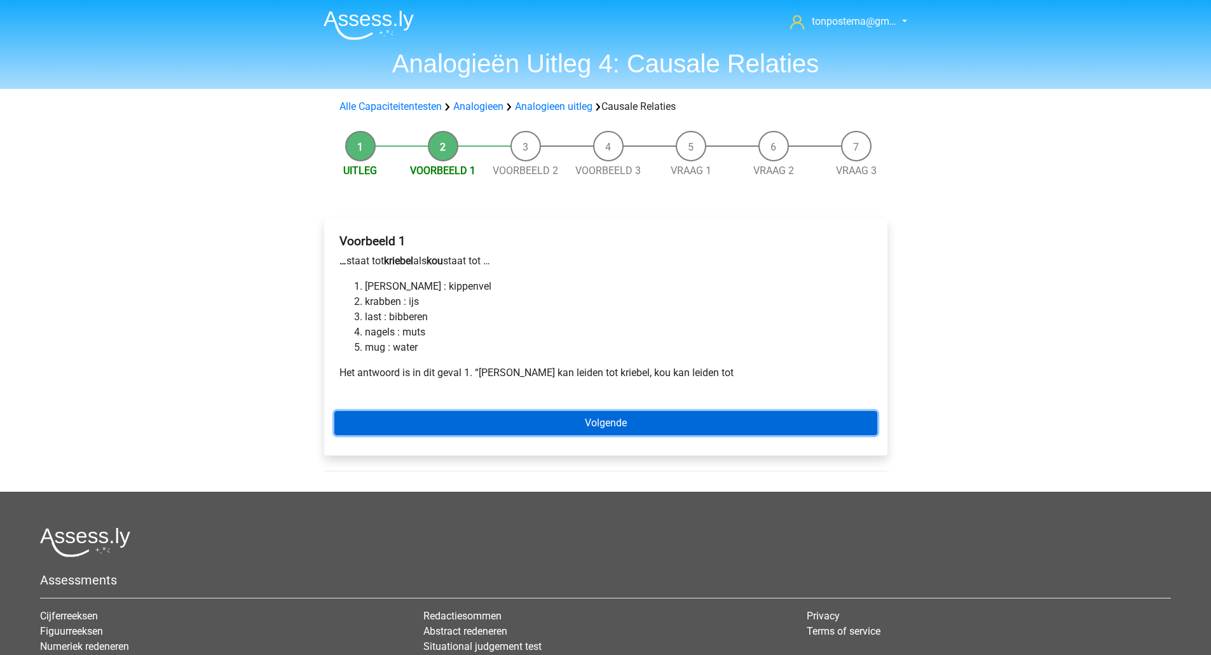
click at [561, 426] on link "Volgende" at bounding box center [605, 423] width 543 height 24
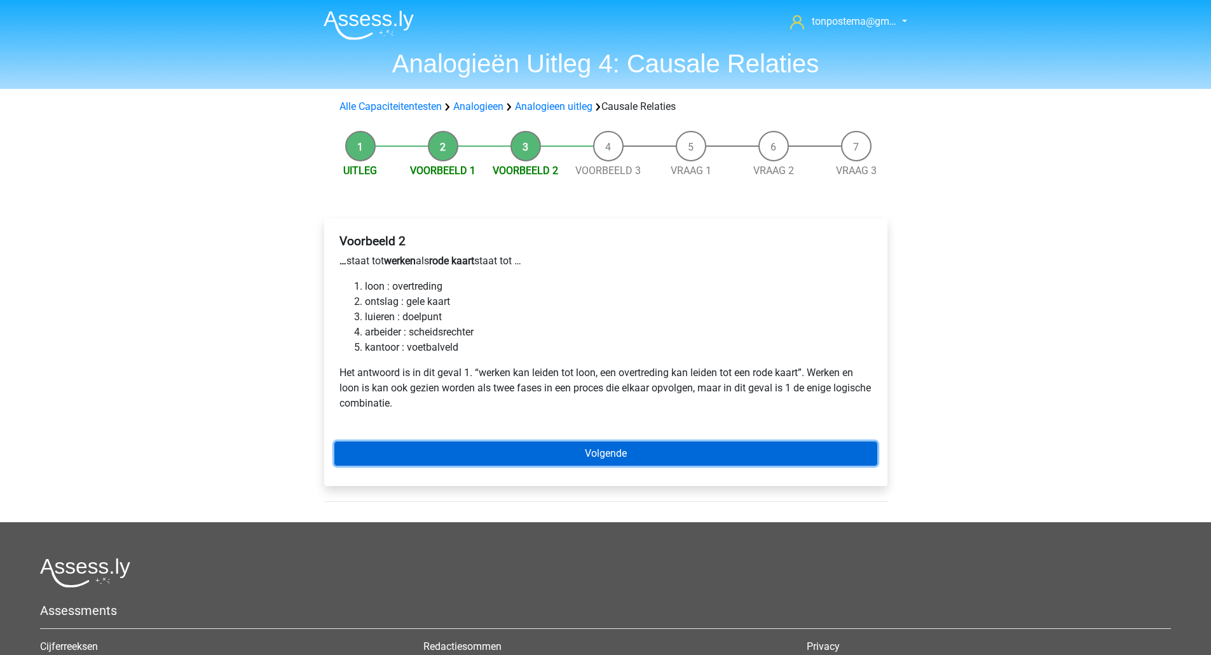
click at [558, 449] on link "Volgende" at bounding box center [605, 454] width 543 height 24
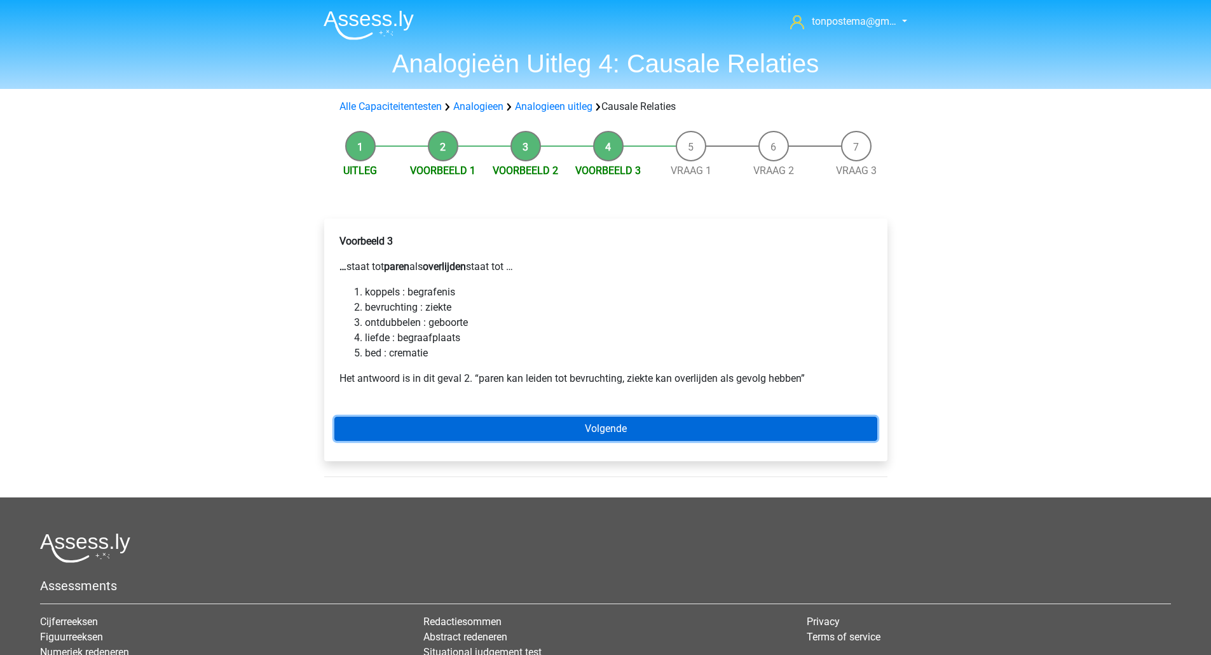
click at [554, 430] on link "Volgende" at bounding box center [605, 429] width 543 height 24
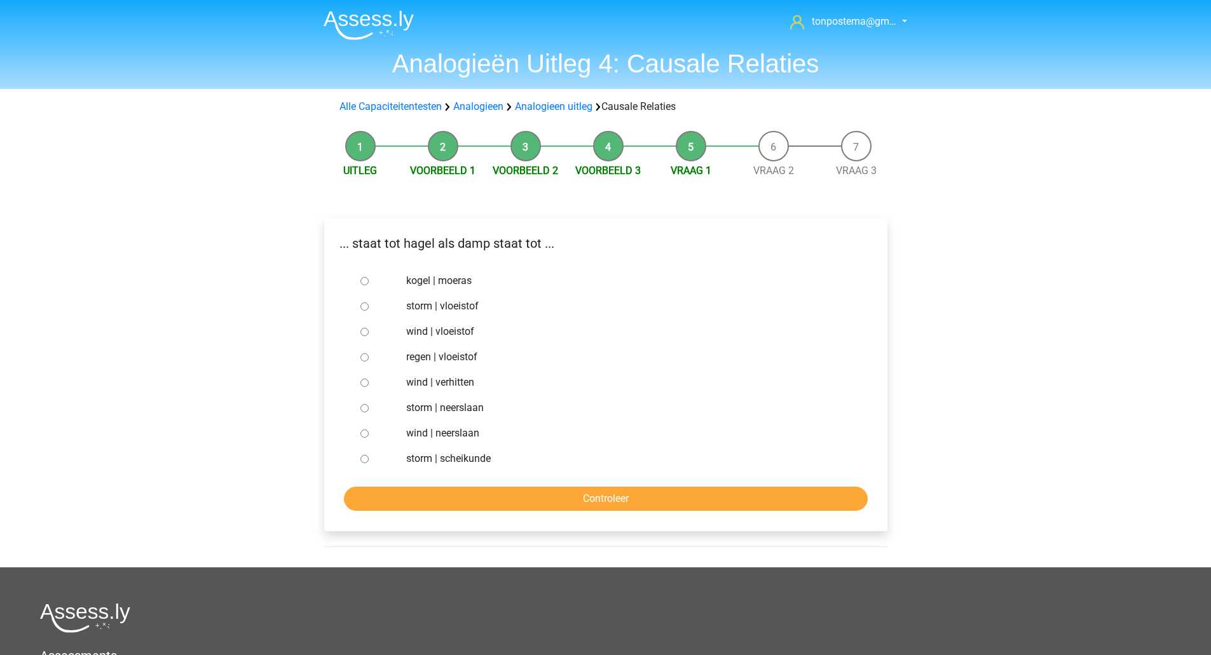
click at [366, 357] on input "regen | vloeistof" at bounding box center [364, 357] width 8 height 8
radio input "true"
click at [392, 501] on input "Controleer" at bounding box center [606, 499] width 524 height 24
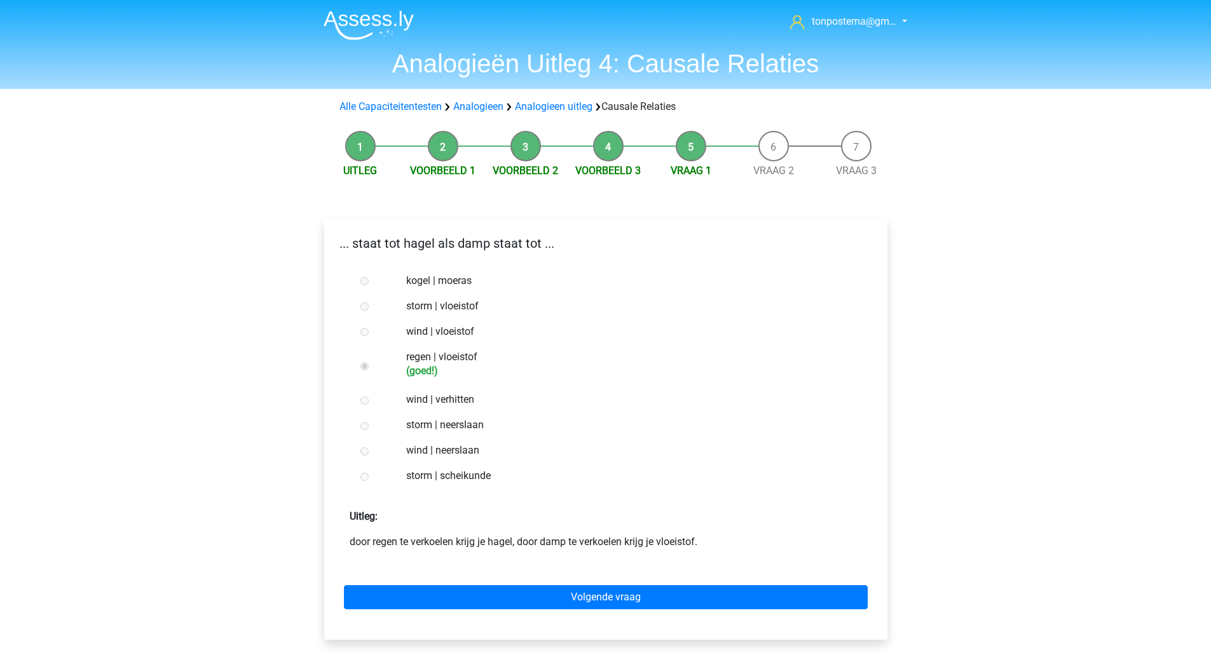
click at [411, 584] on div "Volgende vraag" at bounding box center [605, 595] width 543 height 70
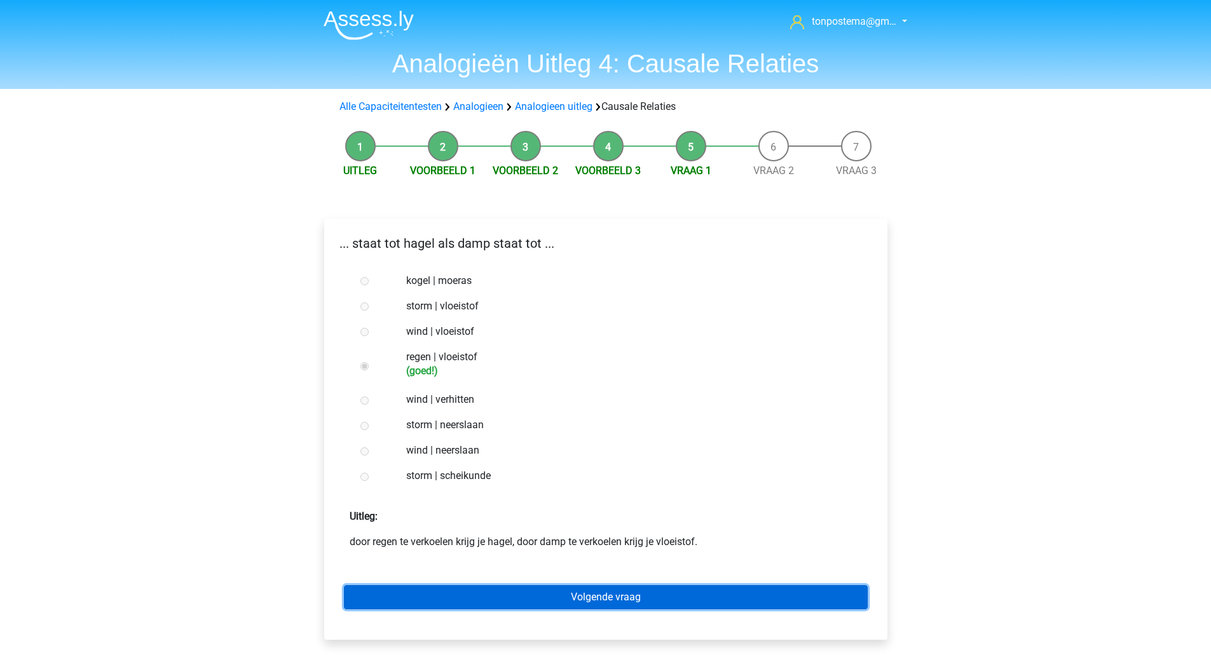
click at [416, 594] on link "Volgende vraag" at bounding box center [606, 598] width 524 height 24
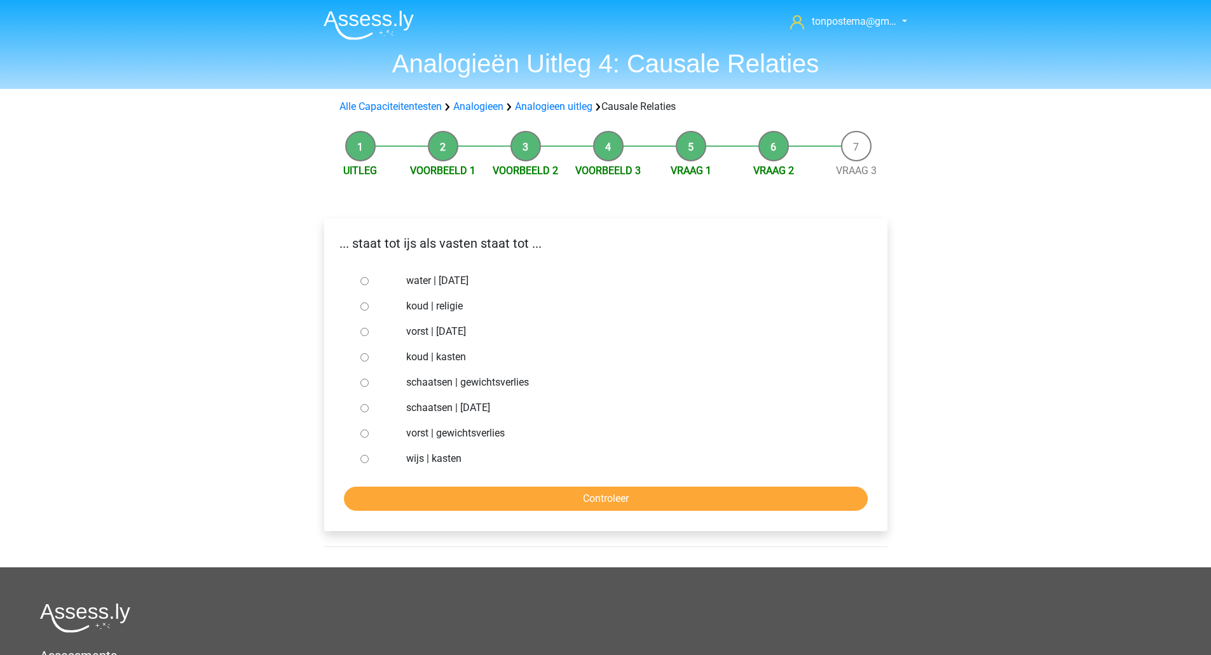
click at [368, 331] on input "vorst | suikerfeest" at bounding box center [364, 332] width 8 height 8
radio input "true"
click at [407, 498] on input "Controleer" at bounding box center [606, 499] width 524 height 24
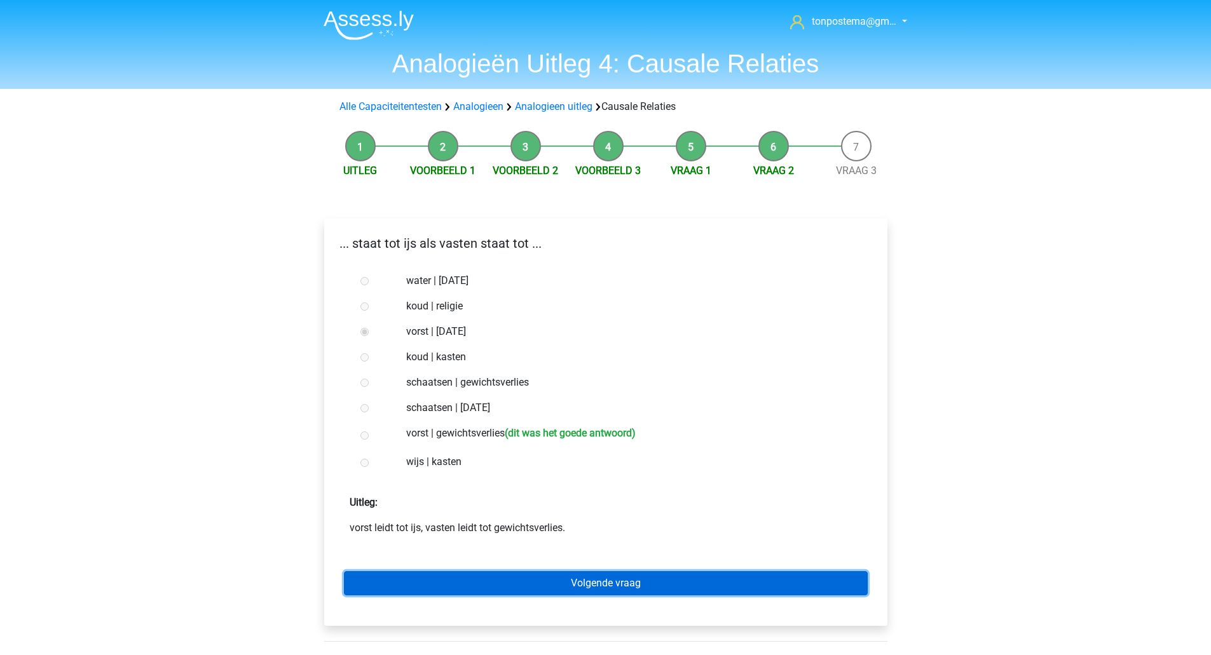
click at [439, 577] on link "Volgende vraag" at bounding box center [606, 584] width 524 height 24
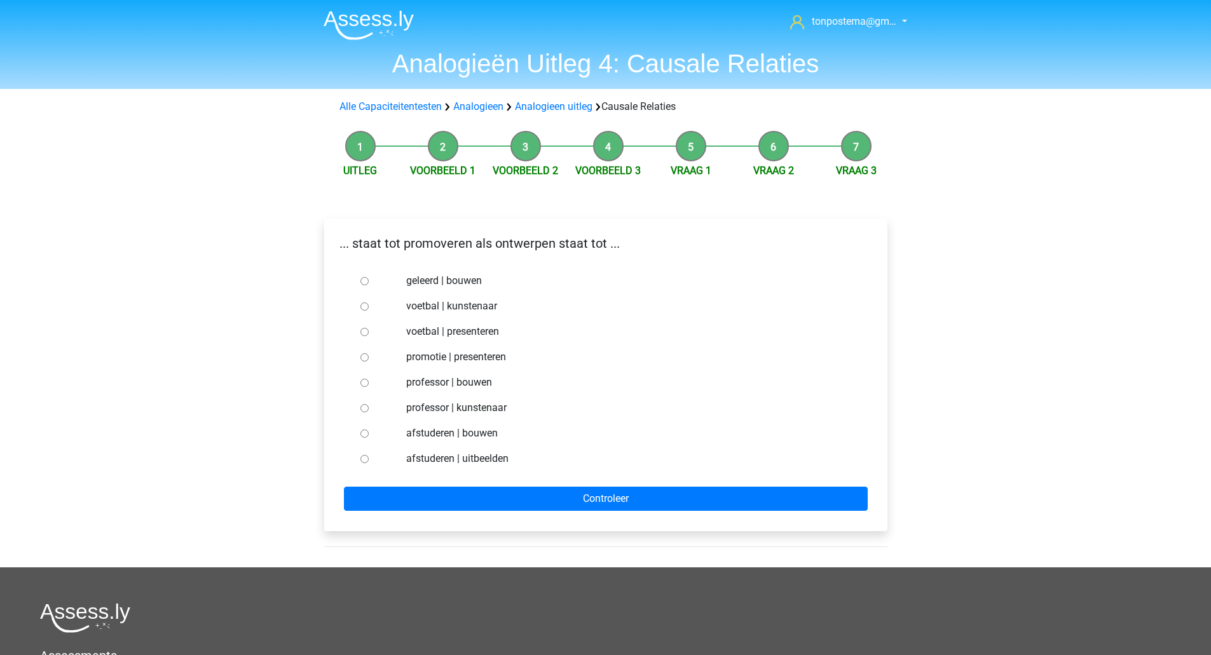
click at [372, 420] on div at bounding box center [376, 407] width 42 height 25
click at [369, 434] on div at bounding box center [376, 433] width 42 height 25
click at [360, 420] on div at bounding box center [376, 407] width 42 height 25
click at [364, 439] on div at bounding box center [376, 433] width 42 height 25
click at [364, 434] on input "afstuderen | bouwen" at bounding box center [364, 434] width 8 height 8
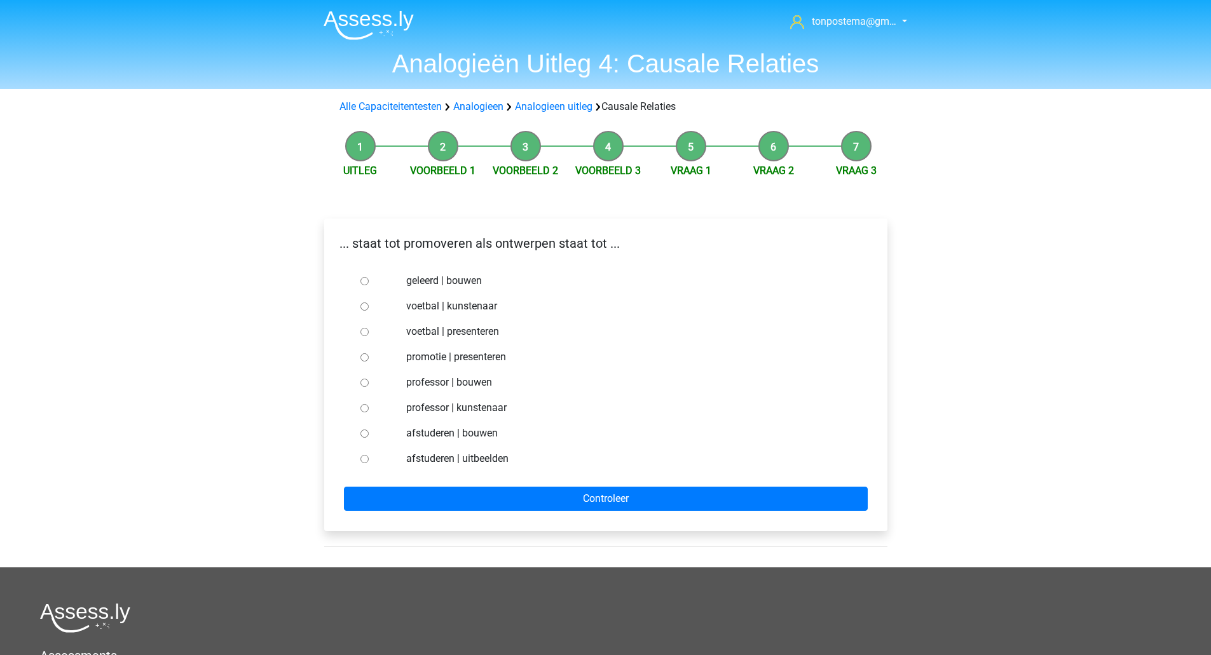
radio input "true"
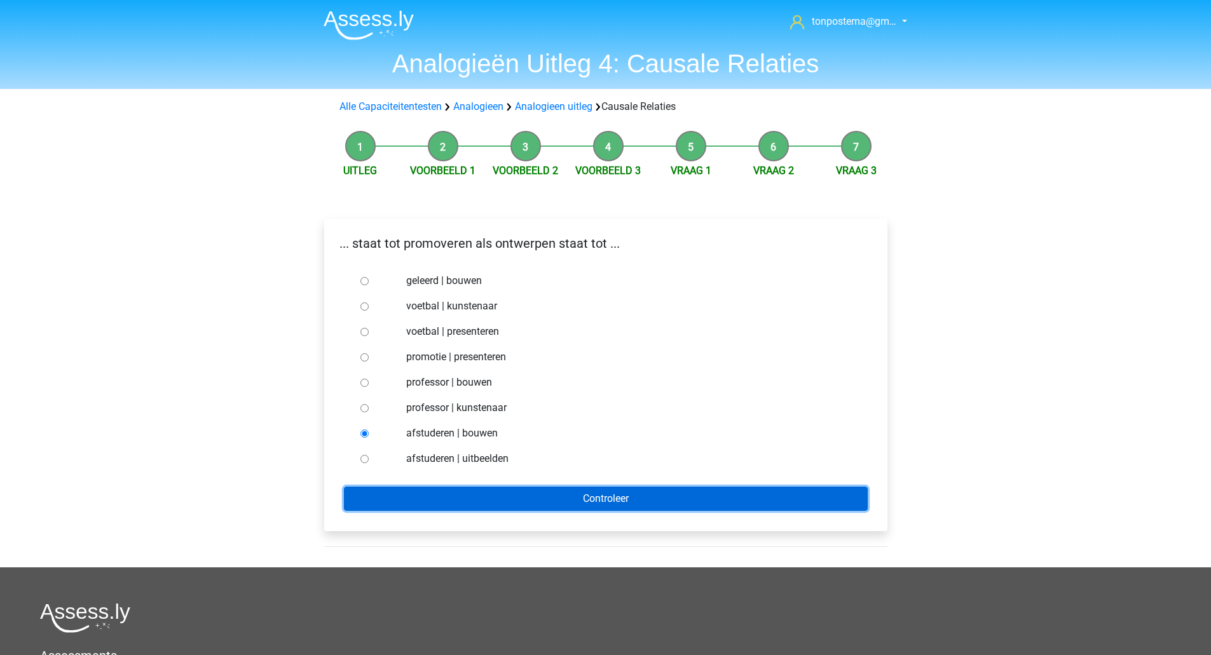
click at [383, 487] on input "Controleer" at bounding box center [606, 499] width 524 height 24
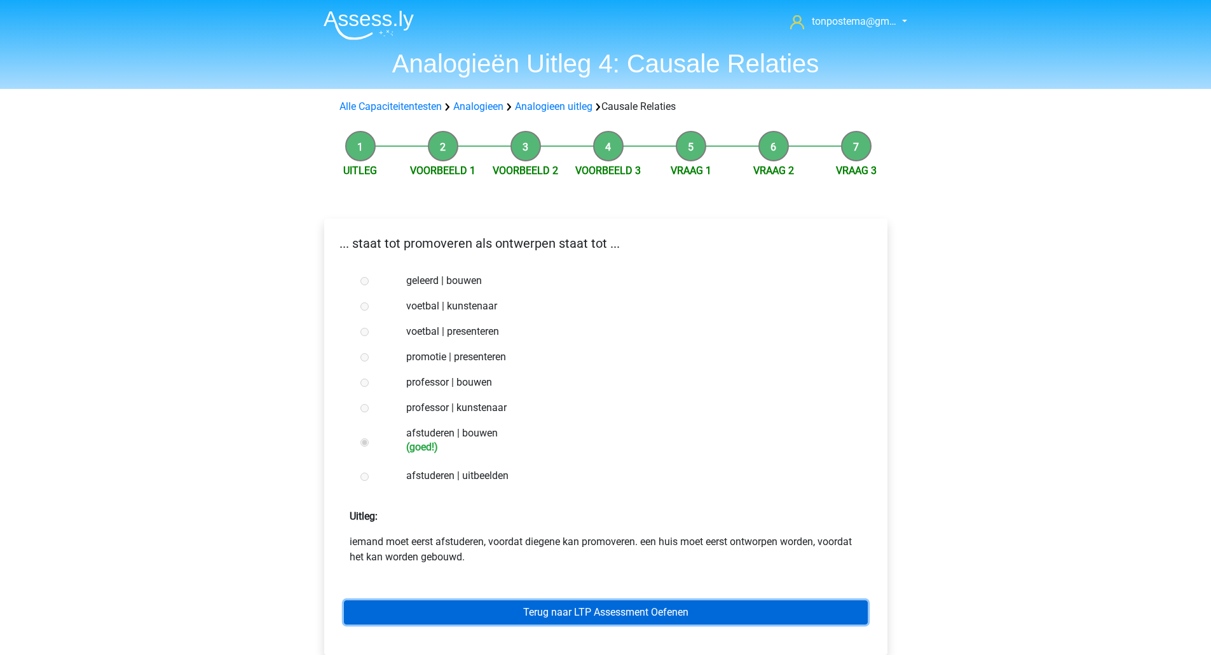
click at [505, 617] on link "Terug naar LTP Assessment Oefenen" at bounding box center [606, 613] width 524 height 24
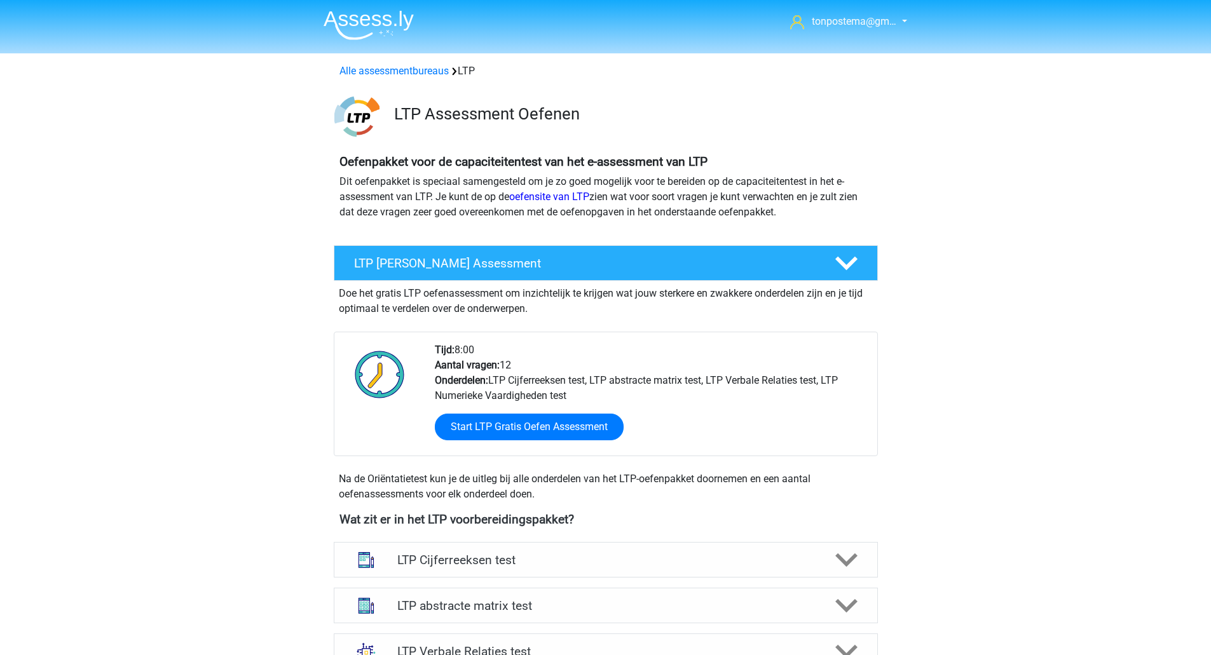
scroll to position [212, 0]
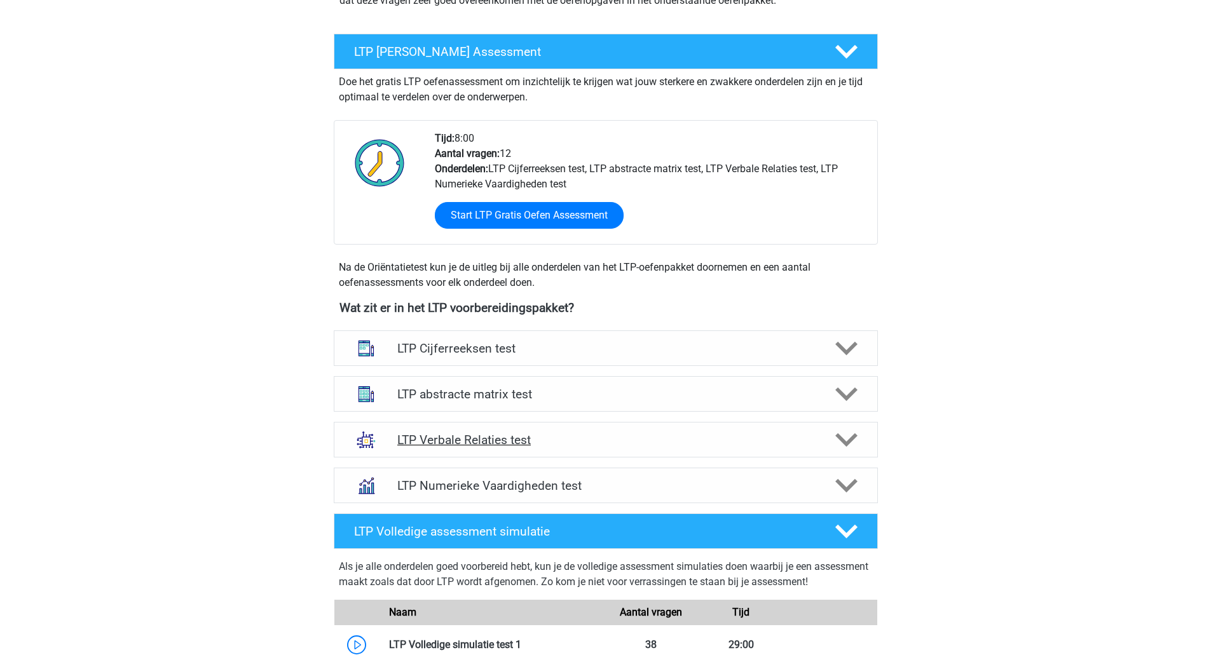
click at [838, 431] on icon at bounding box center [846, 440] width 22 height 22
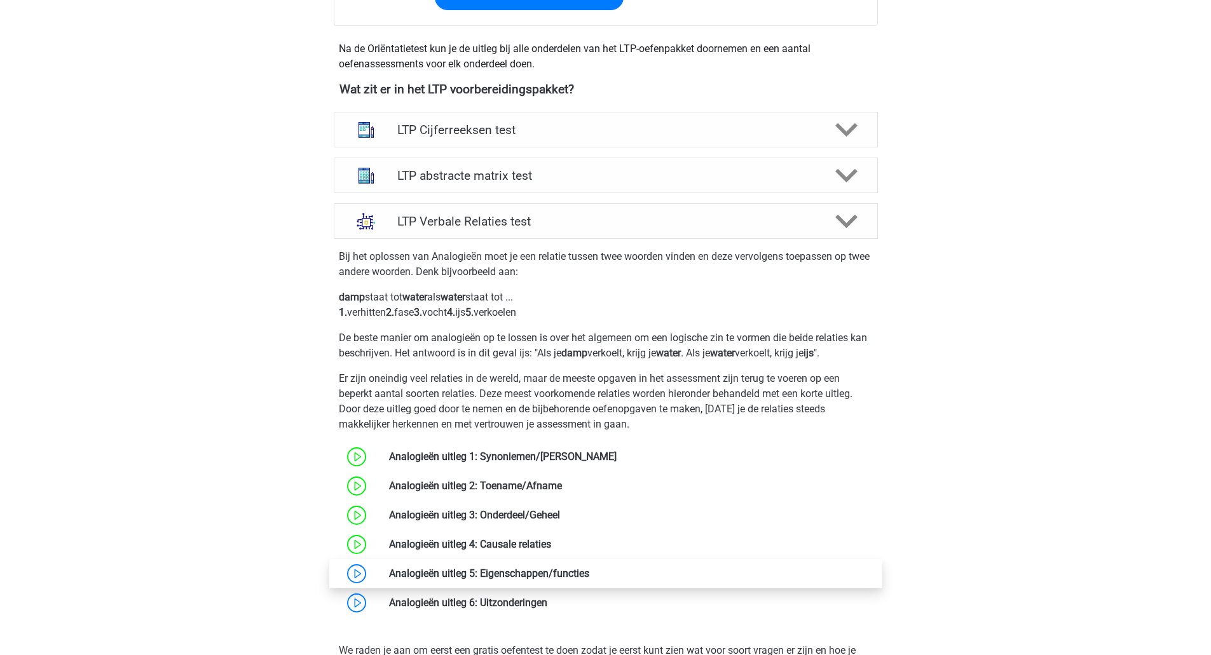
scroll to position [636, 0]
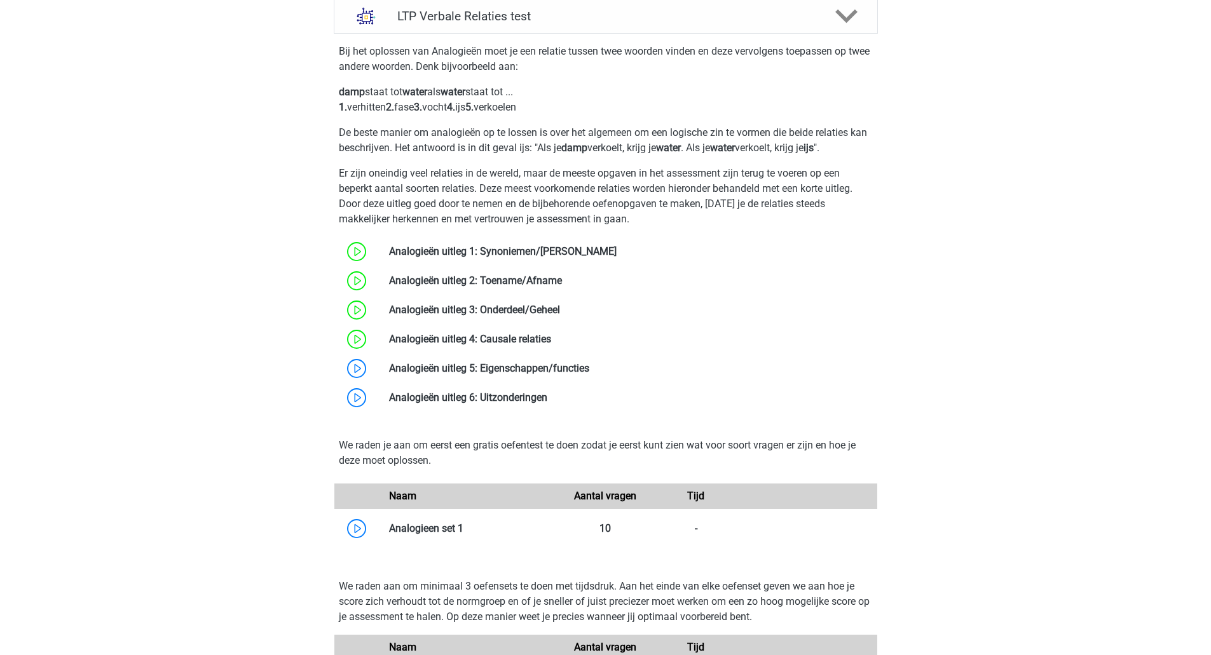
click at [1142, 338] on div "tonpostema@gm… [EMAIL_ADDRESS][DOMAIN_NAME] Nederlands" at bounding box center [605, 517] width 1211 height 2307
